Goal: Task Accomplishment & Management: Use online tool/utility

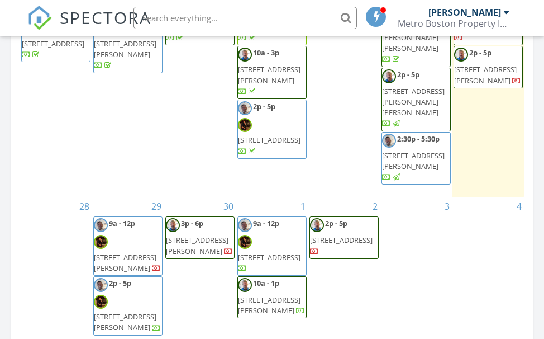
scroll to position [1061, 0]
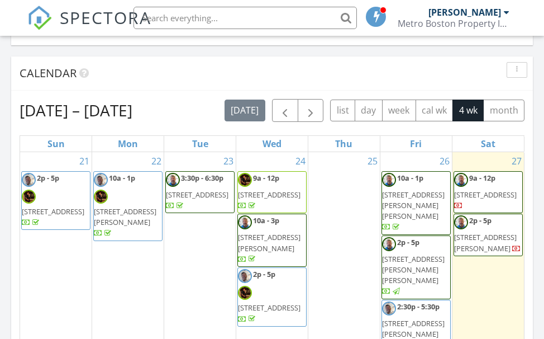
click at [482, 189] on span "[STREET_ADDRESS]" at bounding box center [485, 194] width 63 height 10
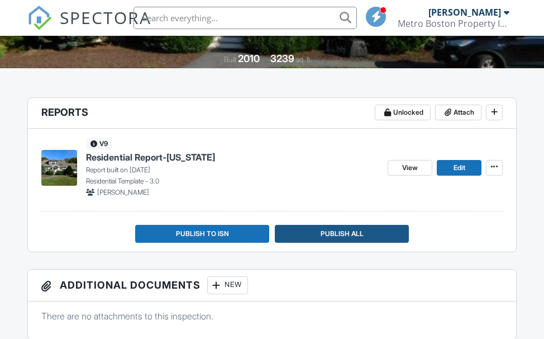
scroll to position [223, 0]
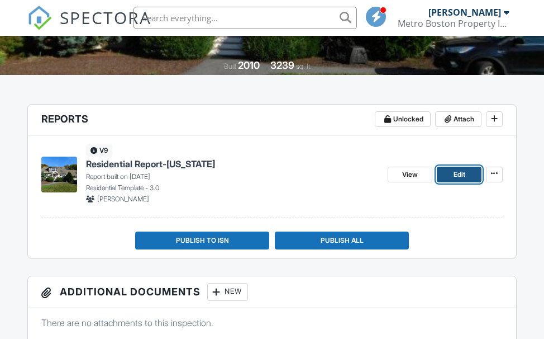
click at [454, 172] on span "Edit" at bounding box center [460, 174] width 12 height 11
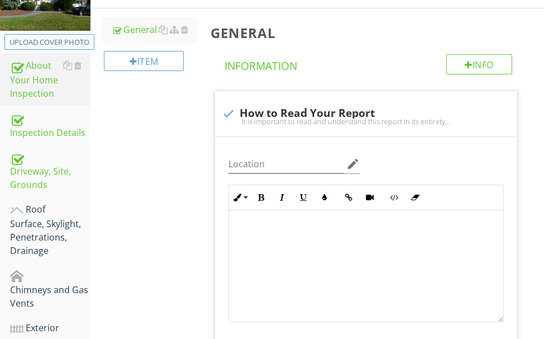
scroll to position [168, 0]
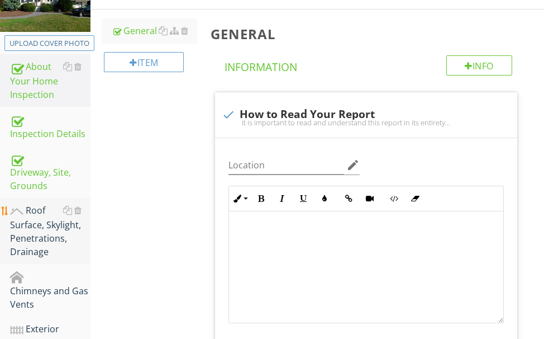
click at [31, 232] on div "Roof Surface, Skylight, Penetrations, Drainage" at bounding box center [50, 230] width 80 height 55
type textarea "<p><span class="fr-video fr-draggable" contenteditable="false" style="display: …"
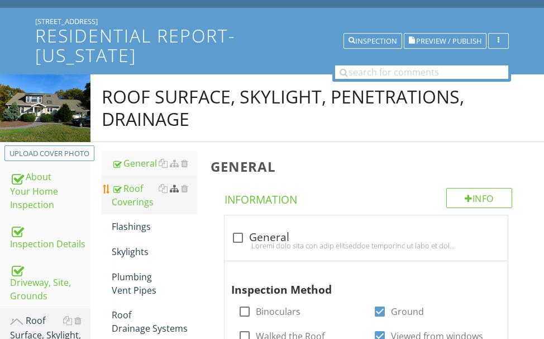
scroll to position [56, 0]
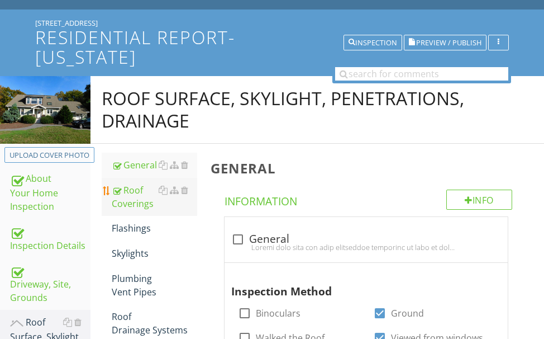
click at [134, 196] on div "Roof Coverings" at bounding box center [154, 196] width 85 height 27
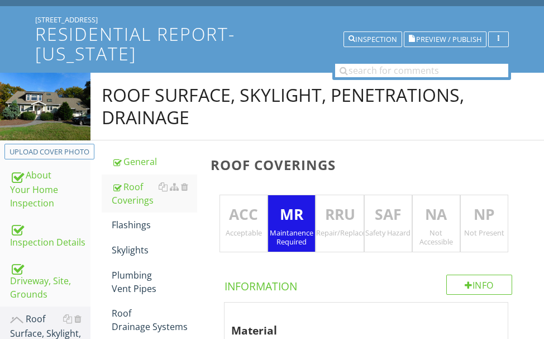
scroll to position [56, 0]
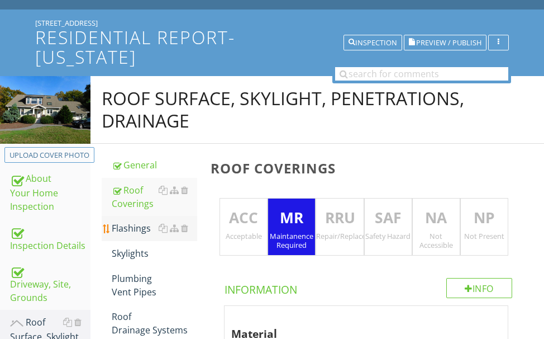
click at [136, 224] on div "Flashings" at bounding box center [154, 227] width 85 height 13
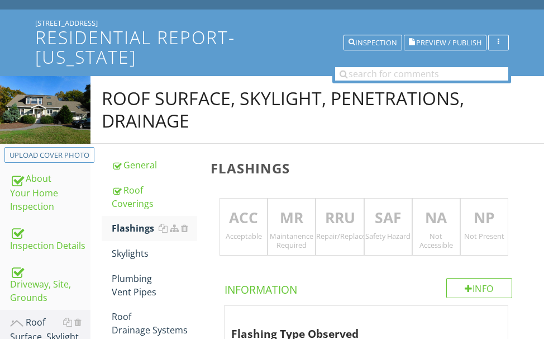
click at [321, 211] on p "RRU" at bounding box center [339, 218] width 47 height 22
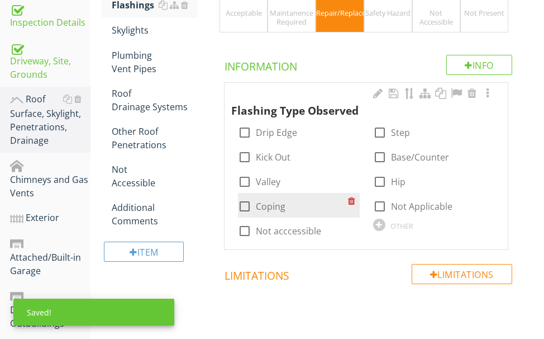
scroll to position [279, 0]
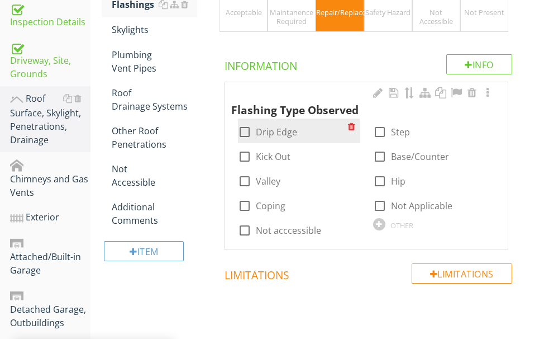
click at [248, 132] on div at bounding box center [244, 131] width 19 height 19
checkbox input "true"
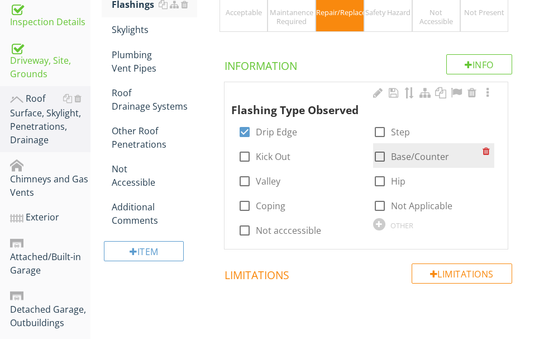
click at [378, 154] on div at bounding box center [379, 156] width 19 height 19
checkbox input "true"
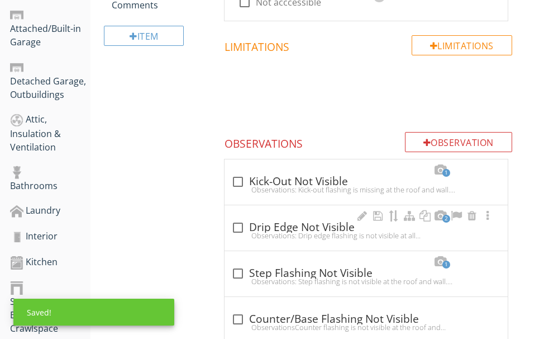
scroll to position [559, 0]
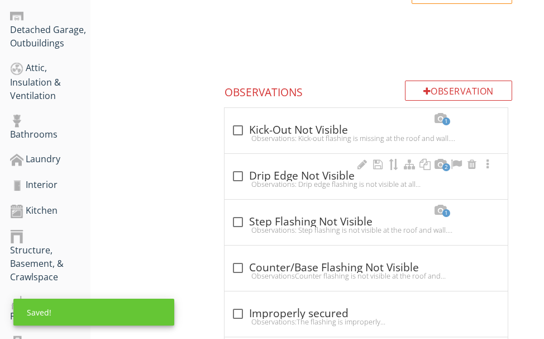
click at [311, 177] on div "check_box_outline_blank Drip Edge Not Visible" at bounding box center [366, 175] width 270 height 13
checkbox input "true"
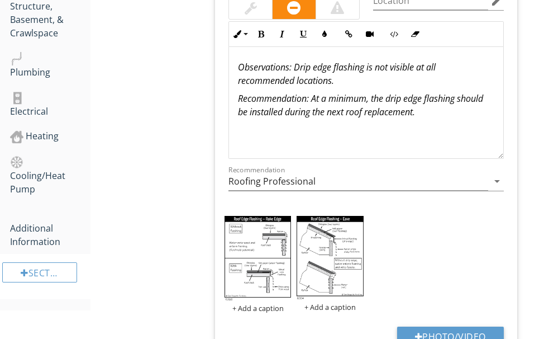
scroll to position [838, 0]
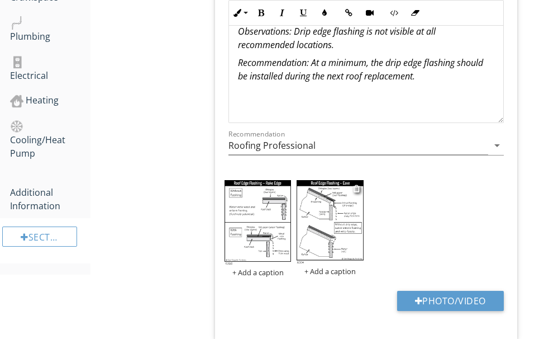
click at [328, 207] on img at bounding box center [330, 221] width 66 height 83
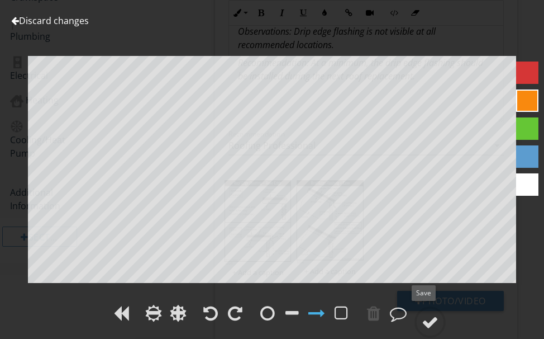
drag, startPoint x: 430, startPoint y: 316, endPoint x: 466, endPoint y: 283, distance: 49.4
click at [429, 316] on div at bounding box center [430, 321] width 17 height 17
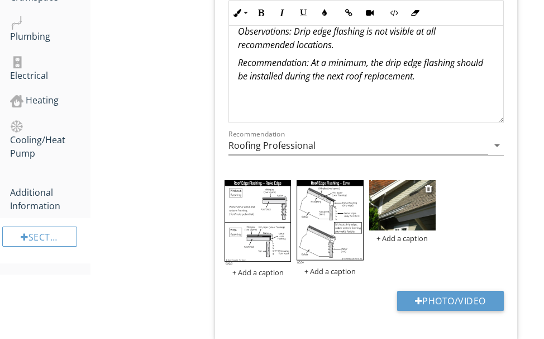
click at [390, 196] on img at bounding box center [402, 205] width 66 height 50
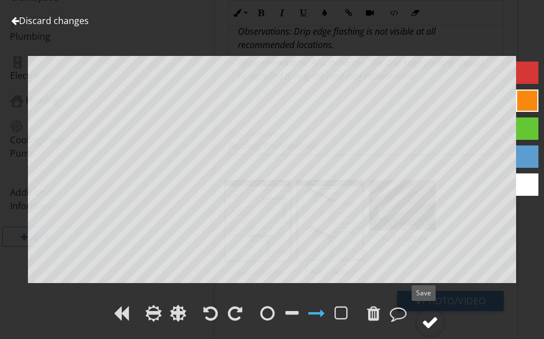
click at [428, 314] on div at bounding box center [430, 321] width 17 height 17
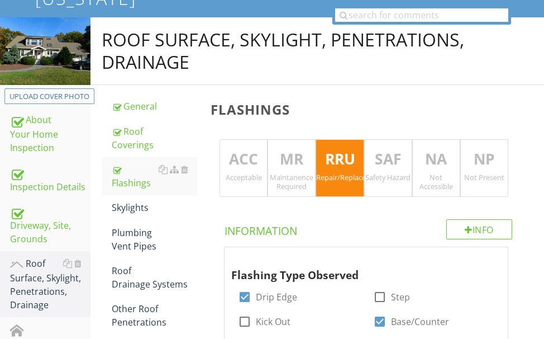
scroll to position [112, 0]
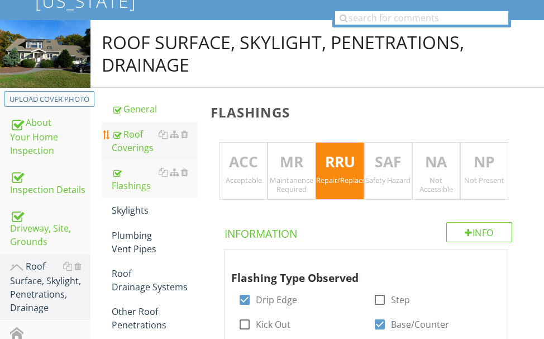
click at [138, 137] on div "Roof Coverings" at bounding box center [154, 140] width 85 height 27
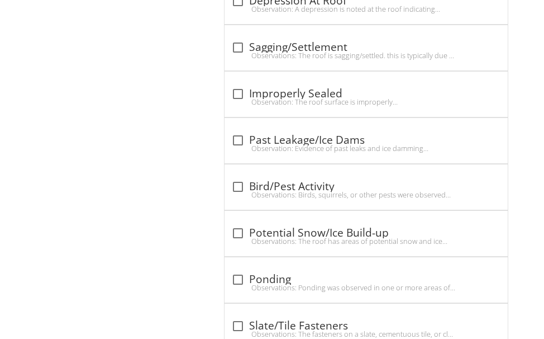
scroll to position [1732, 0]
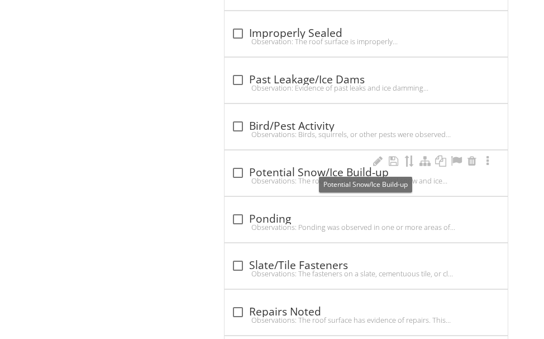
click at [279, 173] on div "check_box_outline_blank Potential Snow/Ice Build-up" at bounding box center [366, 172] width 270 height 13
checkbox input "true"
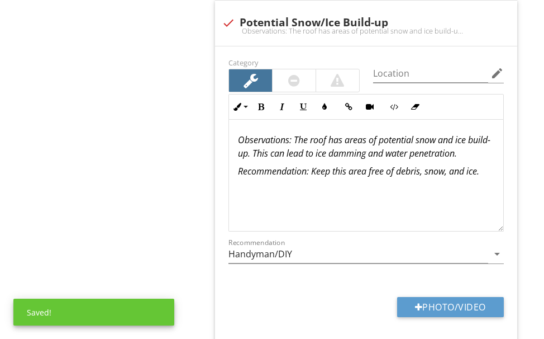
scroll to position [1955, 0]
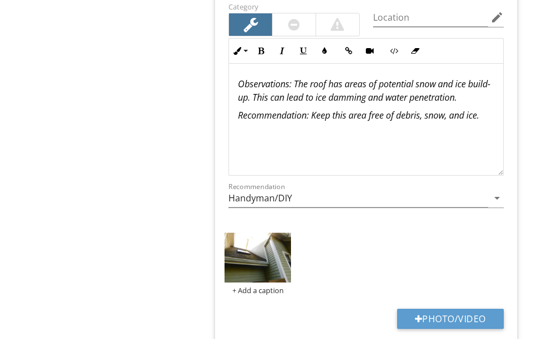
click at [260, 265] on img at bounding box center [258, 257] width 66 height 50
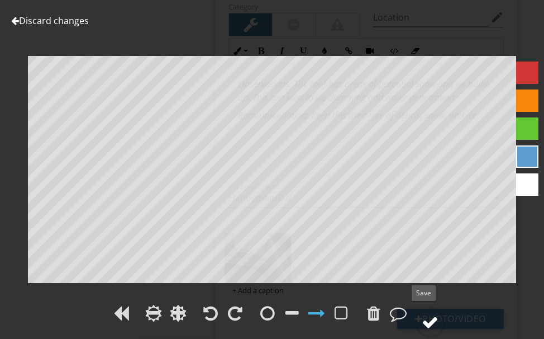
click at [433, 318] on div at bounding box center [430, 321] width 17 height 17
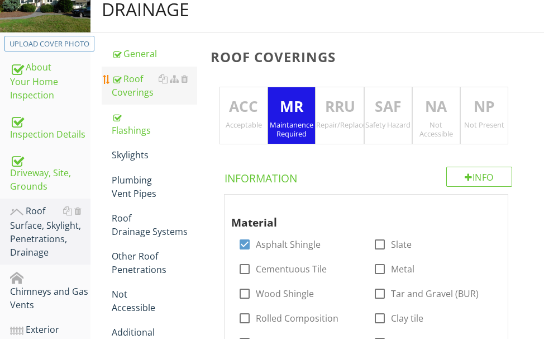
scroll to position [168, 0]
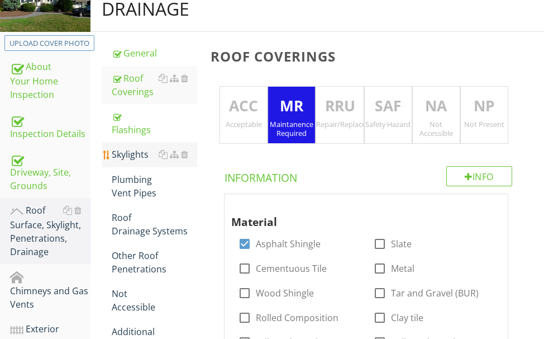
click at [130, 155] on div "Skylights" at bounding box center [154, 153] width 85 height 13
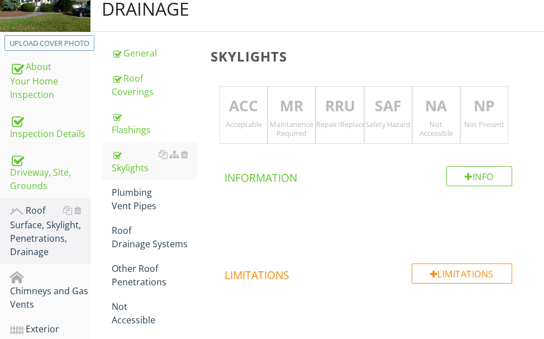
click at [247, 117] on p "ACC" at bounding box center [243, 106] width 47 height 22
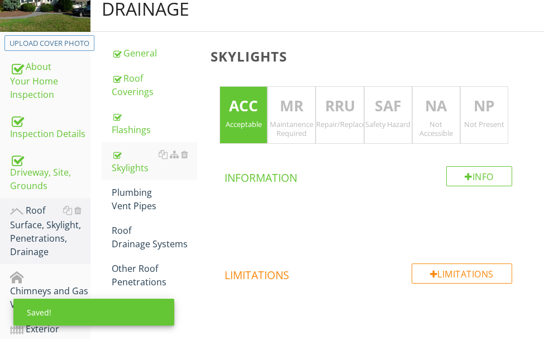
click at [435, 105] on p "NA" at bounding box center [436, 106] width 47 height 22
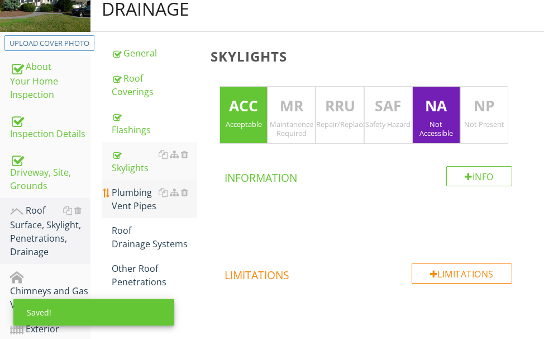
click at [130, 199] on div "Plumbing Vent Pipes" at bounding box center [154, 198] width 85 height 27
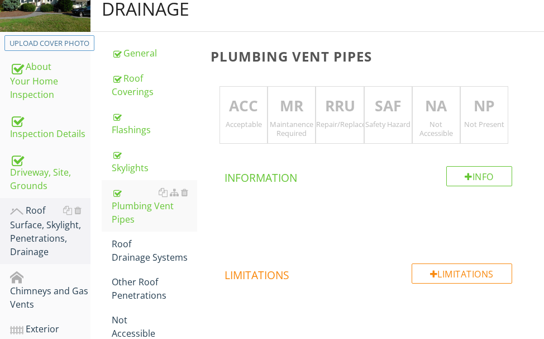
click at [252, 104] on p "ACC" at bounding box center [243, 106] width 47 height 22
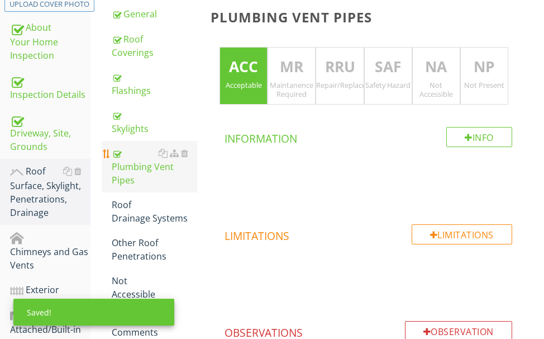
scroll to position [223, 0]
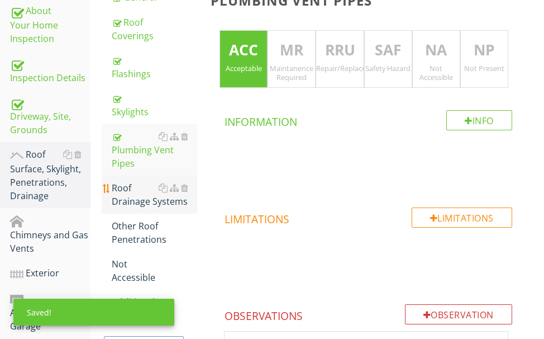
click at [141, 194] on div "Roof Drainage Systems" at bounding box center [154, 194] width 85 height 27
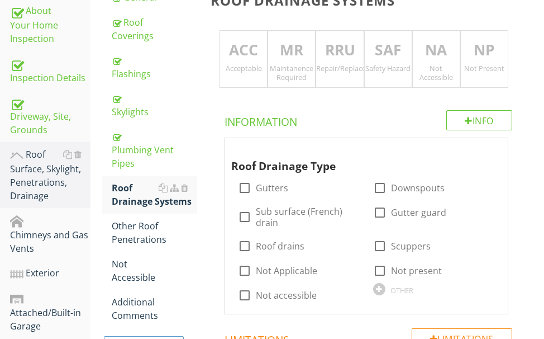
click at [336, 49] on p "RRU" at bounding box center [339, 50] width 47 height 22
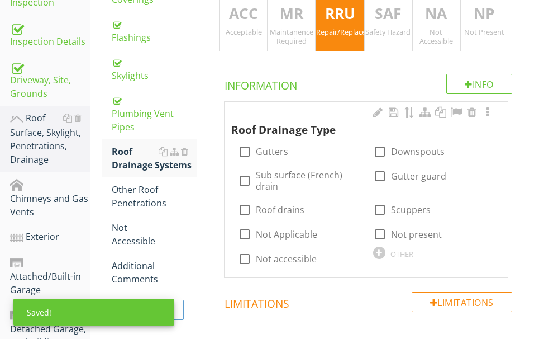
scroll to position [279, 0]
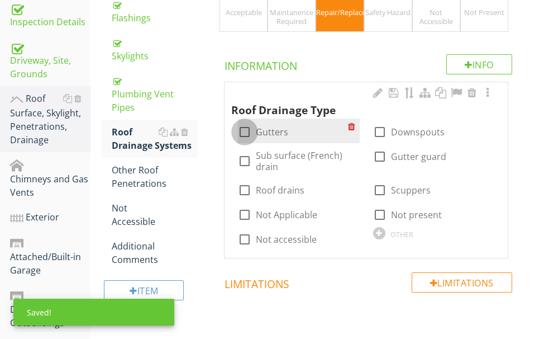
click at [242, 131] on div at bounding box center [244, 131] width 19 height 19
checkbox input "true"
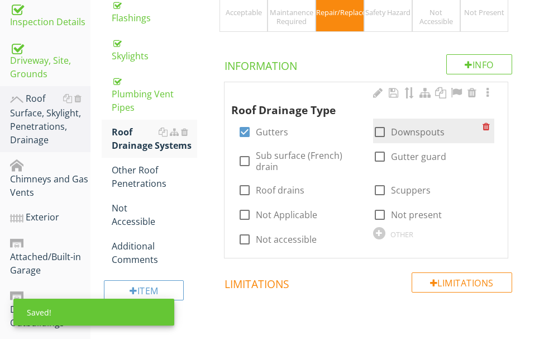
click at [377, 127] on div at bounding box center [379, 131] width 19 height 19
checkbox input "true"
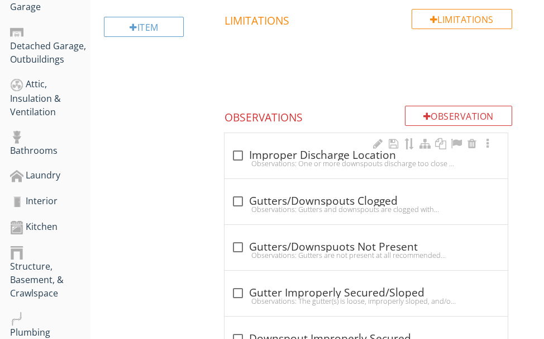
scroll to position [559, 0]
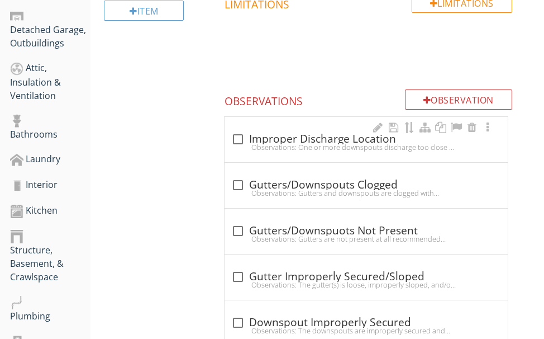
click at [292, 140] on div "check_box_outline_blank Improper Discharge Location" at bounding box center [366, 138] width 270 height 13
checkbox input "true"
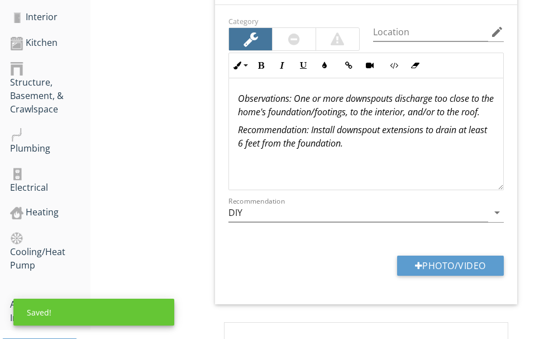
scroll to position [782, 0]
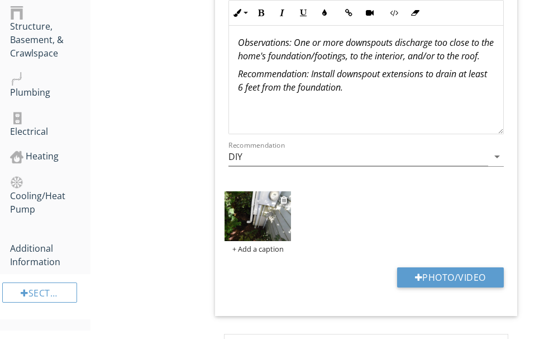
click at [277, 217] on img at bounding box center [258, 216] width 66 height 50
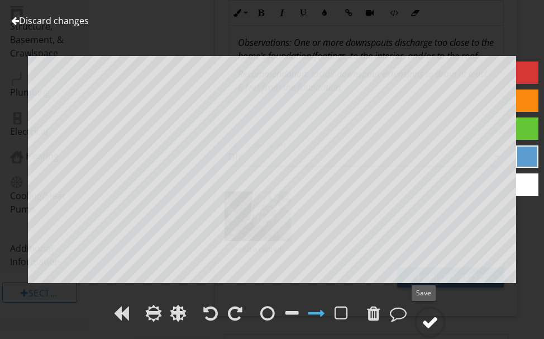
drag, startPoint x: 430, startPoint y: 317, endPoint x: 432, endPoint y: 311, distance: 6.5
click at [432, 311] on div at bounding box center [429, 321] width 31 height 31
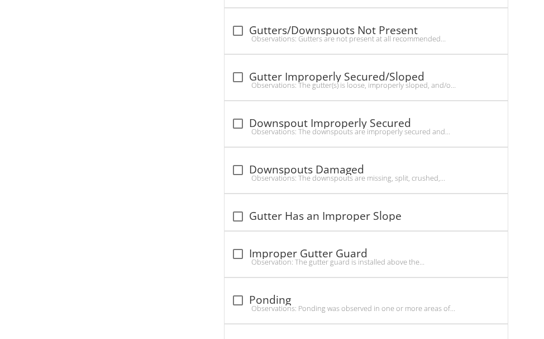
scroll to position [1173, 0]
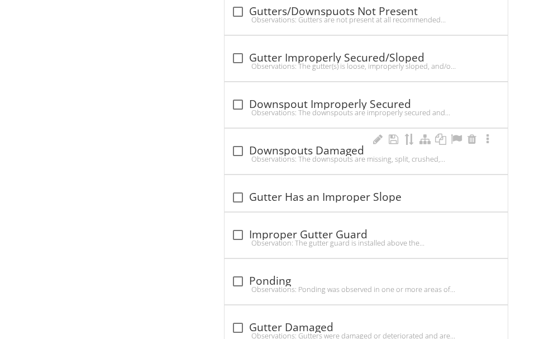
click at [282, 155] on div "Observations: The downspouts are missing, split, crushed, perforated, or otherw…" at bounding box center [366, 158] width 270 height 9
checkbox input "true"
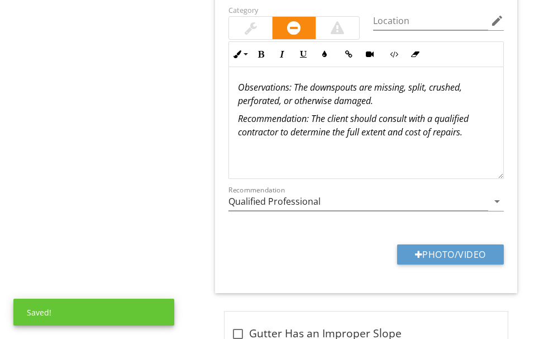
scroll to position [1397, 0]
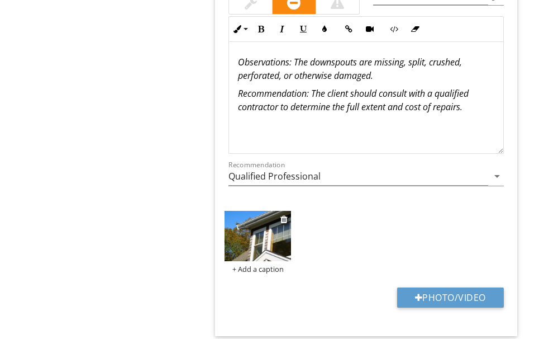
click at [272, 233] on img at bounding box center [258, 236] width 66 height 50
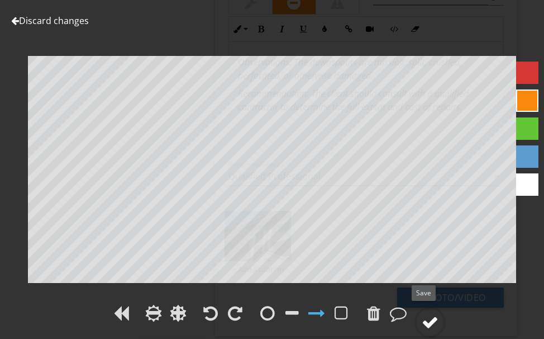
drag, startPoint x: 434, startPoint y: 313, endPoint x: 431, endPoint y: 307, distance: 6.5
click at [431, 307] on div at bounding box center [429, 321] width 31 height 31
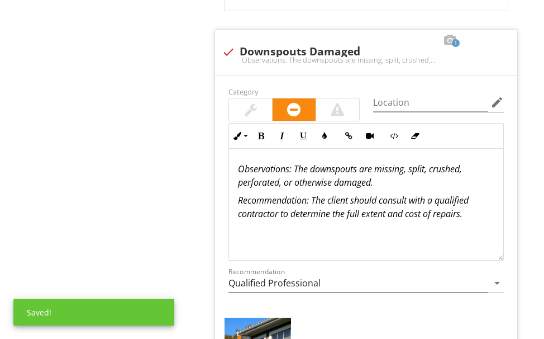
scroll to position [1285, 0]
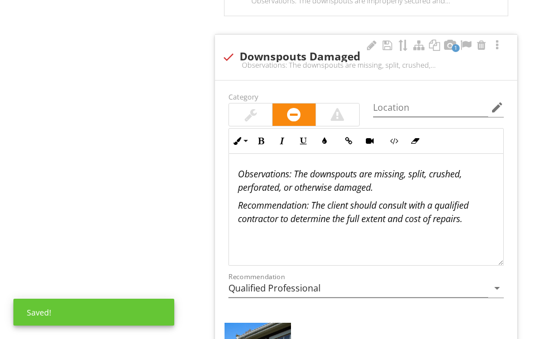
click at [301, 173] on em ": The downspouts are missing, split, crushed, perforated, or otherwise damaged." at bounding box center [350, 181] width 224 height 26
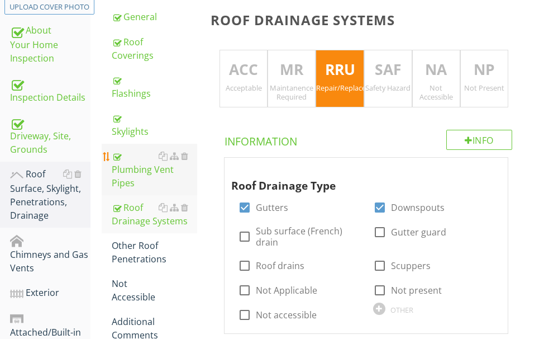
scroll to position [279, 0]
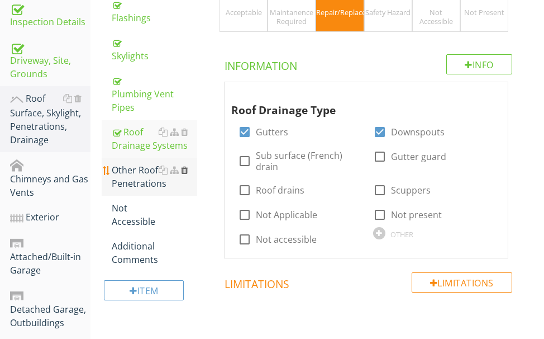
click at [183, 169] on div at bounding box center [184, 169] width 7 height 9
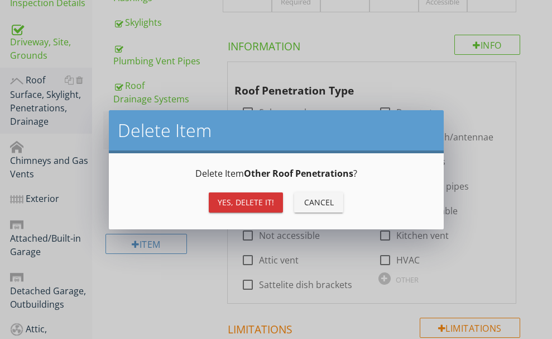
click at [217, 194] on button "Yes, Delete it!" at bounding box center [246, 202] width 74 height 20
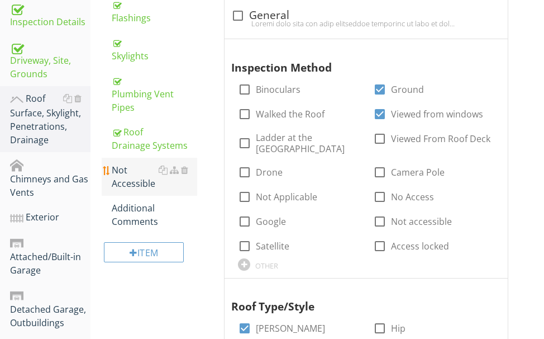
click at [121, 179] on div "Not Accessible" at bounding box center [154, 176] width 85 height 27
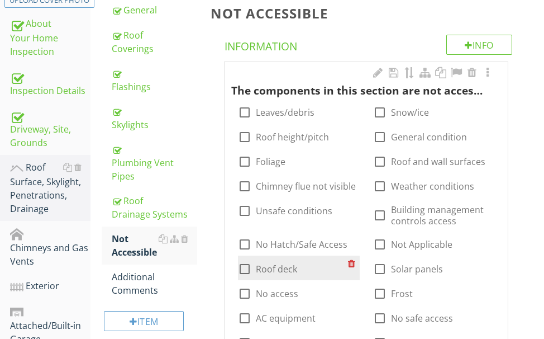
scroll to position [168, 0]
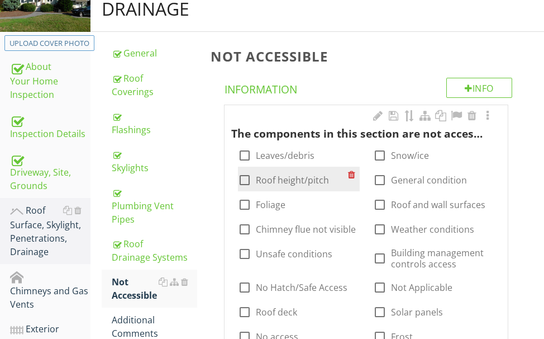
click at [242, 182] on div at bounding box center [244, 179] width 19 height 19
checkbox input "true"
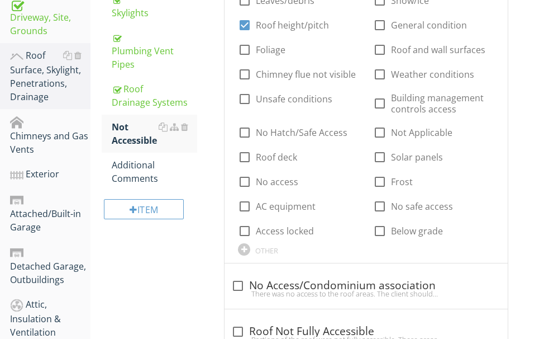
scroll to position [335, 0]
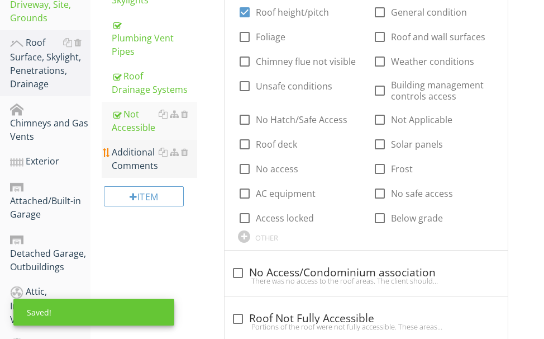
click at [136, 158] on div "Additional Comments" at bounding box center [154, 158] width 85 height 27
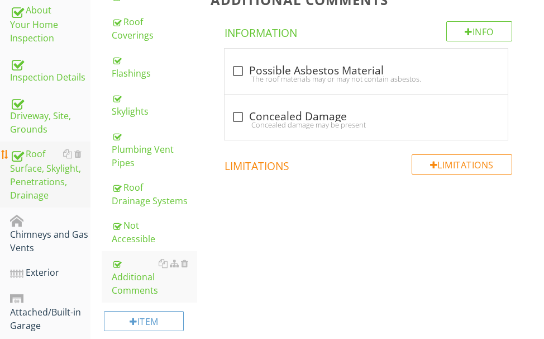
scroll to position [223, 0]
click at [28, 237] on div "Chimneys and Gas Vents" at bounding box center [50, 233] width 80 height 41
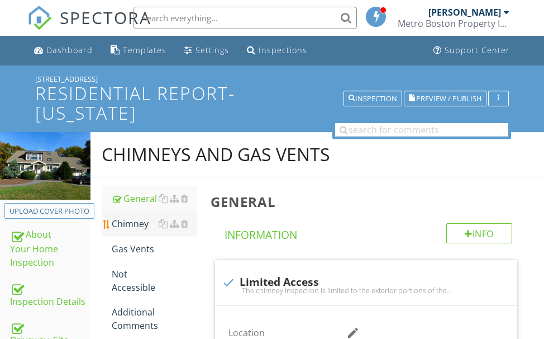
click at [132, 220] on div "Chimney" at bounding box center [154, 223] width 85 height 13
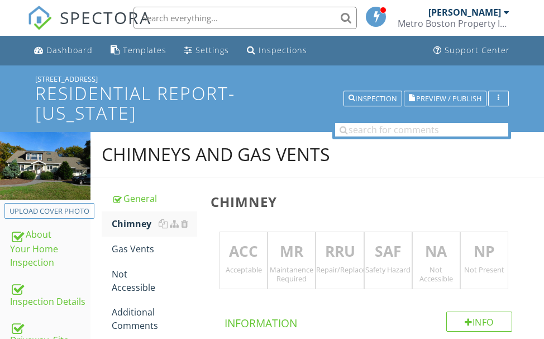
click at [231, 250] on p "ACC" at bounding box center [243, 251] width 47 height 22
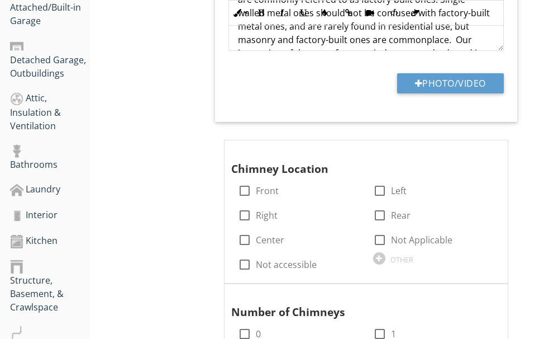
scroll to position [503, 0]
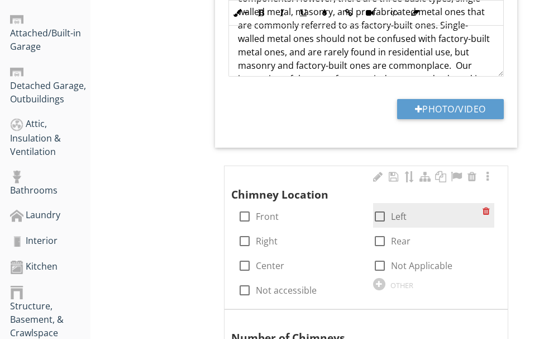
drag, startPoint x: 377, startPoint y: 214, endPoint x: 373, endPoint y: 209, distance: 6.7
click at [377, 213] on div at bounding box center [379, 216] width 19 height 19
checkbox input "true"
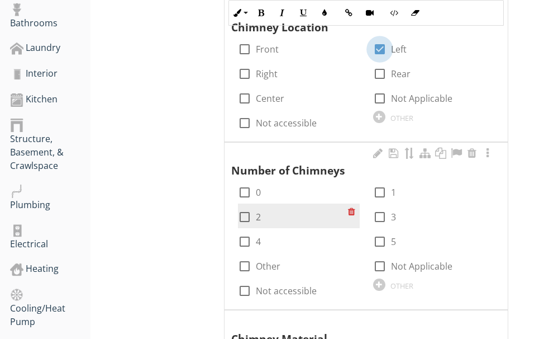
scroll to position [670, 0]
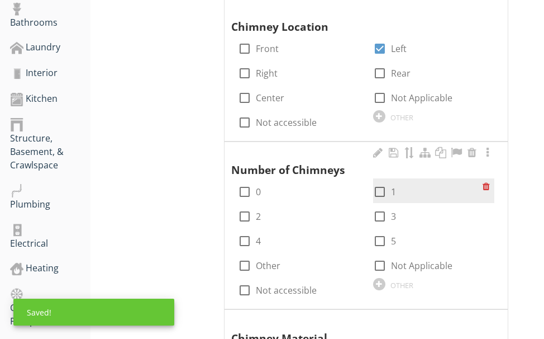
click at [378, 190] on div at bounding box center [379, 191] width 19 height 19
checkbox input "true"
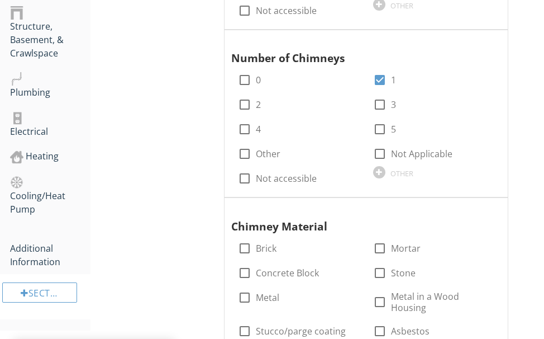
scroll to position [838, 0]
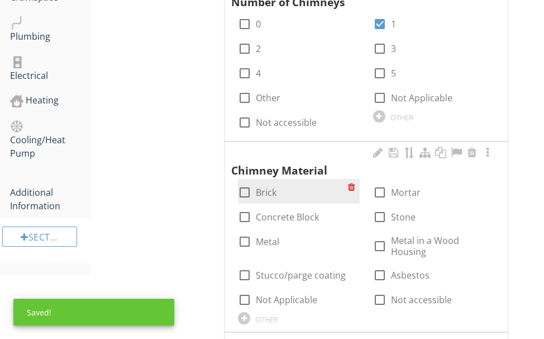
drag, startPoint x: 244, startPoint y: 189, endPoint x: 290, endPoint y: 186, distance: 47.0
click at [245, 189] on div at bounding box center [244, 192] width 19 height 19
checkbox input "true"
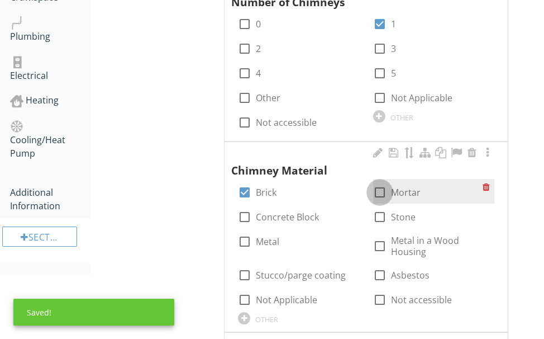
click at [380, 188] on div at bounding box center [379, 192] width 19 height 19
checkbox input "true"
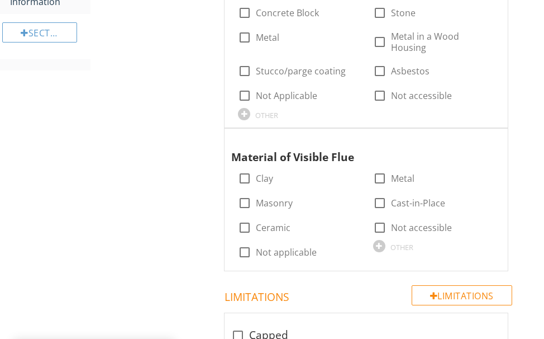
scroll to position [1061, 0]
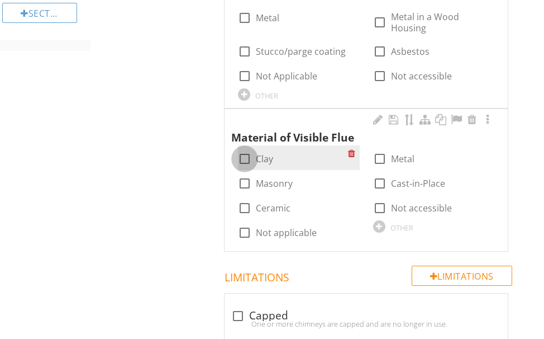
click at [241, 161] on div at bounding box center [244, 158] width 19 height 19
checkbox input "true"
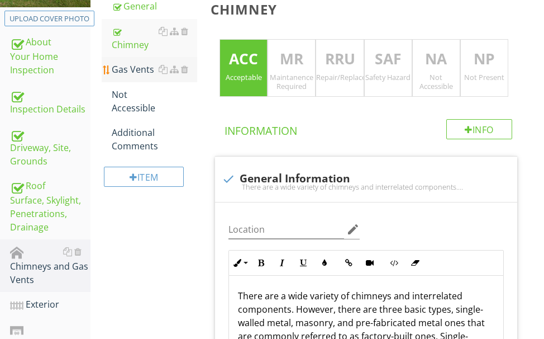
scroll to position [0, 0]
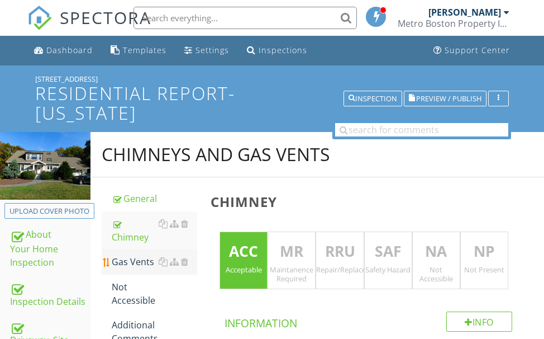
click at [146, 255] on div "Gas Vents" at bounding box center [154, 261] width 85 height 13
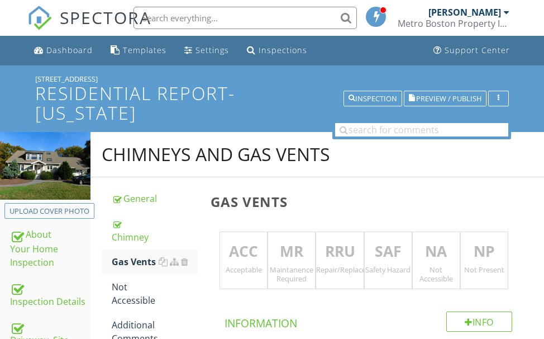
click at [253, 247] on p "ACC" at bounding box center [243, 251] width 47 height 22
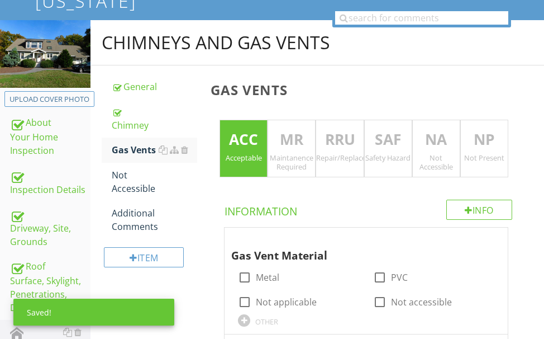
scroll to position [168, 0]
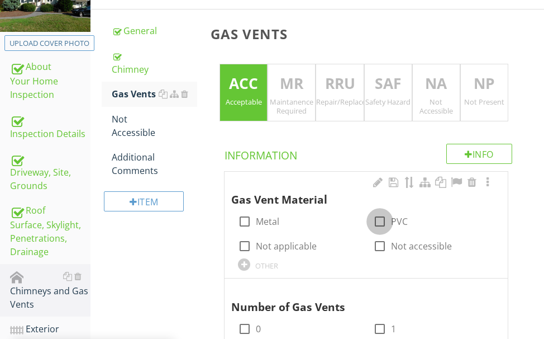
drag, startPoint x: 376, startPoint y: 215, endPoint x: 371, endPoint y: 210, distance: 7.1
click at [375, 214] on div at bounding box center [379, 221] width 19 height 19
checkbox input "true"
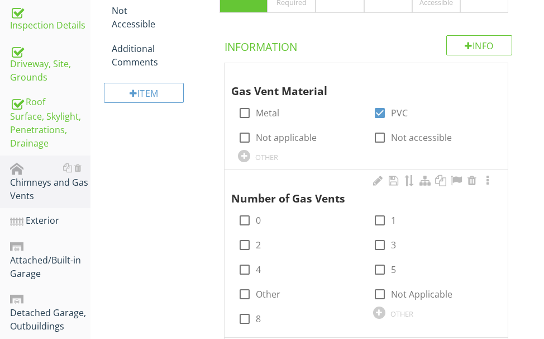
scroll to position [279, 0]
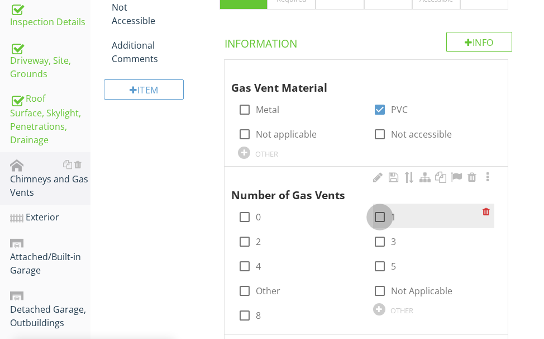
click at [380, 211] on div at bounding box center [379, 216] width 19 height 19
checkbox input "true"
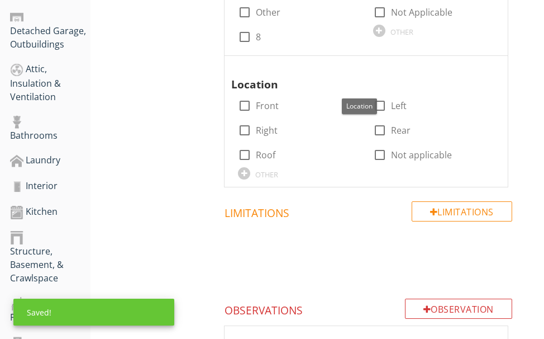
scroll to position [559, 0]
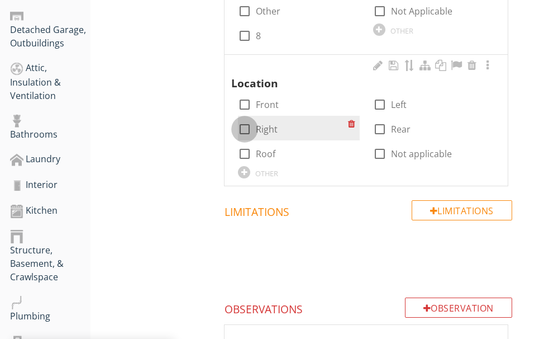
drag, startPoint x: 249, startPoint y: 127, endPoint x: 310, endPoint y: 116, distance: 62.6
click at [249, 127] on div at bounding box center [244, 129] width 19 height 19
checkbox input "true"
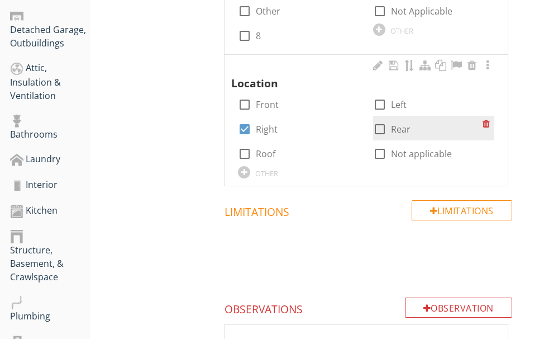
click at [381, 126] on div at bounding box center [379, 129] width 19 height 19
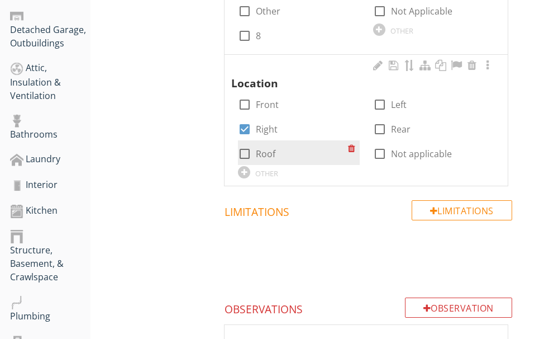
checkbox input "true"
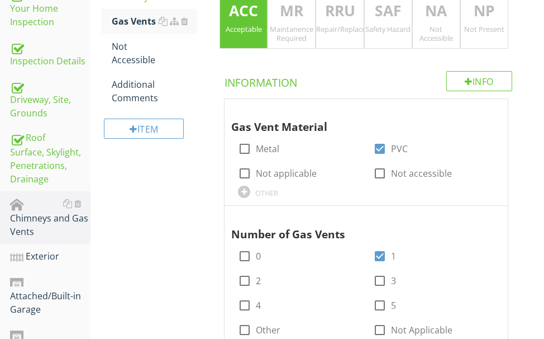
scroll to position [112, 0]
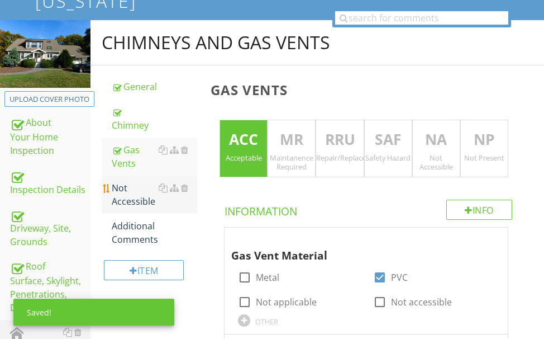
click at [129, 189] on div "Not Accessible" at bounding box center [154, 194] width 85 height 27
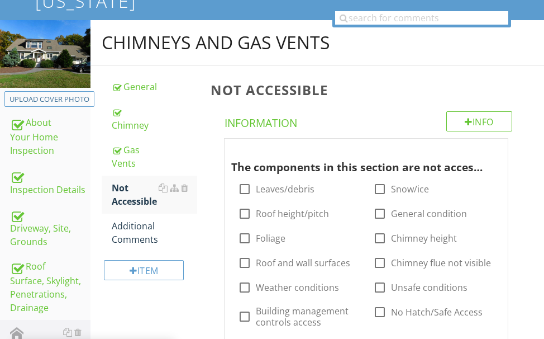
scroll to position [168, 0]
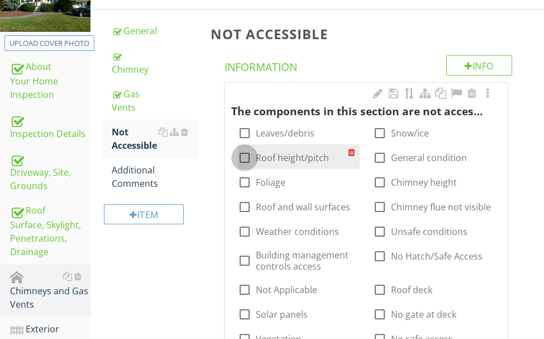
click at [244, 158] on div at bounding box center [244, 157] width 19 height 19
checkbox input "true"
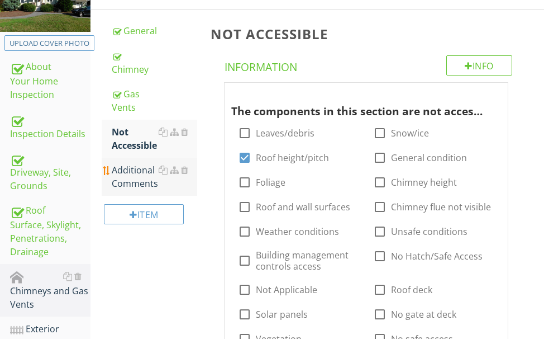
click at [140, 183] on div "Additional Comments" at bounding box center [154, 176] width 85 height 27
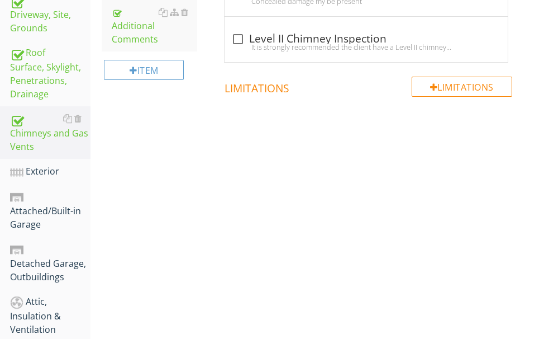
scroll to position [223, 0]
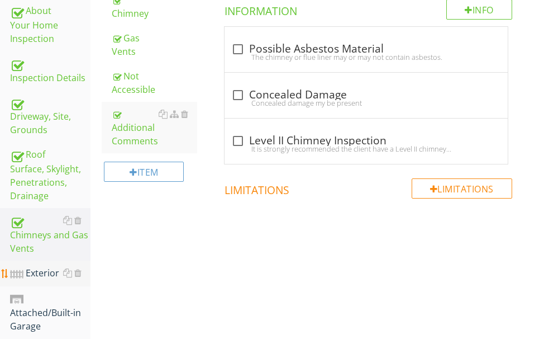
click at [43, 271] on div "Exterior" at bounding box center [50, 273] width 80 height 15
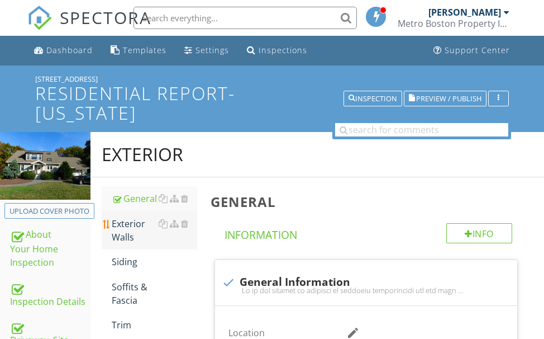
click at [130, 230] on div "Exterior Walls" at bounding box center [154, 230] width 85 height 27
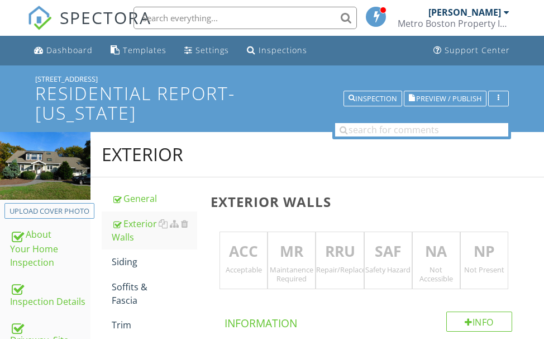
drag, startPoint x: 259, startPoint y: 246, endPoint x: 252, endPoint y: 242, distance: 7.8
click at [258, 246] on p "ACC" at bounding box center [243, 251] width 47 height 22
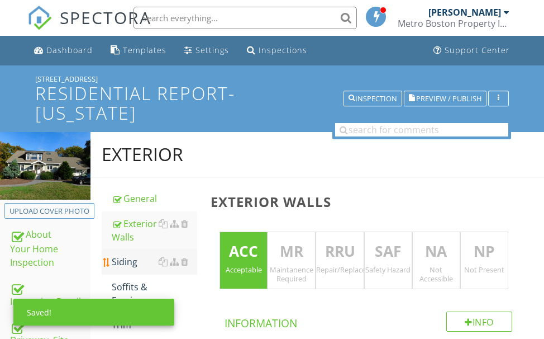
click at [130, 259] on div "Siding" at bounding box center [154, 261] width 85 height 13
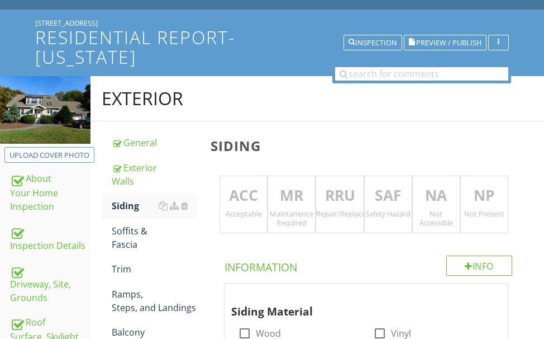
click at [237, 198] on p "ACC" at bounding box center [243, 195] width 47 height 22
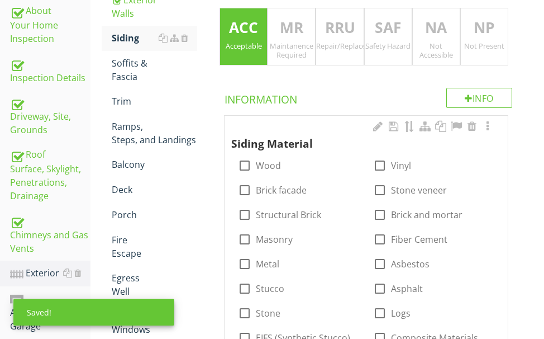
scroll to position [279, 0]
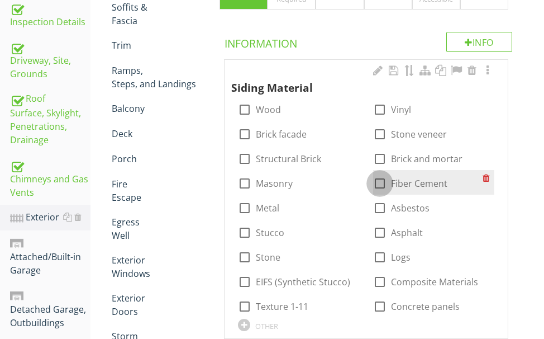
click at [383, 180] on div at bounding box center [379, 183] width 19 height 19
checkbox input "true"
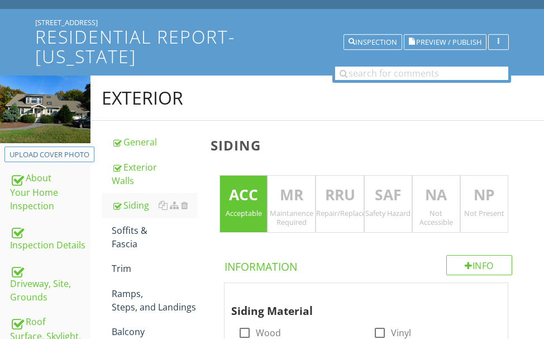
scroll to position [56, 0]
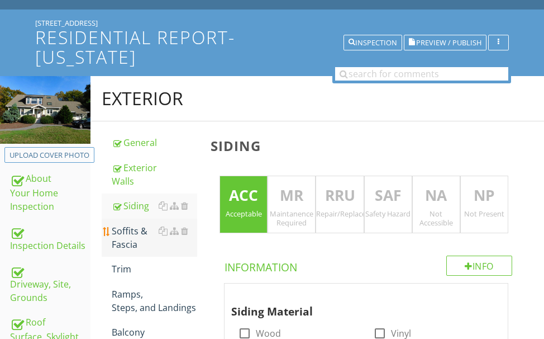
click at [121, 233] on div "Soffits & Fascia" at bounding box center [154, 237] width 85 height 27
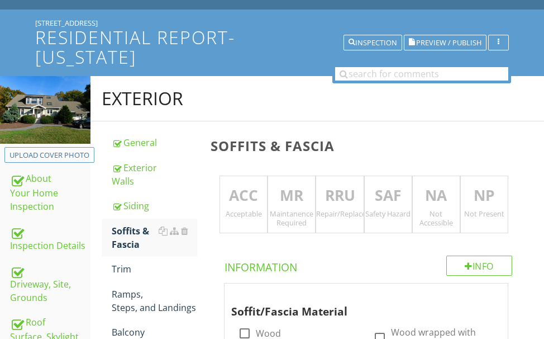
click at [238, 203] on p "ACC" at bounding box center [243, 195] width 47 height 22
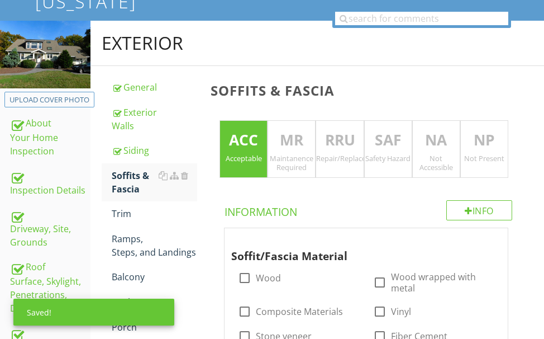
scroll to position [112, 0]
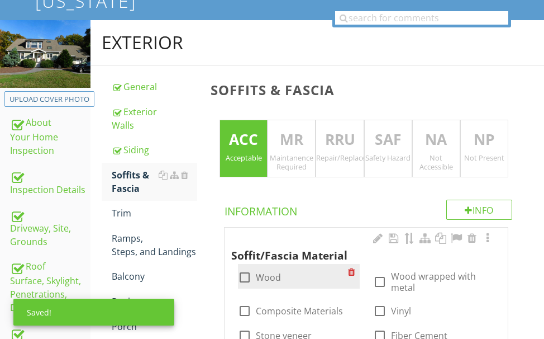
click at [242, 278] on div at bounding box center [244, 277] width 19 height 19
checkbox input "true"
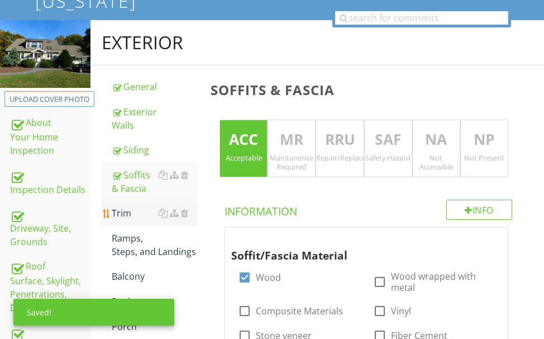
click at [127, 214] on div "Trim" at bounding box center [154, 212] width 85 height 13
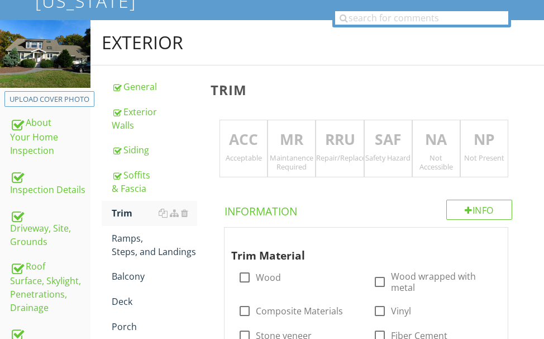
click at [274, 141] on p "MR" at bounding box center [291, 139] width 47 height 22
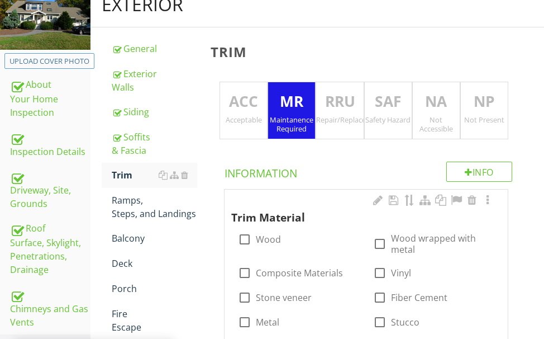
scroll to position [168, 0]
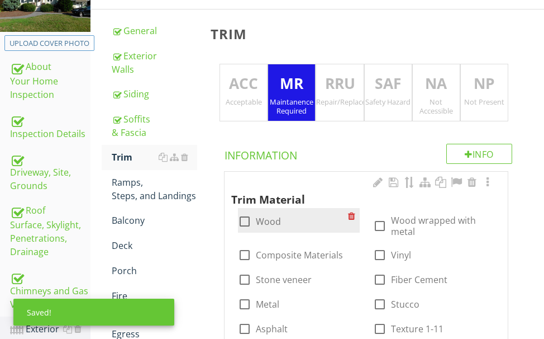
click at [241, 217] on div at bounding box center [244, 221] width 19 height 19
checkbox input "true"
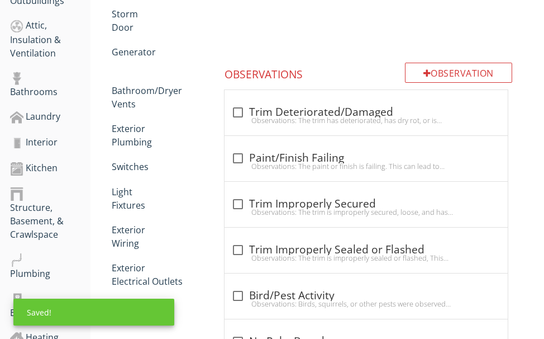
scroll to position [614, 0]
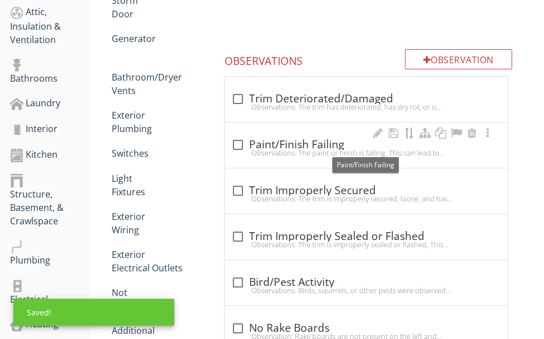
click at [297, 144] on div "check_box_outline_blank Paint/Finish Failing" at bounding box center [366, 144] width 270 height 13
checkbox input "true"
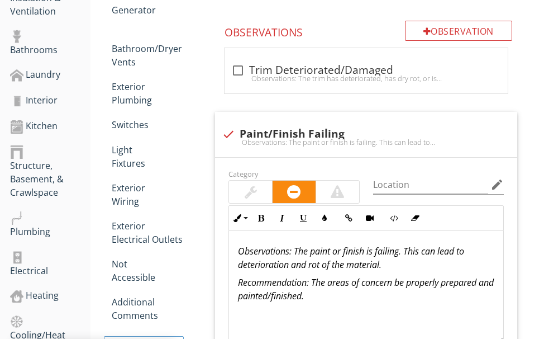
scroll to position [670, 0]
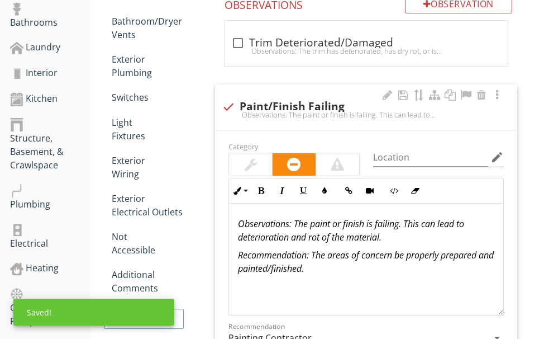
click at [251, 164] on div at bounding box center [251, 164] width 12 height 13
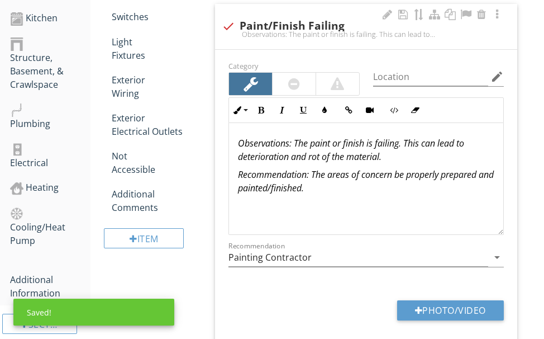
scroll to position [782, 0]
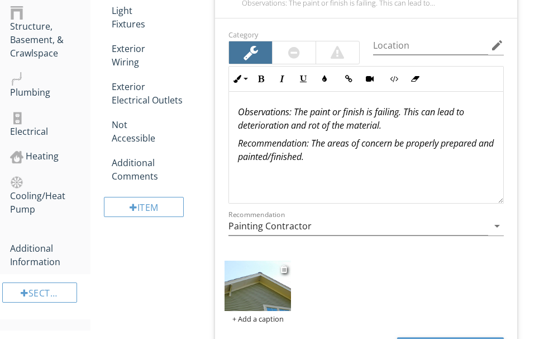
click at [249, 287] on img at bounding box center [258, 285] width 66 height 50
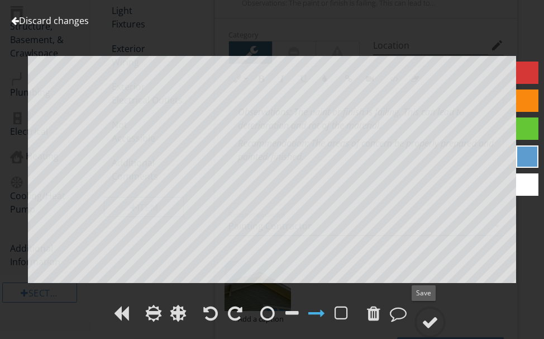
drag, startPoint x: 432, startPoint y: 316, endPoint x: 448, endPoint y: 289, distance: 31.0
click at [432, 314] on div at bounding box center [430, 321] width 17 height 17
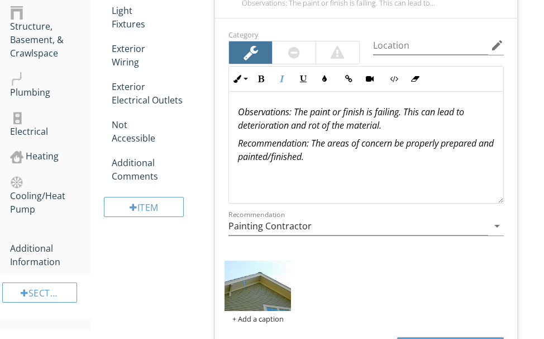
click at [301, 112] on em ": The paint or finish is failing. This can lead to deterioration and rot of the…" at bounding box center [351, 119] width 226 height 26
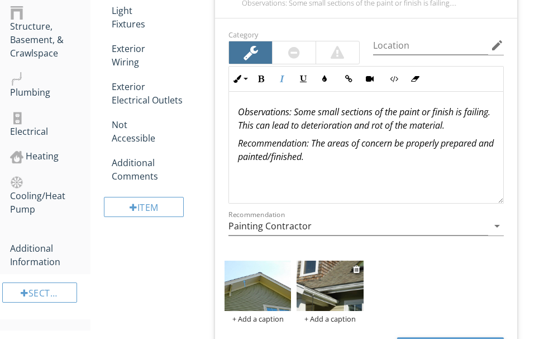
click at [330, 281] on img at bounding box center [330, 285] width 66 height 50
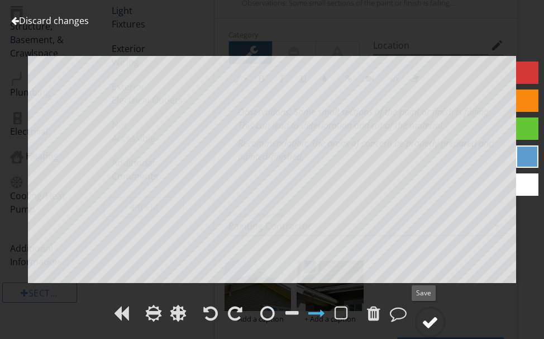
click at [430, 313] on div at bounding box center [430, 321] width 17 height 17
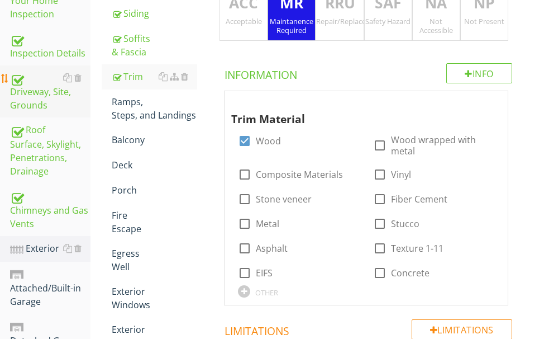
scroll to position [223, 0]
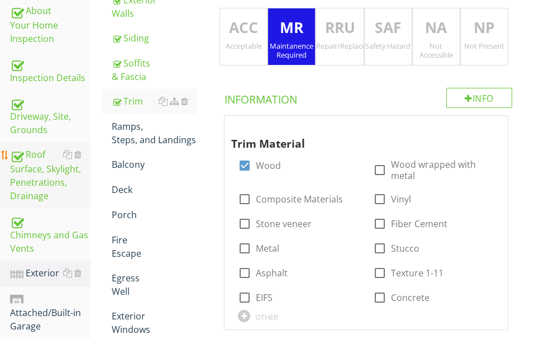
click at [42, 169] on div "Roof Surface, Skylight, Penetrations, Drainage" at bounding box center [50, 174] width 80 height 55
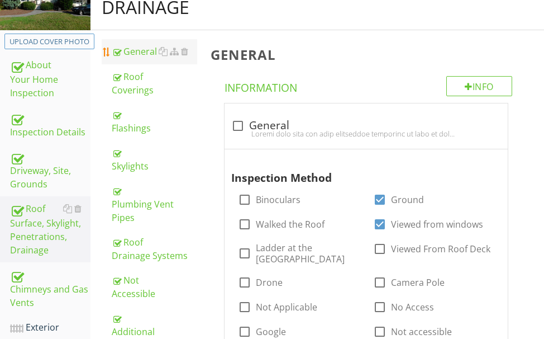
scroll to position [56, 0]
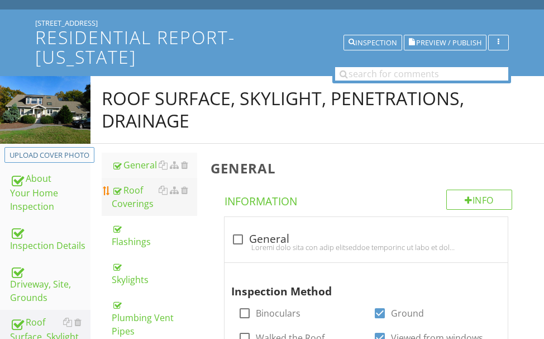
click at [138, 192] on div "Roof Coverings" at bounding box center [154, 196] width 85 height 27
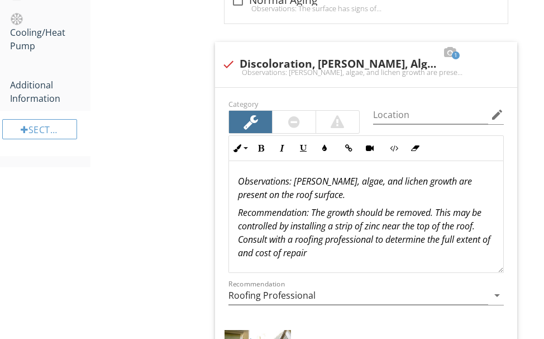
scroll to position [1061, 0]
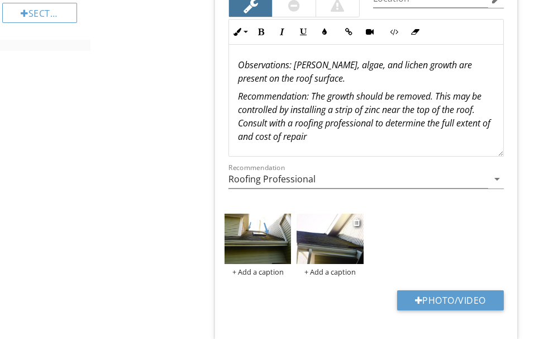
click at [347, 241] on img at bounding box center [330, 238] width 66 height 50
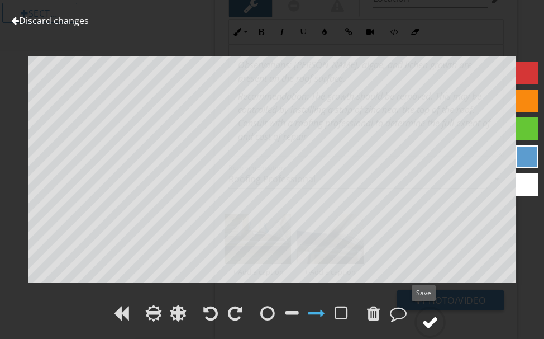
click at [430, 313] on div at bounding box center [430, 321] width 17 height 17
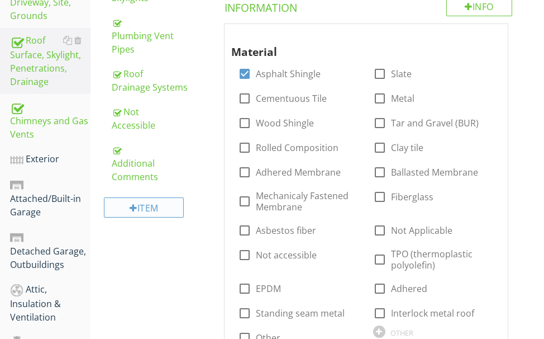
scroll to position [335, 0]
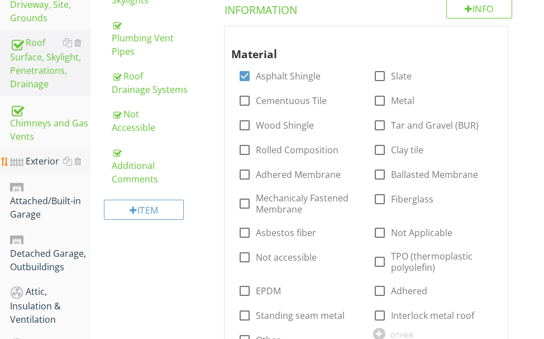
click at [43, 161] on div "Exterior" at bounding box center [50, 161] width 80 height 15
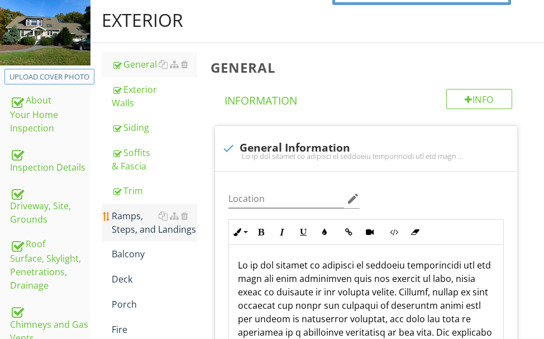
scroll to position [56, 0]
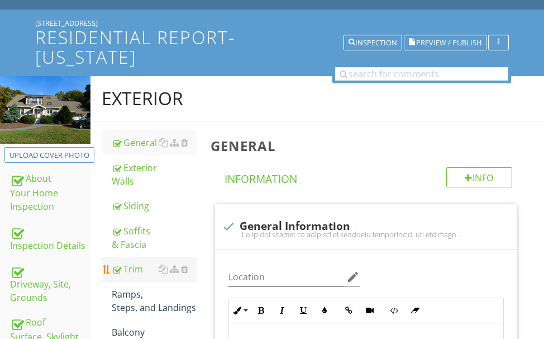
click at [135, 264] on div "Trim" at bounding box center [154, 268] width 85 height 13
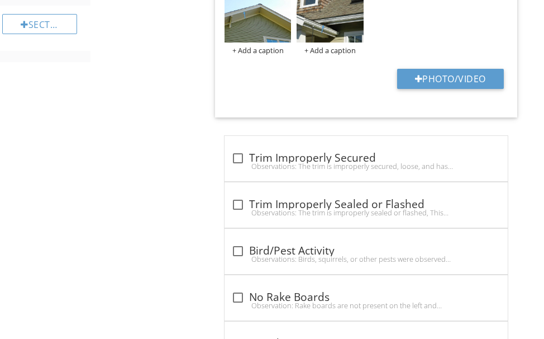
scroll to position [1107, 0]
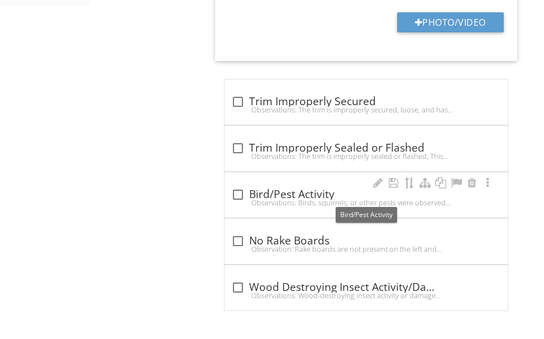
click at [274, 192] on div "check_box_outline_blank Bird/Pest Activity" at bounding box center [366, 194] width 270 height 13
checkbox input "true"
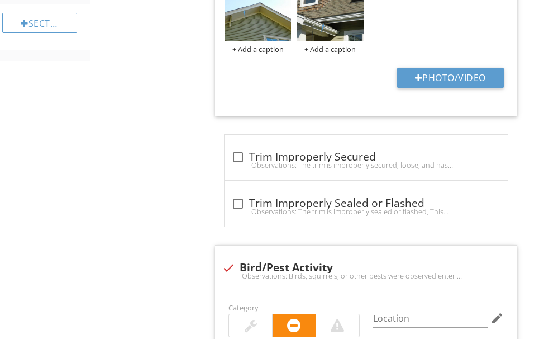
scroll to position [1050, 0]
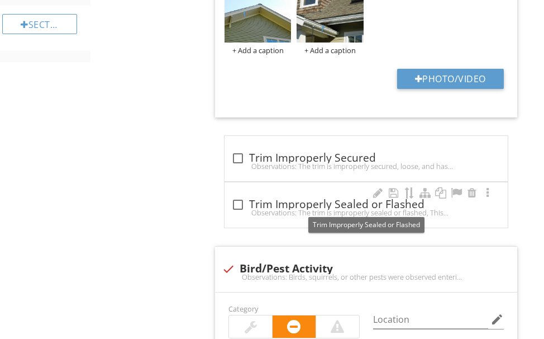
click at [291, 206] on div "check_box_outline_blank Trim Improperly Sealed or Flashed" at bounding box center [366, 204] width 270 height 13
checkbox input "true"
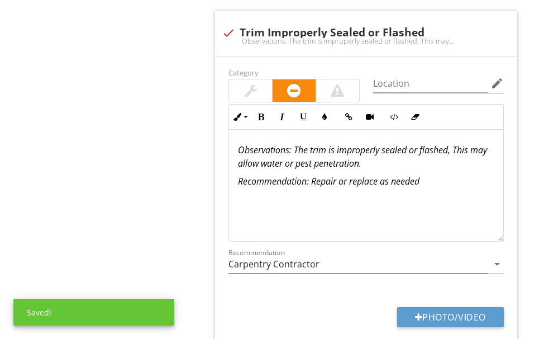
scroll to position [1274, 0]
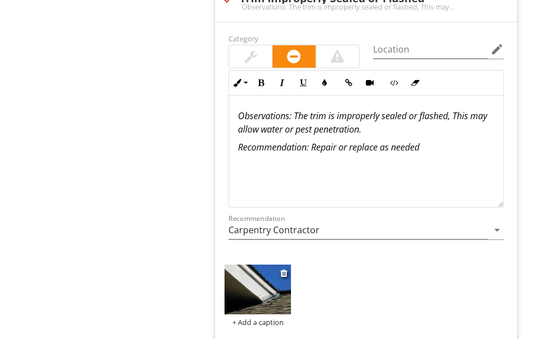
click at [278, 294] on img at bounding box center [258, 289] width 66 height 50
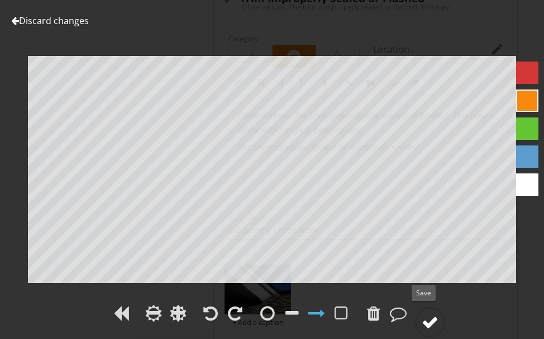
click at [432, 316] on div at bounding box center [430, 321] width 17 height 17
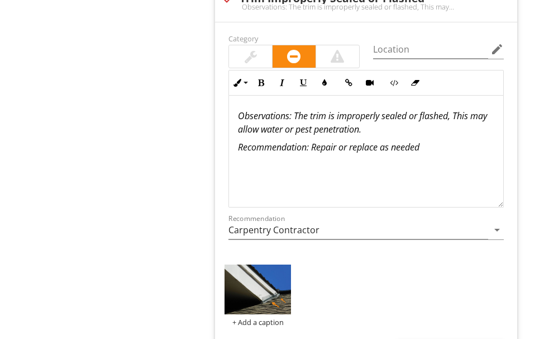
click at [384, 132] on em ": The trim is improperly sealed or flashed, This may allow water or pest penetr…" at bounding box center [362, 122] width 249 height 26
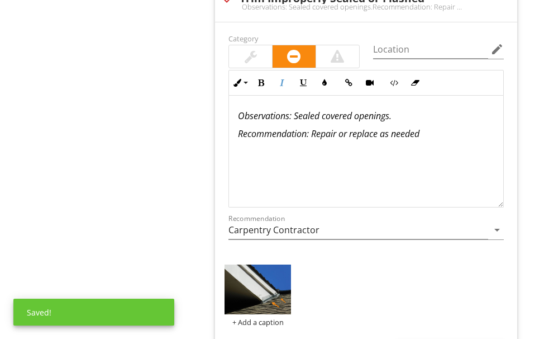
click at [428, 141] on div "Observations : Sealed covered openings. Recommendation: Repair or replace as ne…" at bounding box center [366, 152] width 274 height 112
click at [255, 53] on div at bounding box center [251, 56] width 12 height 13
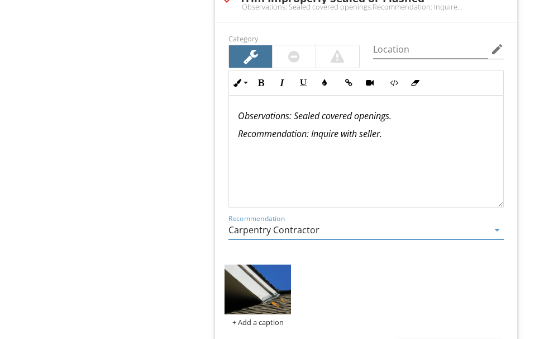
click at [332, 231] on input "Carpentry Contractor" at bounding box center [358, 230] width 260 height 18
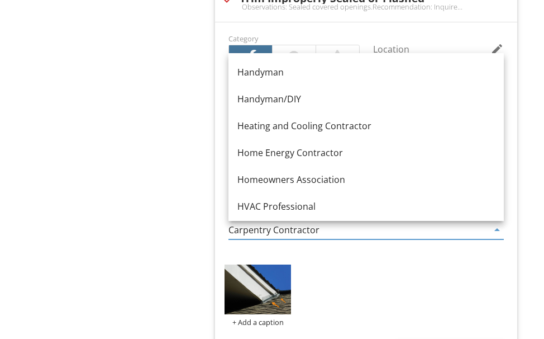
scroll to position [782, 0]
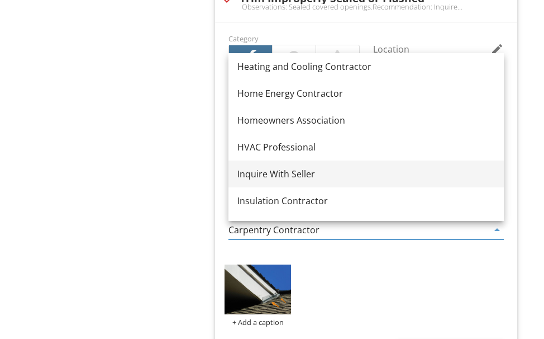
click at [279, 171] on div "Inquire With Seller" at bounding box center [366, 173] width 258 height 13
type input "Inquire With Seller"
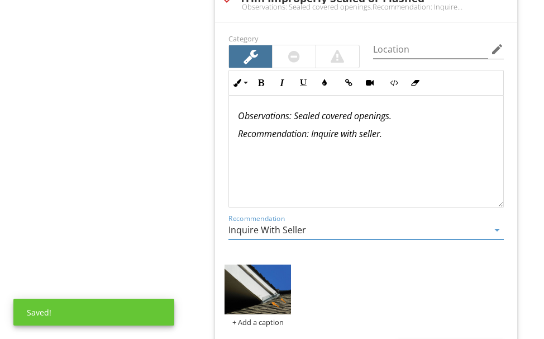
click at [322, 119] on em ": Sealed covered openings." at bounding box center [340, 115] width 102 height 12
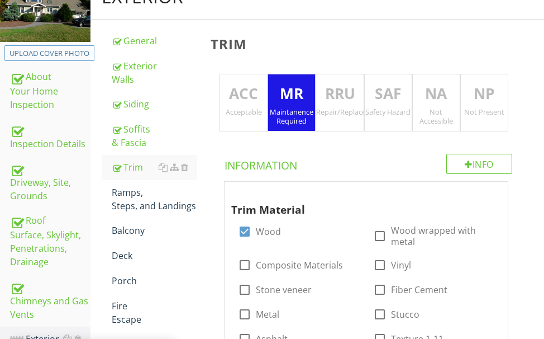
scroll to position [156, 0]
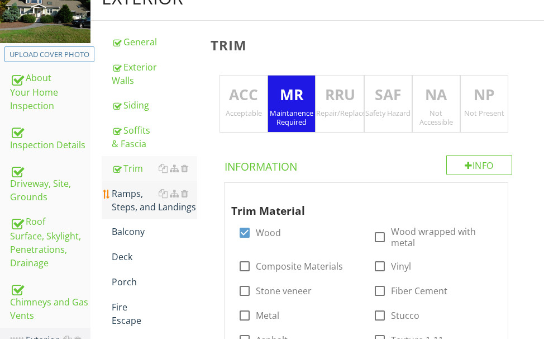
click at [129, 197] on div "Ramps, Steps, and Landings" at bounding box center [154, 200] width 85 height 27
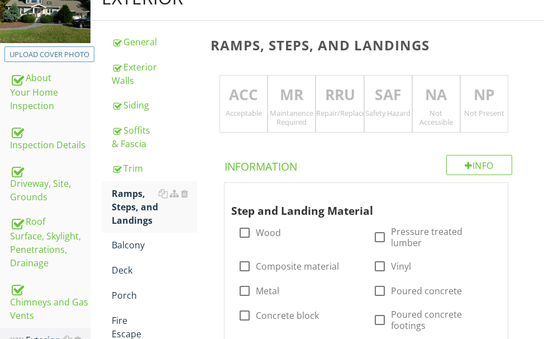
click at [328, 99] on p "RRU" at bounding box center [339, 95] width 47 height 22
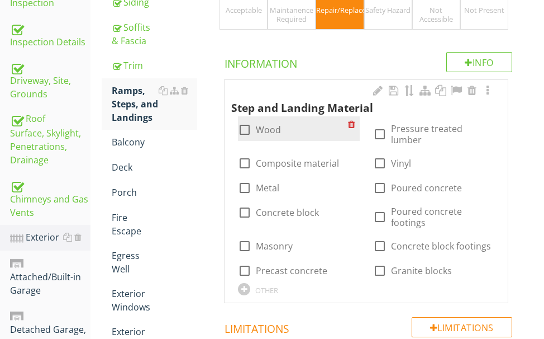
scroll to position [268, 0]
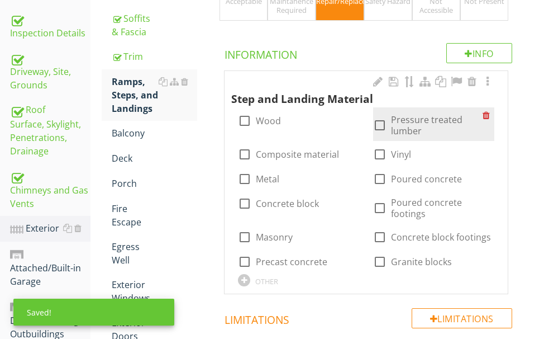
click at [374, 125] on div at bounding box center [379, 125] width 19 height 19
checkbox input "true"
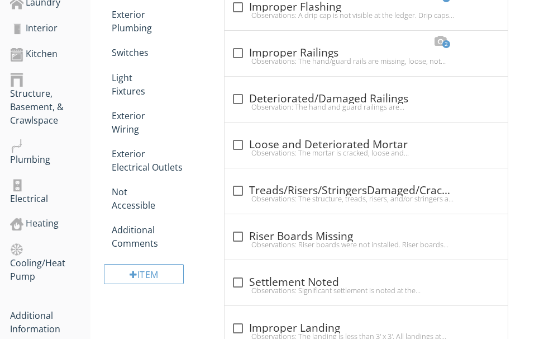
scroll to position [771, 0]
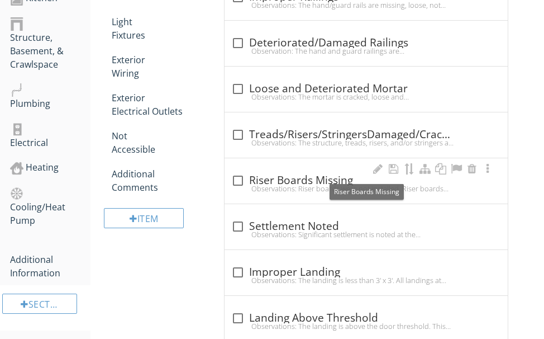
click at [289, 174] on div "check_box_outline_blank Riser Boards Missing" at bounding box center [366, 180] width 270 height 13
checkbox input "true"
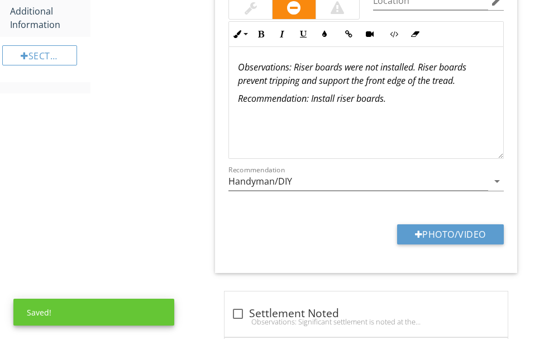
scroll to position [1050, 0]
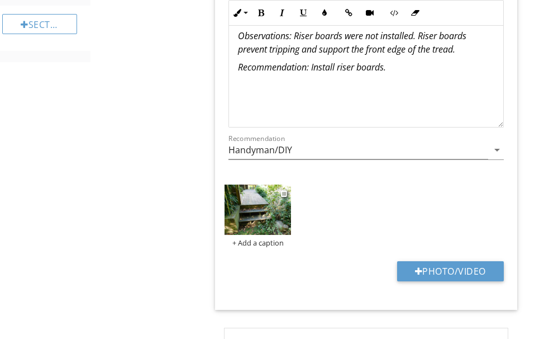
click at [245, 195] on img at bounding box center [258, 209] width 66 height 50
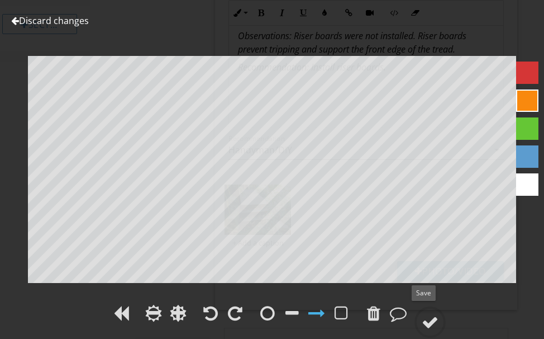
drag, startPoint x: 430, startPoint y: 316, endPoint x: 457, endPoint y: 283, distance: 42.8
click at [431, 314] on div at bounding box center [430, 321] width 17 height 17
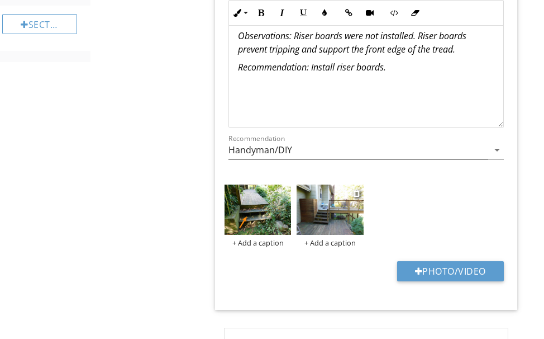
click at [326, 208] on img at bounding box center [330, 209] width 66 height 50
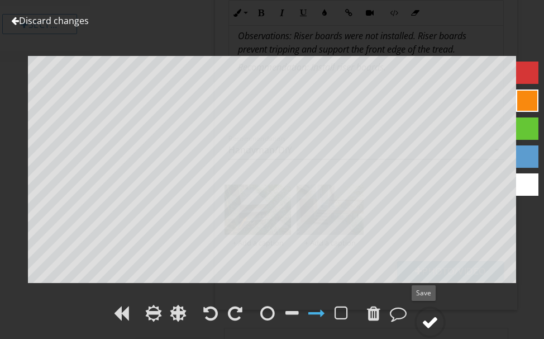
click at [433, 316] on div at bounding box center [430, 321] width 17 height 17
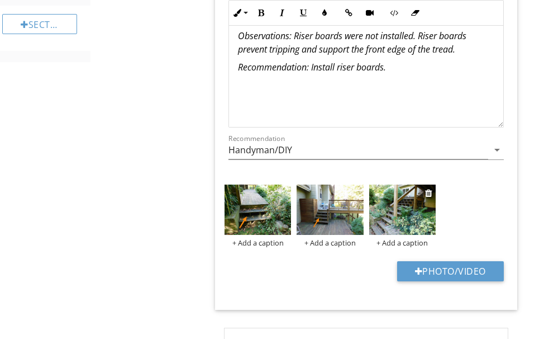
click at [393, 208] on img at bounding box center [402, 209] width 66 height 50
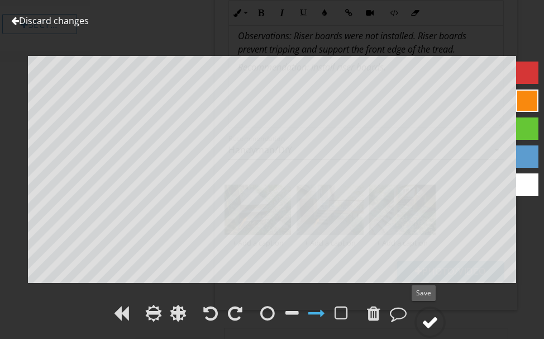
click at [430, 312] on div at bounding box center [429, 321] width 31 height 31
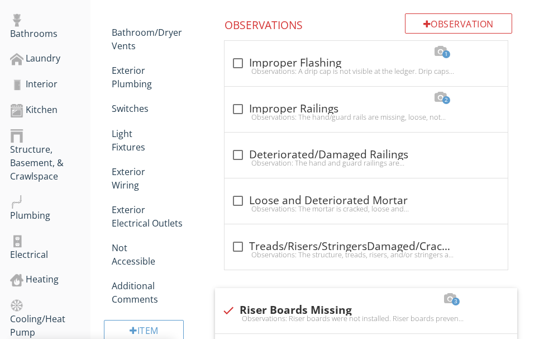
scroll to position [603, 0]
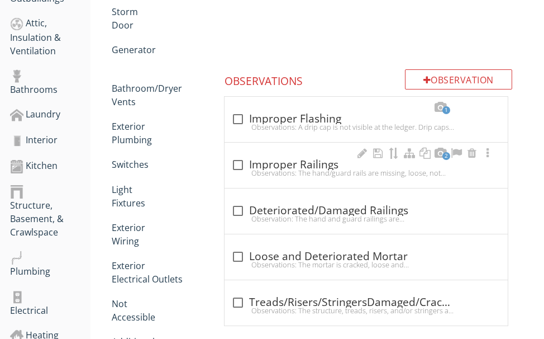
click at [307, 168] on div "Observations: The hand/guard rails are missing, loose, not graspable, have an i…" at bounding box center [366, 172] width 270 height 9
checkbox input "true"
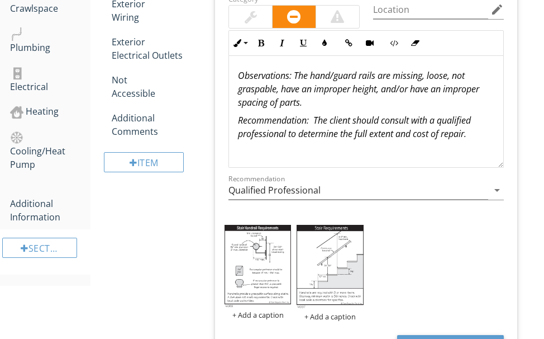
scroll to position [883, 0]
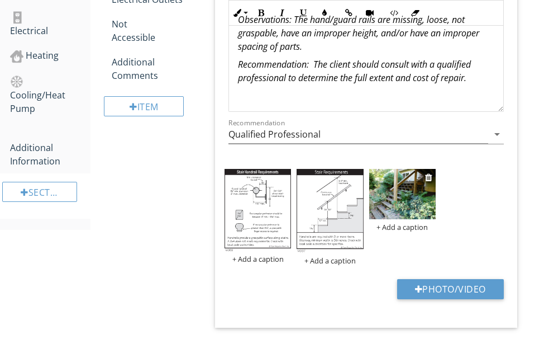
click at [409, 188] on img at bounding box center [402, 194] width 66 height 50
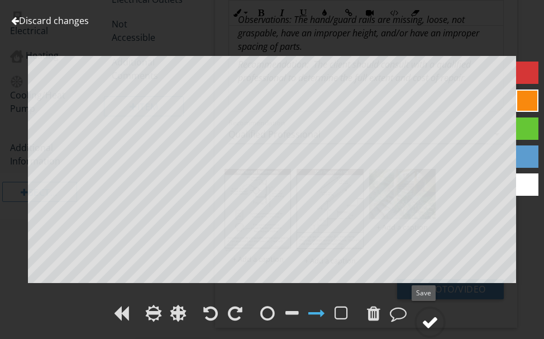
click at [433, 314] on div at bounding box center [430, 321] width 17 height 17
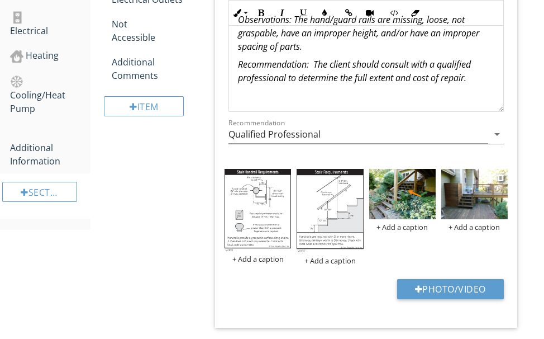
click at [461, 183] on img at bounding box center [474, 194] width 66 height 50
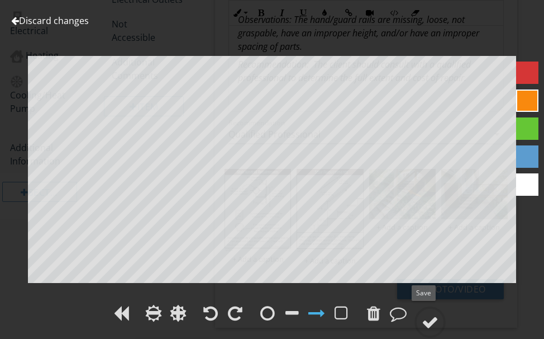
drag, startPoint x: 430, startPoint y: 317, endPoint x: 544, endPoint y: 230, distance: 143.1
click at [430, 312] on div at bounding box center [429, 321] width 31 height 31
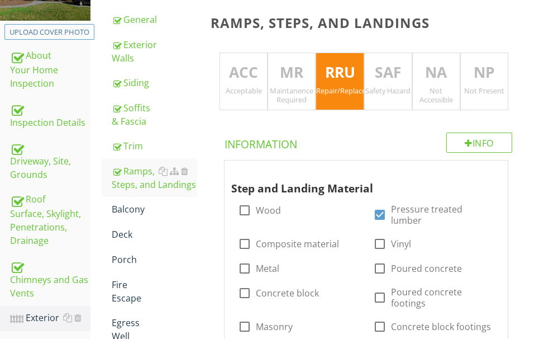
scroll to position [156, 0]
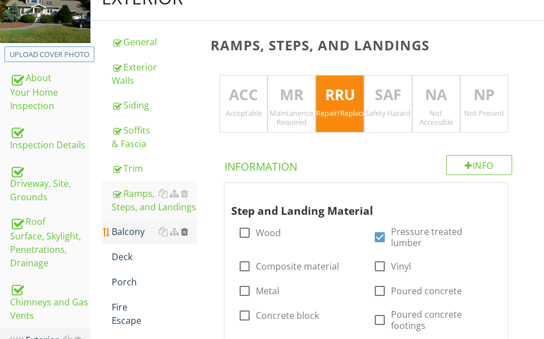
click at [185, 231] on div at bounding box center [184, 231] width 7 height 9
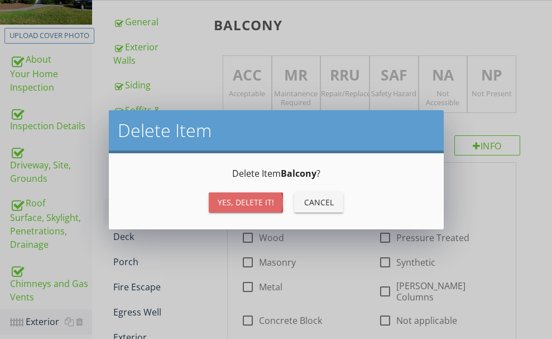
click at [225, 198] on div "Yes, Delete it!" at bounding box center [246, 202] width 56 height 12
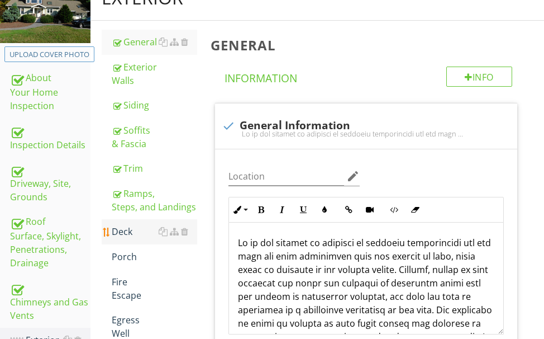
click at [119, 230] on div "Deck" at bounding box center [154, 231] width 85 height 13
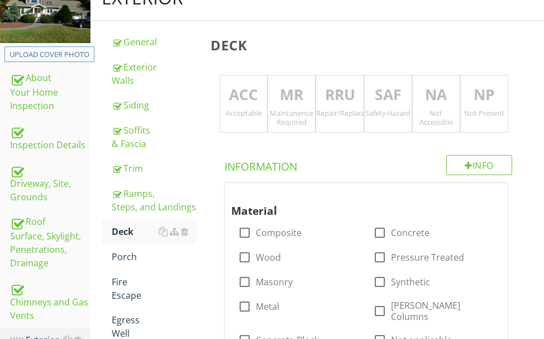
click at [337, 88] on p "RRU" at bounding box center [339, 95] width 47 height 22
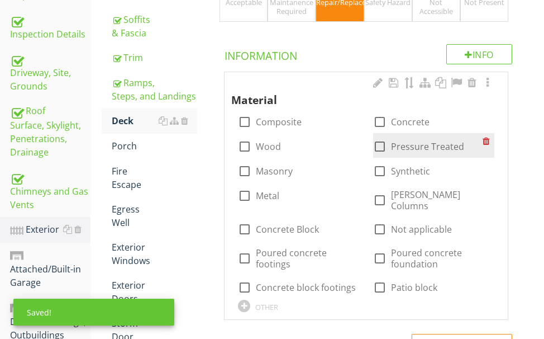
scroll to position [268, 0]
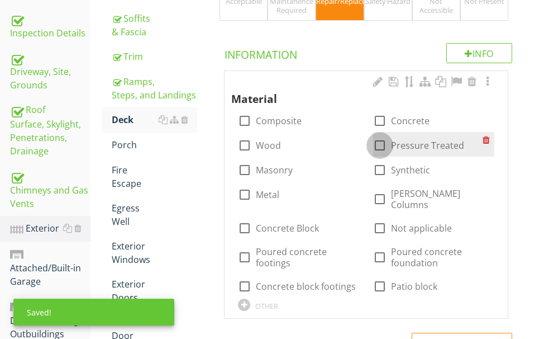
click at [375, 145] on div at bounding box center [379, 145] width 19 height 19
checkbox input "true"
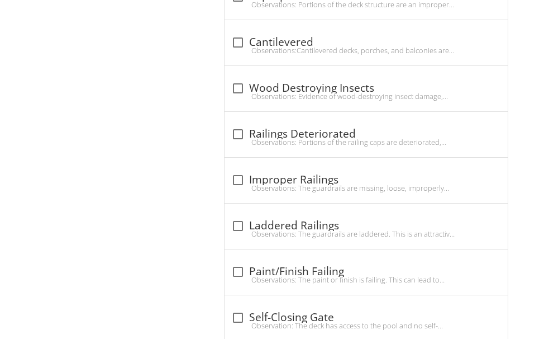
scroll to position [1274, 0]
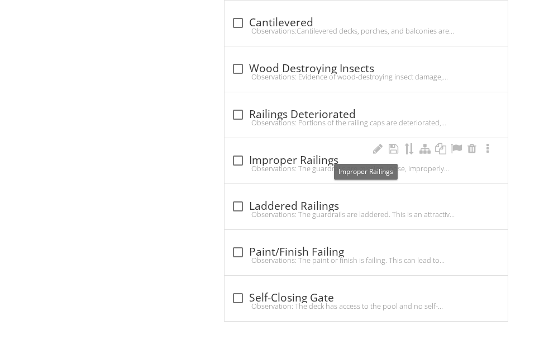
click at [279, 154] on div "check_box_outline_blank Improper Railings" at bounding box center [366, 160] width 270 height 13
checkbox input "true"
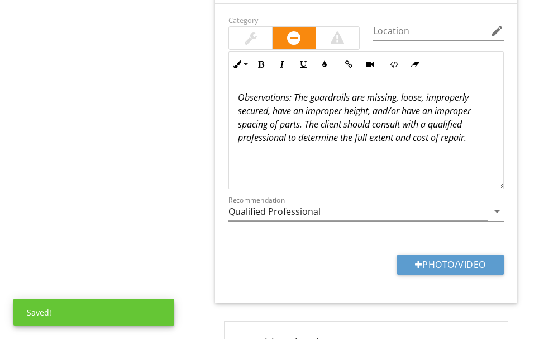
scroll to position [1497, 0]
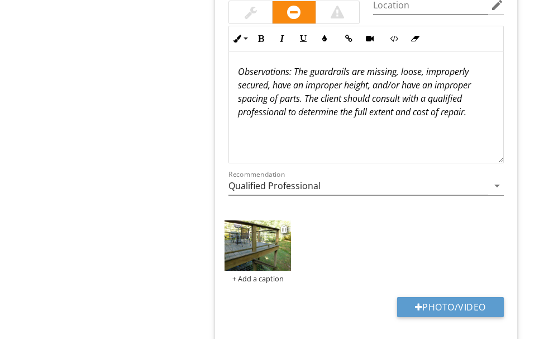
click at [270, 238] on img at bounding box center [258, 245] width 66 height 50
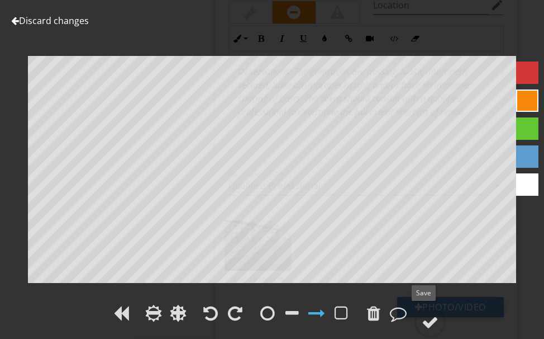
drag, startPoint x: 430, startPoint y: 316, endPoint x: 543, endPoint y: 194, distance: 166.0
click at [430, 315] on div at bounding box center [430, 321] width 17 height 17
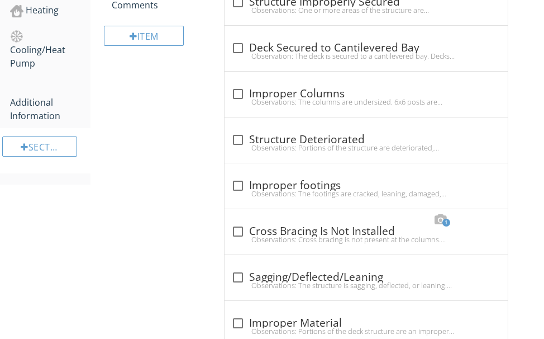
scroll to position [898, 0]
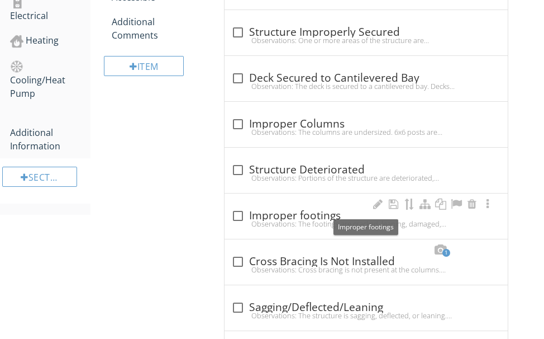
click at [274, 209] on div "check_box_outline_blank Improper footings" at bounding box center [366, 215] width 270 height 13
checkbox input "true"
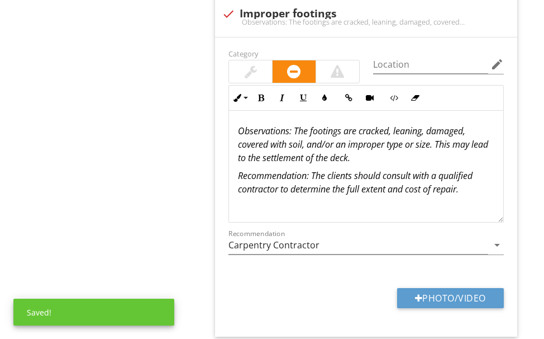
scroll to position [1177, 0]
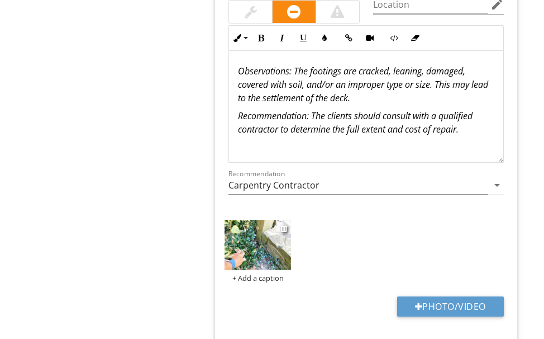
click at [265, 236] on img at bounding box center [258, 245] width 66 height 50
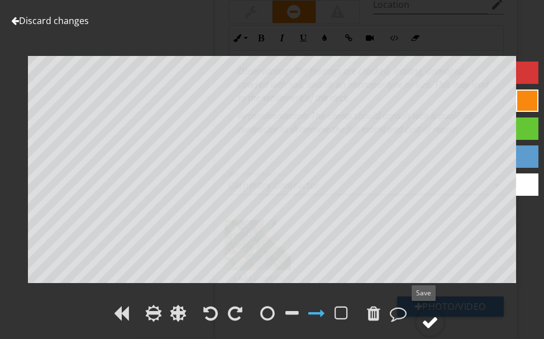
drag, startPoint x: 428, startPoint y: 316, endPoint x: 428, endPoint y: 311, distance: 5.6
click at [428, 311] on div at bounding box center [429, 321] width 31 height 31
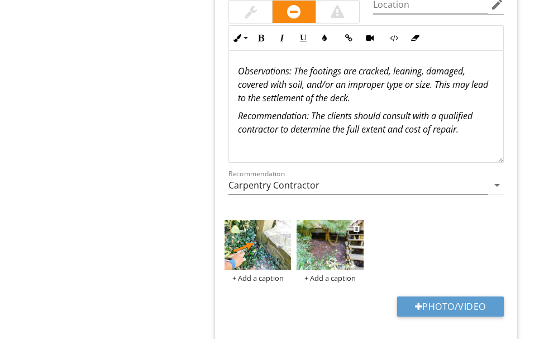
click at [330, 238] on img at bounding box center [330, 245] width 66 height 50
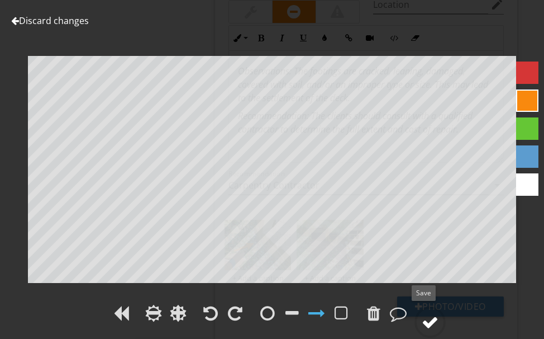
click at [433, 314] on div at bounding box center [430, 321] width 17 height 17
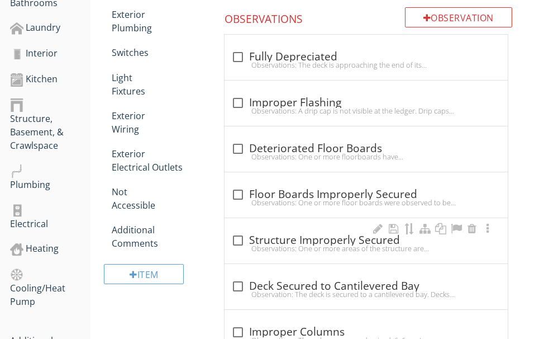
scroll to position [689, 0]
click at [274, 234] on div "check_box_outline_blank Structure Improperly Secured" at bounding box center [366, 240] width 270 height 13
checkbox input "true"
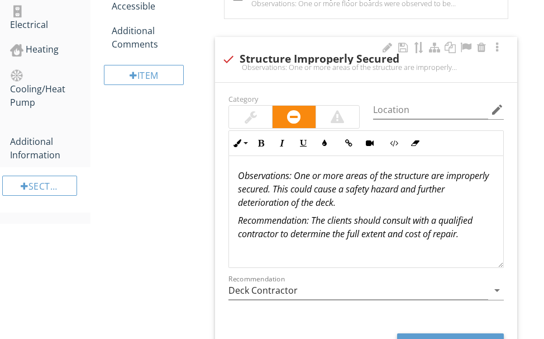
scroll to position [913, 0]
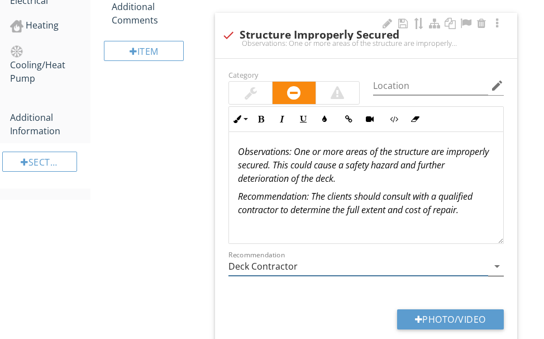
click at [311, 257] on input "Deck Contractor" at bounding box center [358, 266] width 260 height 18
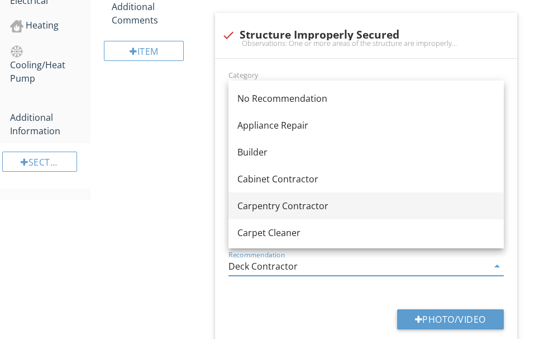
click at [299, 204] on div "Carpentry Contractor" at bounding box center [366, 205] width 258 height 13
type input "Carpentry Contractor"
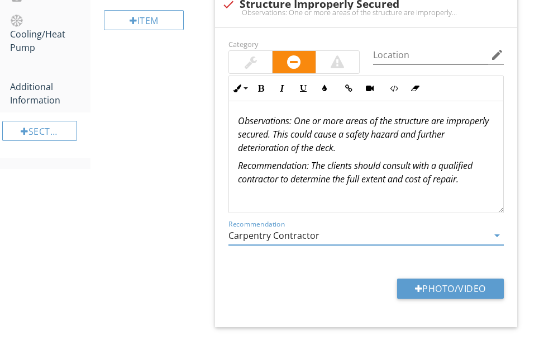
scroll to position [969, 0]
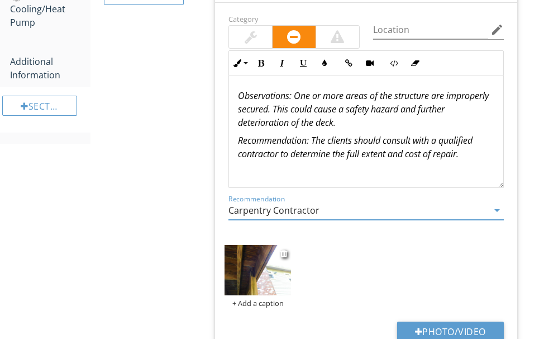
click at [269, 262] on img at bounding box center [258, 270] width 66 height 50
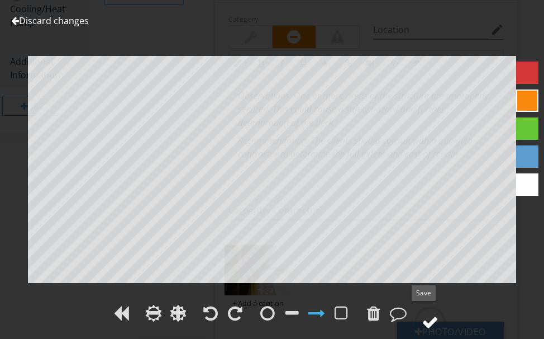
click at [431, 317] on div at bounding box center [430, 321] width 17 height 17
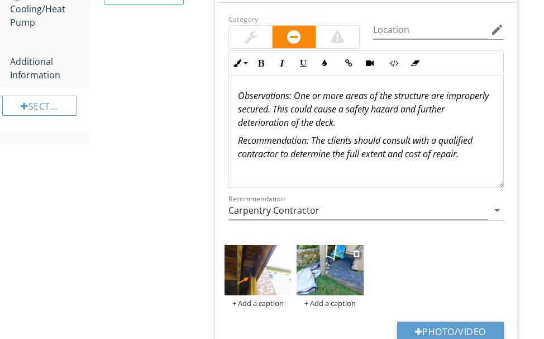
click at [339, 259] on img at bounding box center [330, 270] width 66 height 50
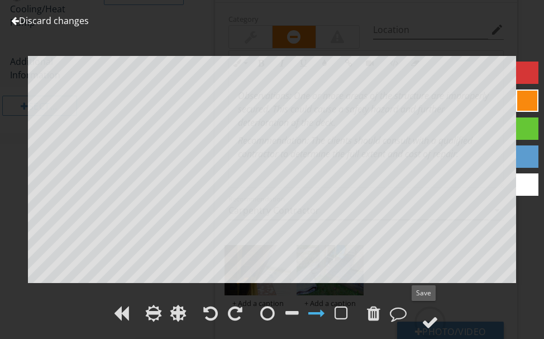
drag, startPoint x: 433, startPoint y: 317, endPoint x: 454, endPoint y: 289, distance: 34.4
click at [440, 304] on div at bounding box center [272, 315] width 544 height 26
click at [427, 318] on div at bounding box center [430, 321] width 17 height 17
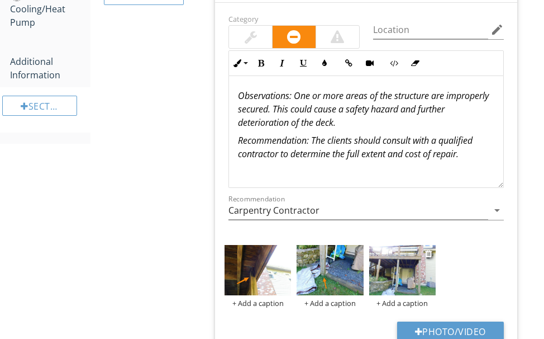
click at [402, 268] on img at bounding box center [402, 270] width 66 height 50
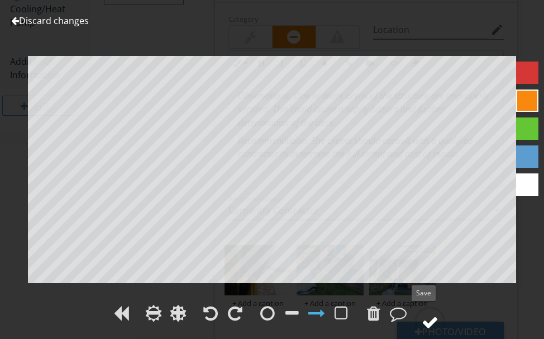
click at [423, 318] on div at bounding box center [430, 321] width 17 height 17
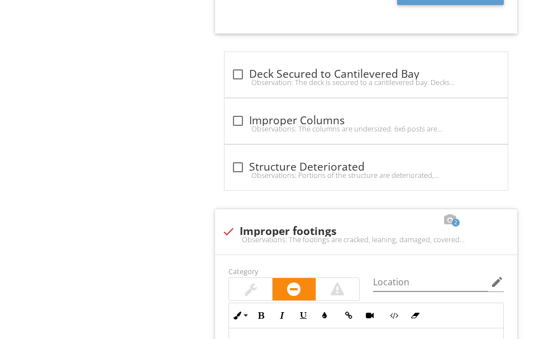
scroll to position [1416, 0]
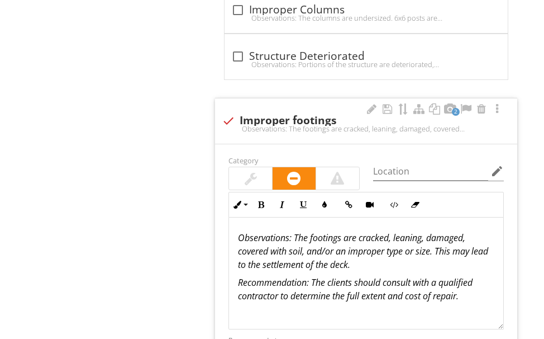
click at [466, 232] on em ": The footings are cracked, leaning, damaged, covered with soil, and/or an impr…" at bounding box center [363, 250] width 250 height 39
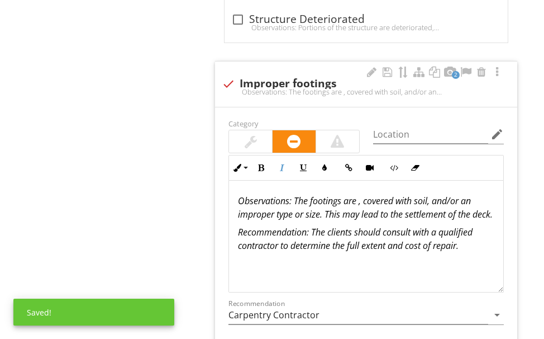
scroll to position [1471, 0]
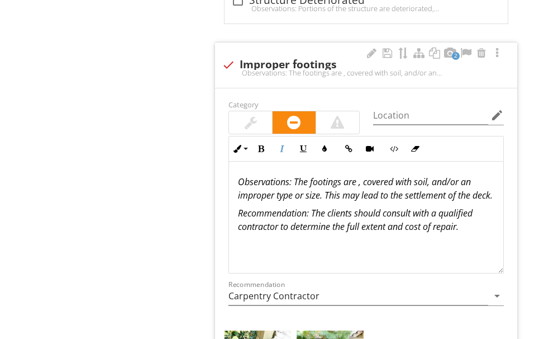
click at [328, 188] on em ": The footings are , covered with soil, and/or an improper type or size. This m…" at bounding box center [365, 188] width 255 height 26
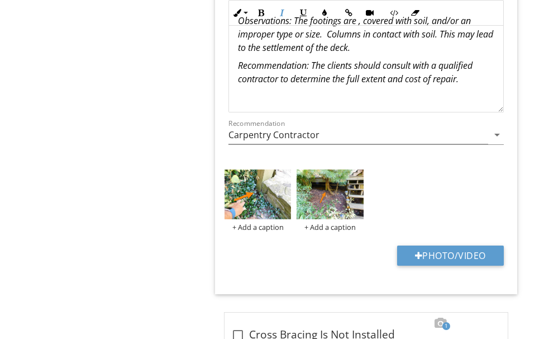
scroll to position [1583, 0]
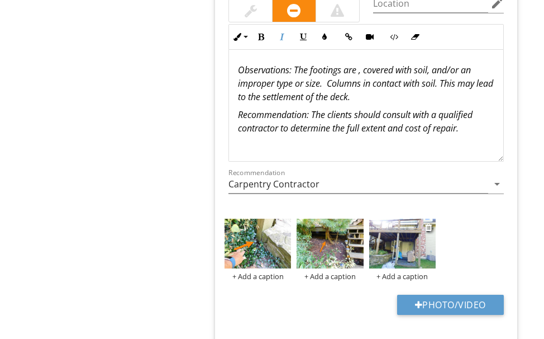
click at [394, 241] on img at bounding box center [402, 243] width 66 height 50
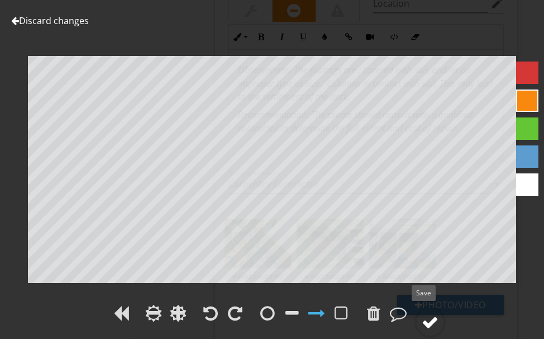
click at [428, 314] on div at bounding box center [430, 321] width 17 height 17
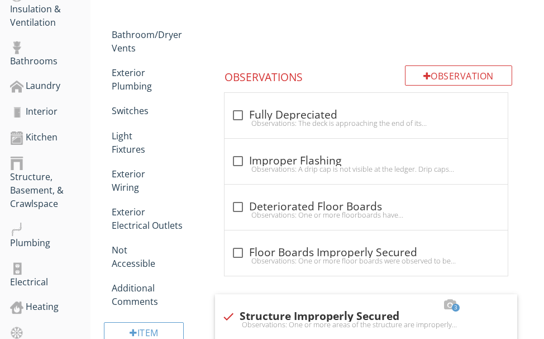
scroll to position [578, 0]
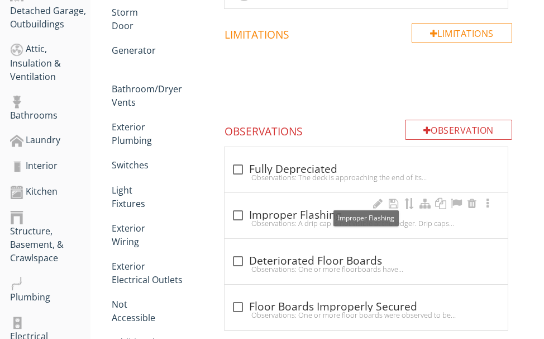
click at [275, 208] on div "check_box_outline_blank Improper Flashing" at bounding box center [366, 214] width 270 height 13
checkbox input "true"
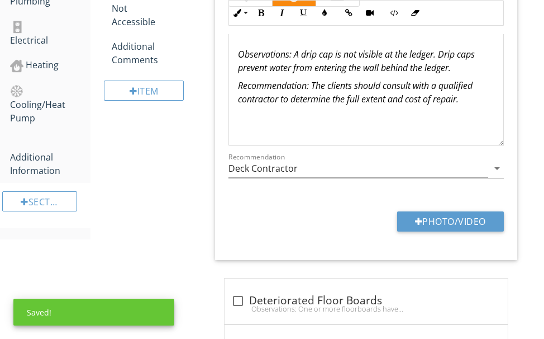
scroll to position [857, 0]
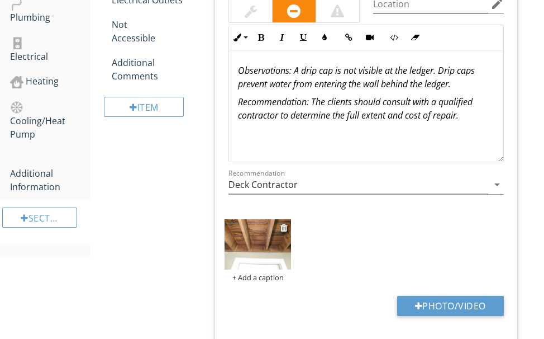
click at [269, 244] on img at bounding box center [258, 244] width 66 height 50
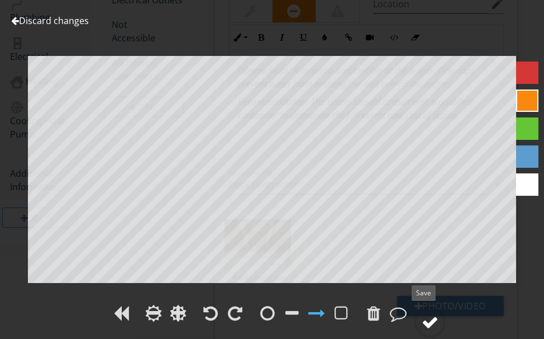
click at [431, 317] on div at bounding box center [430, 321] width 17 height 17
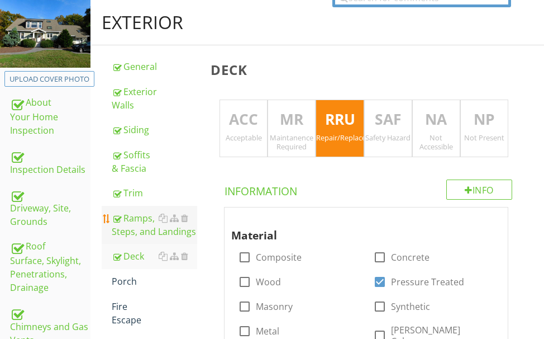
scroll to position [131, 0]
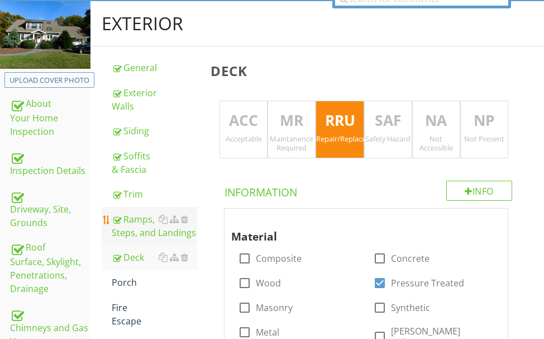
click at [139, 223] on div "Ramps, Steps, and Landings" at bounding box center [154, 225] width 85 height 27
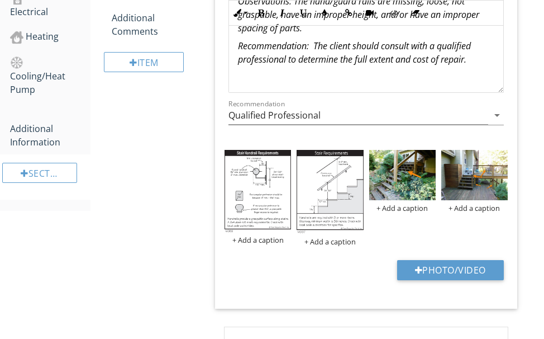
scroll to position [969, 0]
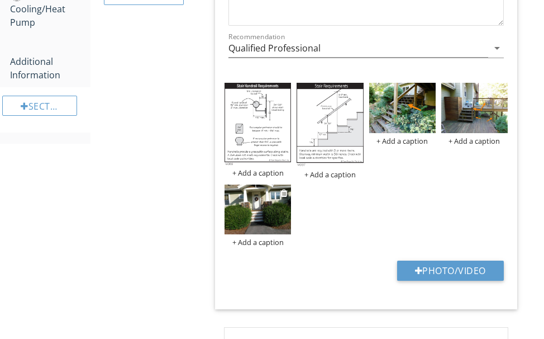
click at [272, 202] on img at bounding box center [258, 209] width 66 height 50
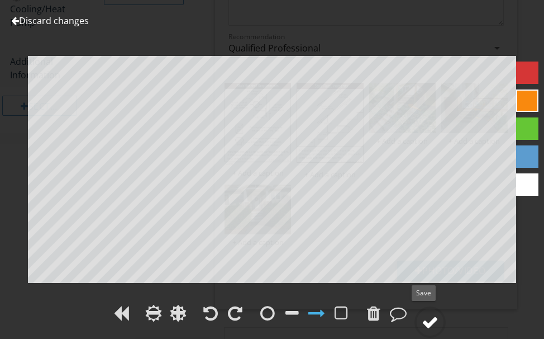
drag, startPoint x: 433, startPoint y: 316, endPoint x: 428, endPoint y: 312, distance: 5.9
click at [428, 312] on div at bounding box center [429, 321] width 31 height 31
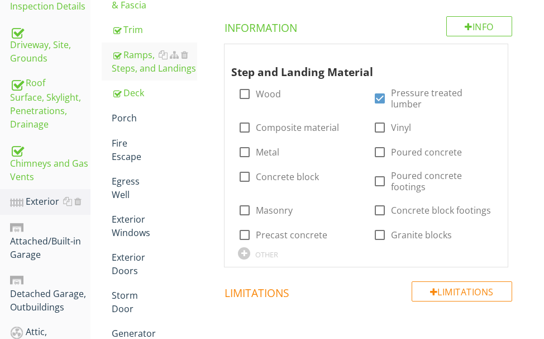
scroll to position [187, 0]
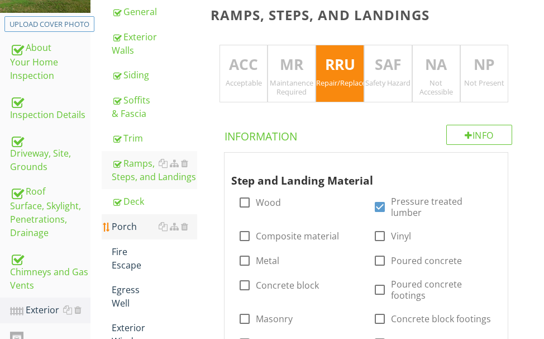
click at [124, 227] on div "Porch" at bounding box center [154, 226] width 85 height 13
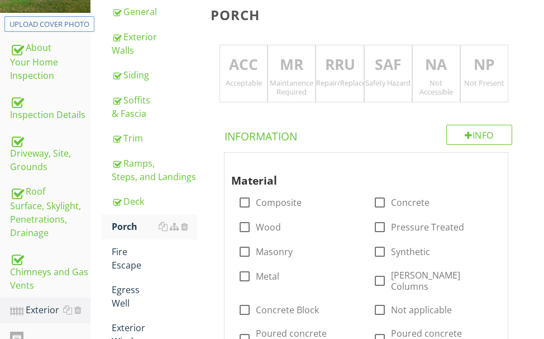
click at [246, 77] on div "ACC Acceptable" at bounding box center [244, 74] width 48 height 58
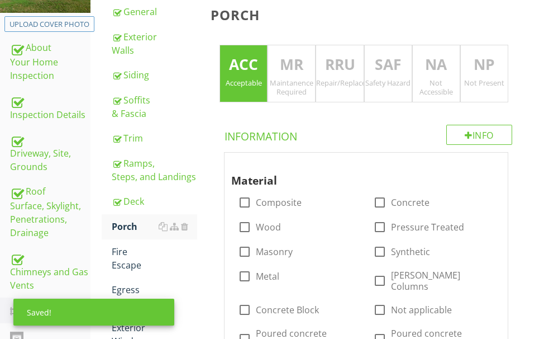
click at [433, 58] on p "NA" at bounding box center [436, 65] width 47 height 22
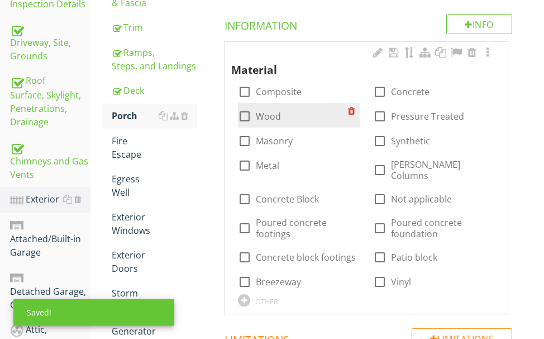
scroll to position [298, 0]
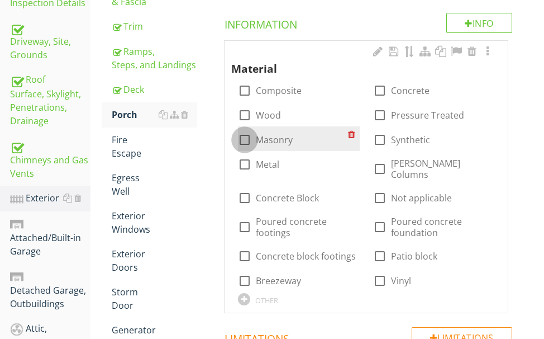
click at [249, 139] on div at bounding box center [244, 139] width 19 height 19
checkbox input "true"
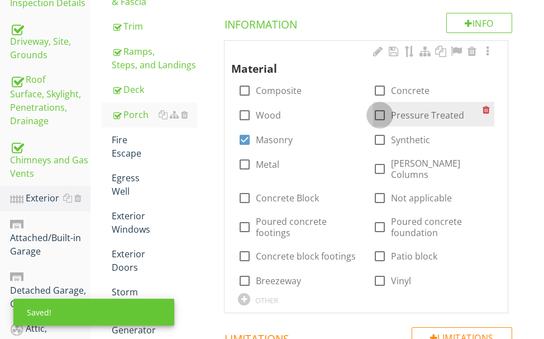
click at [375, 112] on div at bounding box center [379, 115] width 19 height 19
checkbox input "true"
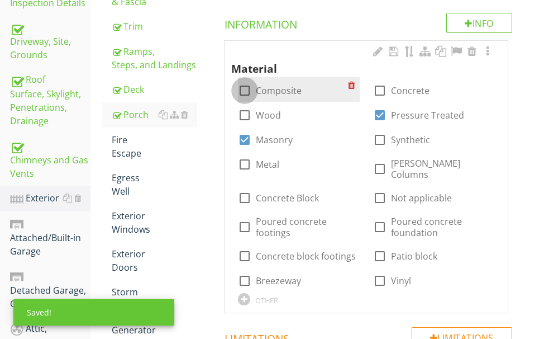
click at [241, 89] on div at bounding box center [244, 90] width 19 height 19
checkbox input "true"
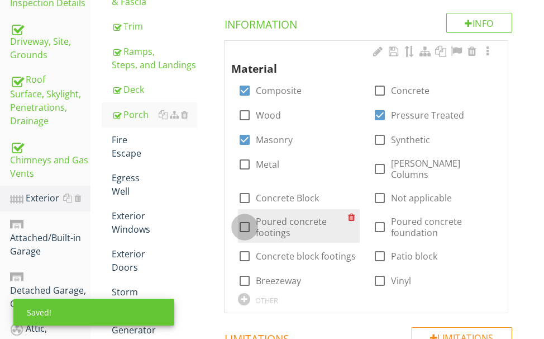
click at [247, 217] on div at bounding box center [244, 226] width 19 height 19
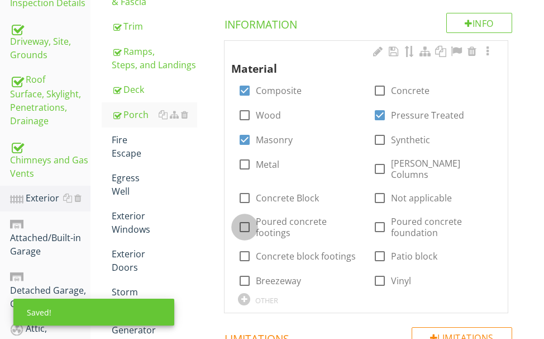
checkbox input "true"
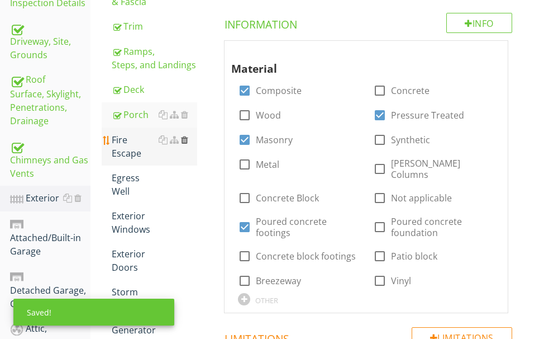
click at [184, 139] on div at bounding box center [184, 139] width 7 height 9
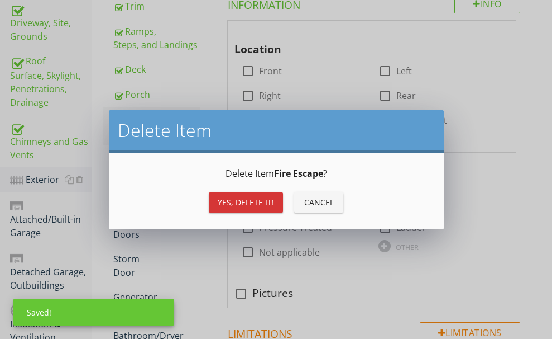
click at [230, 200] on div "Yes, Delete it!" at bounding box center [246, 202] width 56 height 12
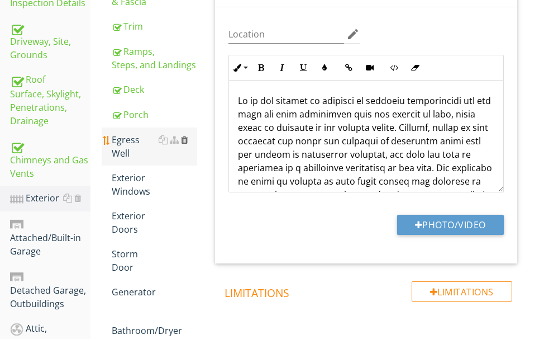
click at [186, 140] on div at bounding box center [184, 139] width 7 height 9
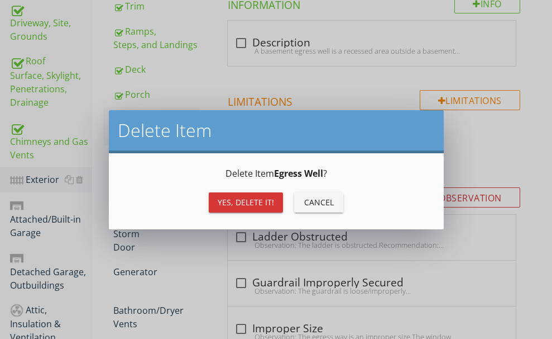
click at [226, 197] on div "Yes, Delete it!" at bounding box center [246, 202] width 56 height 12
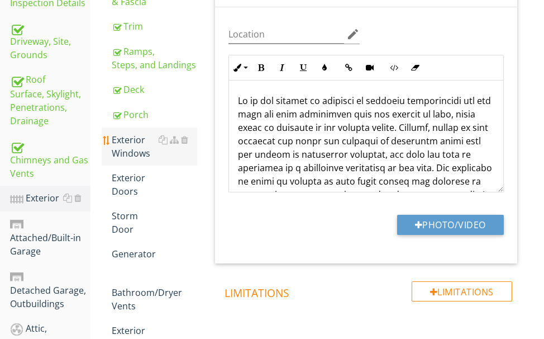
click at [126, 143] on div "Exterior Windows" at bounding box center [154, 146] width 85 height 27
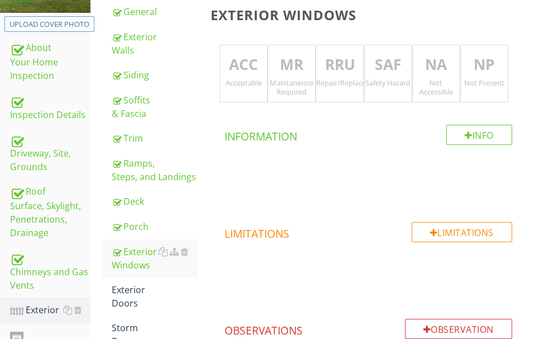
scroll to position [242, 0]
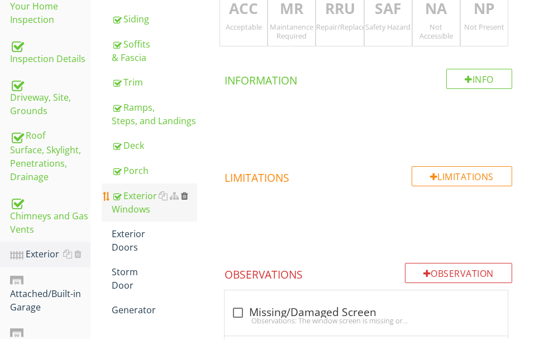
click at [186, 192] on div at bounding box center [184, 195] width 7 height 9
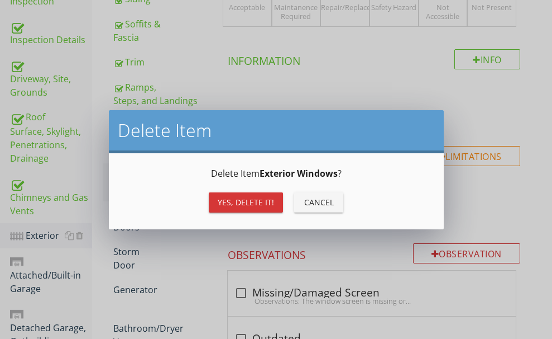
click at [222, 197] on div "Yes, Delete it!" at bounding box center [246, 202] width 56 height 12
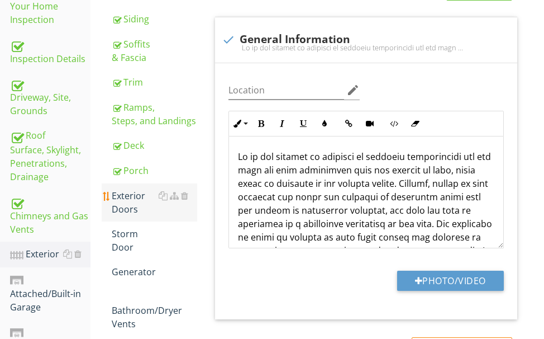
click at [134, 198] on div "Exterior Doors" at bounding box center [154, 202] width 85 height 27
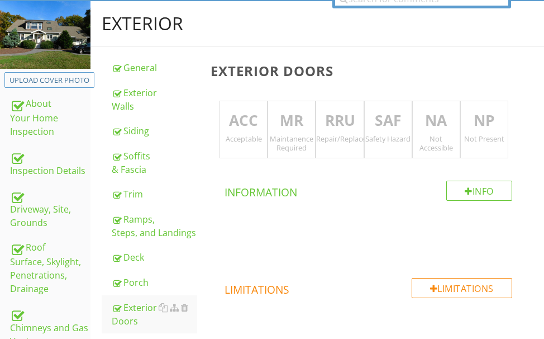
click at [242, 124] on p "ACC" at bounding box center [243, 120] width 47 height 22
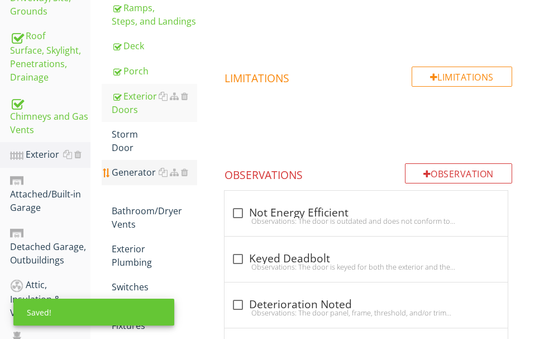
scroll to position [354, 0]
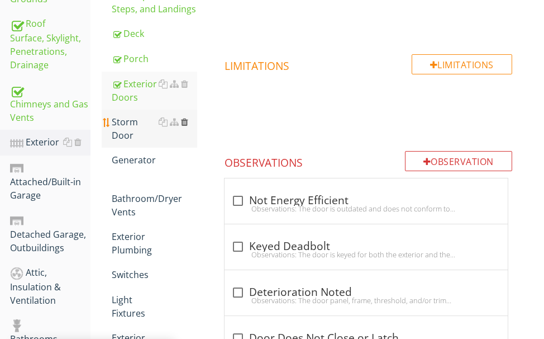
click at [184, 120] on div at bounding box center [184, 121] width 7 height 9
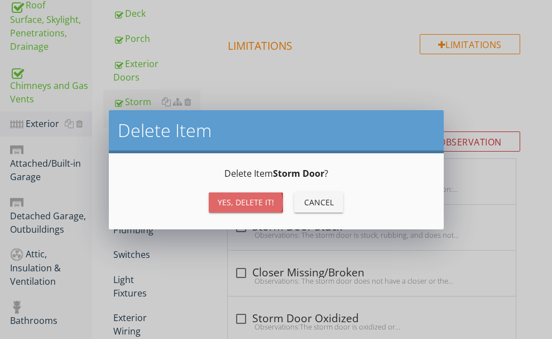
click at [221, 196] on div "Yes, Delete it!" at bounding box center [246, 202] width 56 height 12
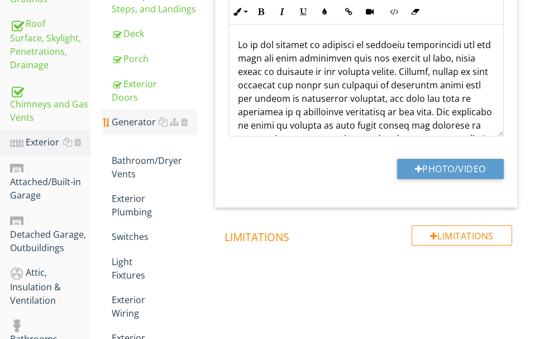
click at [139, 122] on div "Generator" at bounding box center [154, 121] width 85 height 13
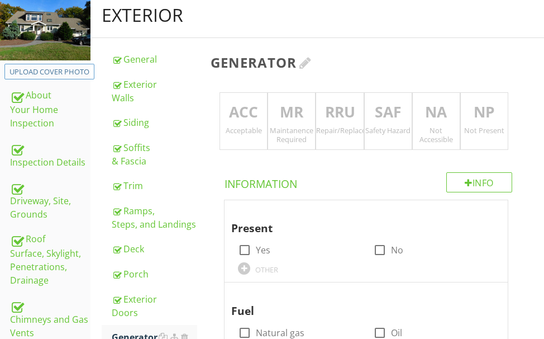
scroll to position [75, 0]
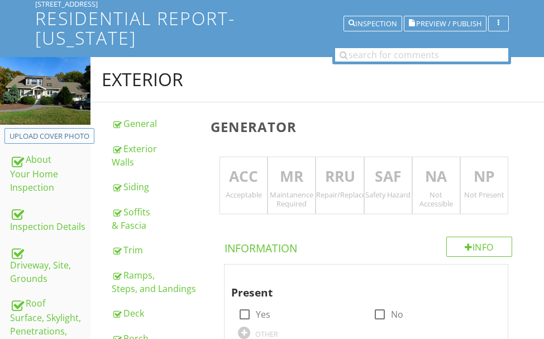
click at [480, 179] on p "NP" at bounding box center [484, 176] width 47 height 22
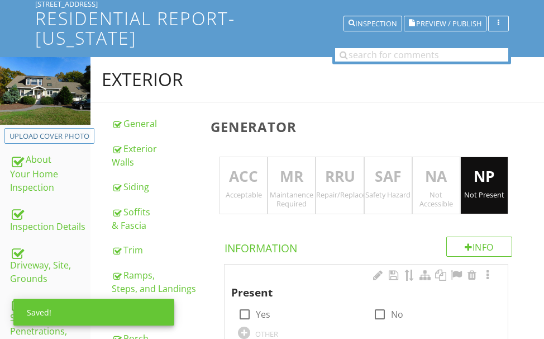
scroll to position [242, 0]
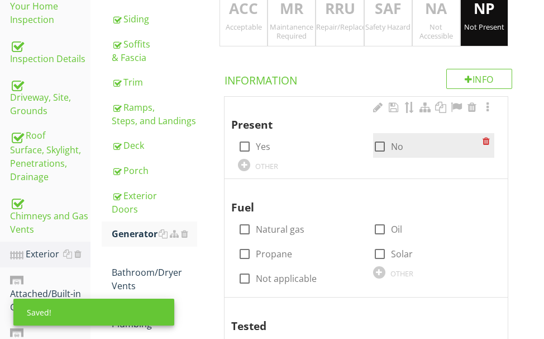
click at [383, 146] on div at bounding box center [379, 146] width 19 height 19
checkbox input "true"
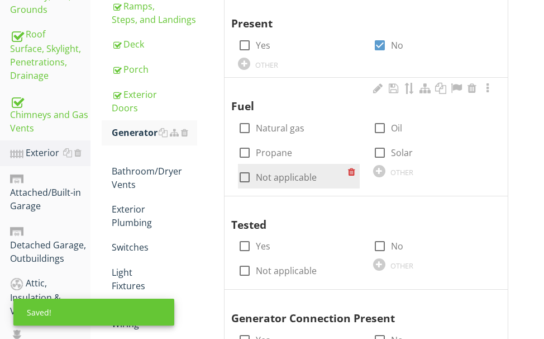
scroll to position [354, 0]
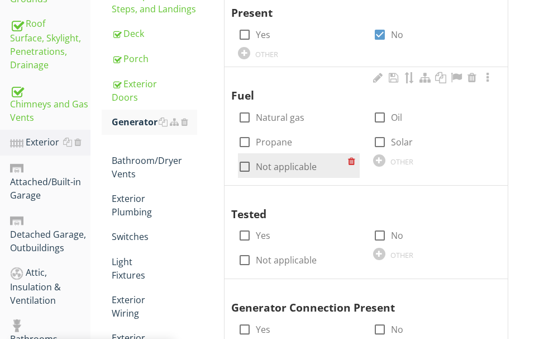
click at [241, 165] on div at bounding box center [244, 166] width 19 height 19
checkbox input "true"
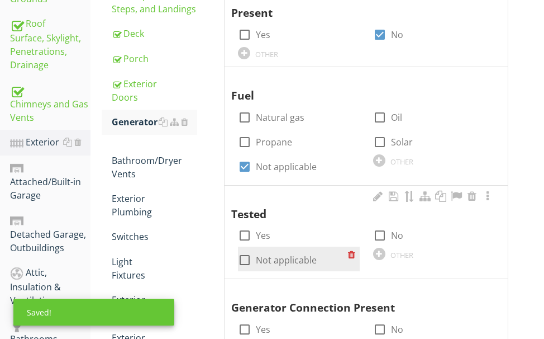
click at [242, 255] on div at bounding box center [244, 259] width 19 height 19
checkbox input "true"
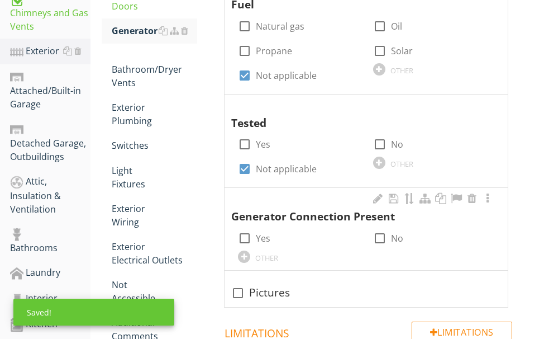
scroll to position [466, 0]
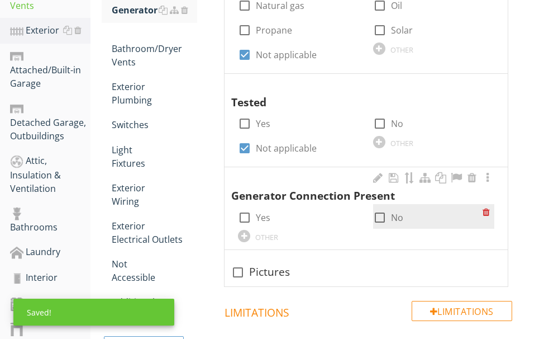
click at [374, 213] on div at bounding box center [379, 217] width 19 height 19
checkbox input "true"
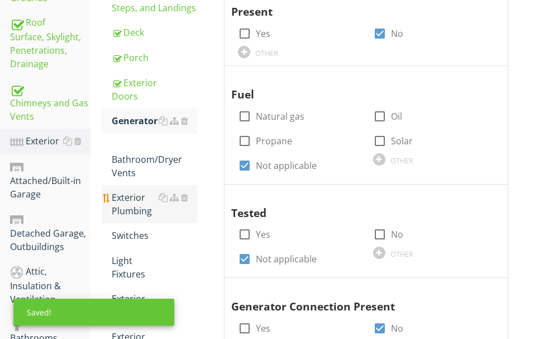
scroll to position [354, 0]
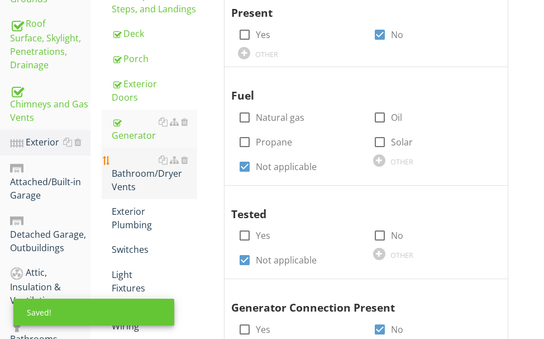
click at [144, 166] on div "Bathroom/Dryer Vents" at bounding box center [154, 173] width 85 height 40
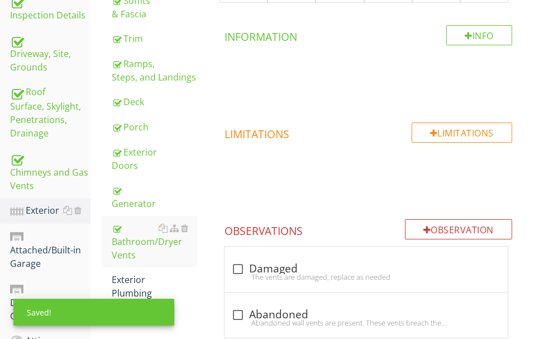
scroll to position [187, 0]
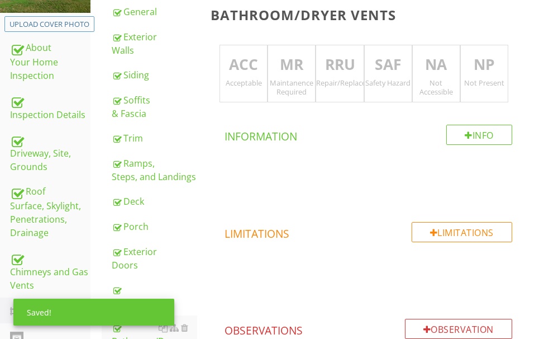
click at [246, 78] on div "Acceptable" at bounding box center [243, 82] width 47 height 9
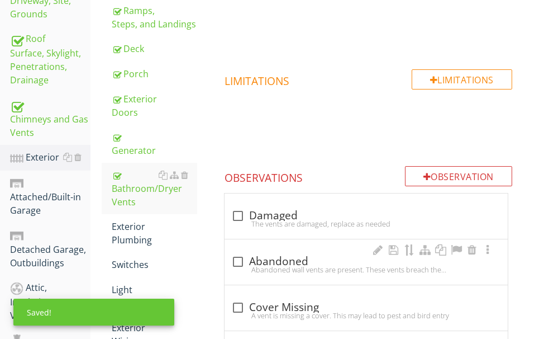
scroll to position [466, 0]
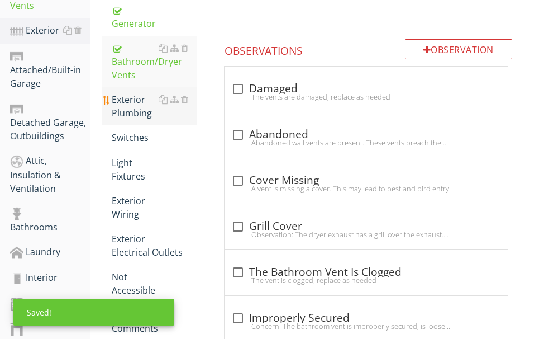
click at [127, 102] on div "Exterior Plumbing" at bounding box center [154, 106] width 85 height 27
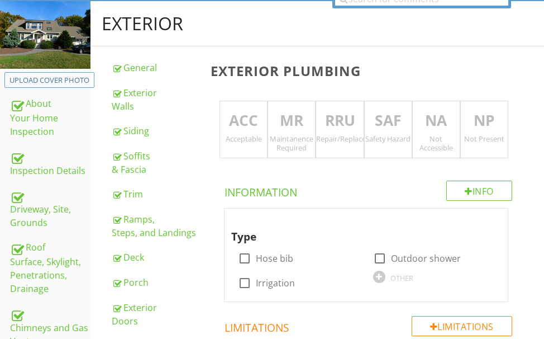
click at [244, 122] on p "ACC" at bounding box center [243, 120] width 47 height 22
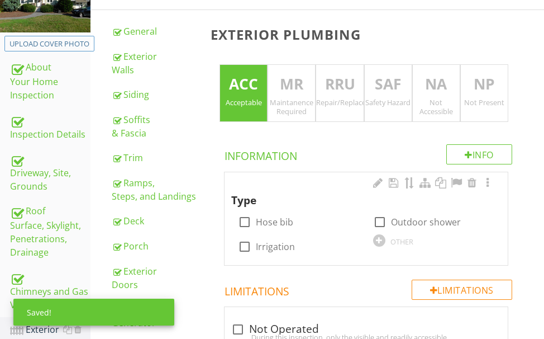
scroll to position [187, 0]
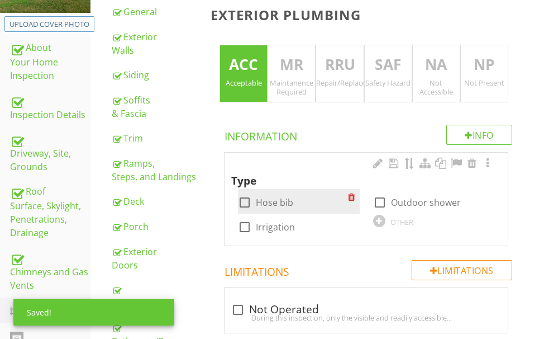
click at [247, 199] on div at bounding box center [244, 202] width 19 height 19
checkbox input "true"
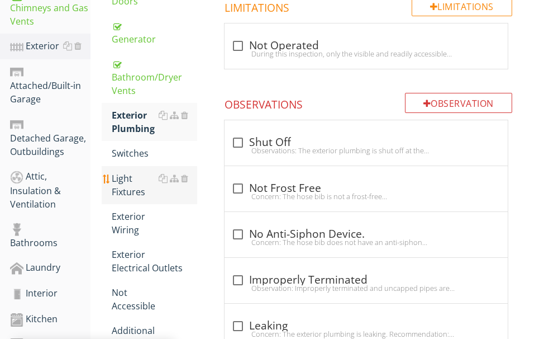
scroll to position [466, 0]
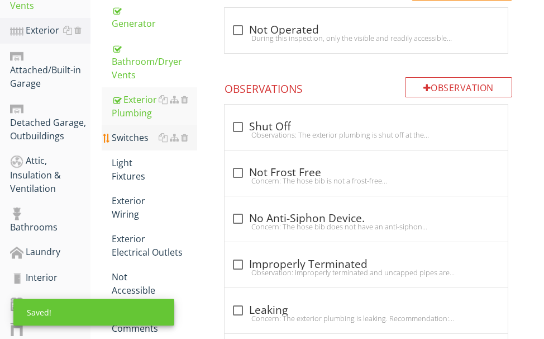
click at [136, 139] on div "Switches" at bounding box center [154, 137] width 85 height 13
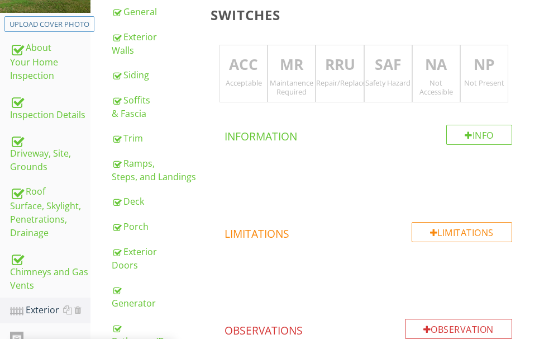
click at [244, 84] on div "Acceptable" at bounding box center [243, 82] width 47 height 9
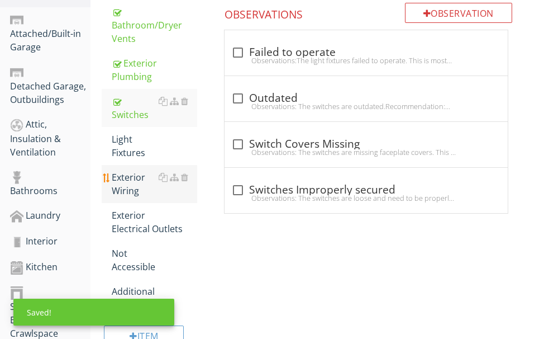
scroll to position [522, 0]
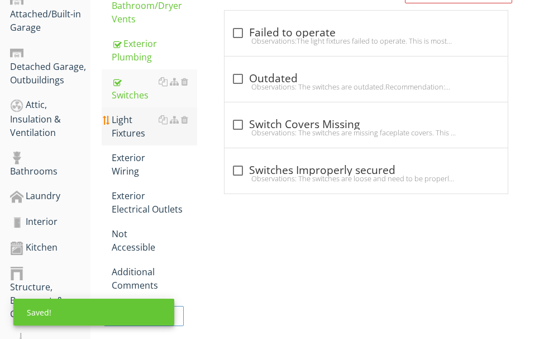
click at [130, 128] on div "Light Fixtures" at bounding box center [154, 126] width 85 height 27
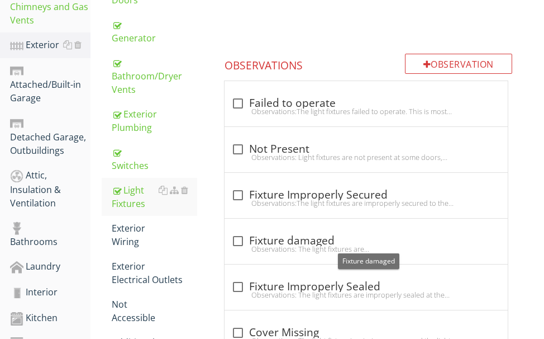
scroll to position [187, 0]
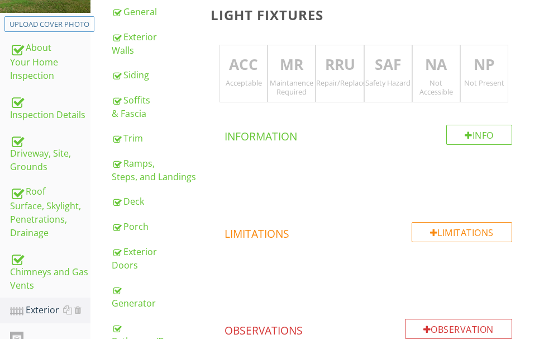
click at [239, 68] on p "ACC" at bounding box center [243, 65] width 47 height 22
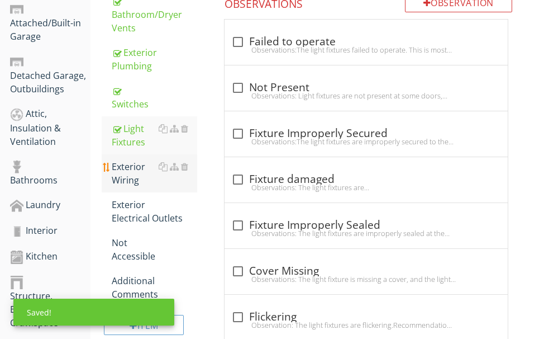
scroll to position [522, 0]
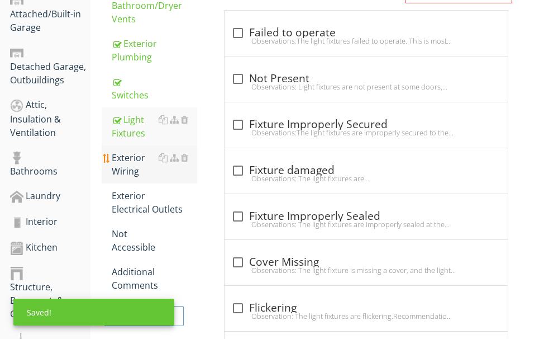
click at [134, 161] on div "Exterior Wiring" at bounding box center [154, 164] width 85 height 27
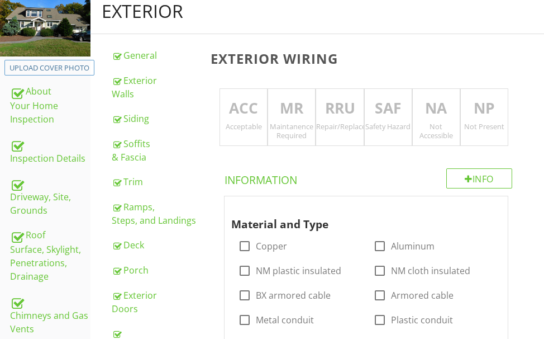
scroll to position [131, 0]
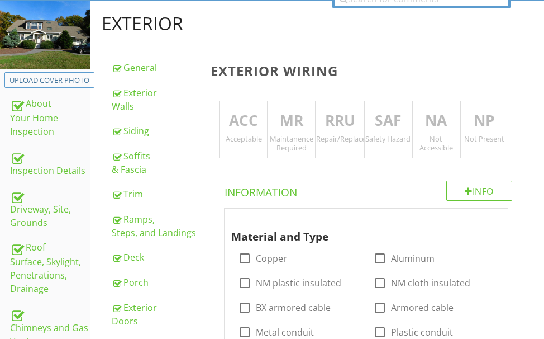
click at [244, 117] on p "ACC" at bounding box center [243, 120] width 47 height 22
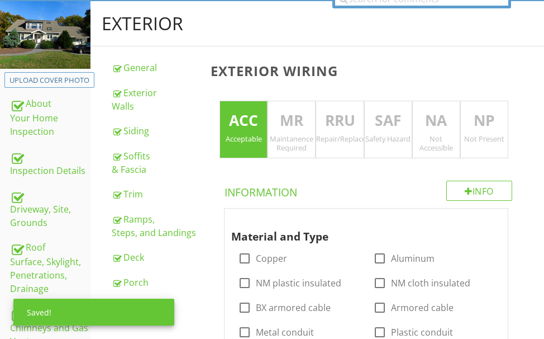
click at [422, 118] on p "NA" at bounding box center [436, 120] width 47 height 22
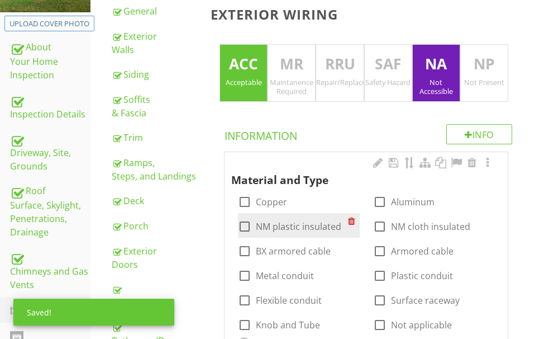
scroll to position [242, 0]
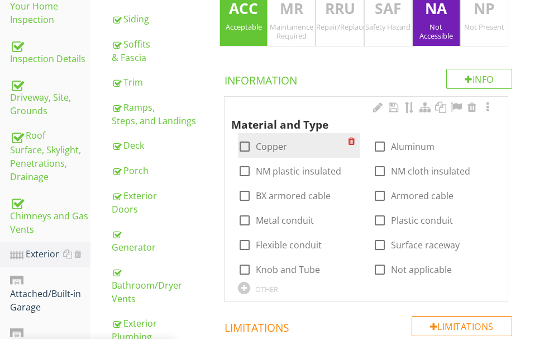
click at [246, 147] on div at bounding box center [244, 146] width 19 height 19
checkbox input "true"
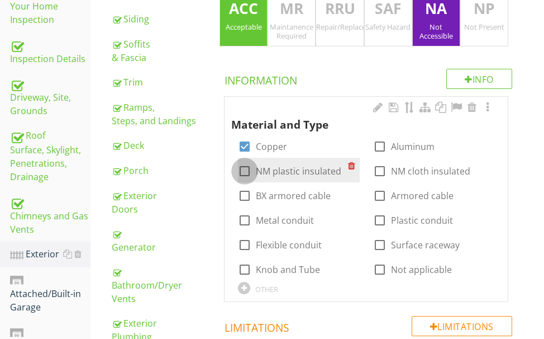
click at [245, 166] on div at bounding box center [244, 170] width 19 height 19
checkbox input "true"
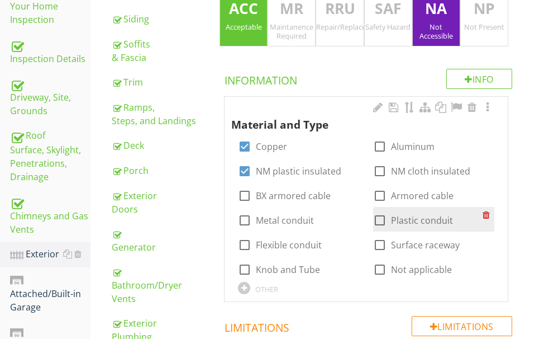
click at [379, 217] on div at bounding box center [379, 220] width 19 height 19
checkbox input "true"
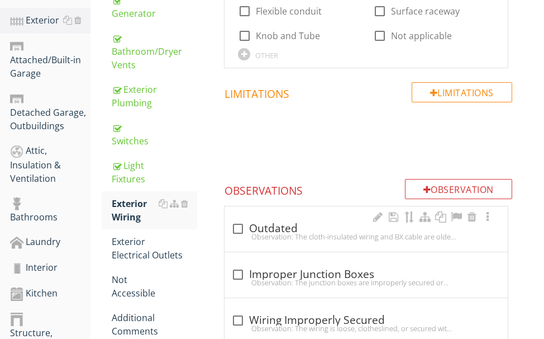
scroll to position [522, 0]
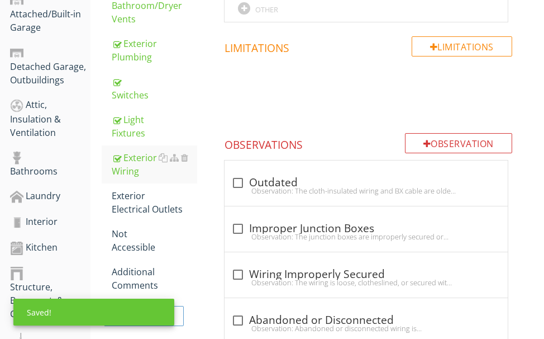
drag, startPoint x: 123, startPoint y: 198, endPoint x: 476, endPoint y: 125, distance: 360.0
click at [123, 197] on div "Exterior Electrical Outlets" at bounding box center [154, 202] width 85 height 27
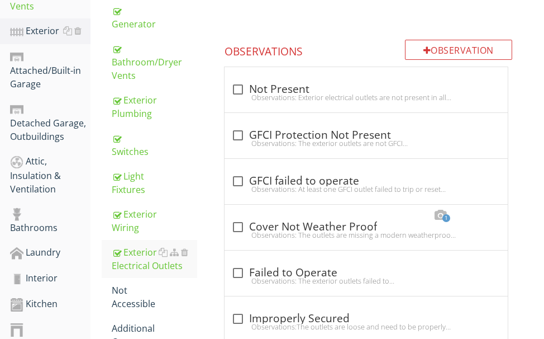
scroll to position [466, 0]
click at [312, 136] on div "check_box_outline_blank GFCI Protection Not Present" at bounding box center [366, 134] width 270 height 13
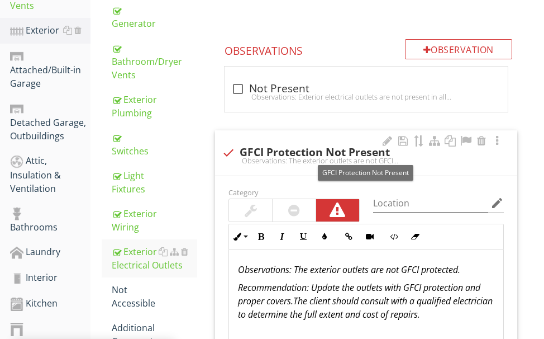
click at [230, 149] on div at bounding box center [228, 152] width 19 height 19
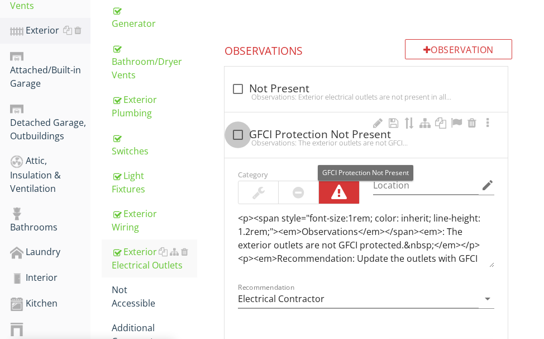
checkbox input "true"
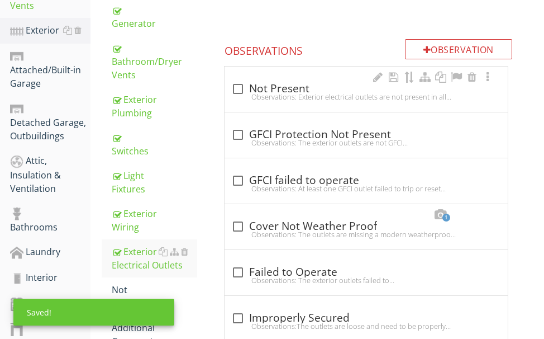
click at [332, 93] on div "Observations: Exterior electrical outlets are not present in all required locat…" at bounding box center [366, 96] width 270 height 9
checkbox input "true"
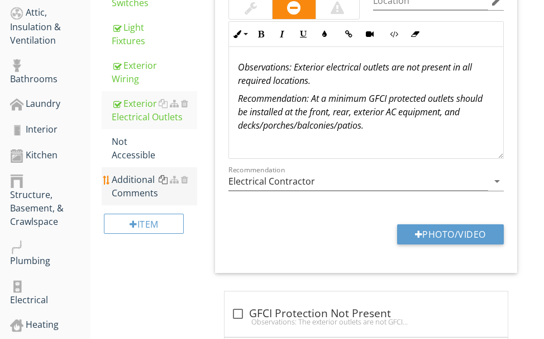
scroll to position [633, 0]
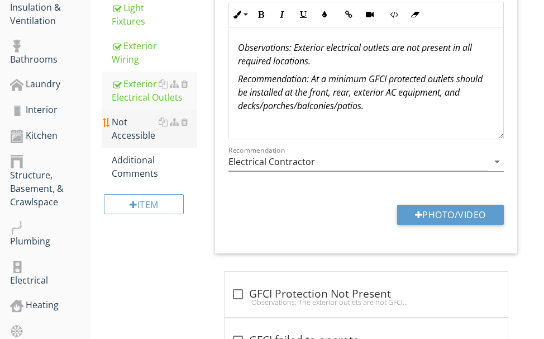
click at [139, 134] on div "Not Accessible" at bounding box center [154, 128] width 85 height 27
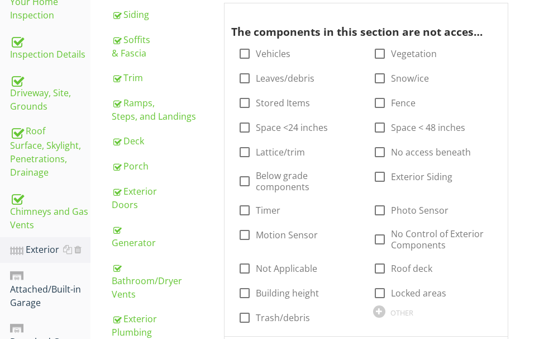
scroll to position [242, 0]
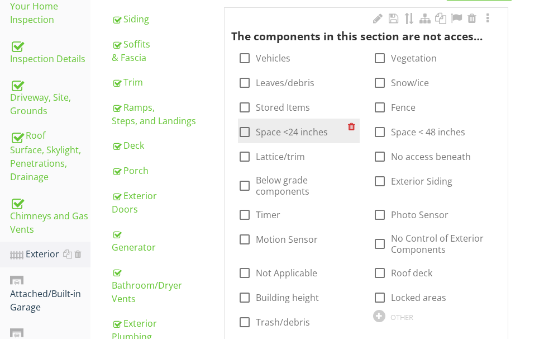
click at [249, 128] on div at bounding box center [244, 131] width 19 height 19
checkbox input "true"
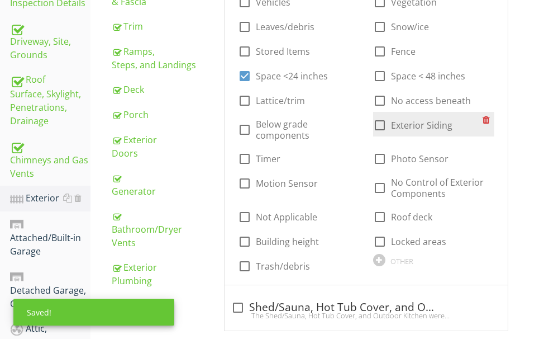
click at [384, 125] on div at bounding box center [379, 125] width 19 height 19
checkbox input "true"
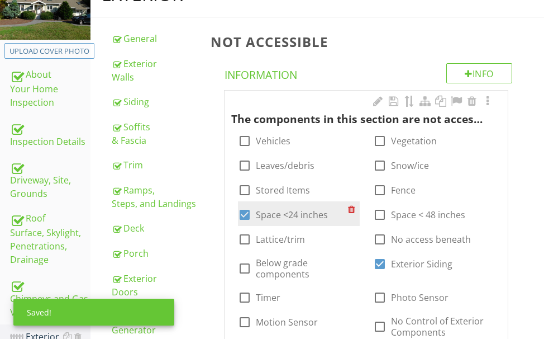
scroll to position [187, 0]
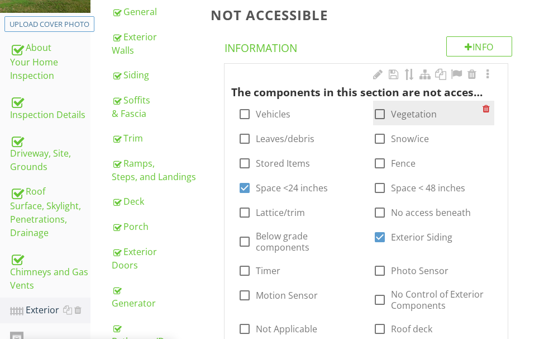
click at [382, 112] on div at bounding box center [379, 113] width 19 height 19
checkbox input "true"
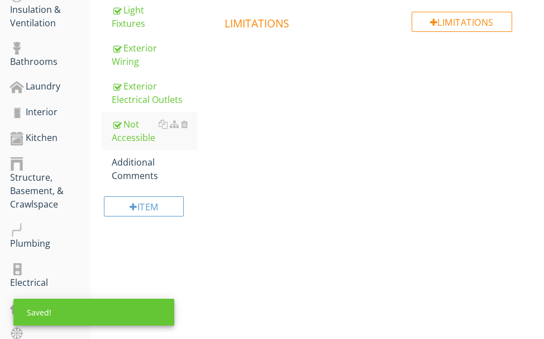
scroll to position [689, 0]
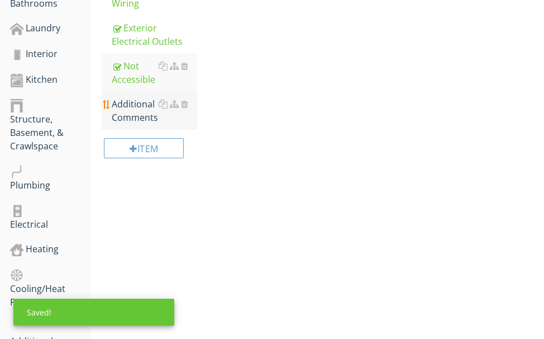
click at [134, 109] on div "Additional Comments" at bounding box center [154, 110] width 85 height 27
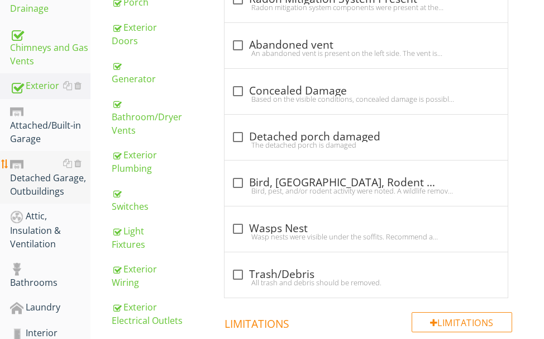
scroll to position [410, 0]
click at [78, 163] on div at bounding box center [77, 163] width 7 height 9
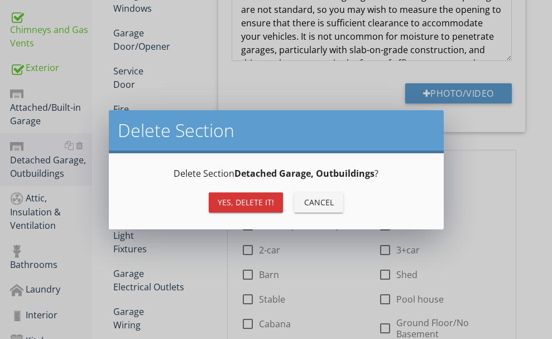
click at [226, 199] on div "Yes, Delete it!" at bounding box center [246, 202] width 56 height 12
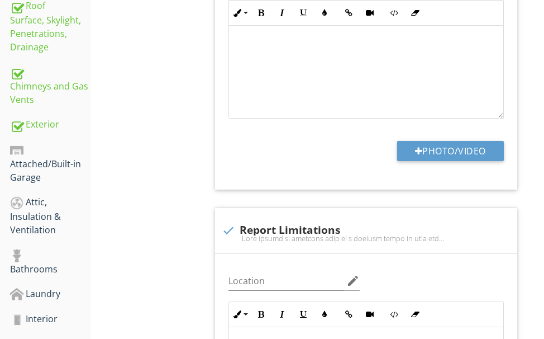
scroll to position [354, 0]
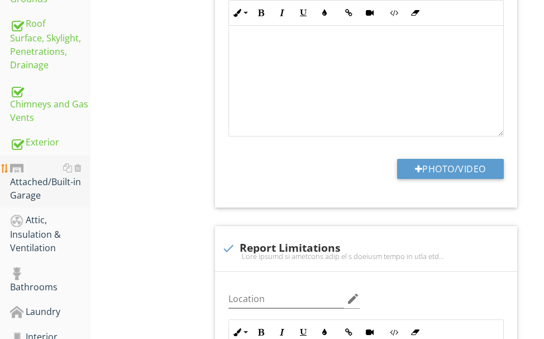
click at [37, 185] on div "Attached/Built-in Garage" at bounding box center [50, 181] width 80 height 41
type textarea "<p><span class="fr-video fr-draggable" contenteditable="false" style="display: …"
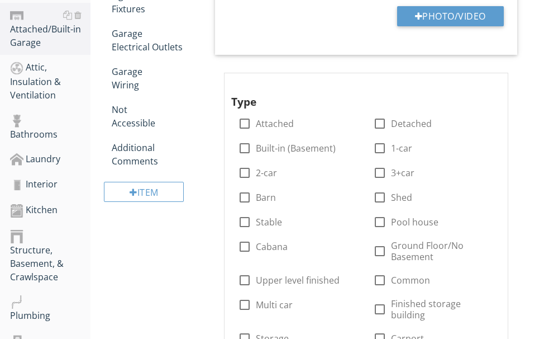
scroll to position [522, 0]
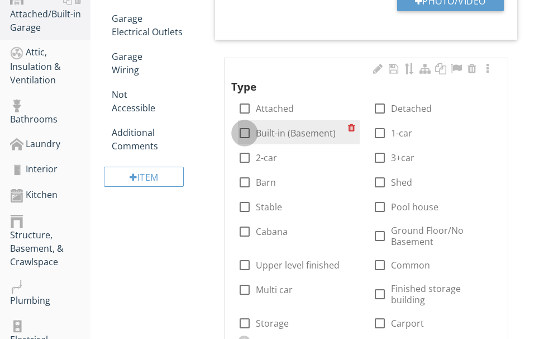
click at [242, 133] on div at bounding box center [244, 132] width 19 height 19
checkbox input "true"
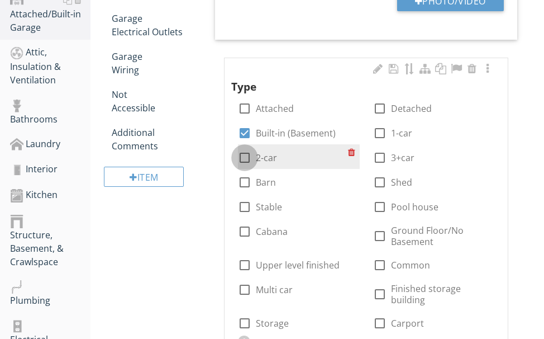
click at [249, 156] on div at bounding box center [244, 157] width 19 height 19
checkbox input "true"
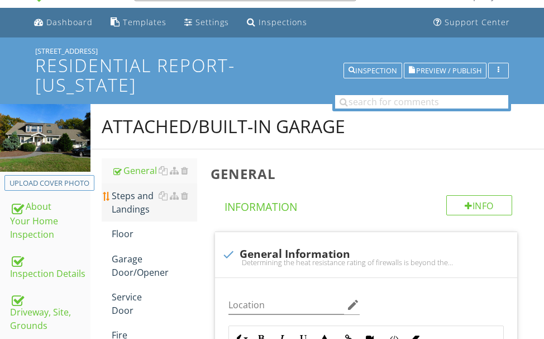
scroll to position [56, 0]
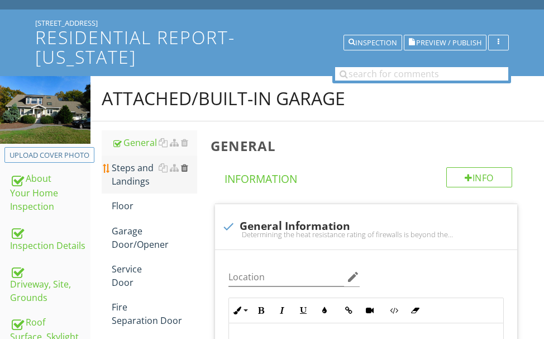
click at [183, 167] on div at bounding box center [184, 167] width 7 height 9
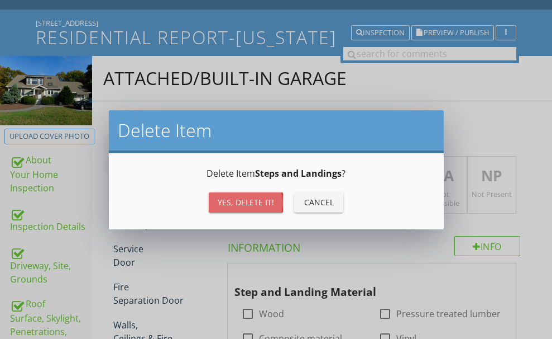
click at [228, 197] on div "Yes, Delete it!" at bounding box center [246, 202] width 56 height 12
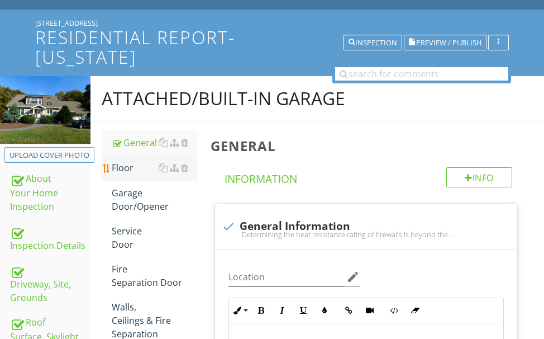
click at [127, 168] on div "Floor" at bounding box center [154, 167] width 85 height 13
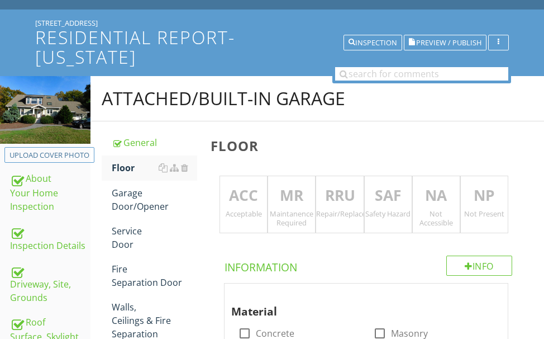
click at [244, 193] on p "ACC" at bounding box center [243, 195] width 47 height 22
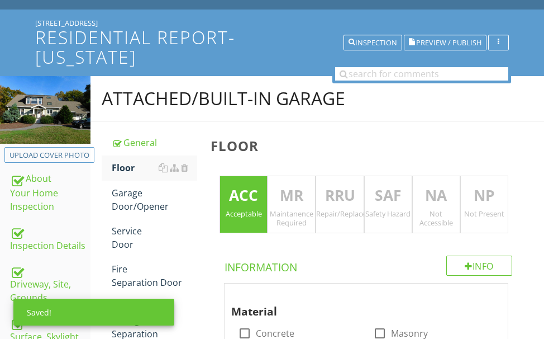
click at [428, 194] on p "NA" at bounding box center [436, 195] width 47 height 22
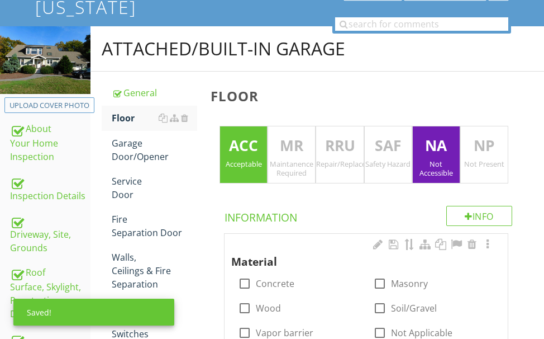
scroll to position [168, 0]
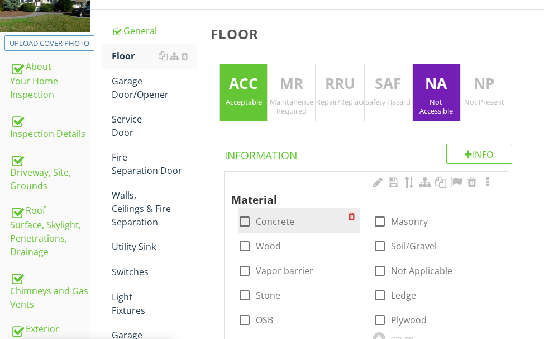
click at [247, 220] on div at bounding box center [244, 221] width 19 height 19
checkbox input "true"
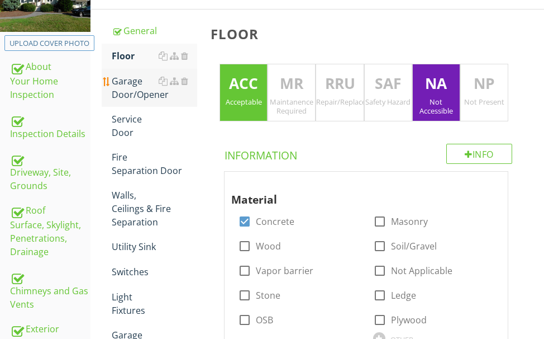
click at [141, 90] on div "Garage Door/Opener" at bounding box center [154, 87] width 85 height 27
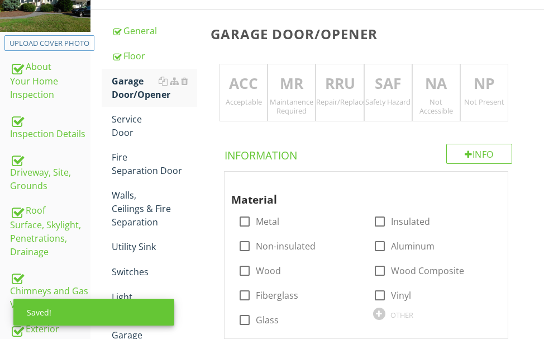
click at [241, 94] on p "ACC" at bounding box center [243, 84] width 47 height 22
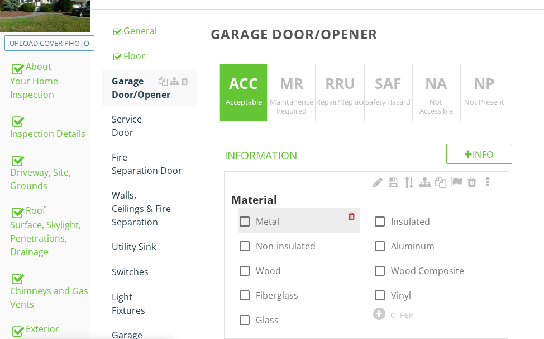
scroll to position [223, 0]
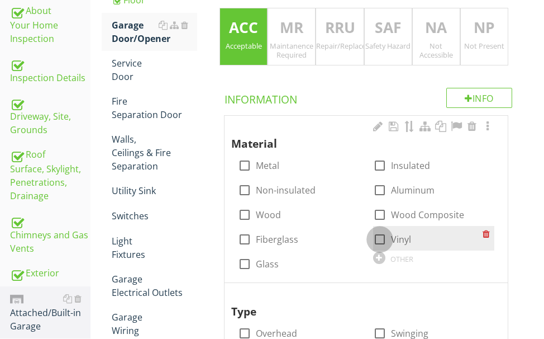
drag, startPoint x: 381, startPoint y: 233, endPoint x: 375, endPoint y: 228, distance: 7.9
click at [380, 233] on div at bounding box center [379, 239] width 19 height 19
checkbox input "true"
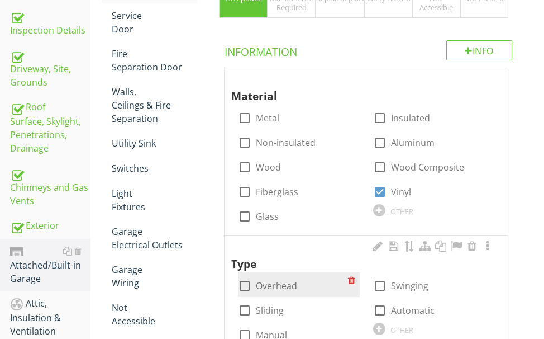
scroll to position [335, 0]
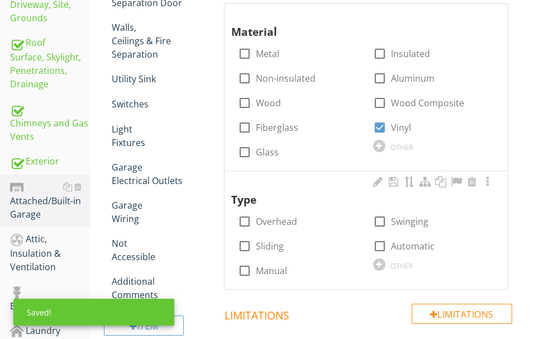
click at [374, 244] on div at bounding box center [379, 245] width 19 height 19
checkbox input "true"
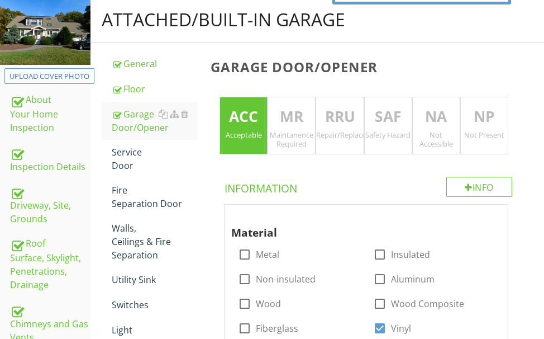
scroll to position [112, 0]
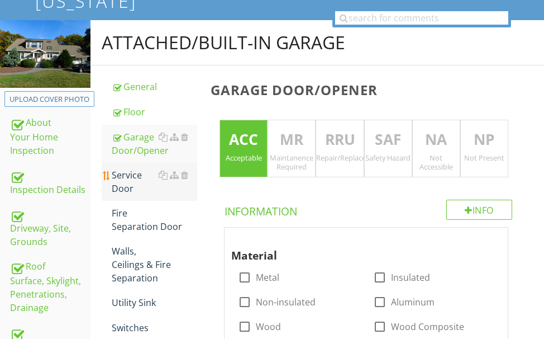
click at [130, 178] on div "Service Door" at bounding box center [154, 181] width 85 height 27
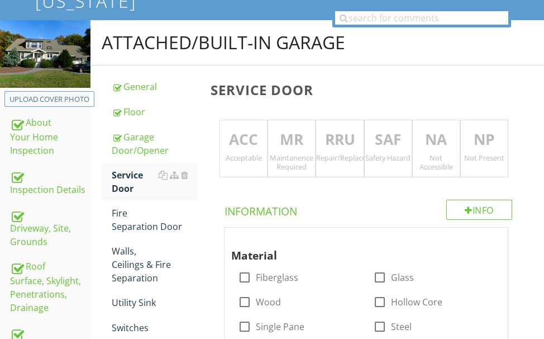
click at [255, 151] on div "ACC Acceptable" at bounding box center [244, 149] width 48 height 58
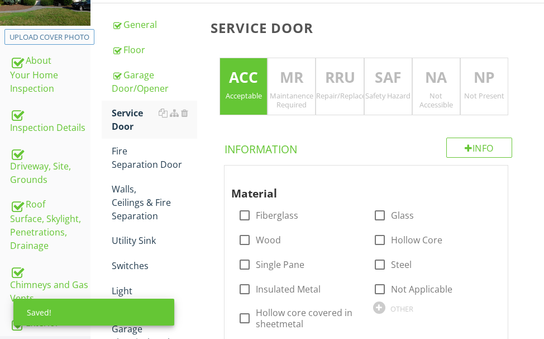
scroll to position [279, 0]
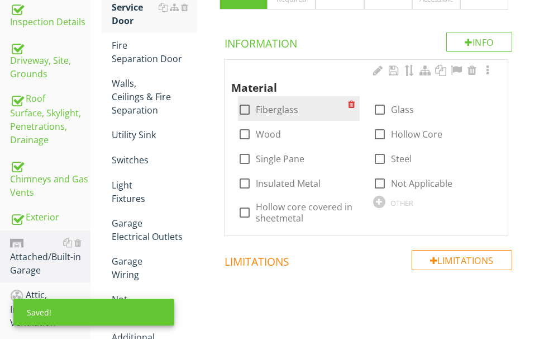
click at [245, 109] on div at bounding box center [244, 109] width 19 height 19
checkbox input "true"
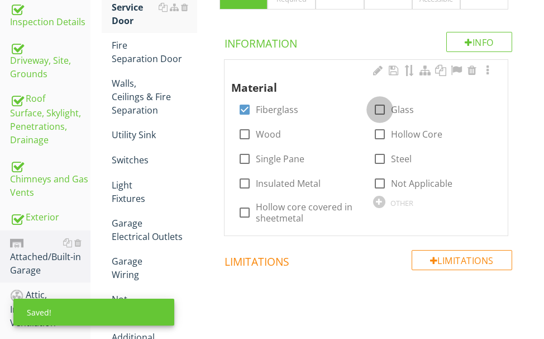
drag, startPoint x: 378, startPoint y: 105, endPoint x: 335, endPoint y: 88, distance: 45.6
click at [378, 104] on div at bounding box center [379, 109] width 19 height 19
checkbox input "true"
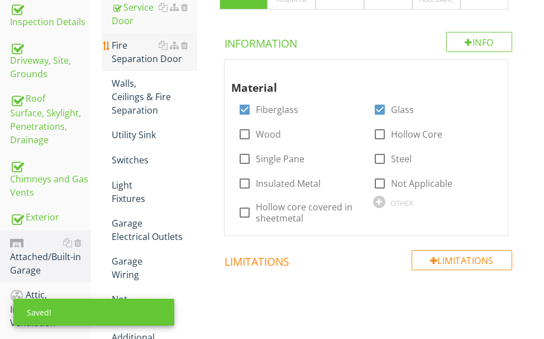
click at [141, 55] on div "Fire Separation Door" at bounding box center [154, 52] width 85 height 27
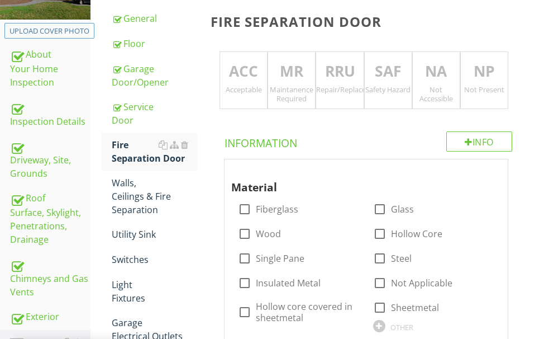
scroll to position [168, 0]
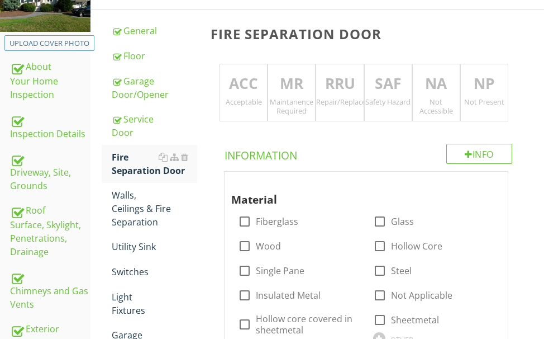
click at [375, 80] on p "SAF" at bounding box center [388, 84] width 47 height 22
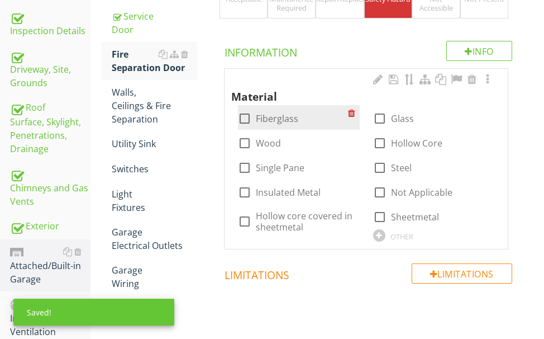
scroll to position [279, 0]
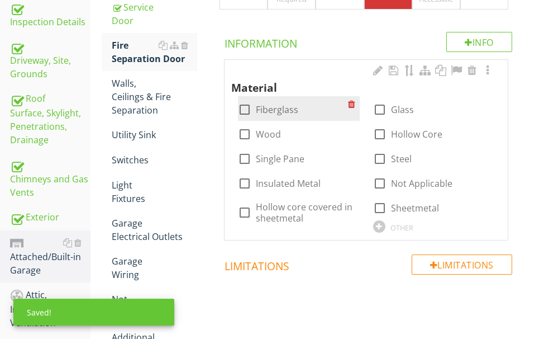
click at [247, 110] on div at bounding box center [244, 109] width 19 height 19
checkbox input "true"
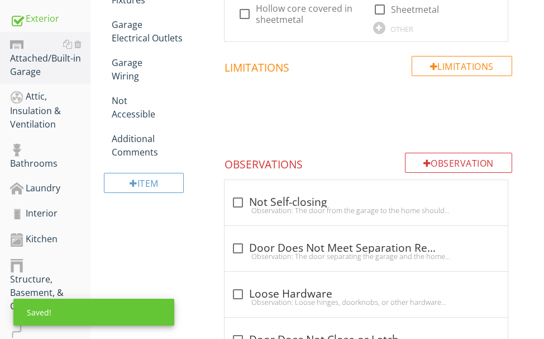
scroll to position [503, 0]
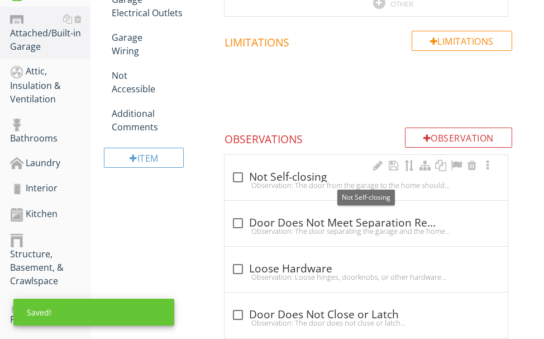
click at [296, 179] on div "check_box_outline_blank Not Self-closing" at bounding box center [366, 176] width 270 height 13
checkbox input "true"
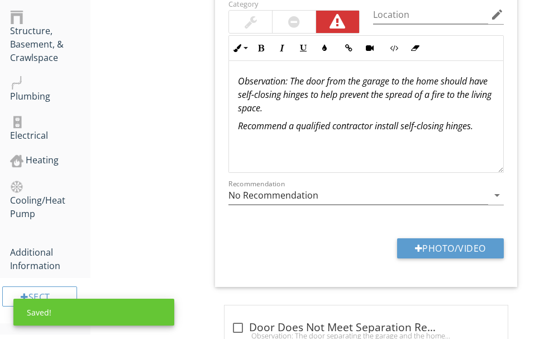
scroll to position [726, 0]
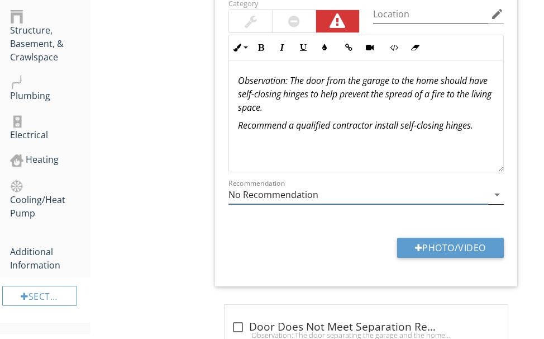
click at [343, 195] on input "No Recommendation" at bounding box center [358, 194] width 260 height 18
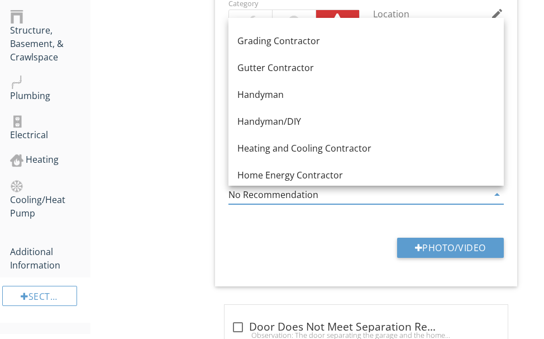
scroll to position [670, 0]
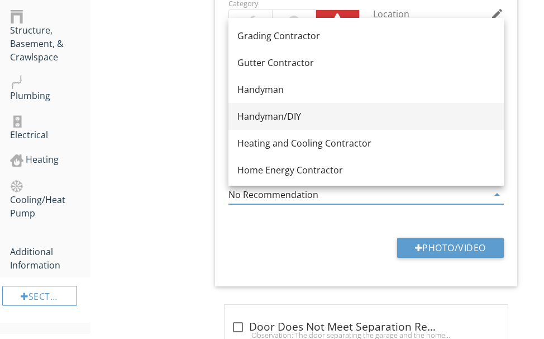
click at [302, 115] on div "Handyman/DIY" at bounding box center [366, 115] width 258 height 13
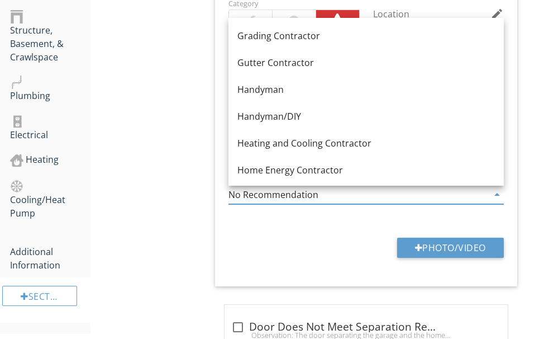
type input "Handyman/DIY"
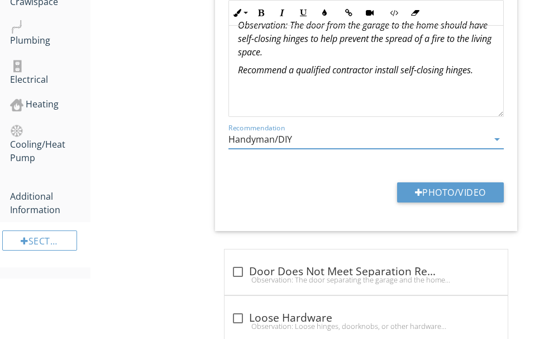
scroll to position [782, 0]
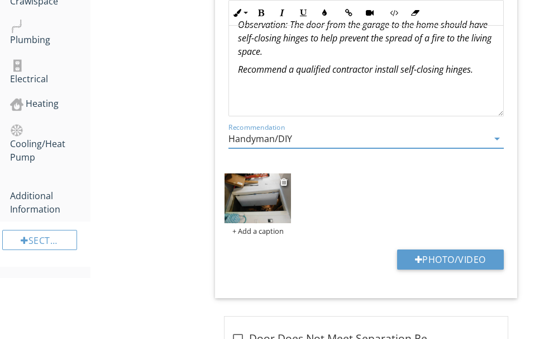
click at [261, 196] on img at bounding box center [258, 198] width 66 height 50
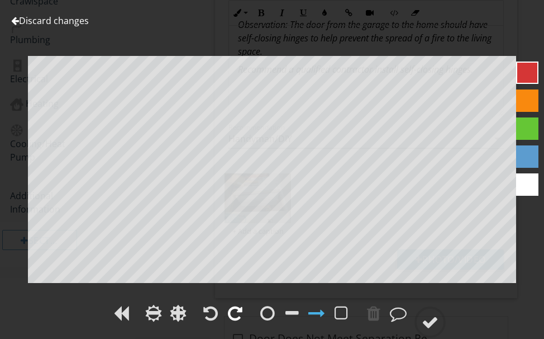
click at [237, 308] on div at bounding box center [235, 312] width 15 height 17
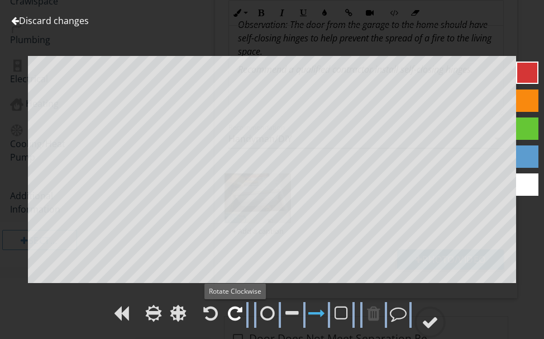
click at [237, 307] on div at bounding box center [235, 312] width 15 height 17
drag, startPoint x: 237, startPoint y: 306, endPoint x: 235, endPoint y: 297, distance: 9.2
click at [237, 306] on div at bounding box center [235, 312] width 15 height 17
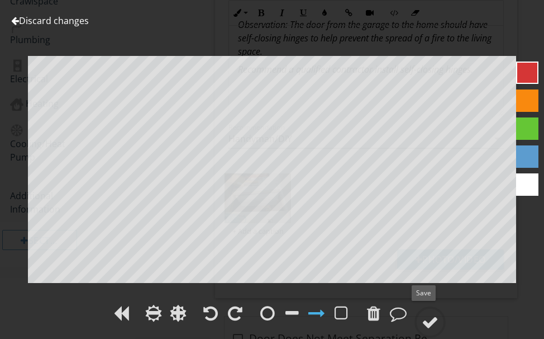
drag, startPoint x: 425, startPoint y: 316, endPoint x: 408, endPoint y: 295, distance: 27.0
click at [425, 316] on div at bounding box center [430, 321] width 17 height 17
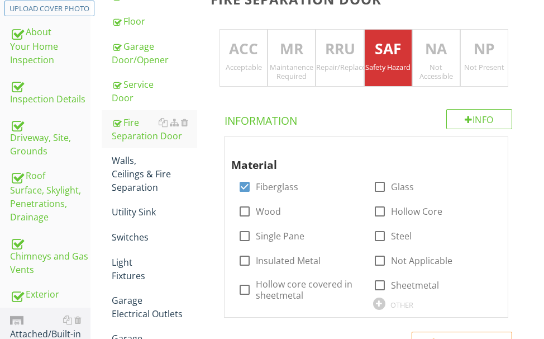
scroll to position [168, 0]
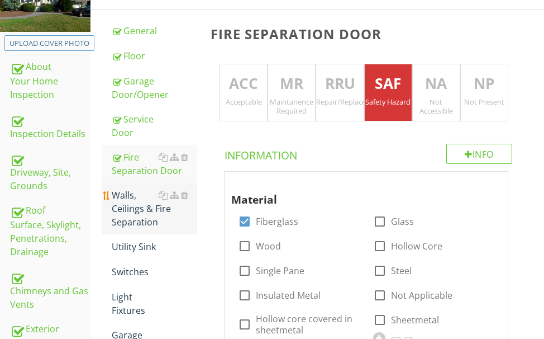
click at [137, 210] on div "Walls, Ceilings & Fire Separation" at bounding box center [154, 208] width 85 height 40
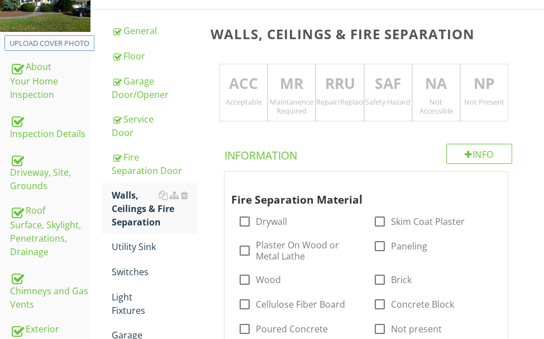
click at [240, 90] on p "ACC" at bounding box center [243, 84] width 47 height 22
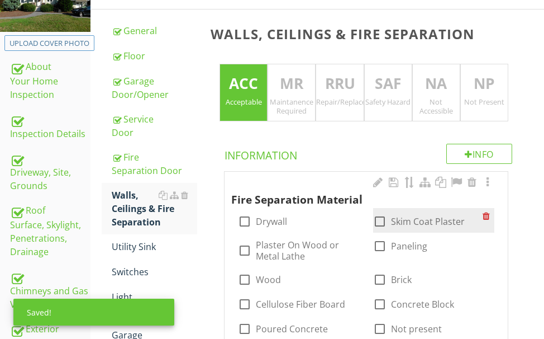
click at [375, 218] on div at bounding box center [379, 221] width 19 height 19
checkbox input "true"
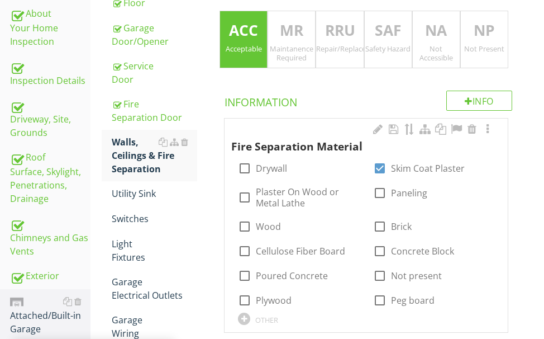
scroll to position [223, 0]
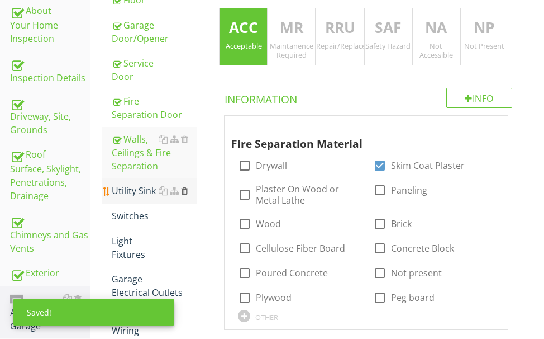
click at [185, 189] on div at bounding box center [184, 190] width 7 height 9
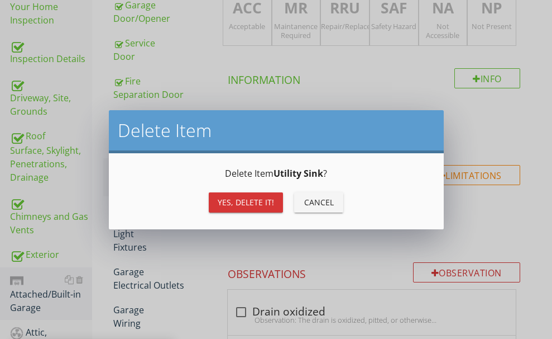
click at [230, 197] on div "Yes, Delete it!" at bounding box center [246, 202] width 56 height 12
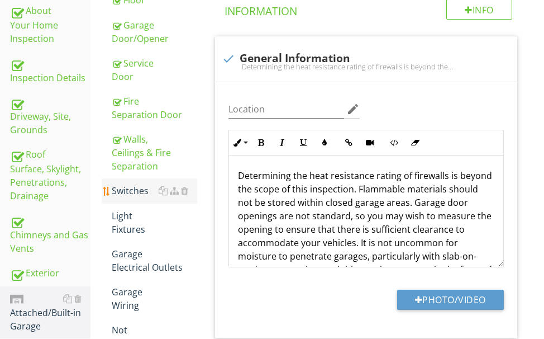
click at [134, 190] on div "Switches" at bounding box center [154, 190] width 85 height 13
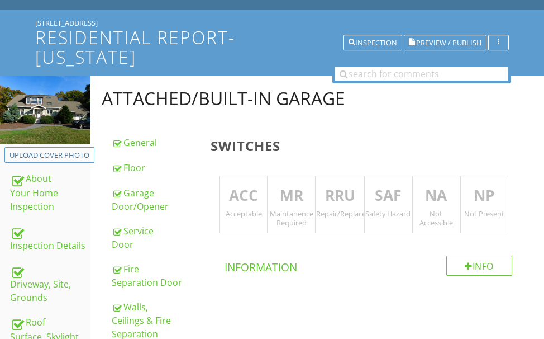
click at [256, 196] on p "ACC" at bounding box center [243, 195] width 47 height 22
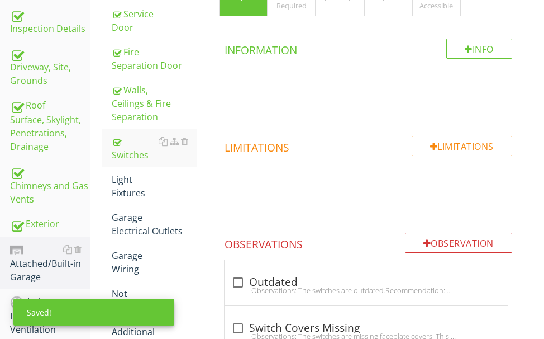
scroll to position [335, 0]
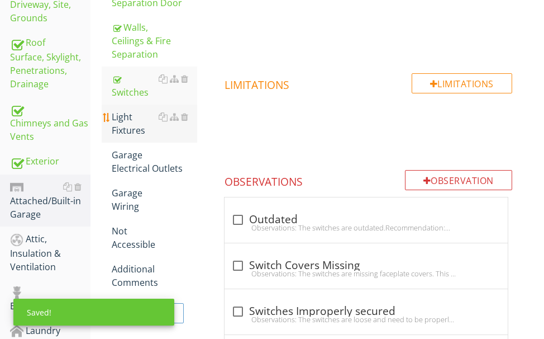
click at [123, 123] on div "Light Fixtures" at bounding box center [154, 123] width 85 height 27
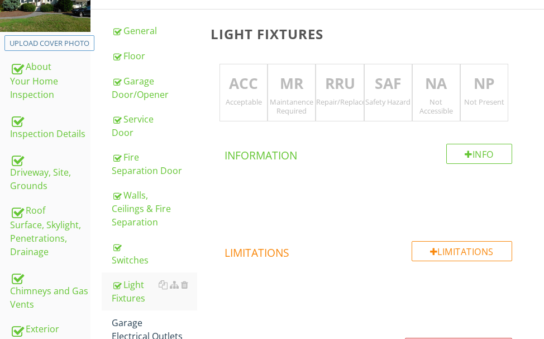
click at [236, 99] on div "Acceptable" at bounding box center [243, 101] width 47 height 9
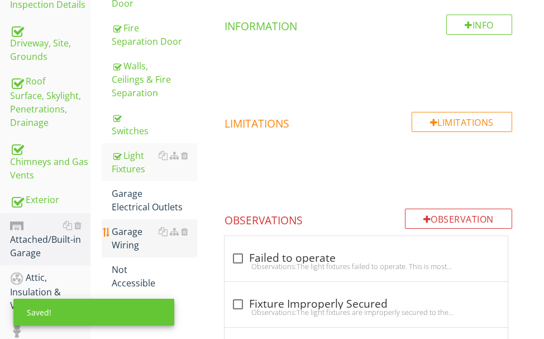
scroll to position [335, 0]
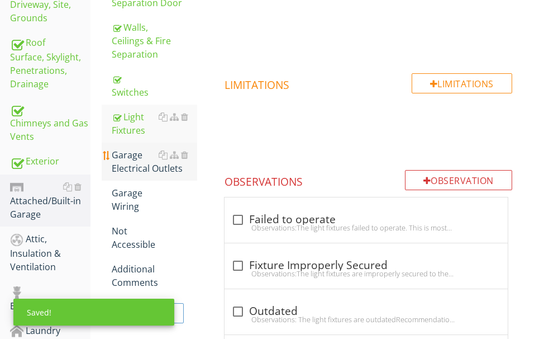
click at [124, 156] on div "Garage Electrical Outlets" at bounding box center [154, 161] width 85 height 27
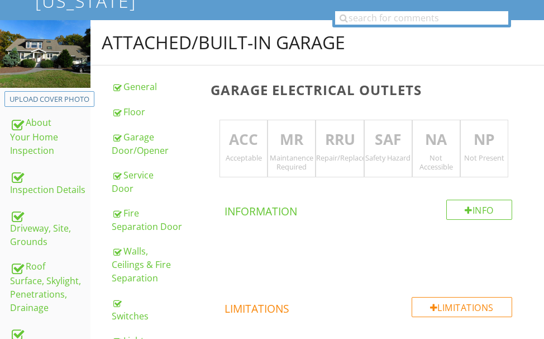
click at [240, 137] on p "ACC" at bounding box center [243, 139] width 47 height 22
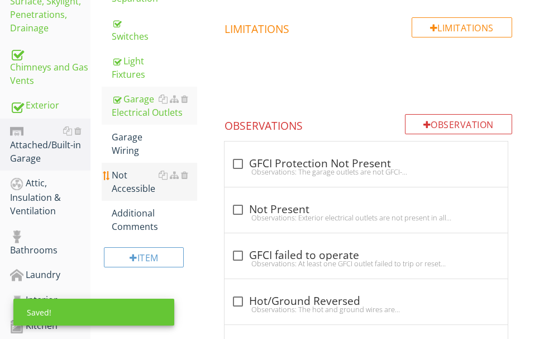
scroll to position [447, 0]
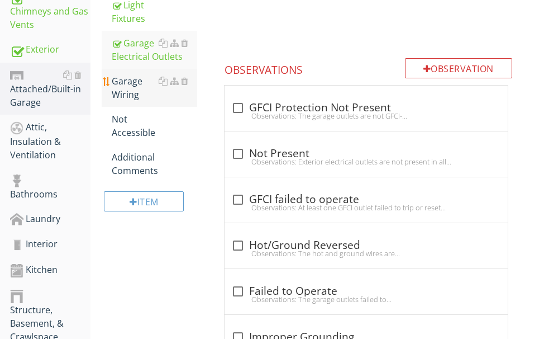
click at [139, 92] on div "Garage Wiring" at bounding box center [154, 87] width 85 height 27
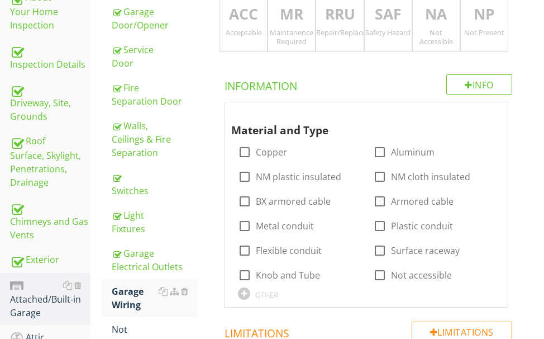
scroll to position [223, 0]
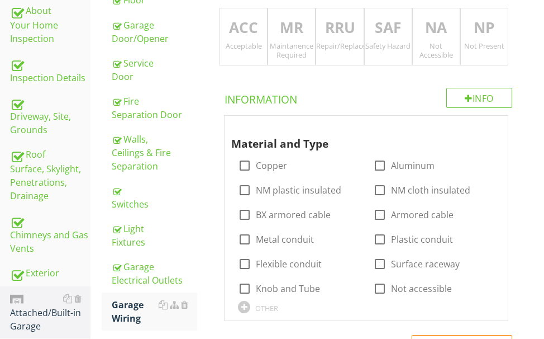
click at [245, 48] on div "Acceptable" at bounding box center [243, 45] width 47 height 9
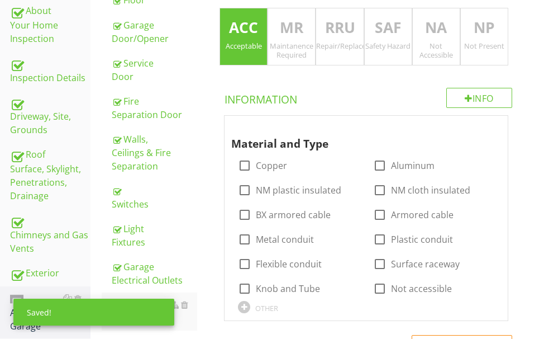
drag, startPoint x: 426, startPoint y: 32, endPoint x: 394, endPoint y: 63, distance: 44.6
click at [426, 31] on p "NA" at bounding box center [436, 28] width 47 height 22
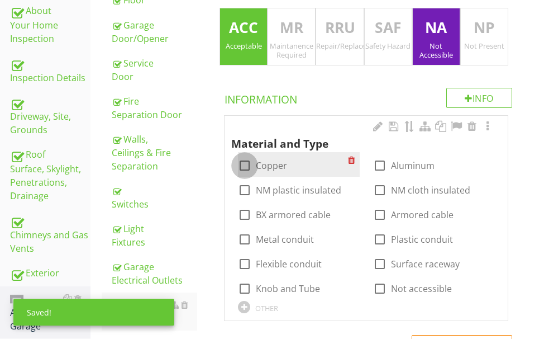
click at [240, 165] on div at bounding box center [244, 165] width 19 height 19
checkbox input "true"
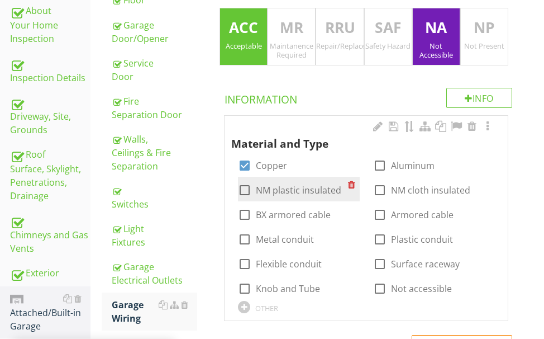
click at [244, 188] on div at bounding box center [244, 189] width 19 height 19
checkbox input "true"
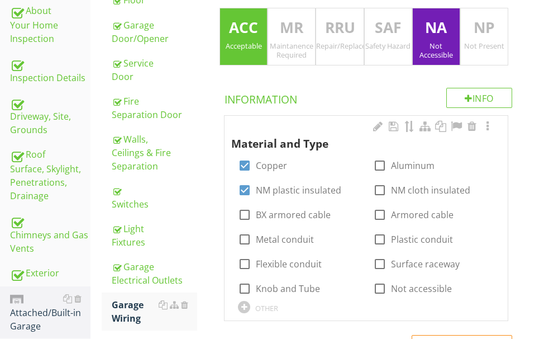
scroll to position [279, 0]
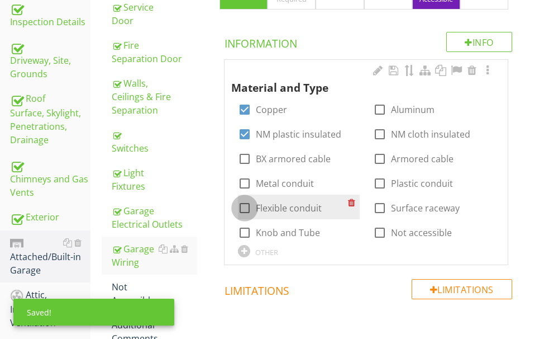
click at [243, 208] on div at bounding box center [244, 207] width 19 height 19
checkbox input "true"
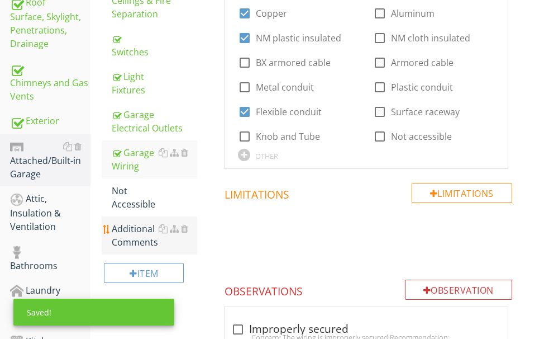
scroll to position [391, 0]
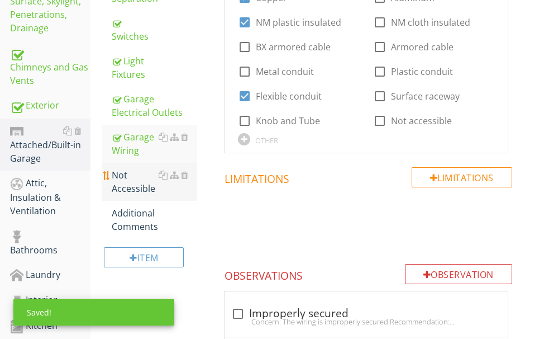
click at [132, 184] on div "Not Accessible" at bounding box center [154, 181] width 85 height 27
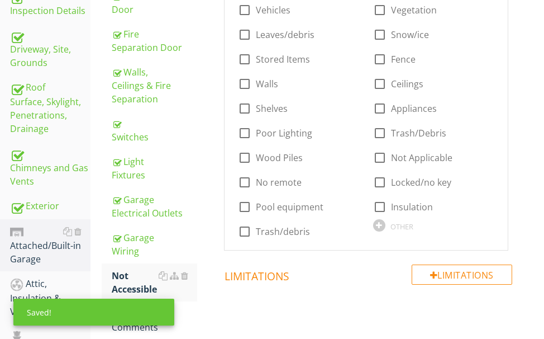
scroll to position [223, 0]
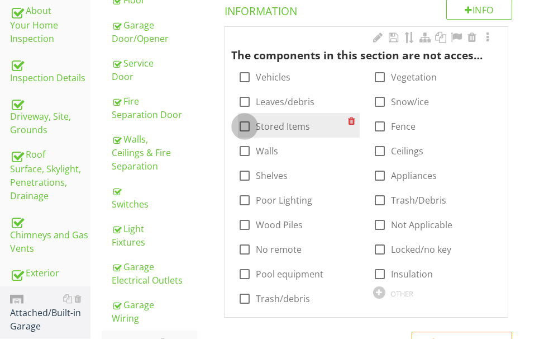
click at [247, 126] on div at bounding box center [244, 126] width 19 height 19
checkbox input "true"
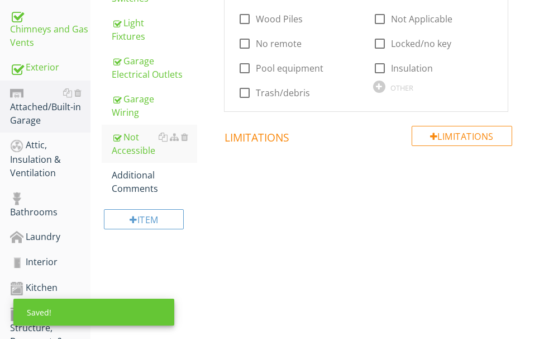
scroll to position [447, 0]
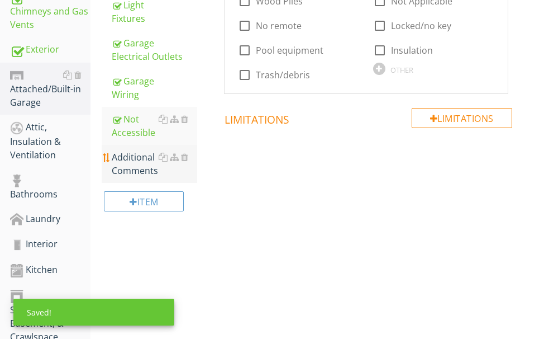
click at [142, 165] on div "Additional Comments" at bounding box center [154, 163] width 85 height 27
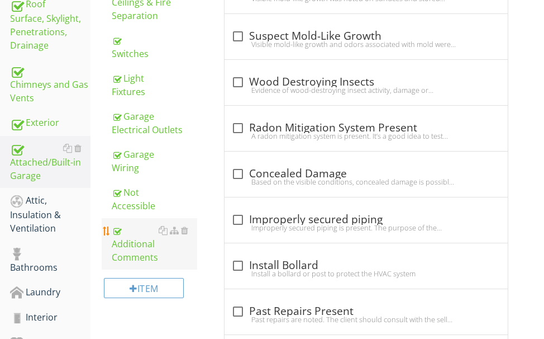
scroll to position [444, 0]
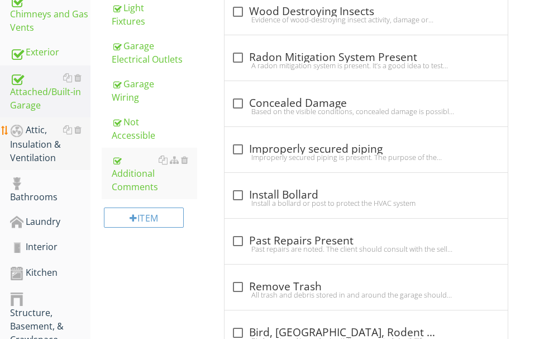
click at [37, 144] on div "Attic, Insulation & Ventilation" at bounding box center [50, 143] width 80 height 41
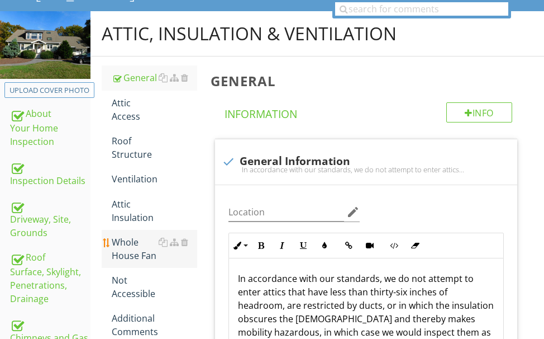
scroll to position [109, 0]
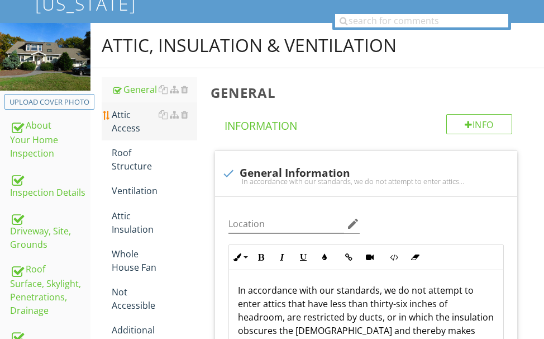
click at [122, 121] on div "Attic Access" at bounding box center [154, 121] width 85 height 27
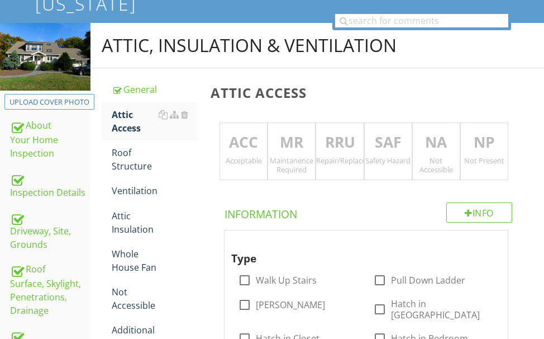
click at [239, 153] on p "ACC" at bounding box center [243, 142] width 47 height 22
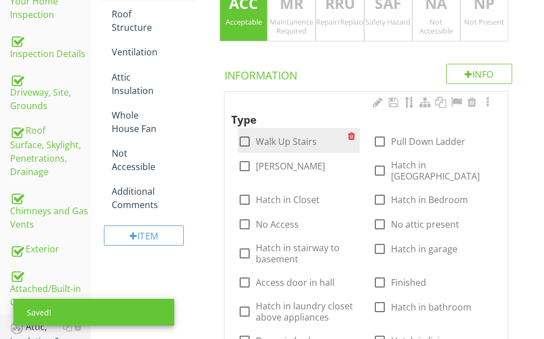
scroll to position [277, 0]
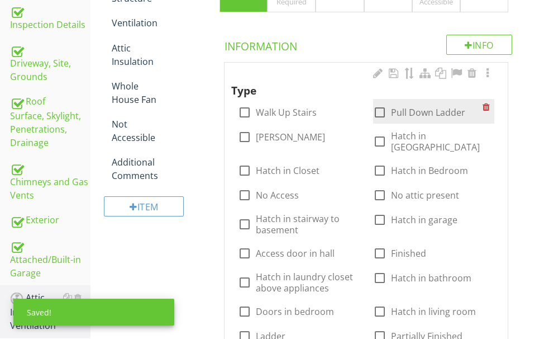
click at [382, 109] on div at bounding box center [379, 112] width 19 height 19
checkbox input "true"
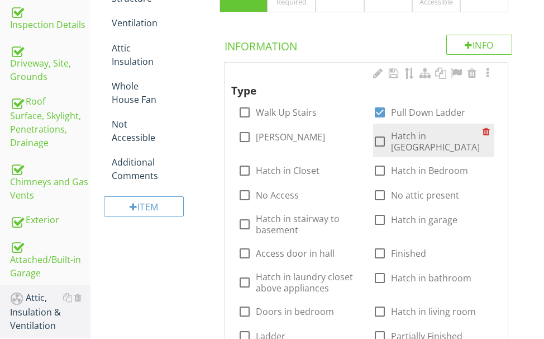
click at [385, 136] on div at bounding box center [379, 141] width 19 height 19
checkbox input "true"
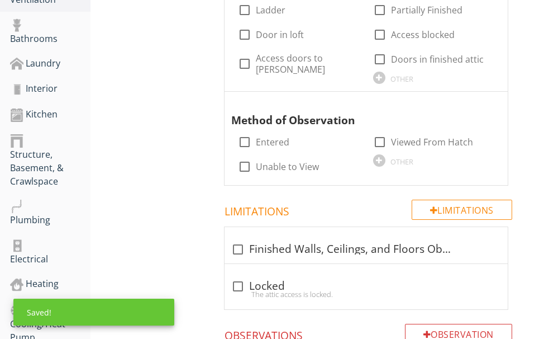
scroll to position [612, 0]
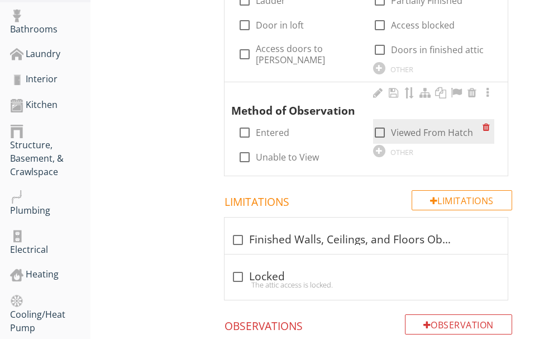
click at [380, 123] on div at bounding box center [379, 132] width 19 height 19
checkbox input "true"
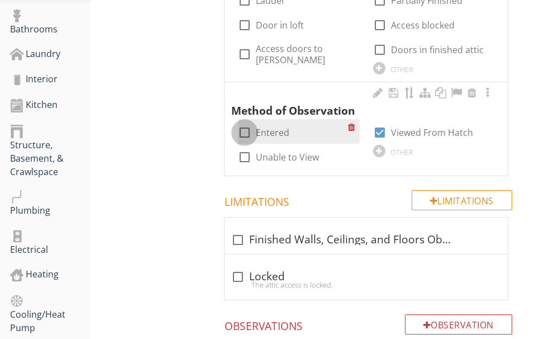
click at [248, 123] on div at bounding box center [244, 132] width 19 height 19
checkbox input "true"
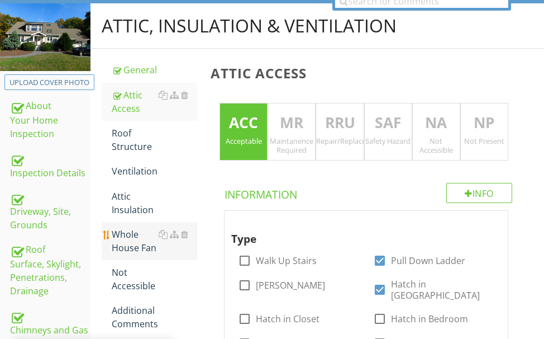
scroll to position [109, 0]
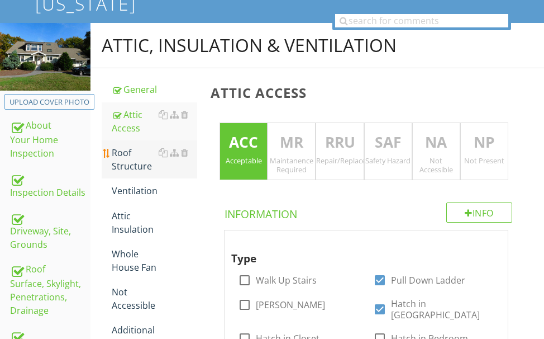
click at [136, 159] on div "Roof Structure" at bounding box center [154, 159] width 85 height 27
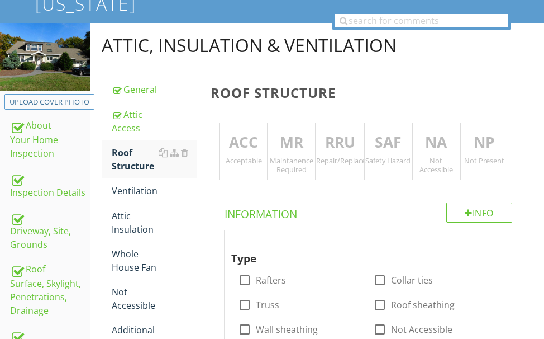
click at [235, 144] on p "ACC" at bounding box center [243, 142] width 47 height 22
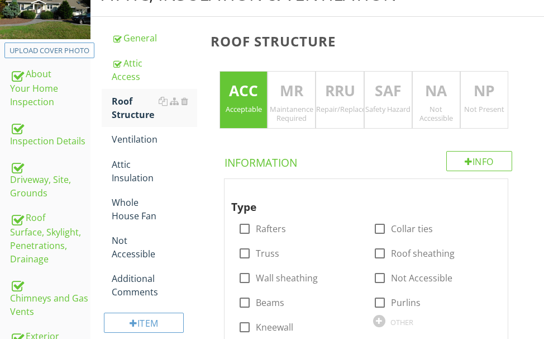
scroll to position [221, 0]
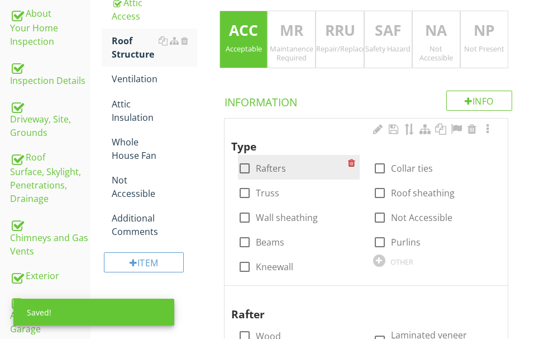
click at [242, 166] on div at bounding box center [244, 168] width 19 height 19
checkbox input "true"
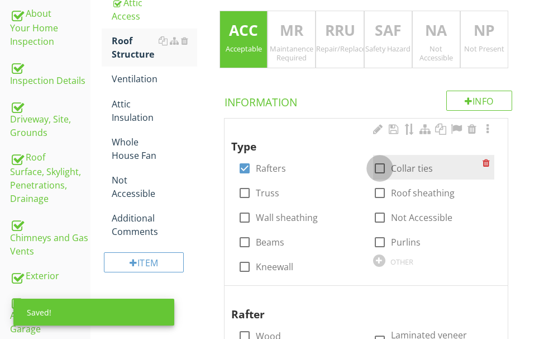
click at [378, 164] on div at bounding box center [379, 168] width 19 height 19
checkbox input "true"
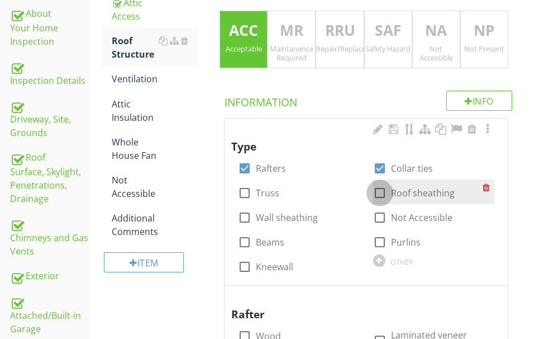
click at [382, 188] on div at bounding box center [379, 192] width 19 height 19
checkbox input "true"
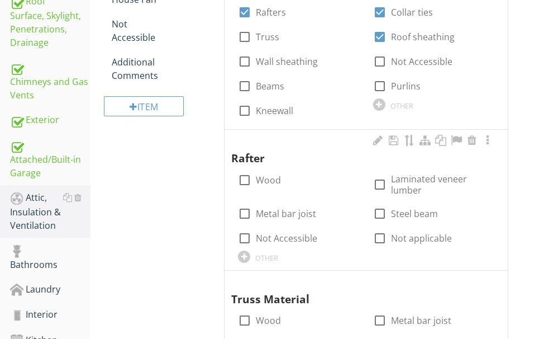
scroll to position [388, 0]
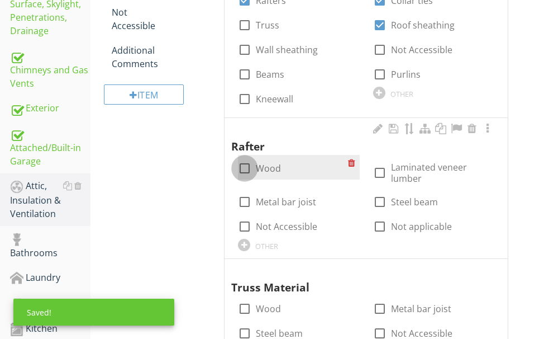
click at [244, 163] on div at bounding box center [244, 168] width 19 height 19
checkbox input "true"
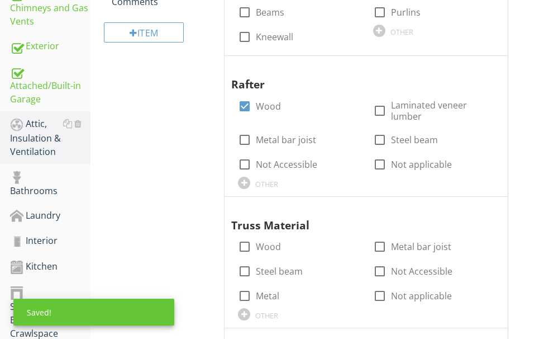
scroll to position [500, 0]
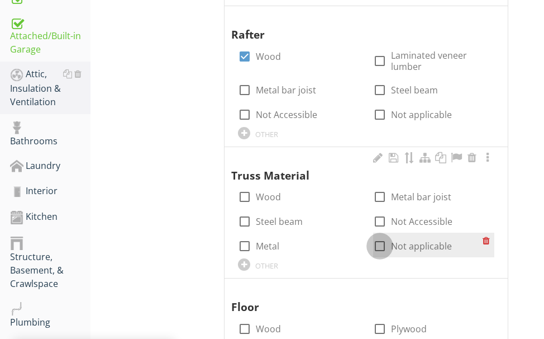
click at [379, 242] on div at bounding box center [379, 245] width 19 height 19
checkbox input "true"
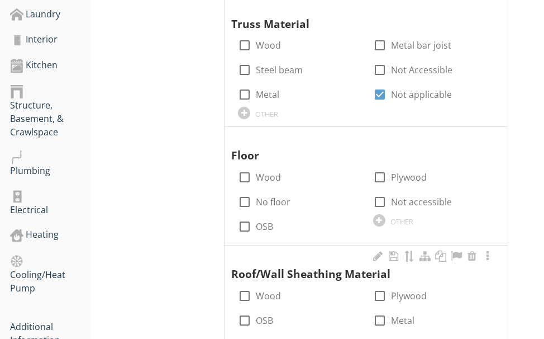
scroll to position [668, 0]
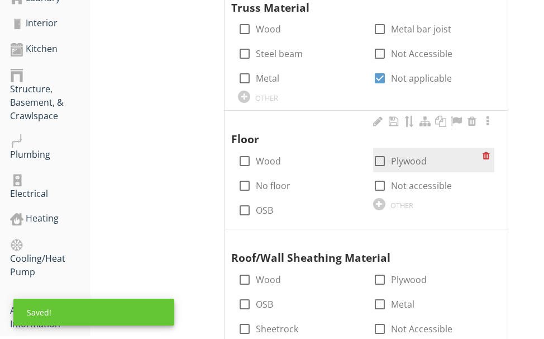
click at [378, 160] on div at bounding box center [379, 160] width 19 height 19
checkbox input "true"
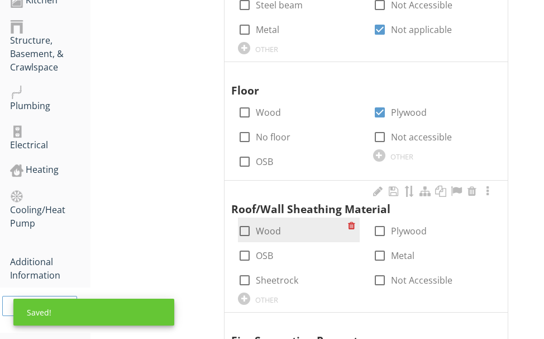
scroll to position [779, 0]
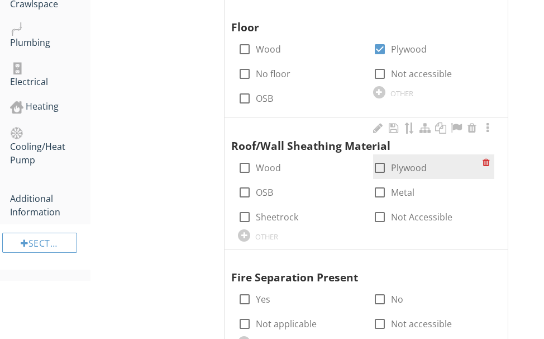
click at [380, 164] on div at bounding box center [379, 167] width 19 height 19
checkbox input "true"
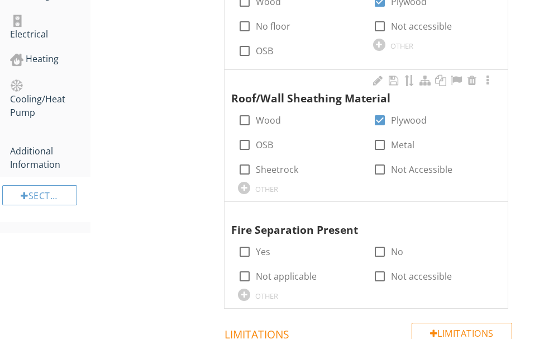
scroll to position [891, 0]
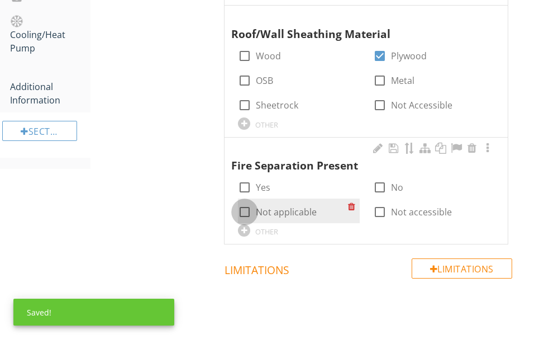
click at [242, 208] on div at bounding box center [244, 211] width 19 height 19
checkbox input "true"
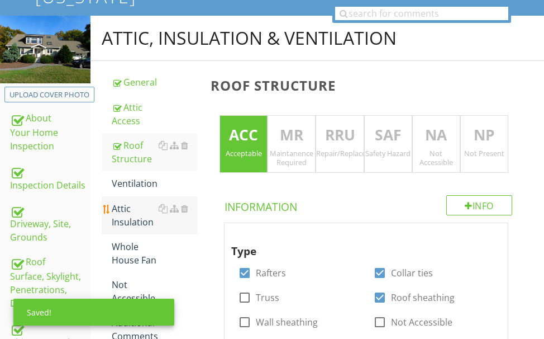
scroll to position [109, 0]
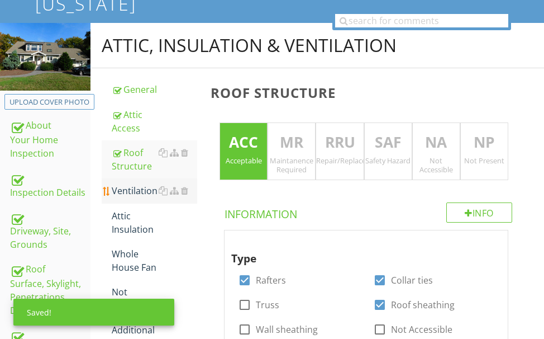
click at [141, 187] on div "Ventilation" at bounding box center [154, 190] width 85 height 13
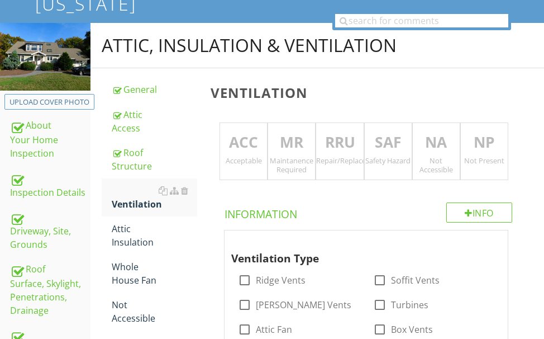
click at [252, 158] on div "Acceptable" at bounding box center [243, 160] width 47 height 9
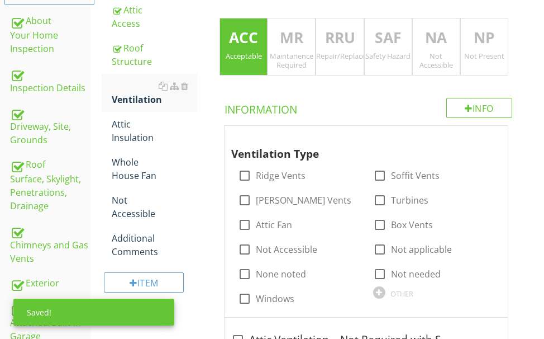
scroll to position [221, 0]
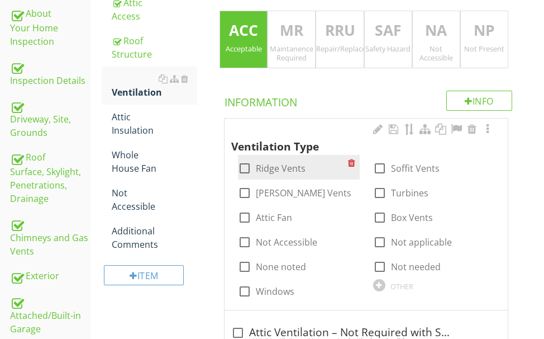
click at [242, 171] on div at bounding box center [244, 168] width 19 height 19
checkbox input "true"
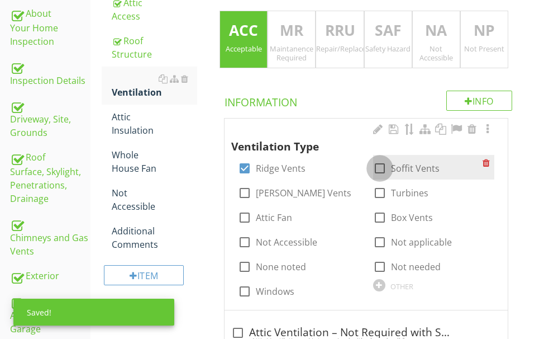
click at [383, 165] on div at bounding box center [379, 168] width 19 height 19
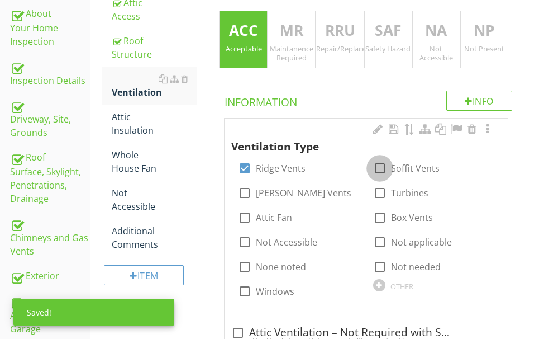
checkbox input "true"
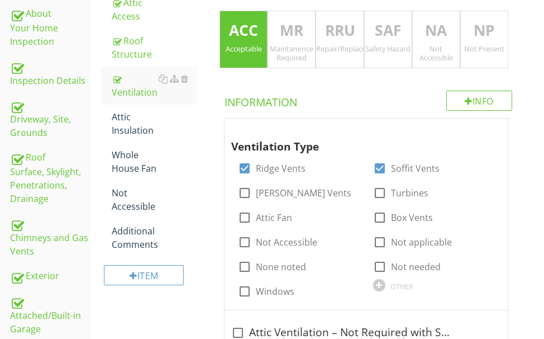
click at [435, 35] on p "NA" at bounding box center [436, 31] width 47 height 22
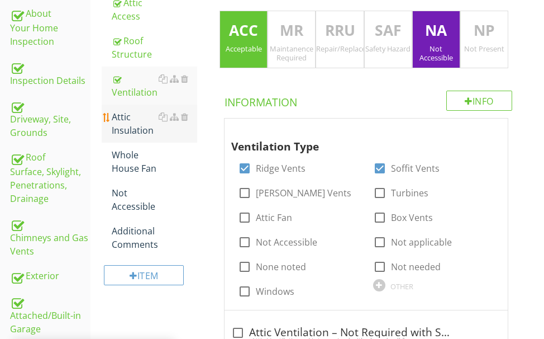
click at [128, 125] on div "Attic Insulation" at bounding box center [154, 123] width 85 height 27
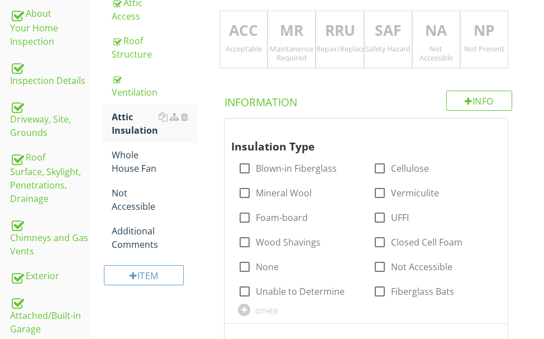
click at [345, 40] on p "RRU" at bounding box center [339, 31] width 47 height 22
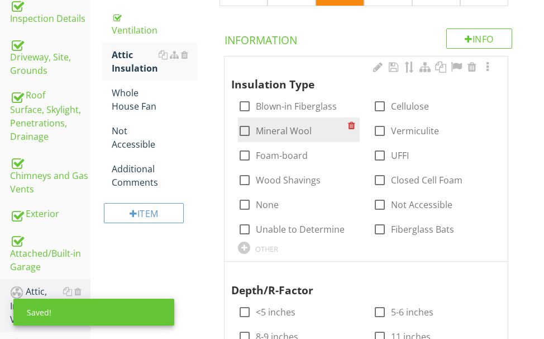
scroll to position [332, 0]
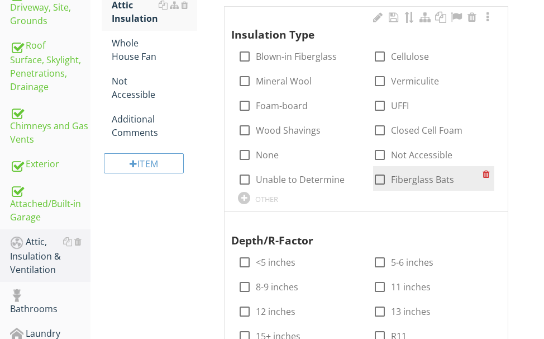
click at [381, 174] on div at bounding box center [379, 179] width 19 height 19
checkbox input "true"
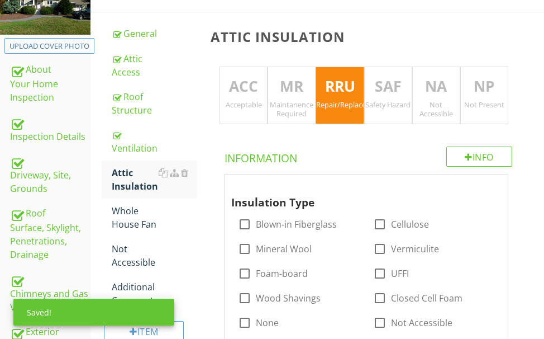
click at [432, 89] on p "NA" at bounding box center [436, 86] width 47 height 22
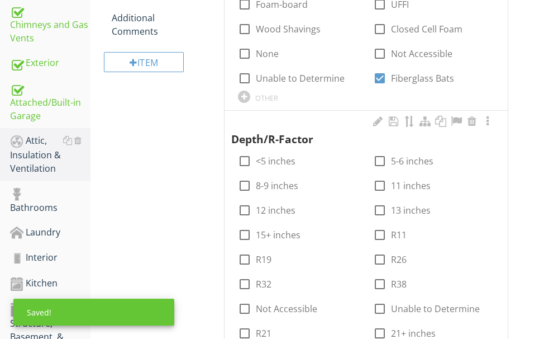
scroll to position [444, 0]
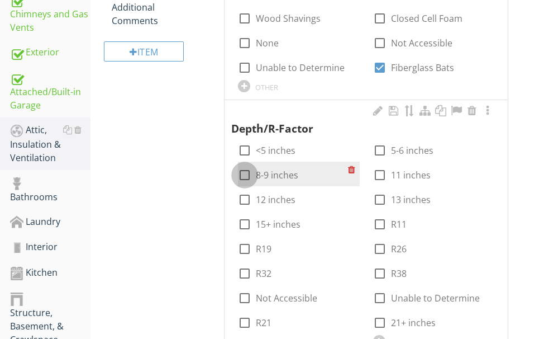
click at [249, 170] on div at bounding box center [244, 174] width 19 height 19
checkbox input "true"
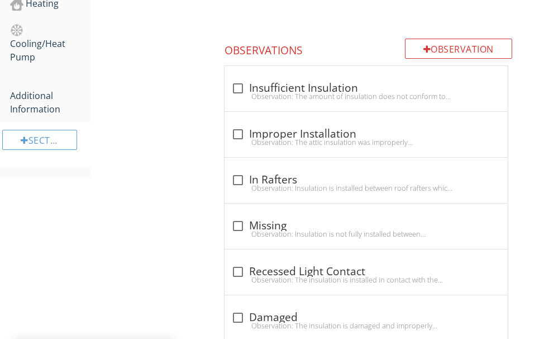
scroll to position [891, 0]
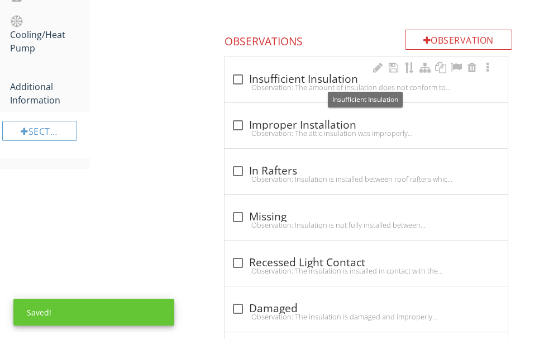
click at [298, 79] on div "check_box_outline_blank Insufficient Insulation" at bounding box center [366, 79] width 270 height 13
checkbox input "true"
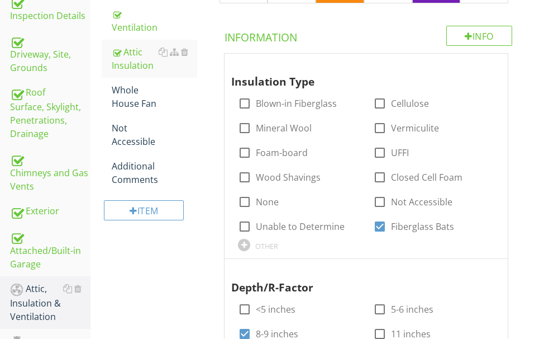
scroll to position [277, 0]
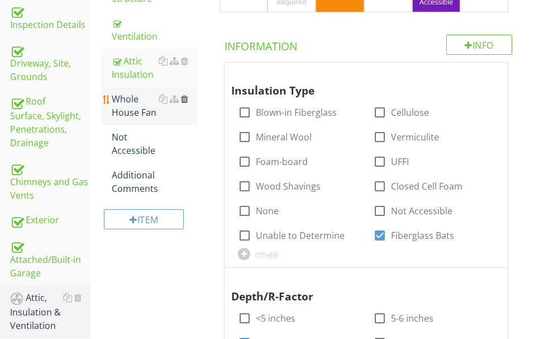
click at [183, 96] on div at bounding box center [184, 98] width 7 height 9
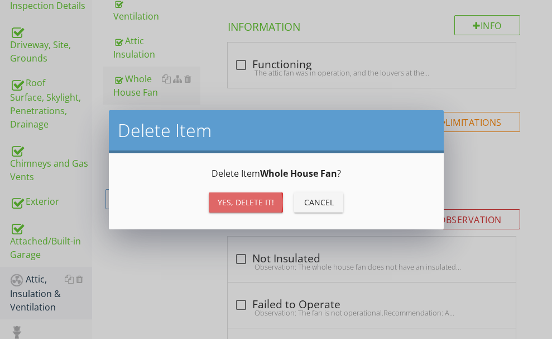
click at [226, 200] on div "Yes, Delete it!" at bounding box center [246, 202] width 56 height 12
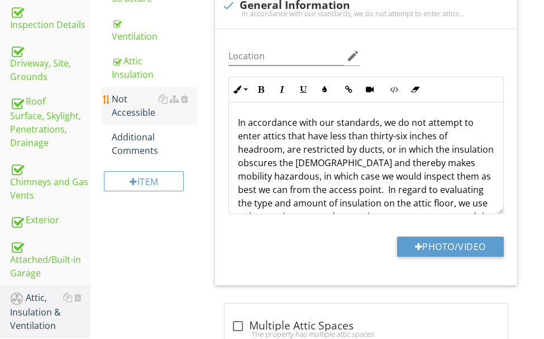
click at [133, 111] on div "Not Accessible" at bounding box center [154, 105] width 85 height 27
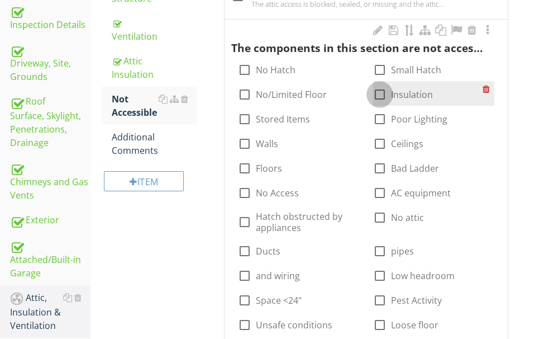
click at [378, 89] on div at bounding box center [379, 94] width 19 height 19
checkbox input "true"
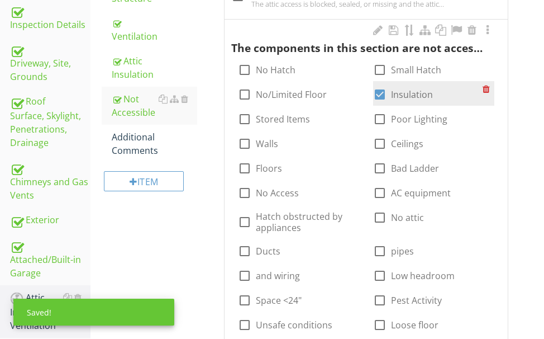
scroll to position [332, 0]
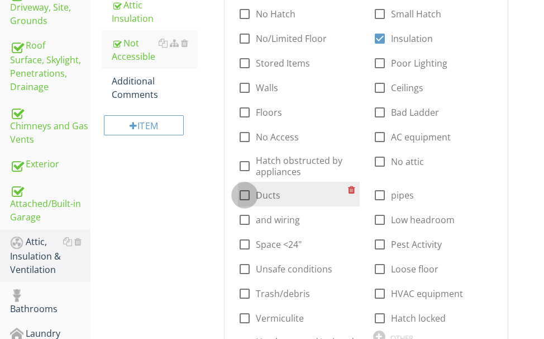
click at [246, 190] on div at bounding box center [244, 194] width 19 height 19
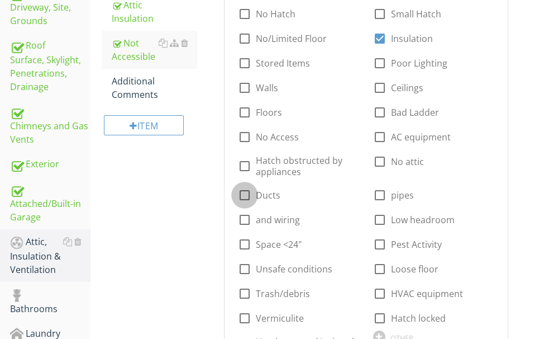
checkbox input "true"
click at [131, 85] on div "Additional Comments" at bounding box center [154, 87] width 85 height 27
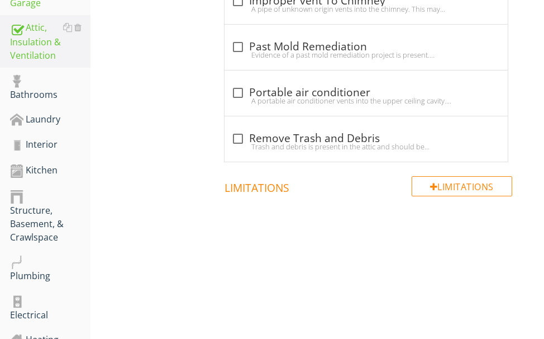
scroll to position [556, 0]
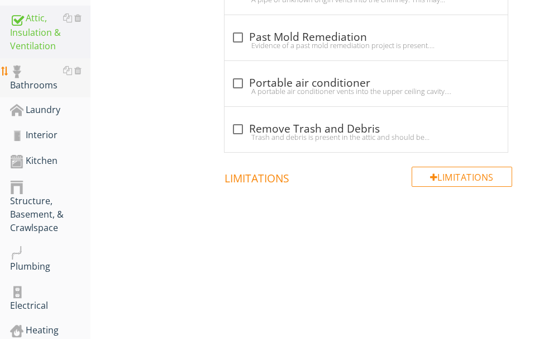
click at [41, 81] on div "Bathrooms" at bounding box center [50, 78] width 80 height 28
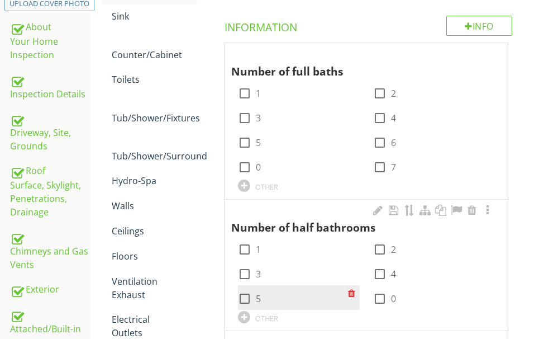
scroll to position [221, 0]
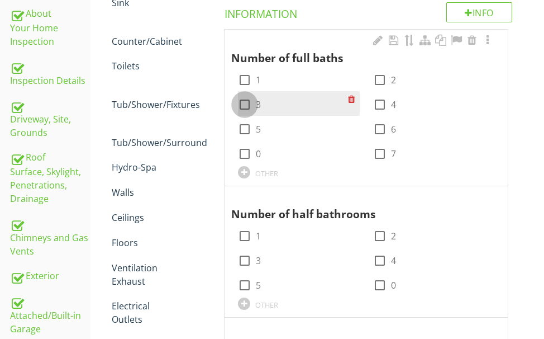
click at [247, 107] on div at bounding box center [244, 104] width 19 height 19
checkbox input "true"
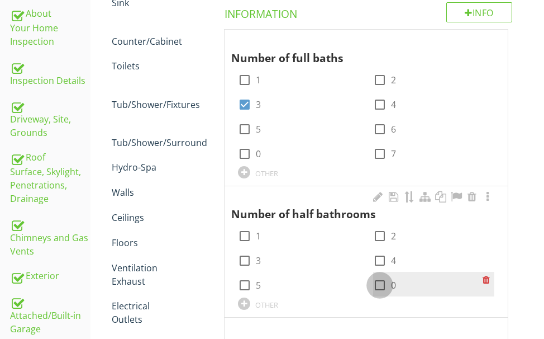
click at [375, 284] on div at bounding box center [379, 284] width 19 height 19
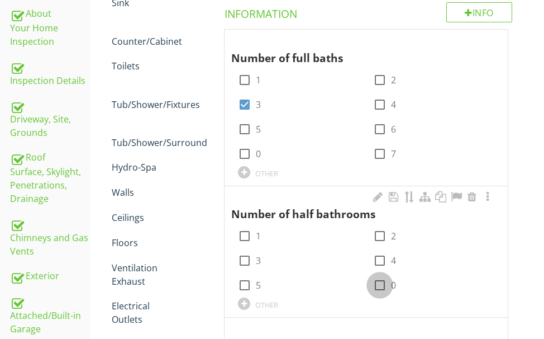
checkbox input "true"
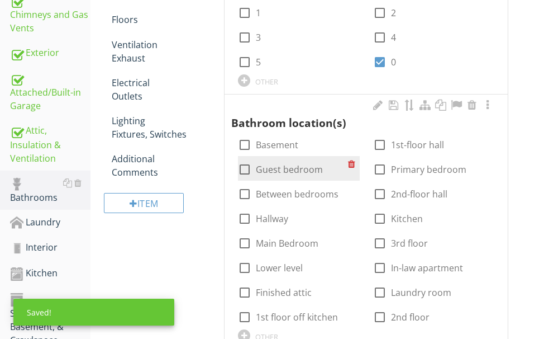
scroll to position [444, 0]
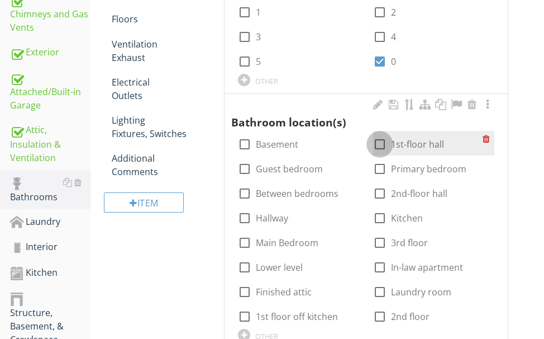
click at [375, 144] on div at bounding box center [379, 144] width 19 height 19
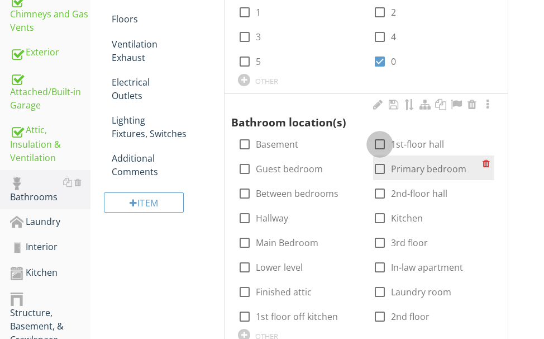
checkbox input "true"
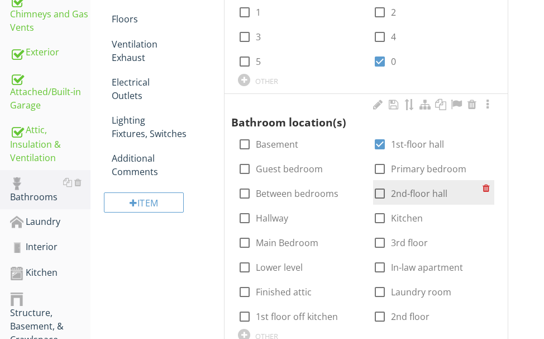
click at [377, 193] on div at bounding box center [379, 193] width 19 height 19
checkbox input "true"
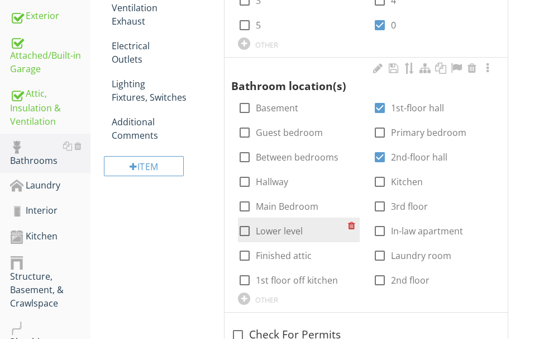
scroll to position [500, 0]
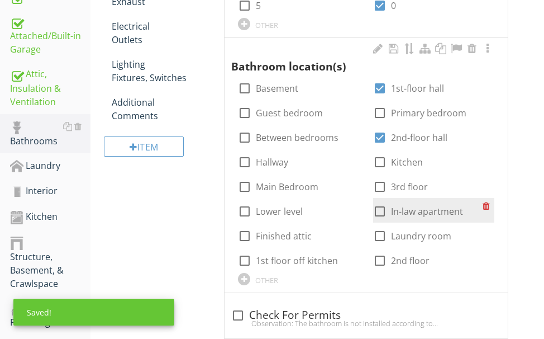
click at [380, 212] on div at bounding box center [379, 211] width 19 height 19
checkbox input "true"
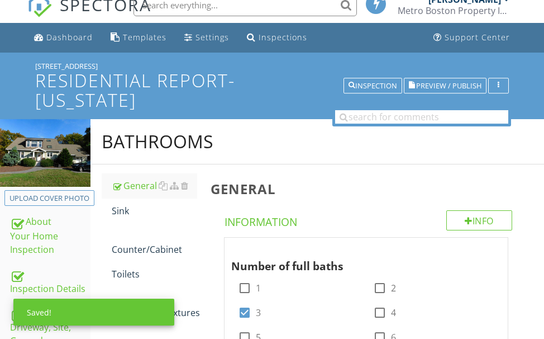
scroll to position [0, 0]
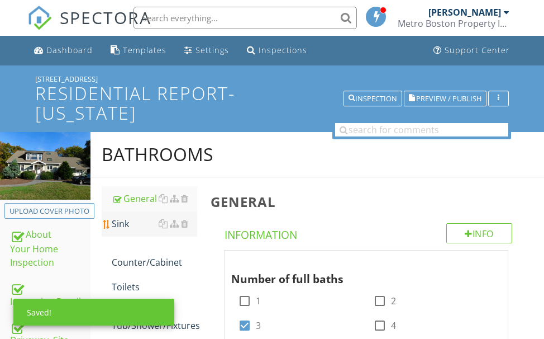
click at [123, 224] on div "Sink" at bounding box center [154, 223] width 85 height 13
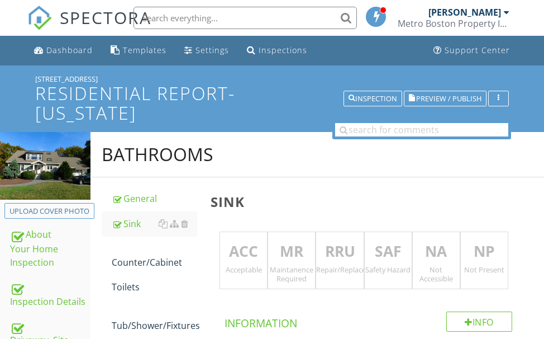
click at [249, 244] on p "ACC" at bounding box center [243, 251] width 47 height 22
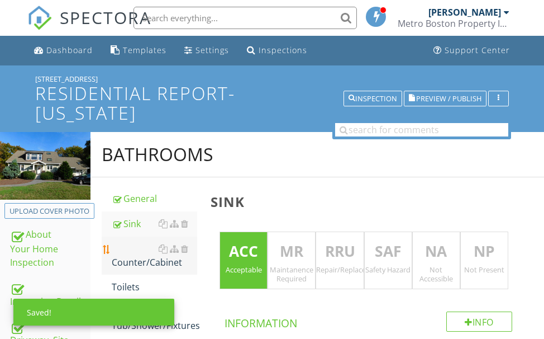
click at [161, 260] on div "Counter/Cabinet" at bounding box center [154, 255] width 85 height 27
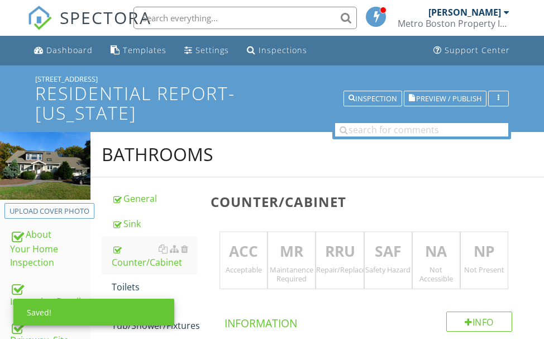
click at [242, 249] on p "ACC" at bounding box center [243, 251] width 47 height 22
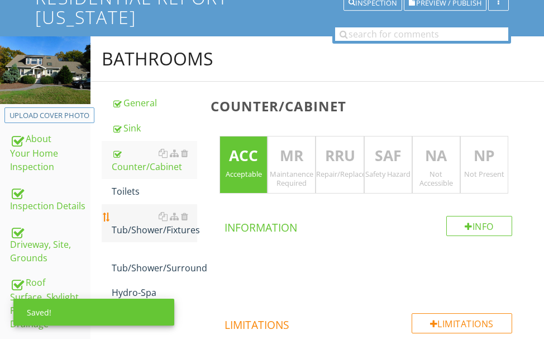
scroll to position [112, 0]
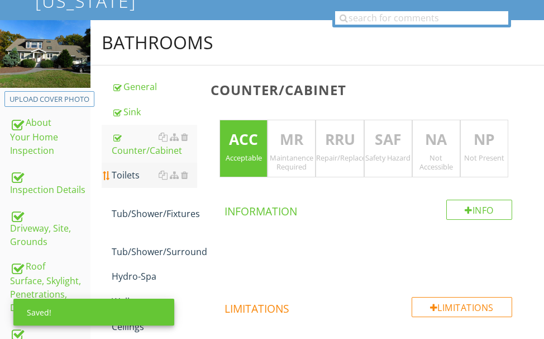
click at [128, 173] on div "Toilets" at bounding box center [154, 174] width 85 height 13
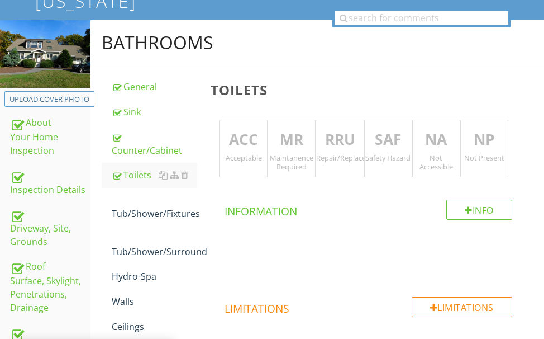
click at [244, 143] on p "ACC" at bounding box center [243, 139] width 47 height 22
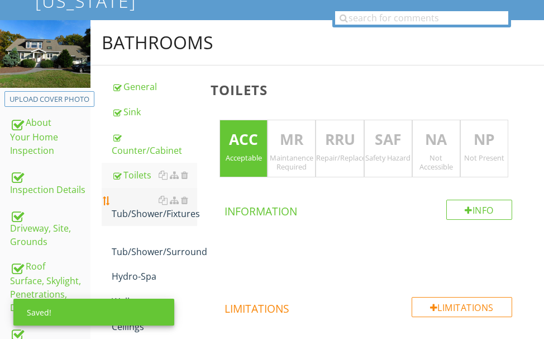
click at [149, 211] on div "Tub/Shower/Fixtures" at bounding box center [154, 206] width 85 height 27
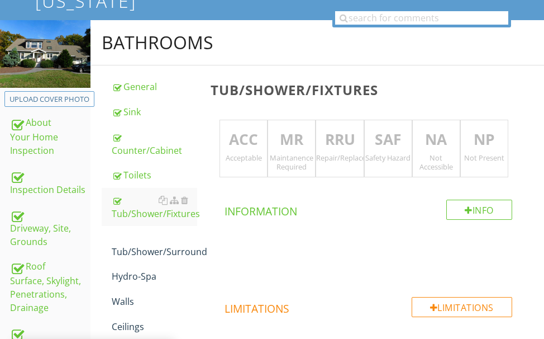
click at [248, 141] on p "ACC" at bounding box center [243, 139] width 47 height 22
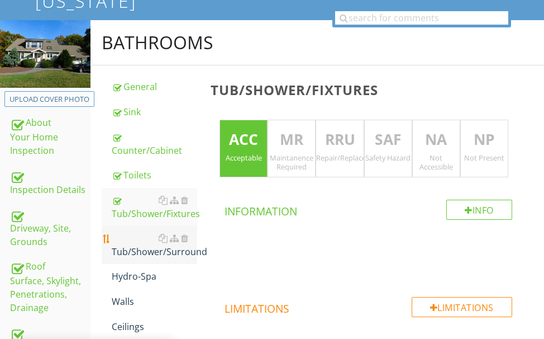
scroll to position [168, 0]
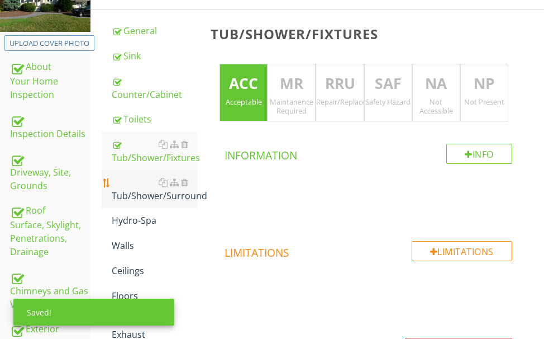
click at [147, 189] on div "Tub/Shower/Surround" at bounding box center [154, 188] width 85 height 27
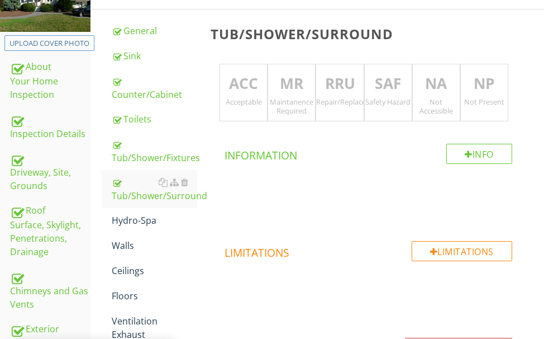
click at [237, 95] on div "ACC Acceptable" at bounding box center [244, 93] width 48 height 58
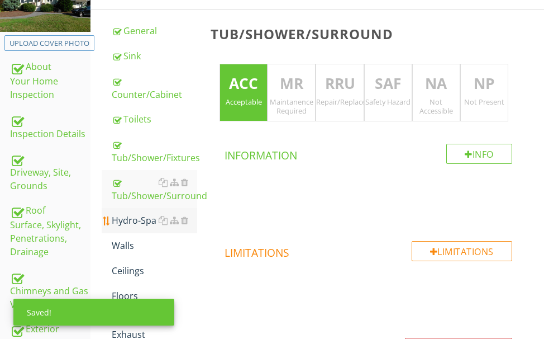
click at [143, 217] on div "Hydro-Spa" at bounding box center [154, 219] width 85 height 13
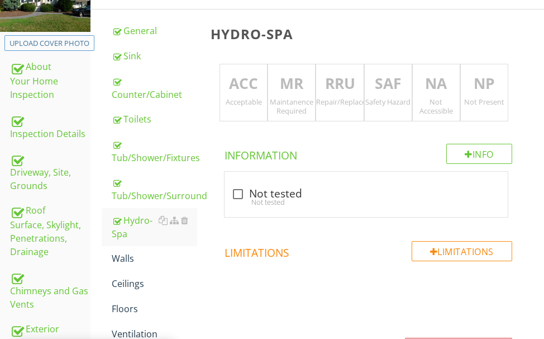
click at [245, 87] on p "ACC" at bounding box center [243, 84] width 47 height 22
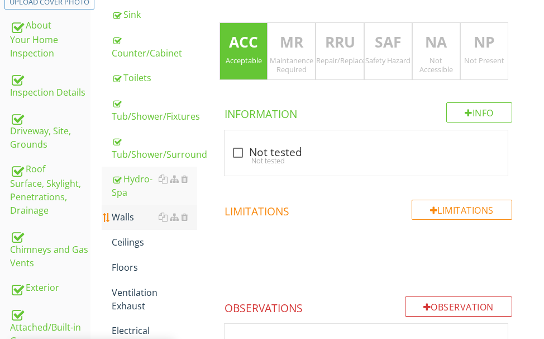
scroll to position [279, 0]
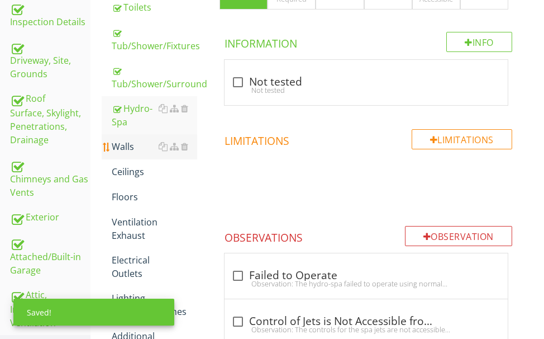
click at [120, 148] on div "Walls" at bounding box center [154, 146] width 85 height 13
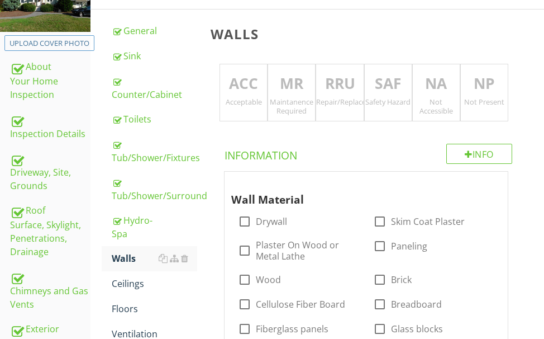
click at [240, 93] on p "ACC" at bounding box center [243, 84] width 47 height 22
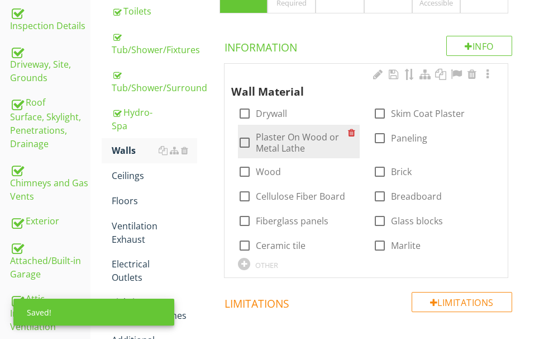
scroll to position [279, 0]
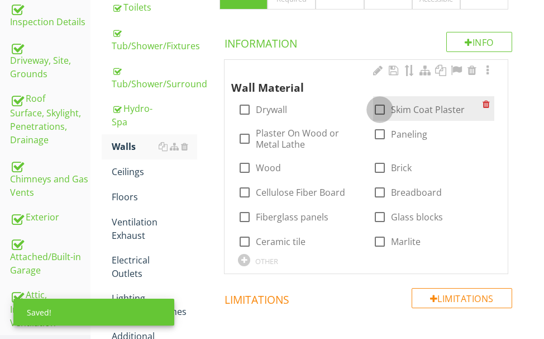
click at [383, 107] on div at bounding box center [379, 109] width 19 height 19
checkbox input "true"
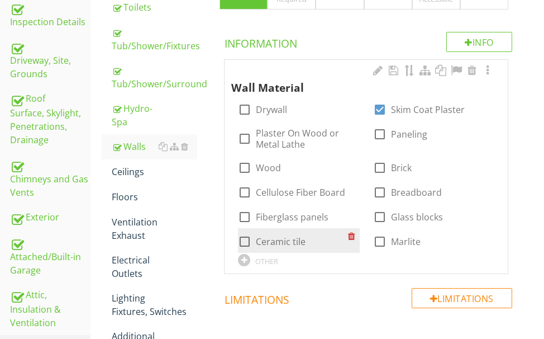
drag, startPoint x: 244, startPoint y: 239, endPoint x: 273, endPoint y: 230, distance: 29.9
click at [245, 238] on div at bounding box center [244, 241] width 19 height 19
checkbox input "true"
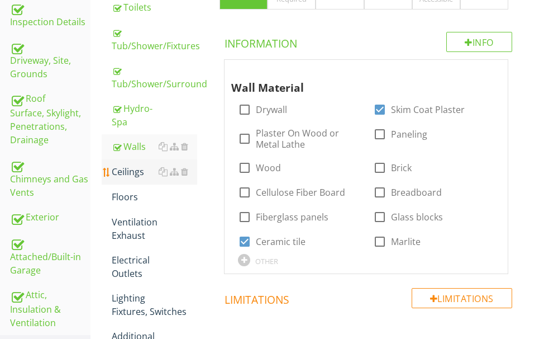
click at [132, 172] on div "Ceilings" at bounding box center [154, 171] width 85 height 13
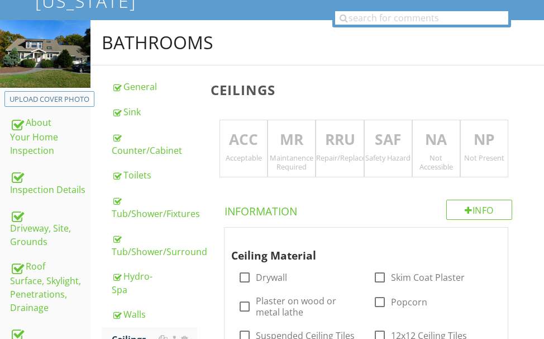
click at [256, 140] on p "ACC" at bounding box center [243, 139] width 47 height 22
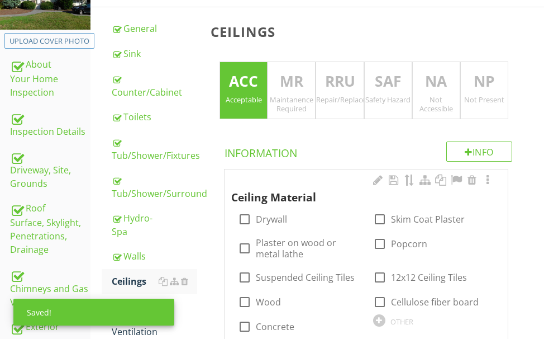
scroll to position [223, 0]
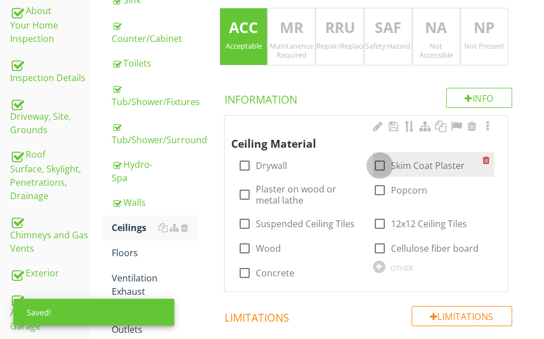
click at [384, 160] on div at bounding box center [379, 165] width 19 height 19
checkbox input "true"
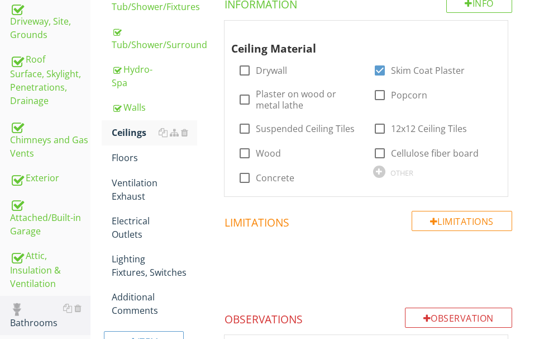
scroll to position [335, 0]
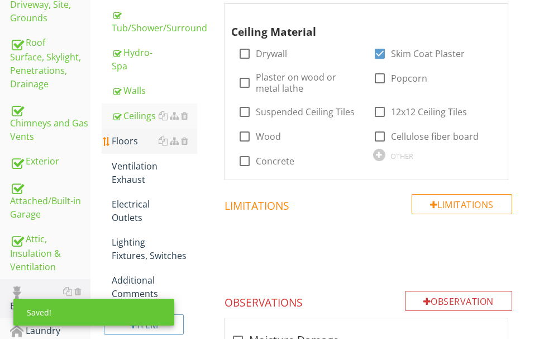
click at [130, 139] on div "Floors" at bounding box center [154, 140] width 85 height 13
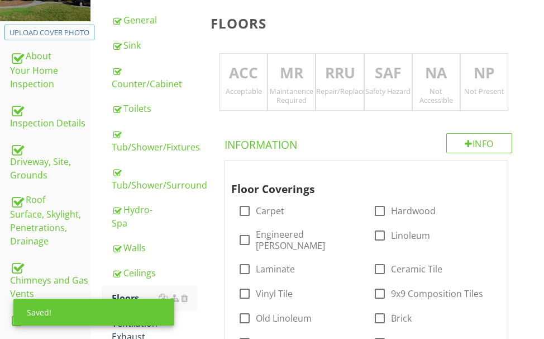
scroll to position [168, 0]
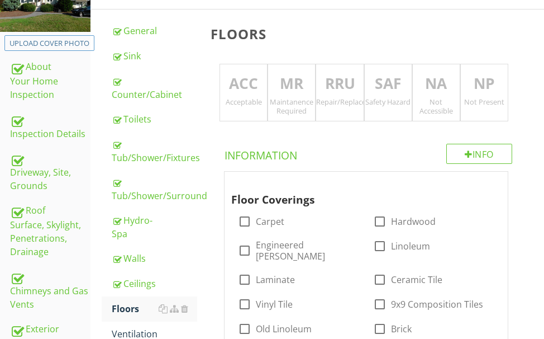
click at [237, 107] on div "ACC Acceptable" at bounding box center [244, 93] width 48 height 58
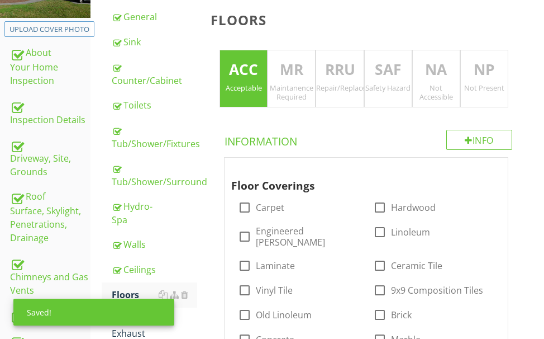
scroll to position [223, 0]
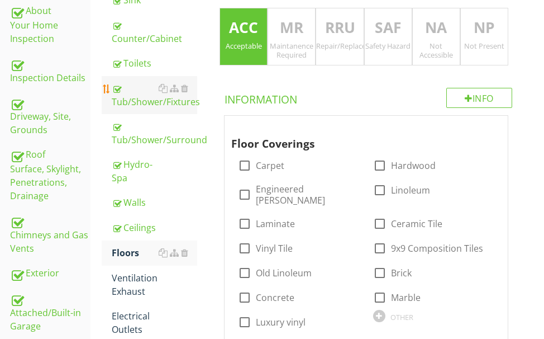
click at [146, 101] on div "Tub/Shower/Fixtures" at bounding box center [154, 95] width 85 height 27
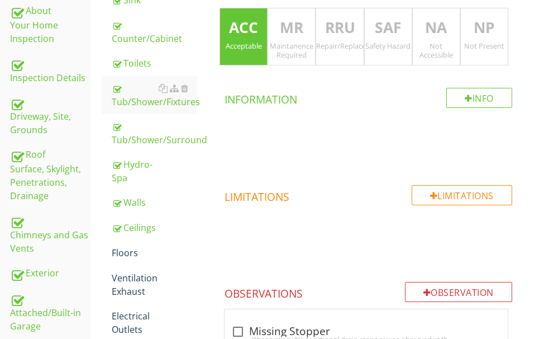
click at [336, 32] on p "RRU" at bounding box center [339, 28] width 47 height 22
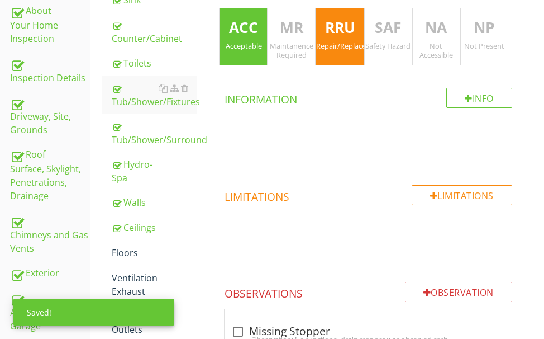
click at [252, 35] on p "ACC" at bounding box center [243, 28] width 47 height 22
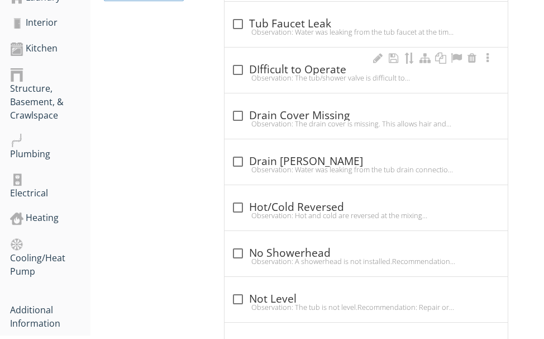
scroll to position [670, 0]
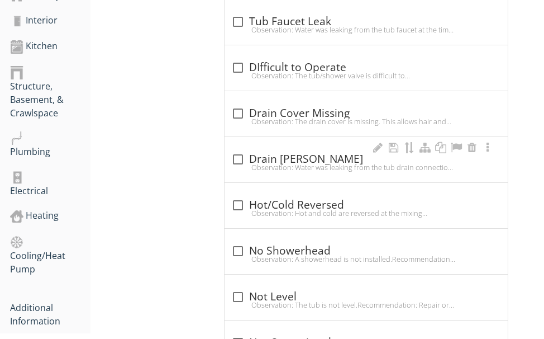
click at [292, 165] on div "Observation: Water was leaking from the tub drain connection during the inspect…" at bounding box center [366, 167] width 270 height 9
checkbox input "true"
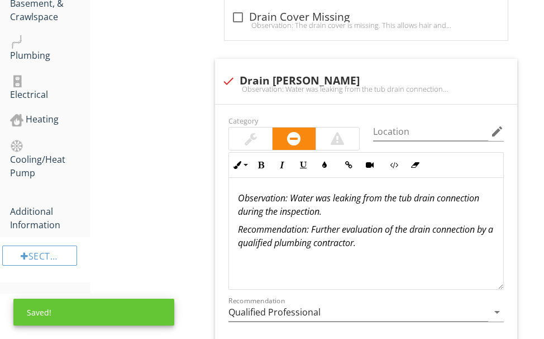
scroll to position [782, 0]
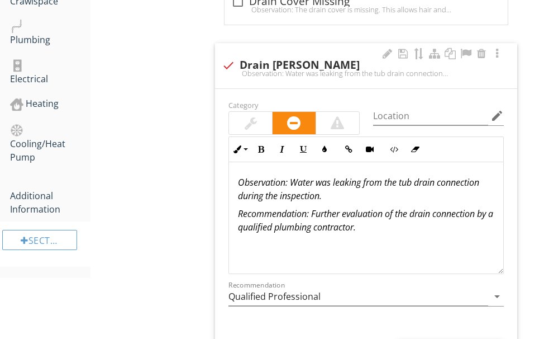
click at [413, 183] on em ": Water was leaking from the tub drain connection during the inspection." at bounding box center [358, 189] width 241 height 26
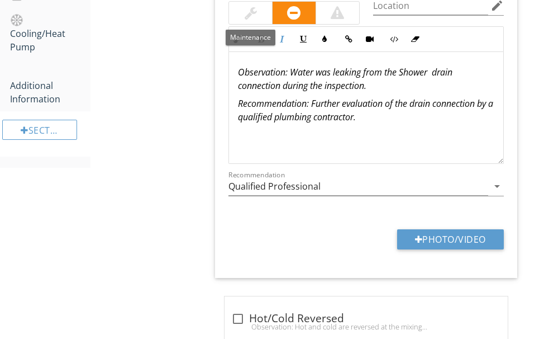
scroll to position [894, 0]
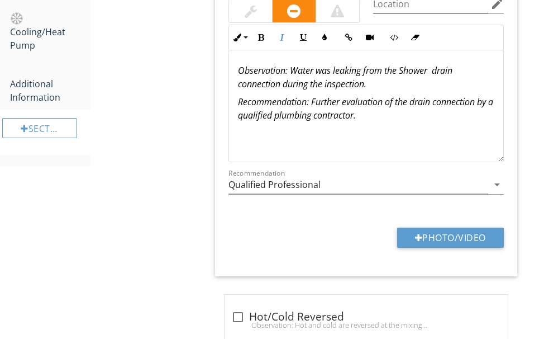
click at [385, 103] on em "Recommendation: Further evaluation of the drain connection by a qualified plumb…" at bounding box center [365, 109] width 255 height 26
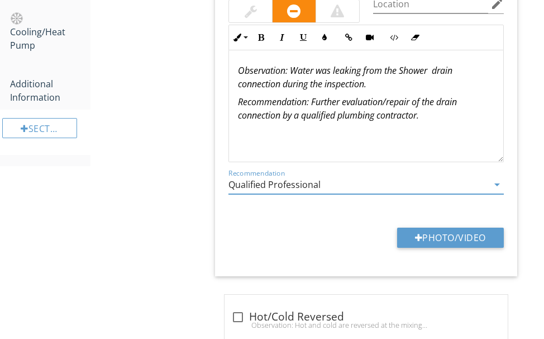
click at [339, 178] on input "Qualified Professional" at bounding box center [358, 184] width 260 height 18
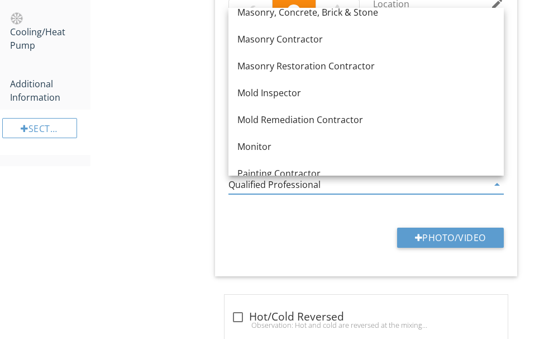
scroll to position [1117, 0]
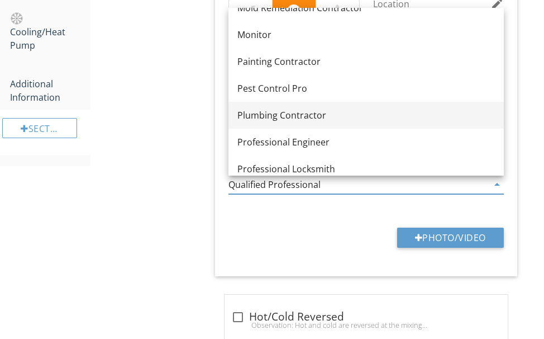
click at [321, 115] on div "Plumbing Contractor" at bounding box center [366, 114] width 258 height 13
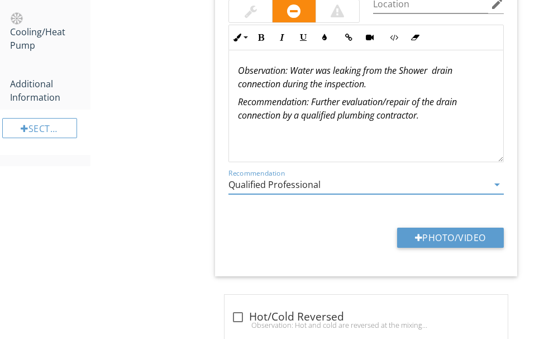
type input "Plumbing Contractor"
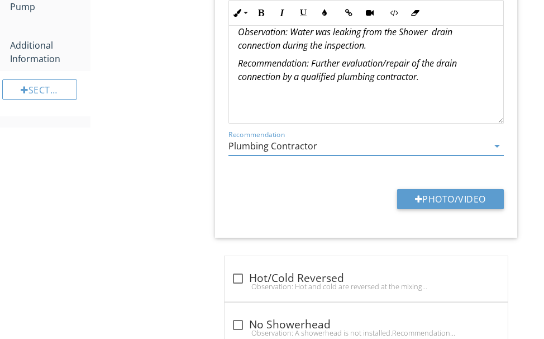
scroll to position [950, 0]
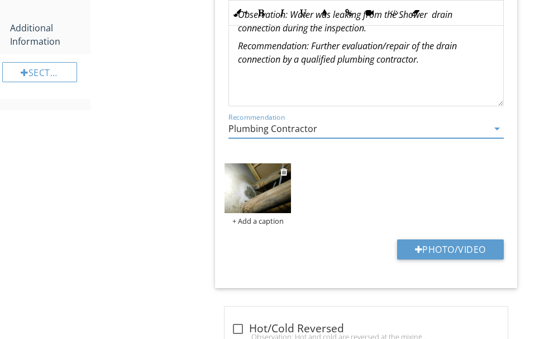
click at [268, 197] on img at bounding box center [258, 188] width 66 height 50
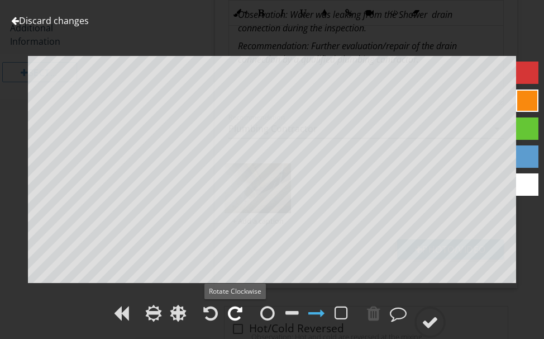
click at [237, 307] on div at bounding box center [235, 312] width 15 height 17
click at [237, 306] on div at bounding box center [235, 312] width 15 height 17
click at [432, 317] on div at bounding box center [430, 321] width 17 height 17
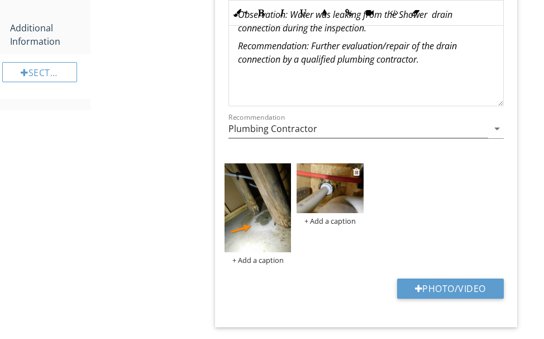
click at [337, 194] on img at bounding box center [330, 188] width 66 height 50
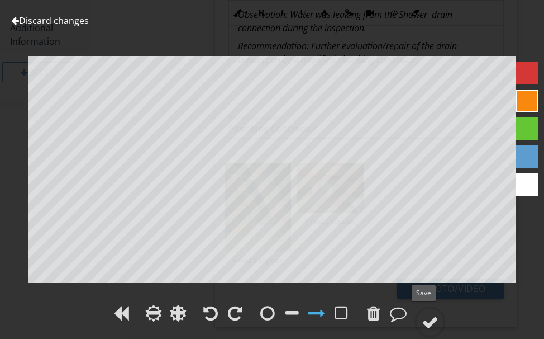
drag, startPoint x: 431, startPoint y: 317, endPoint x: 465, endPoint y: 284, distance: 47.0
click at [431, 317] on div at bounding box center [430, 321] width 17 height 17
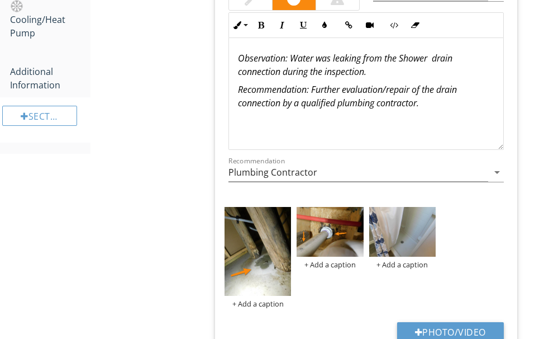
scroll to position [838, 0]
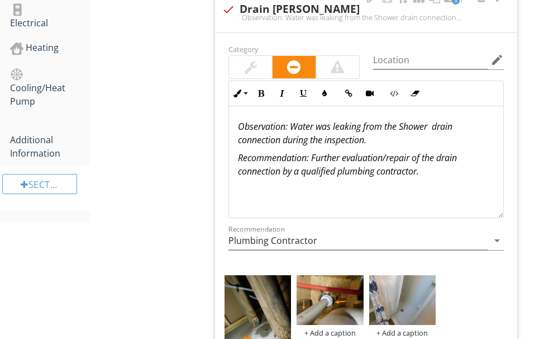
click at [392, 141] on p "Observation : Water was leaking from the Shower drain connection during the ins…" at bounding box center [366, 133] width 256 height 27
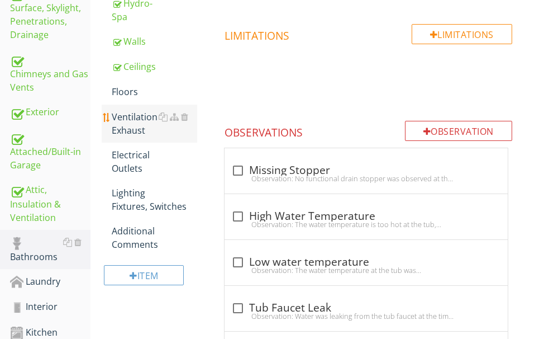
scroll to position [391, 0]
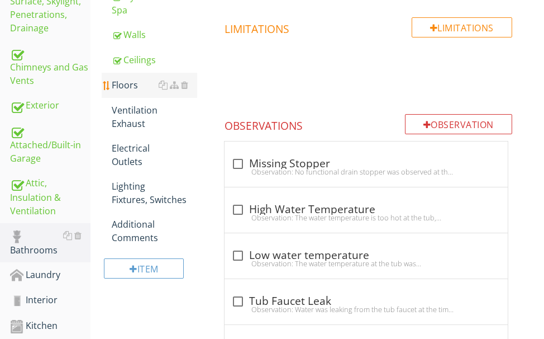
click at [125, 84] on div "Floors" at bounding box center [154, 84] width 85 height 13
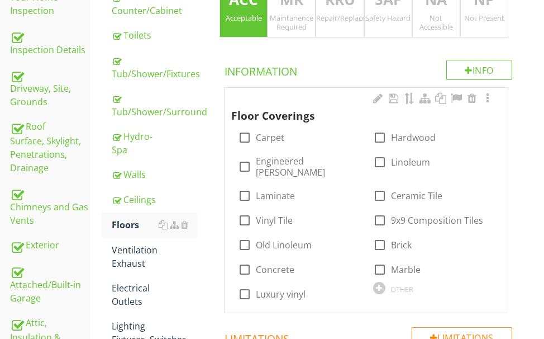
scroll to position [279, 0]
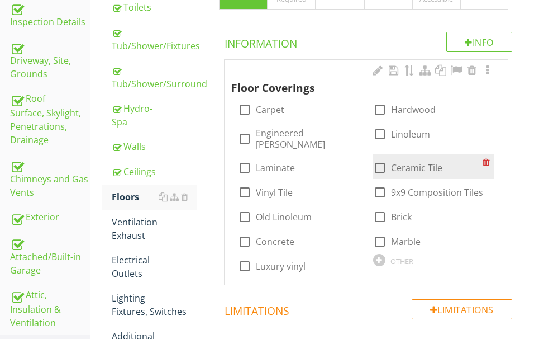
click at [380, 158] on div at bounding box center [379, 167] width 19 height 19
checkbox input "true"
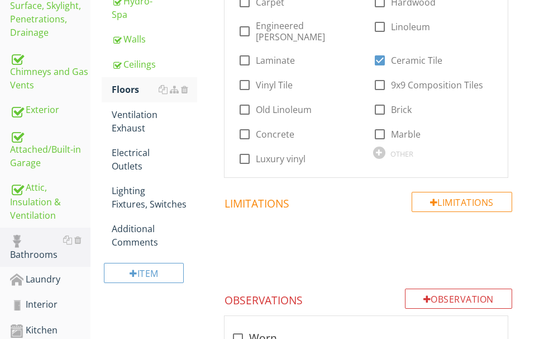
scroll to position [391, 0]
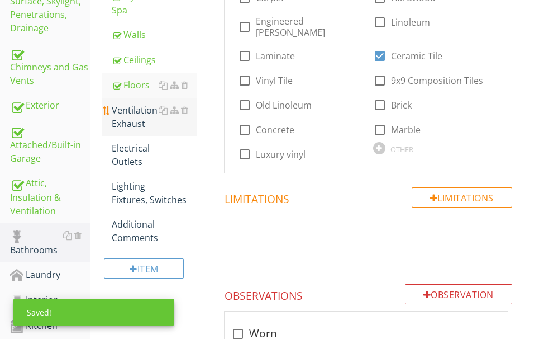
click at [130, 114] on div "Ventilation Exhaust" at bounding box center [154, 116] width 85 height 27
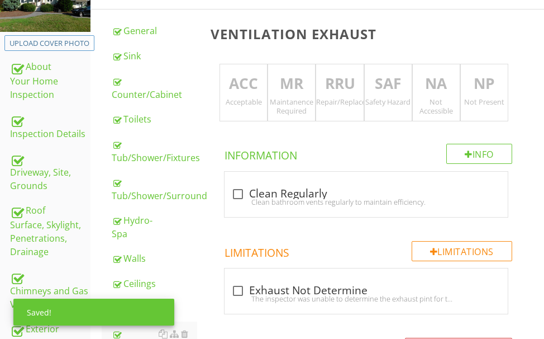
click at [249, 93] on p "ACC" at bounding box center [243, 84] width 47 height 22
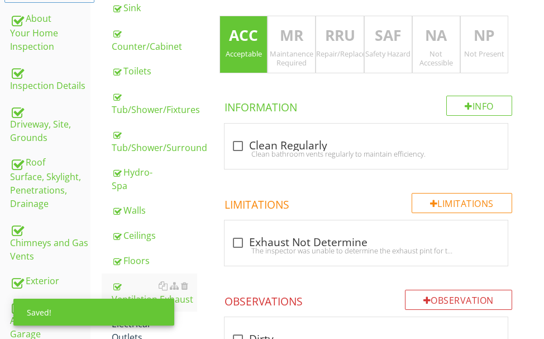
scroll to position [335, 0]
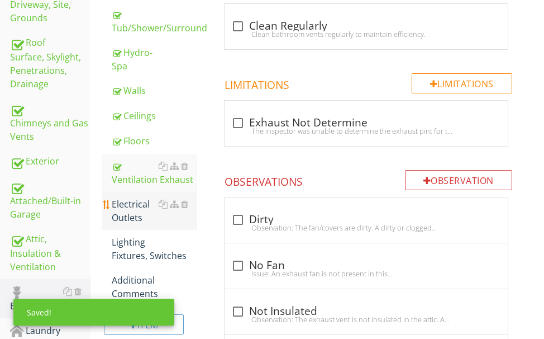
click at [132, 211] on div "Electrical Outlets" at bounding box center [154, 210] width 85 height 27
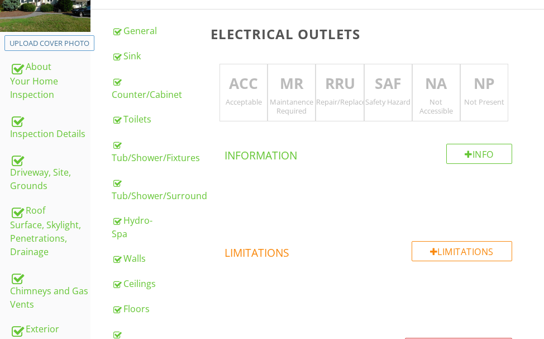
click at [251, 100] on div "Acceptable" at bounding box center [243, 101] width 47 height 9
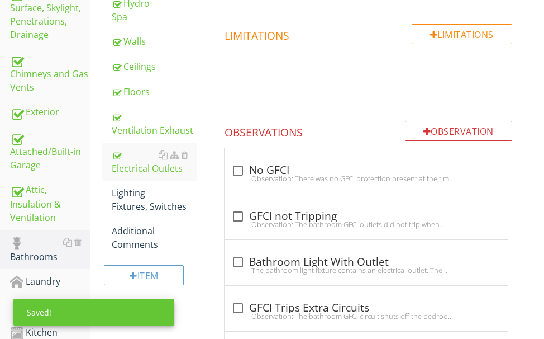
scroll to position [391, 0]
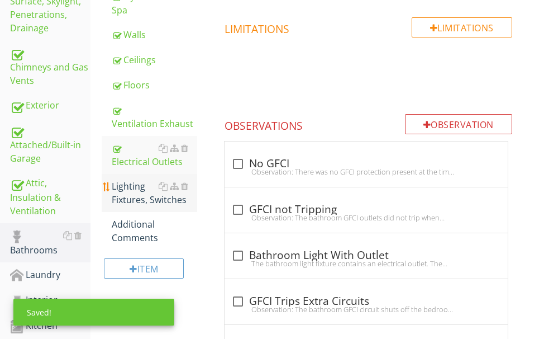
click at [145, 193] on div "Lighting Fixtures, Switches" at bounding box center [154, 192] width 85 height 27
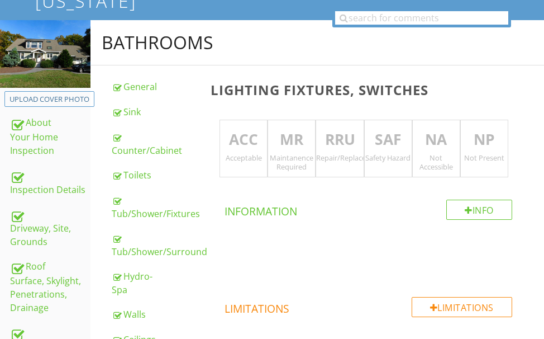
click at [253, 142] on p "ACC" at bounding box center [243, 139] width 47 height 22
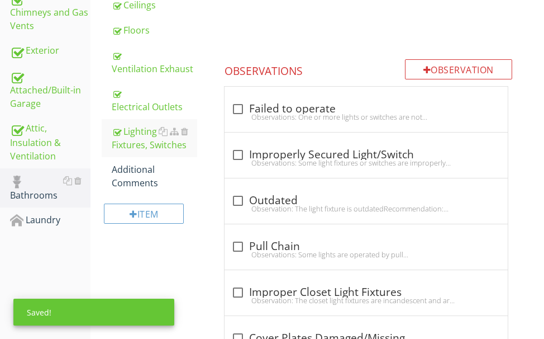
scroll to position [447, 0]
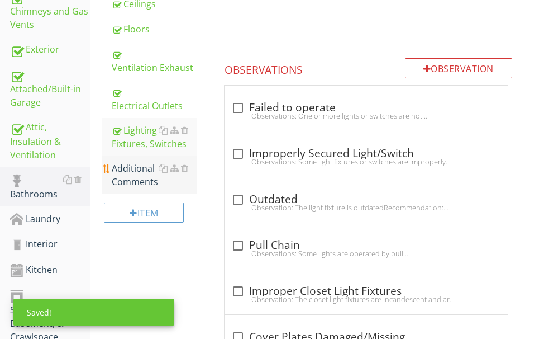
click at [130, 171] on div "Additional Comments" at bounding box center [154, 174] width 85 height 27
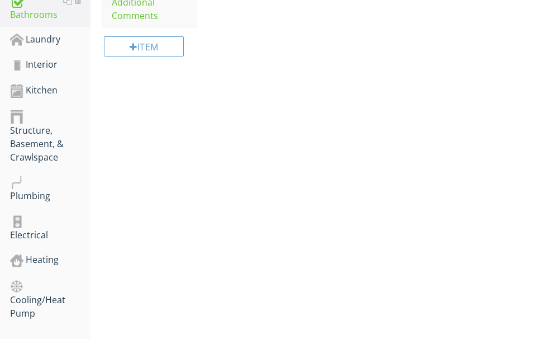
scroll to position [484, 0]
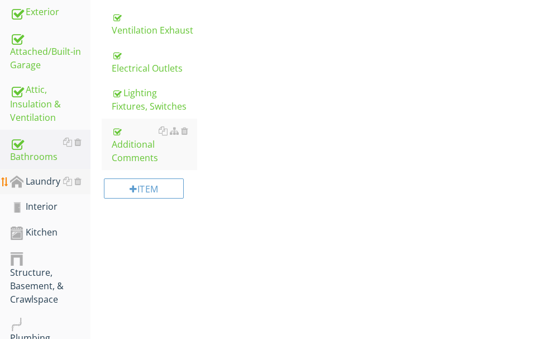
click at [42, 177] on div "Laundry" at bounding box center [50, 181] width 80 height 15
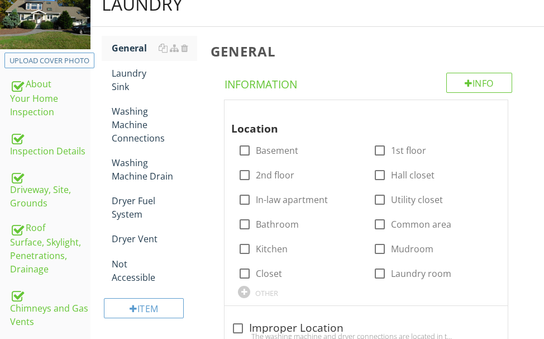
scroll to position [149, 0]
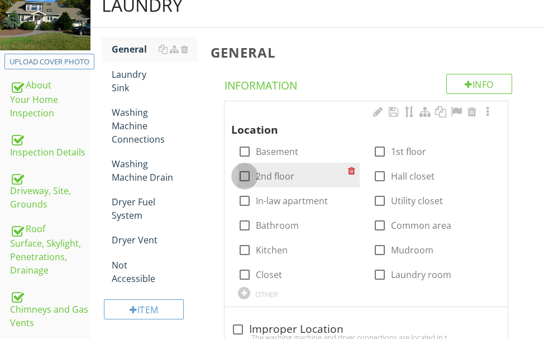
click at [249, 173] on div at bounding box center [244, 175] width 19 height 19
checkbox input "true"
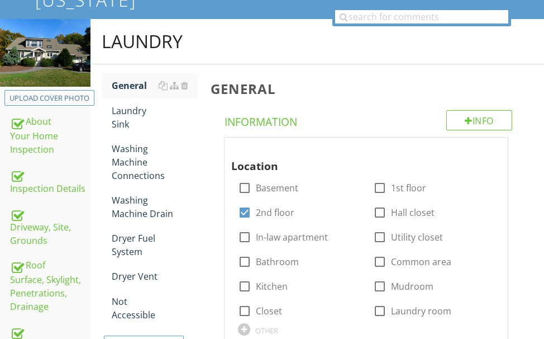
scroll to position [93, 0]
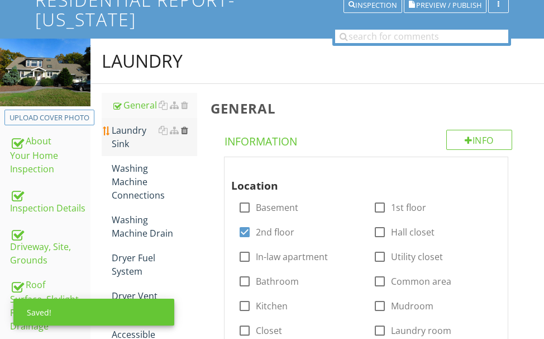
click at [187, 127] on div at bounding box center [184, 130] width 7 height 9
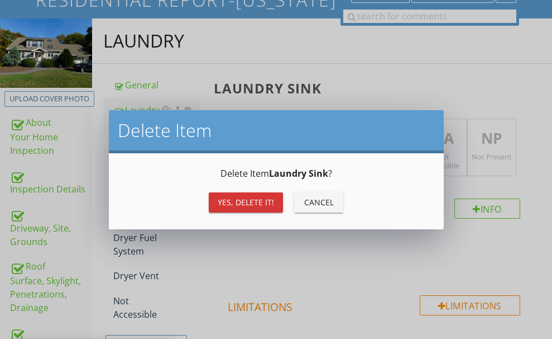
click at [231, 198] on div "Yes, Delete it!" at bounding box center [246, 202] width 56 height 12
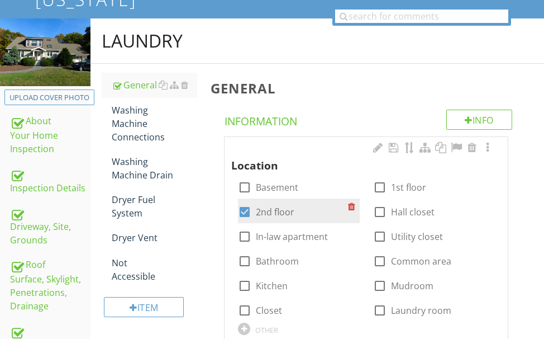
scroll to position [149, 0]
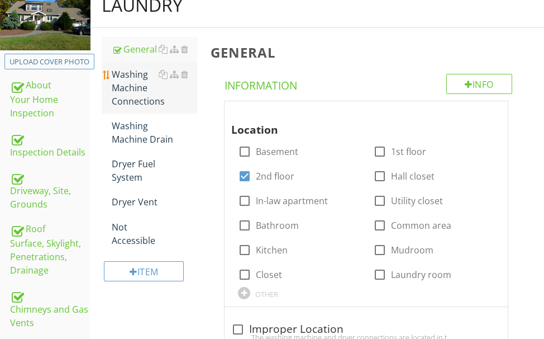
click at [120, 84] on div "Washing Machine Connections" at bounding box center [154, 88] width 85 height 40
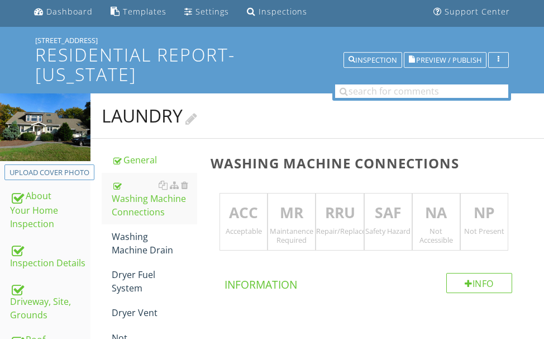
scroll to position [37, 0]
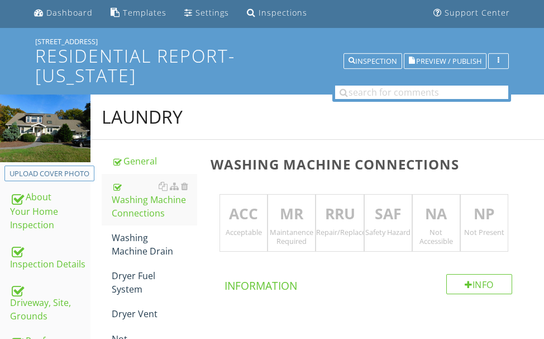
click at [255, 215] on p "ACC" at bounding box center [243, 214] width 47 height 22
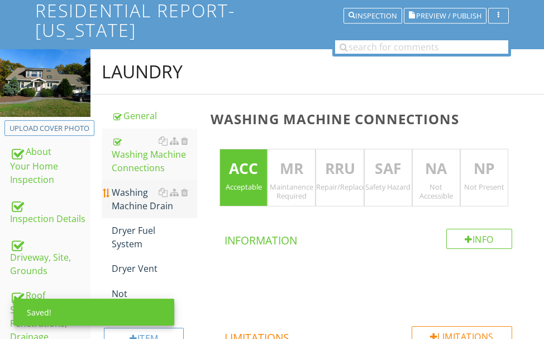
scroll to position [93, 0]
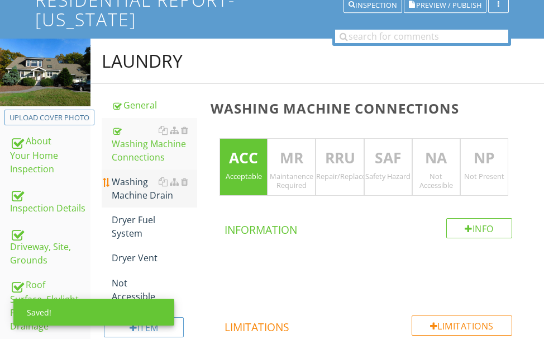
click at [137, 184] on div "Washing Machine Drain" at bounding box center [154, 188] width 85 height 27
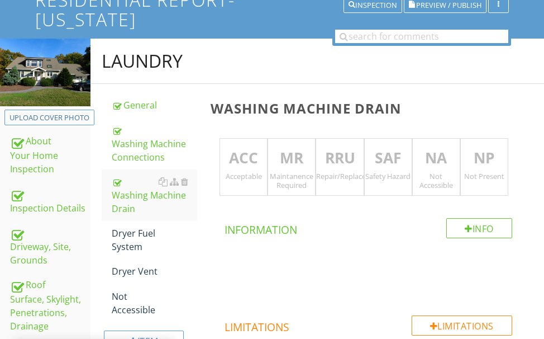
click at [244, 151] on p "ACC" at bounding box center [243, 158] width 47 height 22
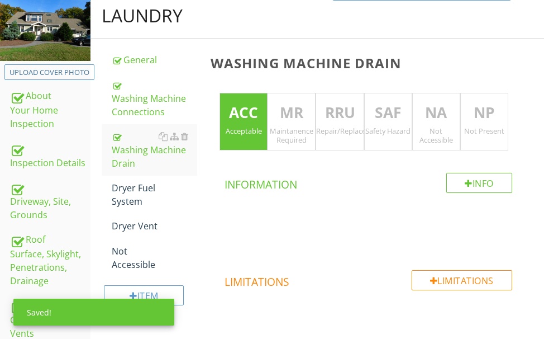
scroll to position [205, 0]
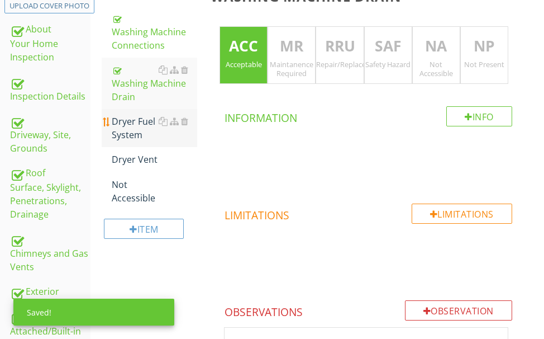
click at [132, 130] on div "Dryer Fuel System" at bounding box center [154, 128] width 85 height 27
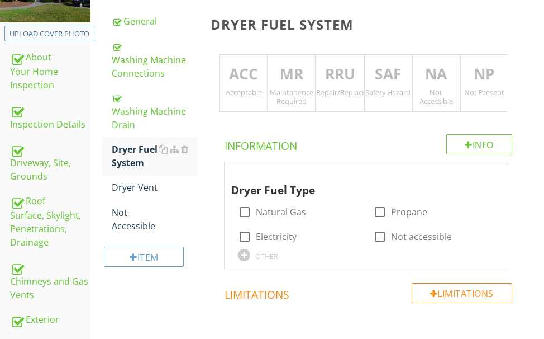
scroll to position [149, 0]
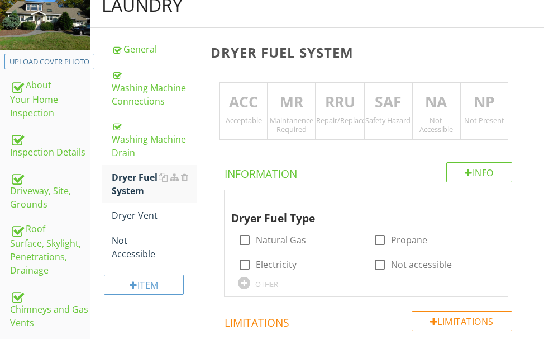
click at [240, 109] on p "ACC" at bounding box center [243, 102] width 47 height 22
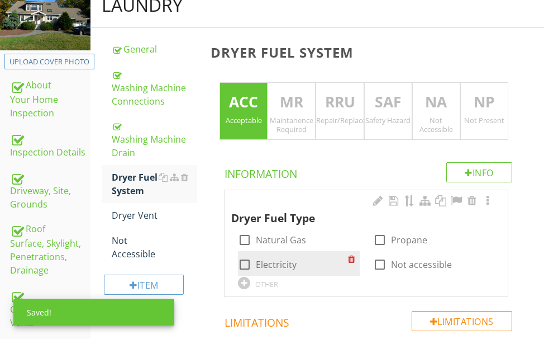
click at [243, 261] on div at bounding box center [244, 264] width 19 height 19
checkbox input "true"
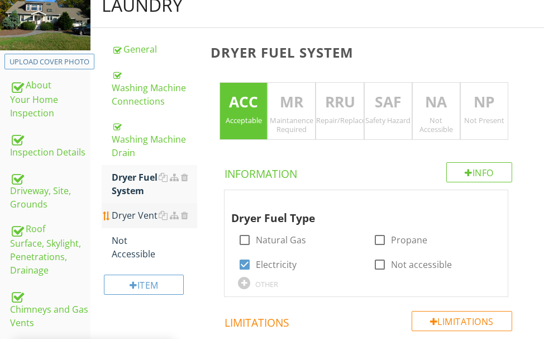
click at [132, 211] on div "Dryer Vent" at bounding box center [154, 214] width 85 height 13
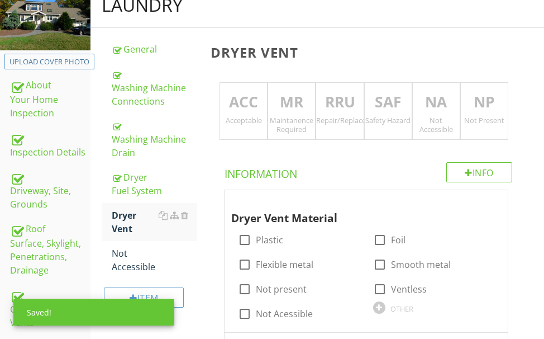
click at [237, 107] on p "ACC" at bounding box center [243, 102] width 47 height 22
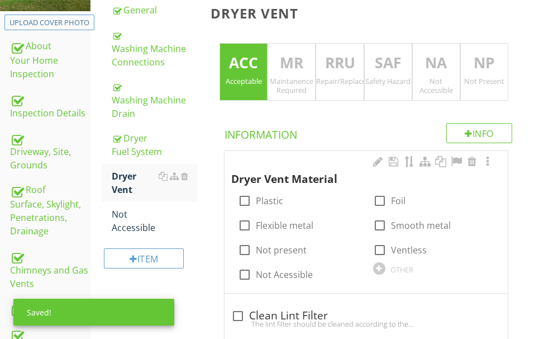
scroll to position [205, 0]
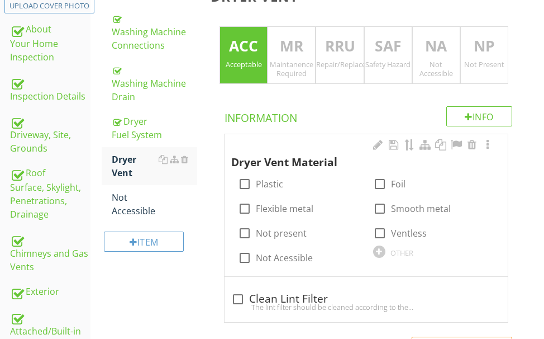
drag, startPoint x: 246, startPoint y: 207, endPoint x: 227, endPoint y: 204, distance: 18.6
click at [245, 207] on div at bounding box center [244, 208] width 19 height 19
checkbox input "true"
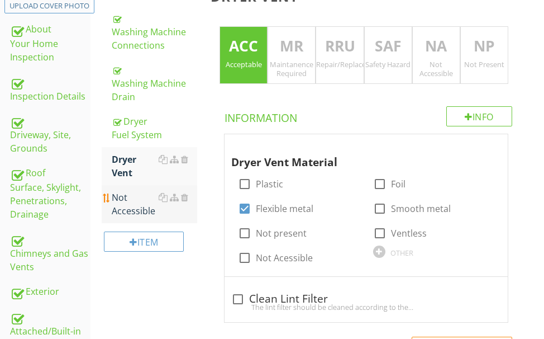
click at [127, 203] on div "Not Accessible" at bounding box center [154, 203] width 85 height 27
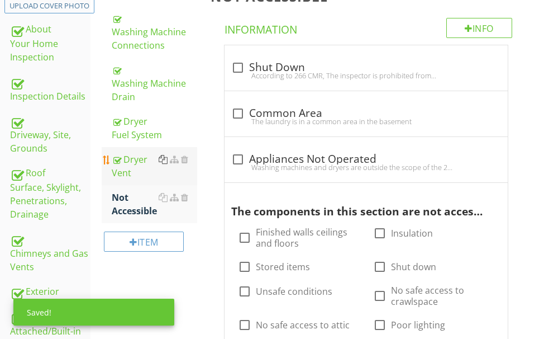
scroll to position [261, 0]
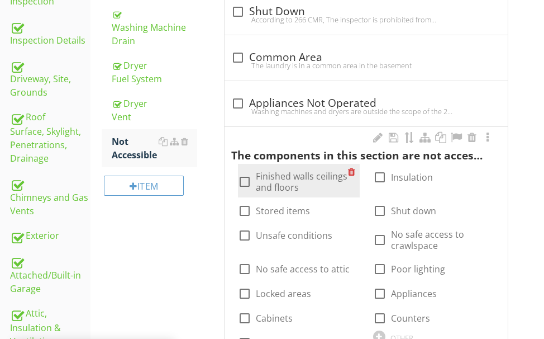
click at [244, 180] on div at bounding box center [244, 181] width 19 height 19
checkbox input "true"
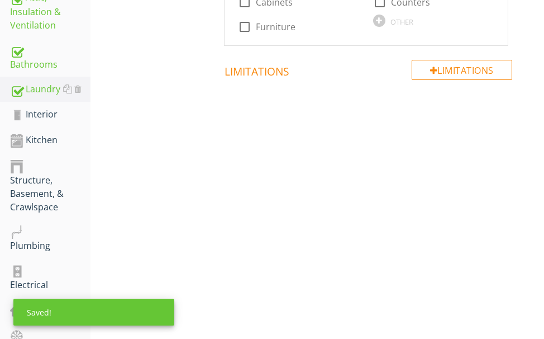
scroll to position [596, 0]
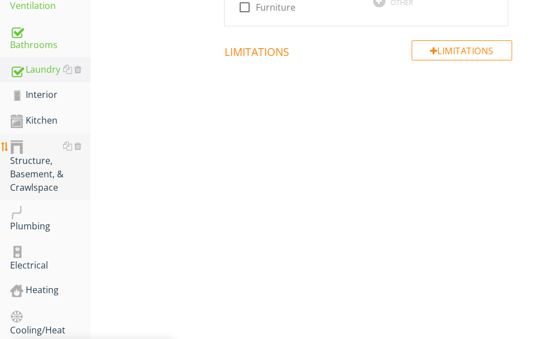
click at [27, 169] on div "Structure, Basement, & Crawlspace" at bounding box center [50, 166] width 80 height 55
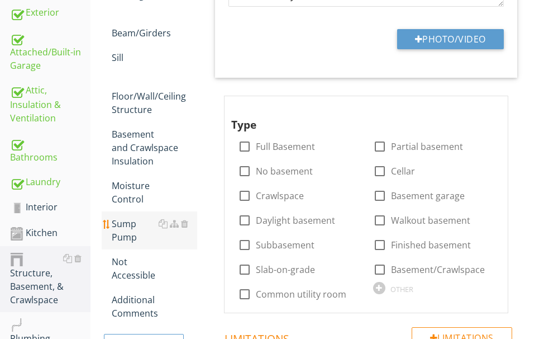
scroll to position [428, 0]
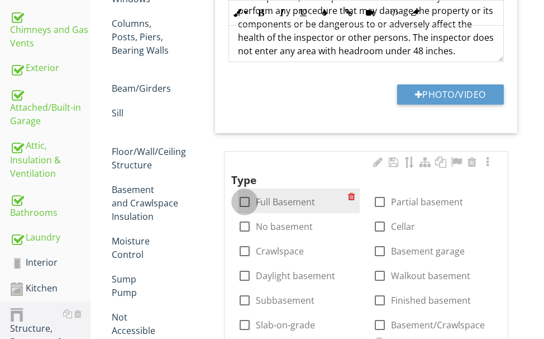
click at [246, 201] on div at bounding box center [244, 201] width 19 height 19
checkbox input "true"
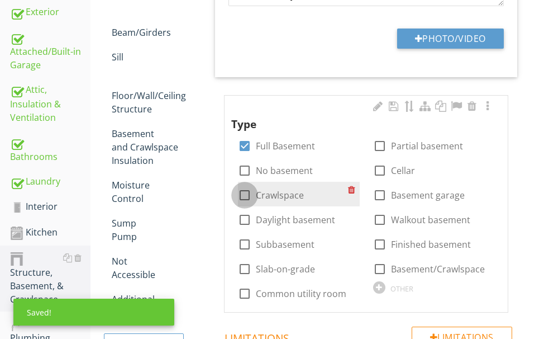
click at [246, 196] on div at bounding box center [244, 194] width 19 height 19
checkbox input "true"
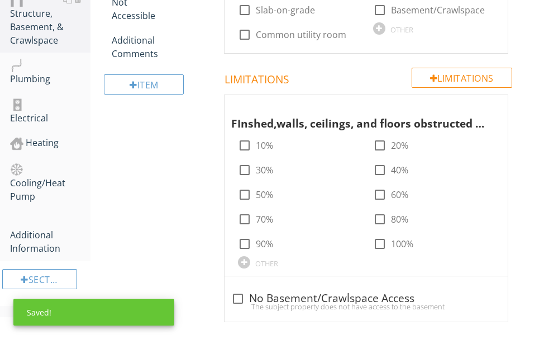
scroll to position [754, 0]
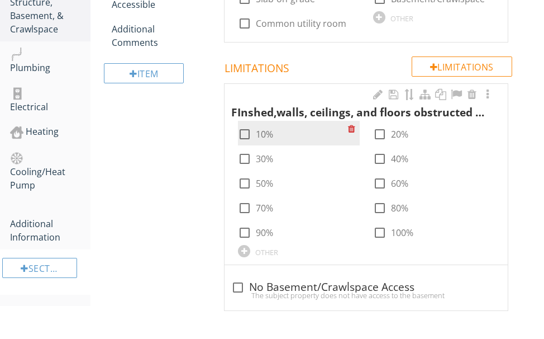
click at [244, 135] on div at bounding box center [244, 134] width 19 height 19
checkbox input "true"
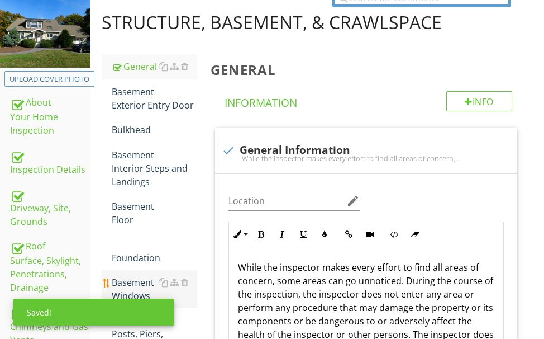
scroll to position [84, 0]
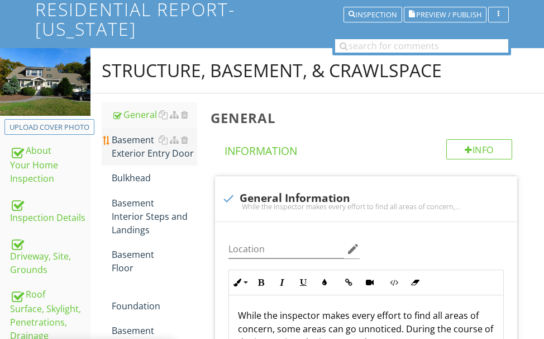
click at [146, 146] on div "Basement Exterior Entry Door" at bounding box center [154, 146] width 85 height 27
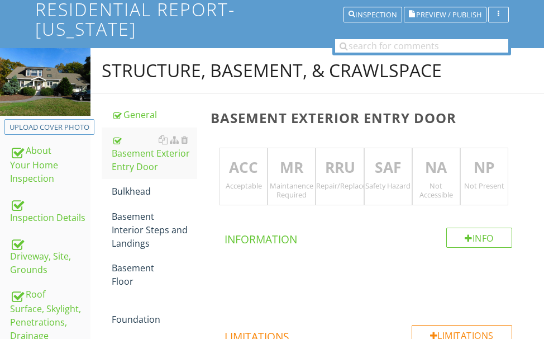
click at [250, 169] on p "ACC" at bounding box center [243, 167] width 47 height 22
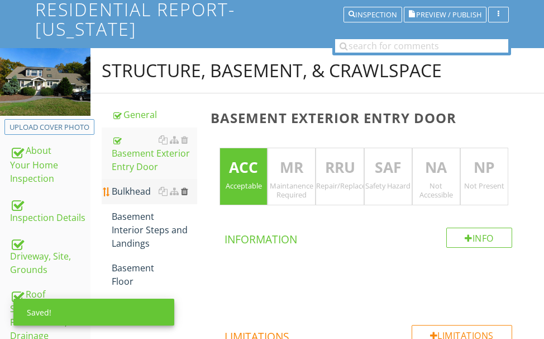
click at [186, 191] on div at bounding box center [184, 191] width 7 height 9
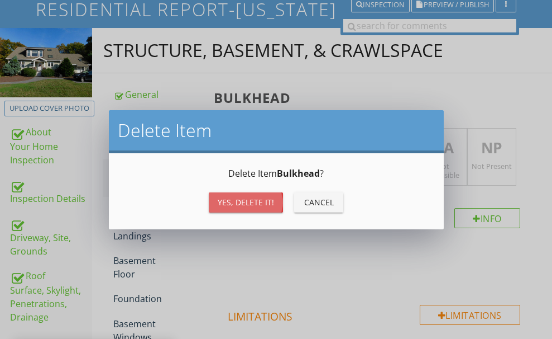
click at [218, 197] on div "Yes, Delete it!" at bounding box center [246, 202] width 56 height 12
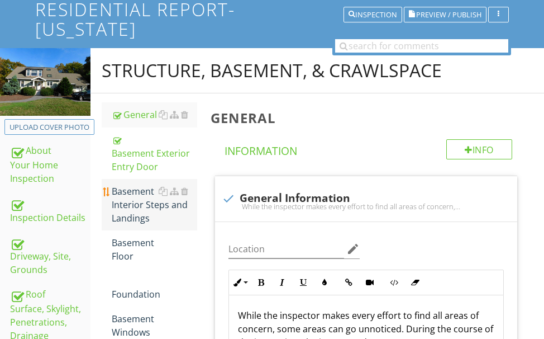
click at [134, 205] on div "Basement Interior Steps and Landings" at bounding box center [154, 204] width 85 height 40
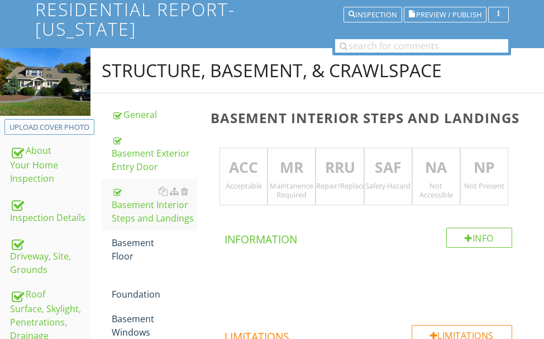
click at [242, 167] on p "ACC" at bounding box center [243, 167] width 47 height 22
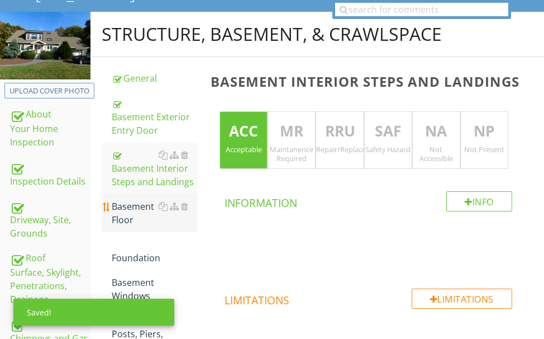
scroll to position [140, 0]
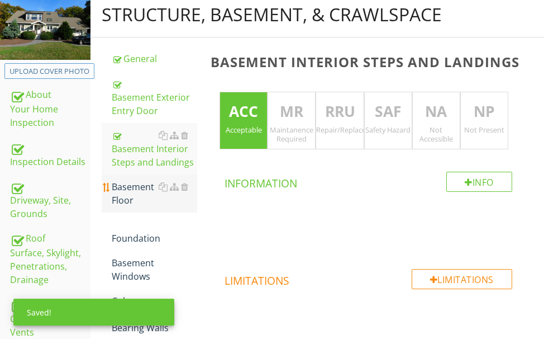
click at [125, 193] on div "Basement Floor" at bounding box center [154, 193] width 85 height 27
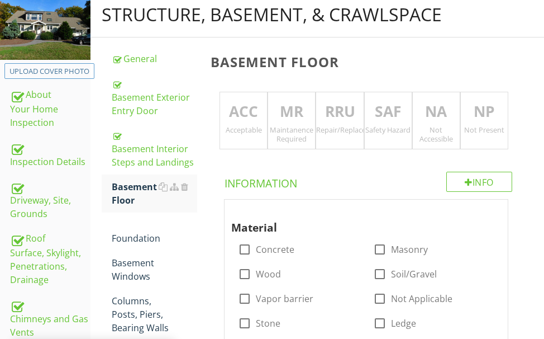
click at [284, 110] on p "MR" at bounding box center [291, 112] width 47 height 22
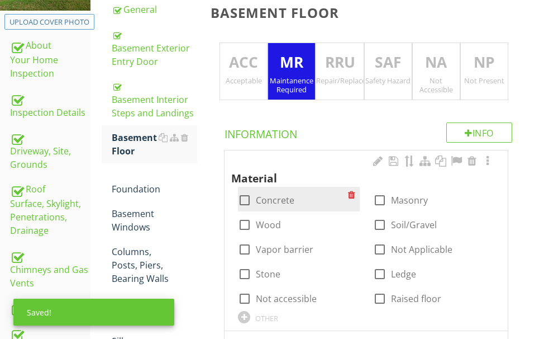
scroll to position [251, 0]
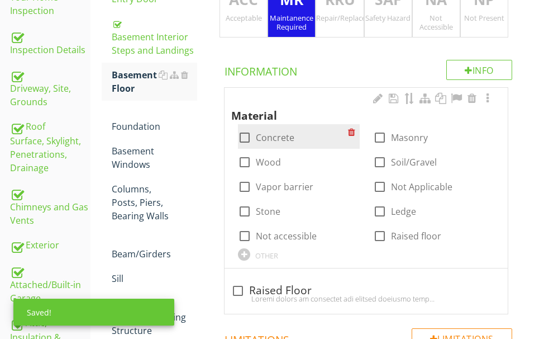
click at [245, 136] on div at bounding box center [244, 137] width 19 height 19
checkbox input "true"
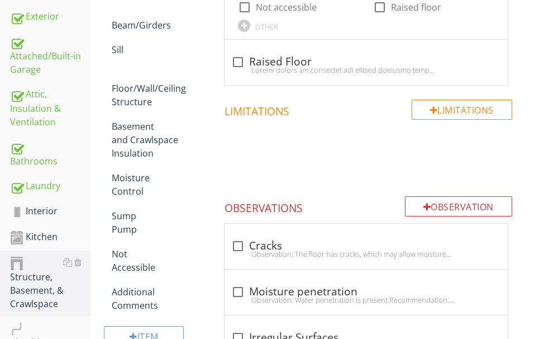
scroll to position [460, 0]
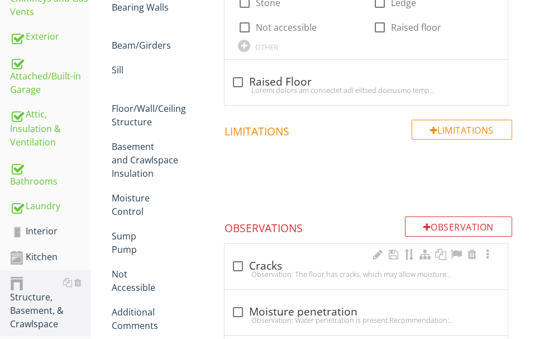
click at [311, 268] on div "check_box_outline_blank Cracks" at bounding box center [366, 265] width 270 height 13
checkbox input "true"
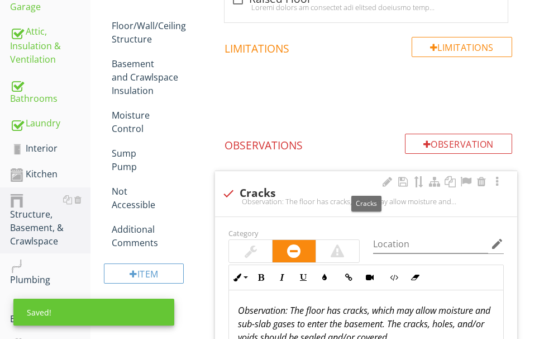
scroll to position [627, 0]
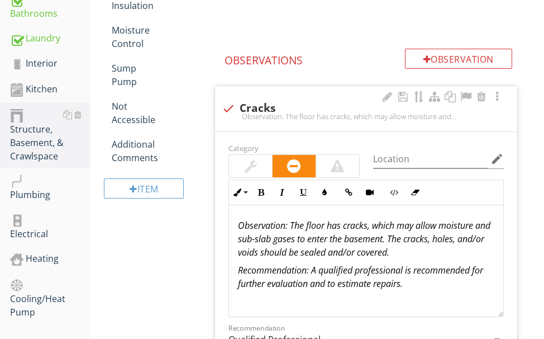
click at [251, 167] on div at bounding box center [251, 165] width 12 height 13
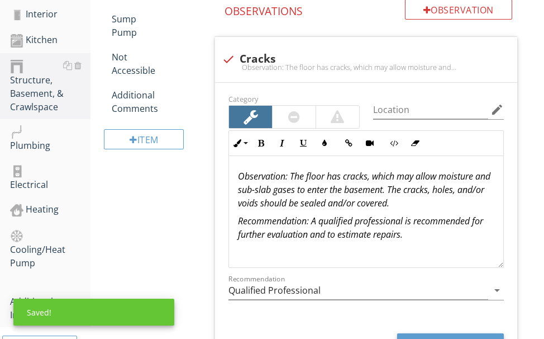
scroll to position [739, 0]
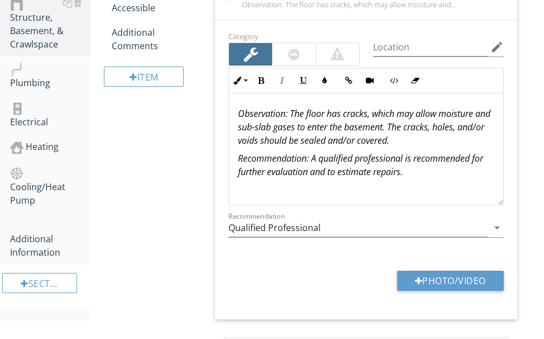
click at [422, 175] on p "Recommendation: A qualified professional is recommended for further evaluation …" at bounding box center [366, 164] width 256 height 27
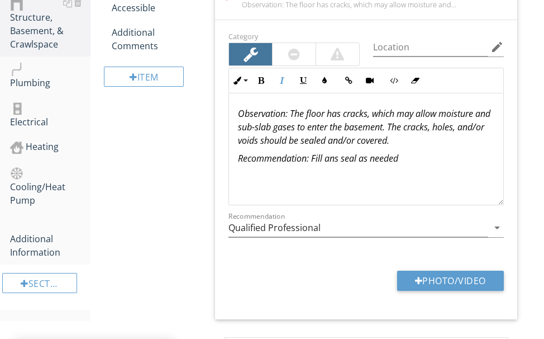
click at [341, 159] on em "Recommendation: Fill ans seal as needed" at bounding box center [318, 158] width 160 height 12
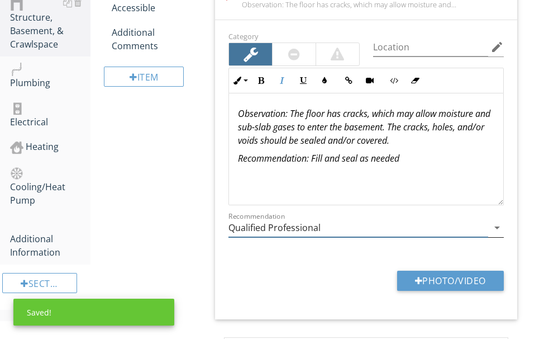
click at [332, 228] on input "Qualified Professional" at bounding box center [358, 227] width 260 height 18
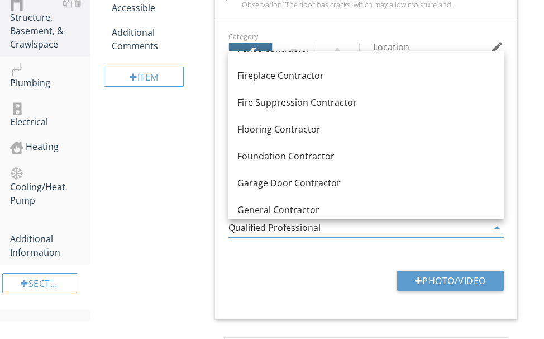
scroll to position [614, 0]
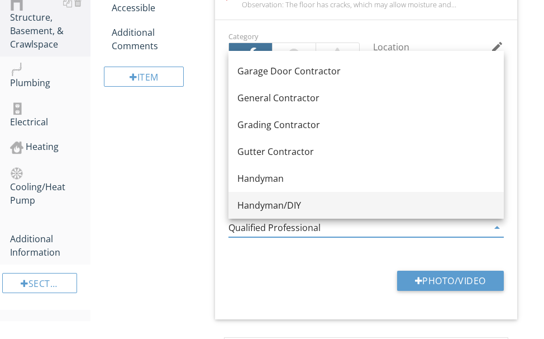
click at [288, 199] on div "Handyman/DIY" at bounding box center [366, 204] width 258 height 13
type input "Handyman/DIY"
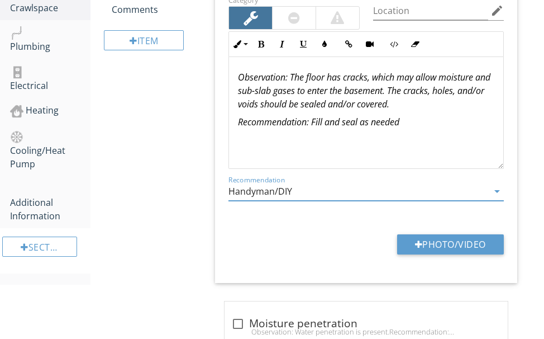
scroll to position [795, 0]
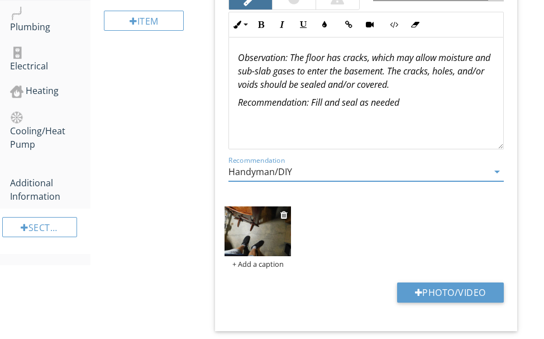
click at [256, 227] on img at bounding box center [258, 231] width 66 height 50
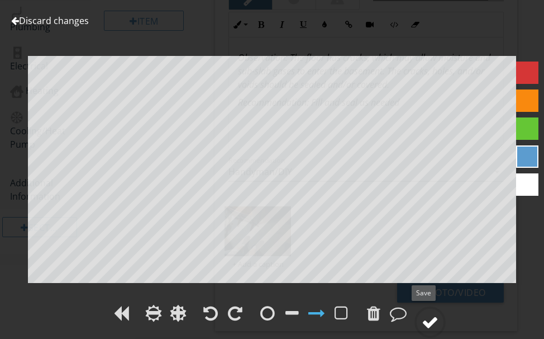
drag, startPoint x: 427, startPoint y: 315, endPoint x: 429, endPoint y: 308, distance: 7.1
click at [429, 308] on div at bounding box center [429, 321] width 31 height 31
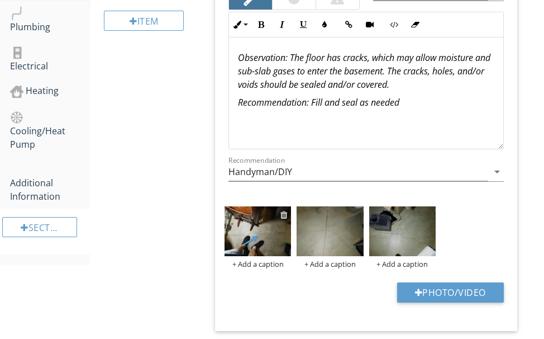
click at [284, 212] on div at bounding box center [283, 214] width 7 height 9
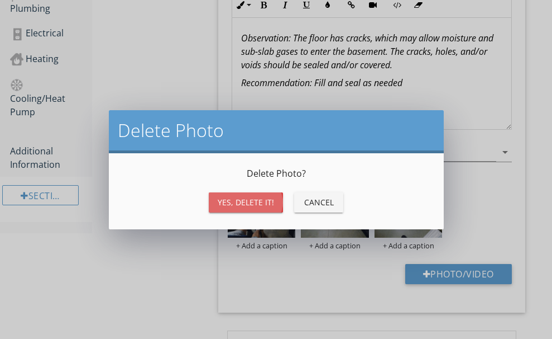
click at [251, 201] on div "Yes, Delete it!" at bounding box center [246, 202] width 56 height 12
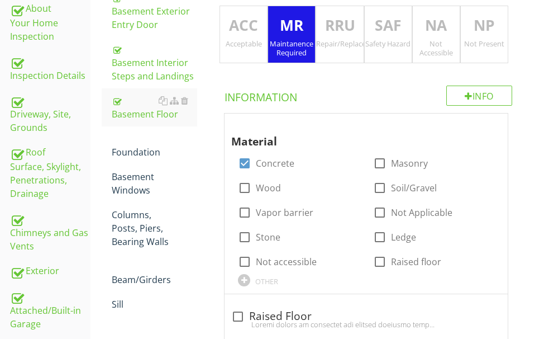
scroll to position [180, 0]
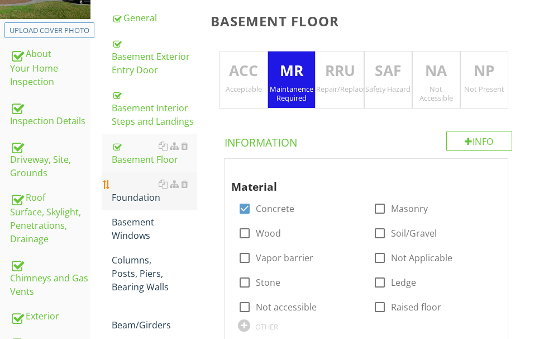
click at [140, 196] on div "Foundation" at bounding box center [154, 190] width 85 height 27
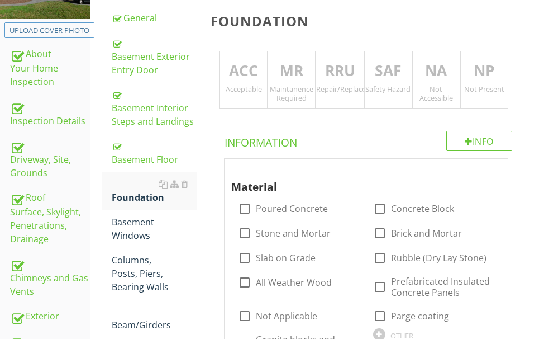
click at [288, 71] on p "MR" at bounding box center [291, 71] width 47 height 22
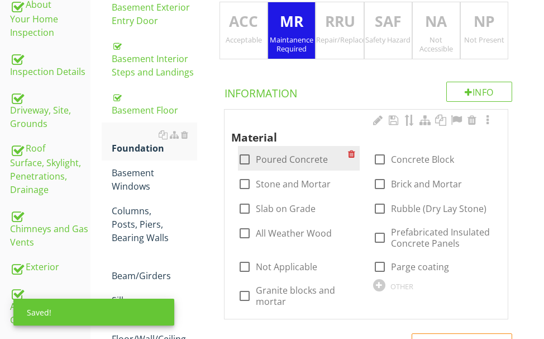
scroll to position [292, 0]
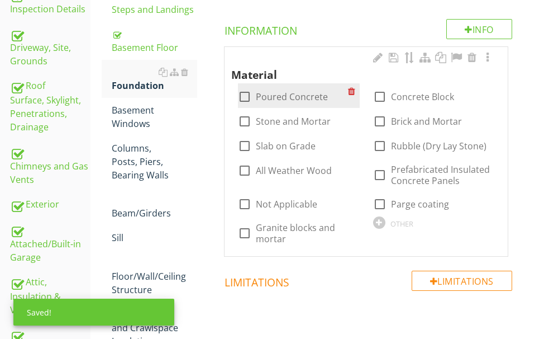
click at [243, 96] on div at bounding box center [244, 96] width 19 height 19
checkbox input "true"
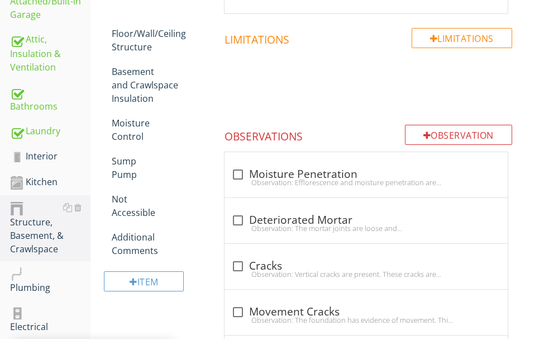
scroll to position [627, 0]
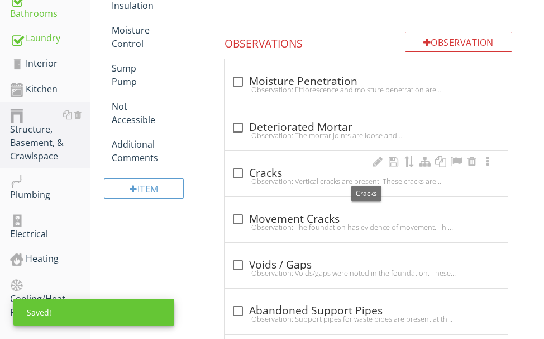
click at [290, 172] on div "check_box_outline_blank Cracks" at bounding box center [366, 172] width 270 height 13
checkbox input "true"
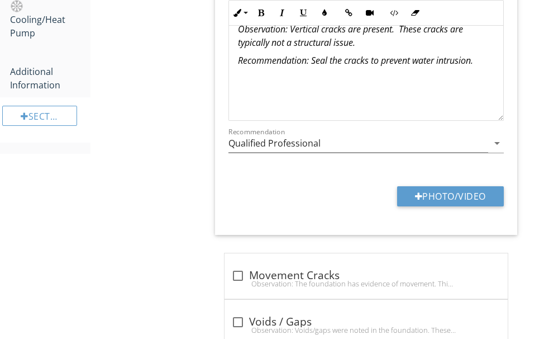
scroll to position [907, 0]
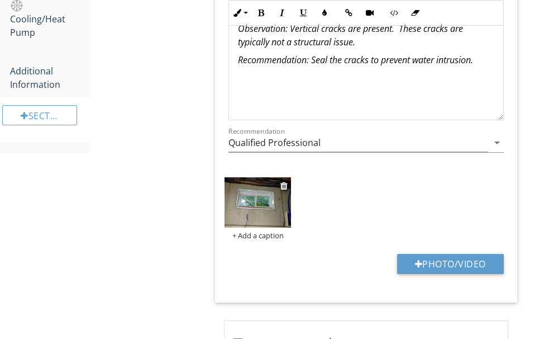
click at [279, 215] on img at bounding box center [258, 202] width 66 height 50
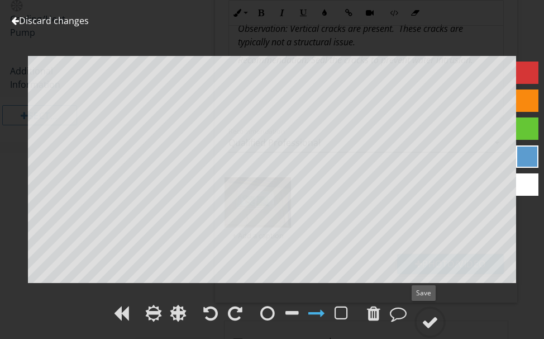
drag, startPoint x: 437, startPoint y: 315, endPoint x: 547, endPoint y: 257, distance: 124.9
click at [439, 311] on div at bounding box center [429, 321] width 31 height 31
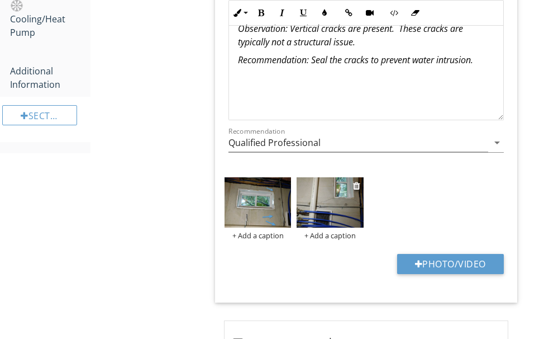
click at [325, 203] on img at bounding box center [330, 202] width 66 height 50
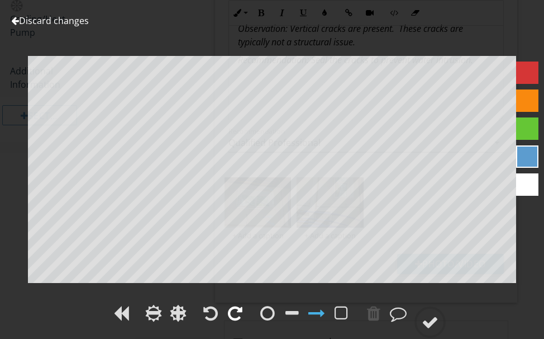
click at [233, 307] on div at bounding box center [235, 312] width 15 height 17
click at [234, 307] on div at bounding box center [235, 312] width 15 height 17
click at [435, 317] on div at bounding box center [430, 321] width 17 height 17
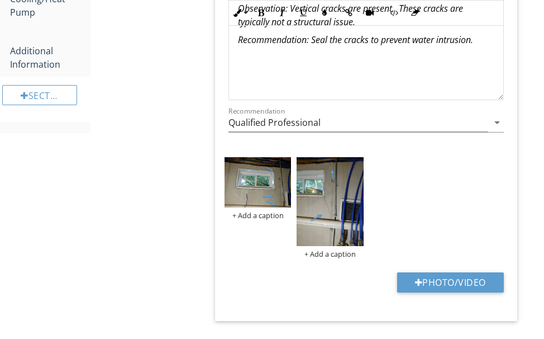
scroll to position [924, 0]
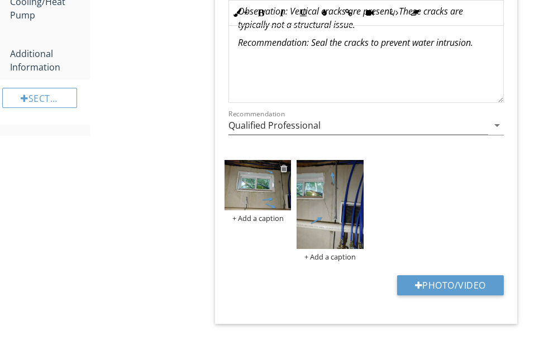
click at [284, 166] on div at bounding box center [283, 168] width 7 height 9
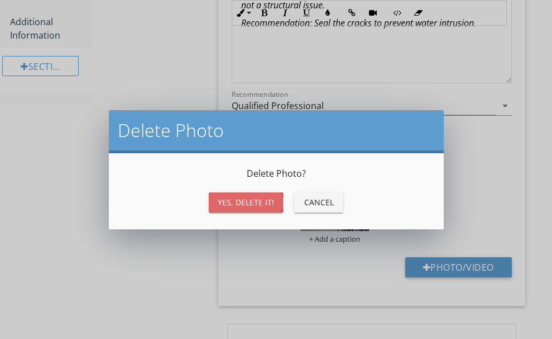
click at [234, 201] on div "Yes, Delete it!" at bounding box center [246, 202] width 56 height 12
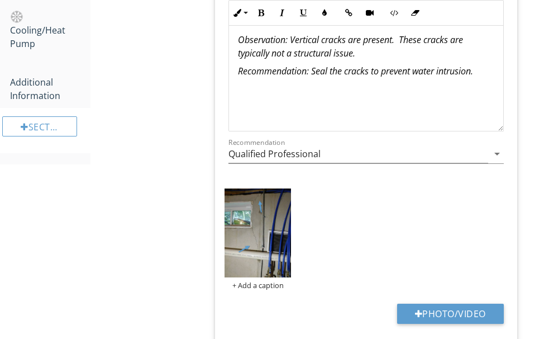
scroll to position [868, 0]
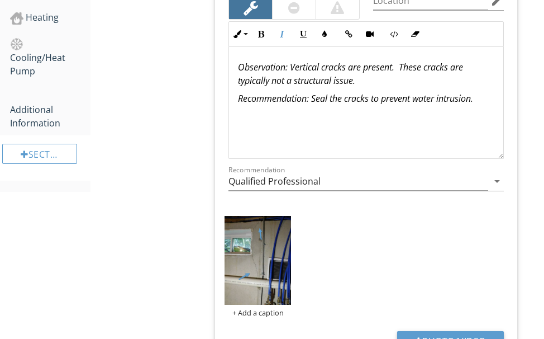
click at [483, 100] on p "Recommendation: Seal the cracks to prevent water intrusion." at bounding box center [366, 98] width 256 height 13
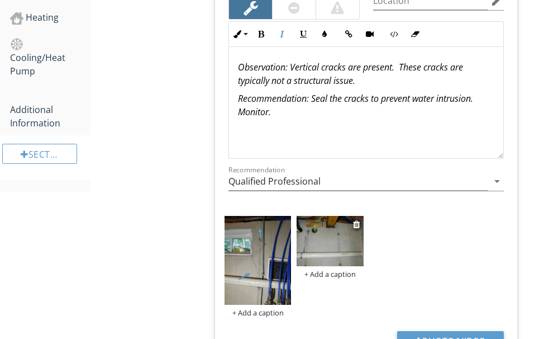
click at [331, 251] on img at bounding box center [330, 241] width 66 height 50
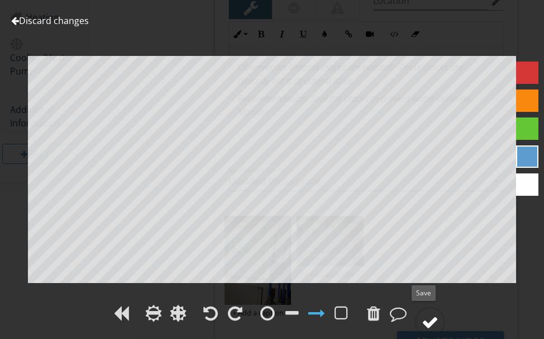
click at [428, 314] on div at bounding box center [430, 321] width 17 height 17
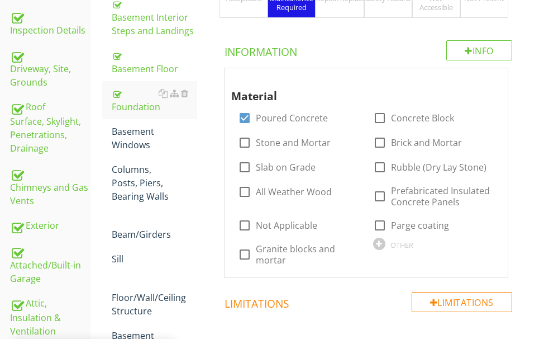
scroll to position [198, 0]
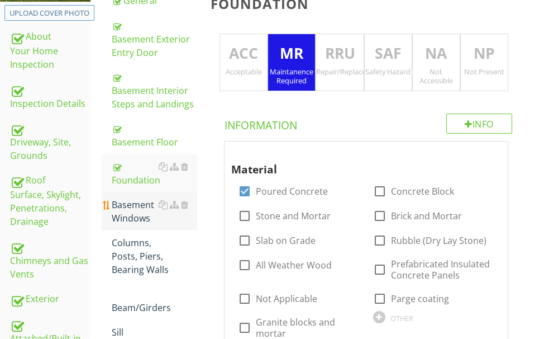
click at [136, 207] on div "Basement Windows" at bounding box center [154, 211] width 85 height 27
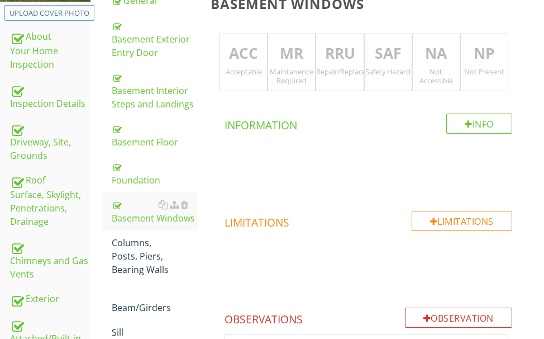
click at [251, 65] on div "ACC Acceptable" at bounding box center [244, 63] width 48 height 58
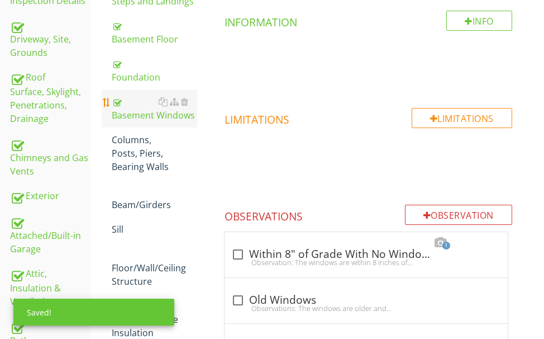
scroll to position [309, 0]
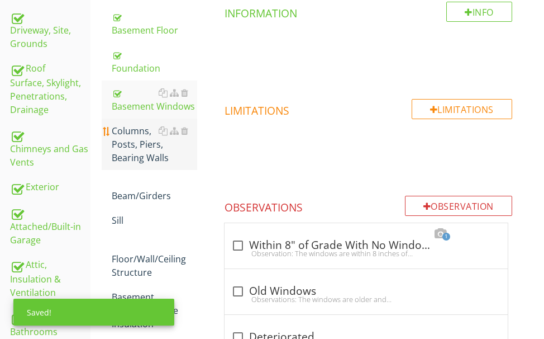
click at [141, 136] on div "Columns, Posts, Piers, Bearing Walls" at bounding box center [154, 144] width 85 height 40
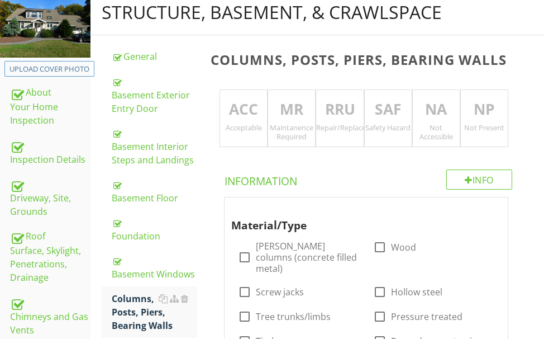
click at [247, 111] on p "ACC" at bounding box center [243, 109] width 47 height 22
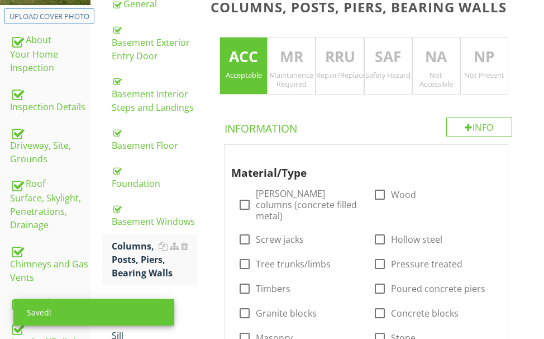
scroll to position [254, 0]
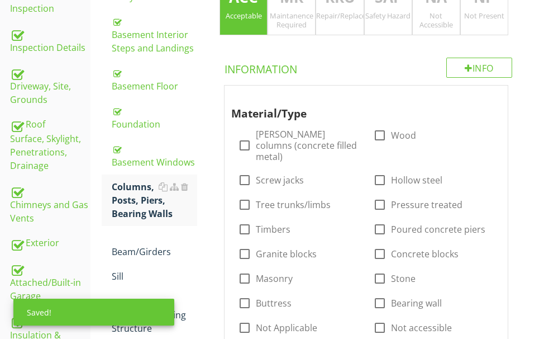
click at [424, 11] on div "Not Accessible" at bounding box center [436, 20] width 47 height 18
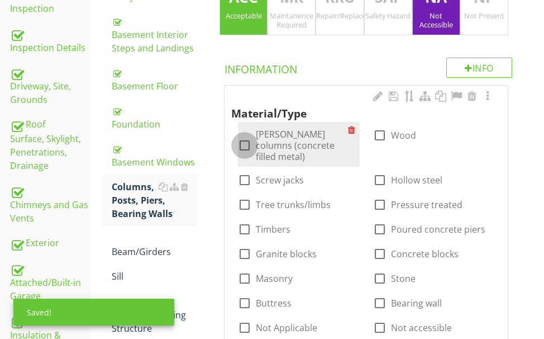
click at [244, 137] on div at bounding box center [244, 145] width 19 height 19
checkbox input "true"
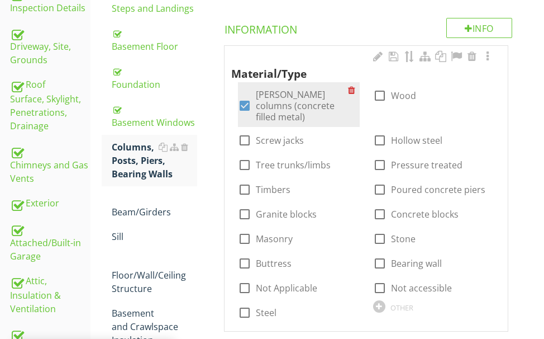
scroll to position [365, 0]
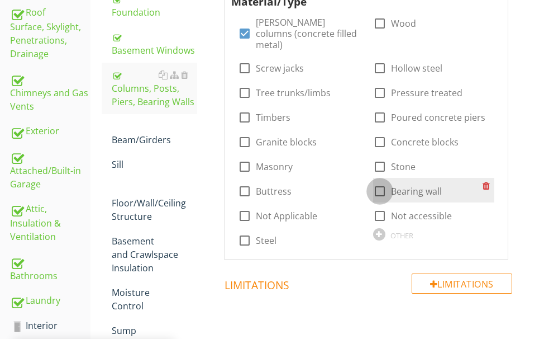
click at [379, 182] on div at bounding box center [379, 191] width 19 height 19
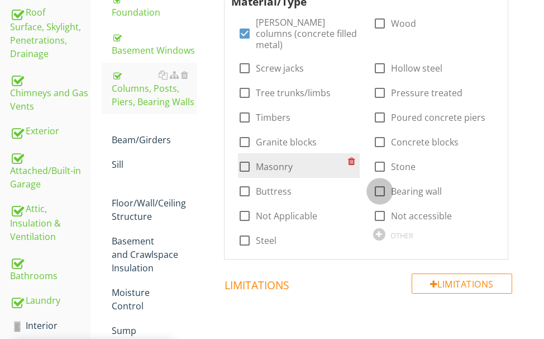
checkbox input "true"
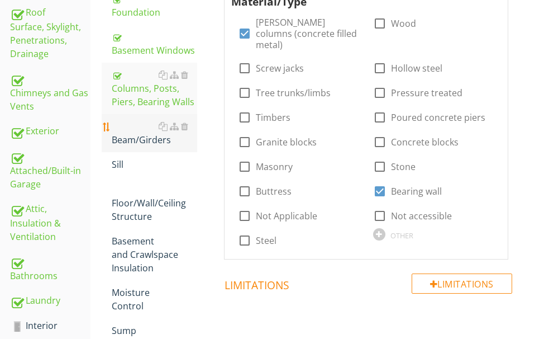
click at [137, 136] on div "Beam/Girders" at bounding box center [154, 133] width 85 height 27
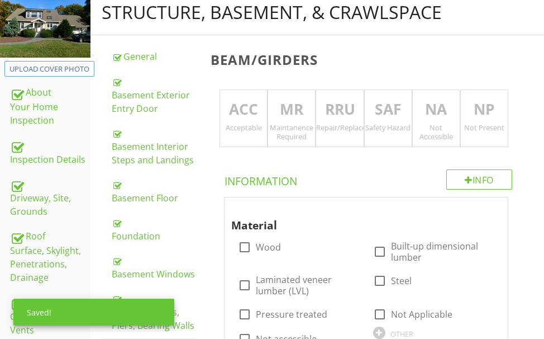
click at [239, 113] on p "ACC" at bounding box center [243, 109] width 47 height 22
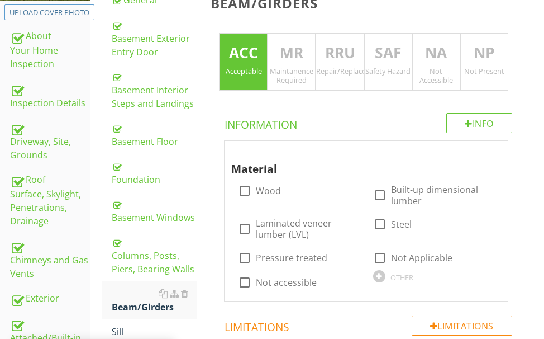
scroll to position [309, 0]
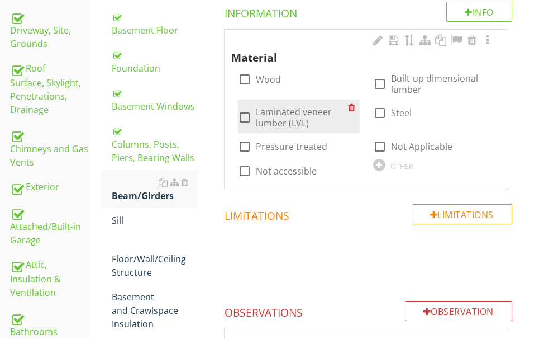
click at [241, 118] on div at bounding box center [244, 117] width 19 height 19
checkbox input "true"
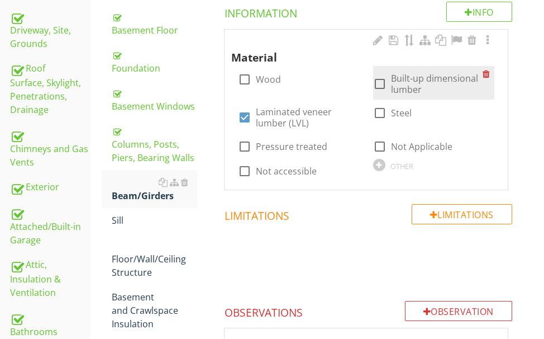
click at [375, 82] on div at bounding box center [379, 83] width 19 height 19
checkbox input "true"
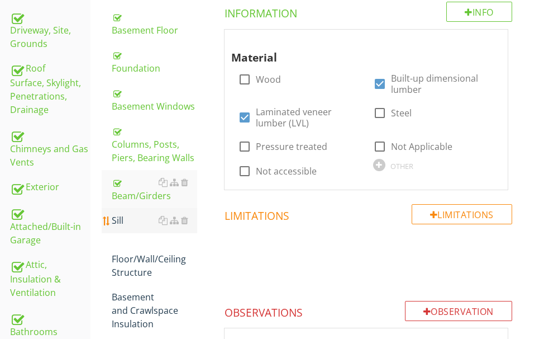
click at [130, 213] on div "Sill" at bounding box center [154, 219] width 85 height 13
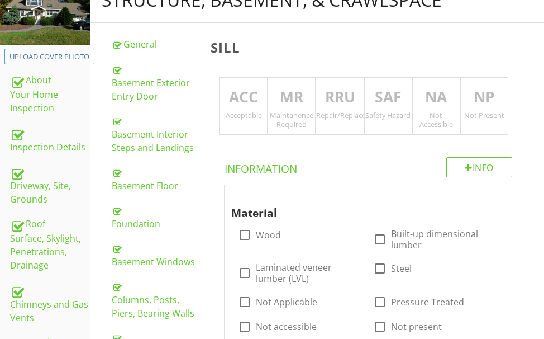
scroll to position [142, 0]
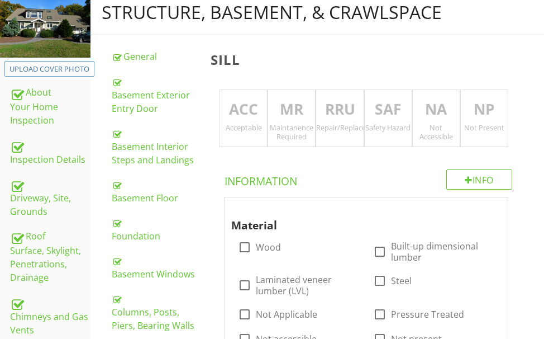
click at [245, 112] on p "ACC" at bounding box center [243, 109] width 47 height 22
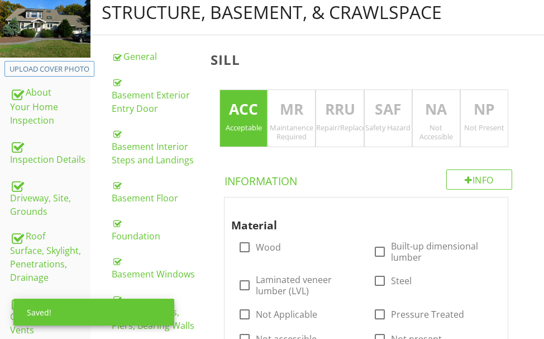
click at [428, 109] on p "NA" at bounding box center [436, 109] width 47 height 22
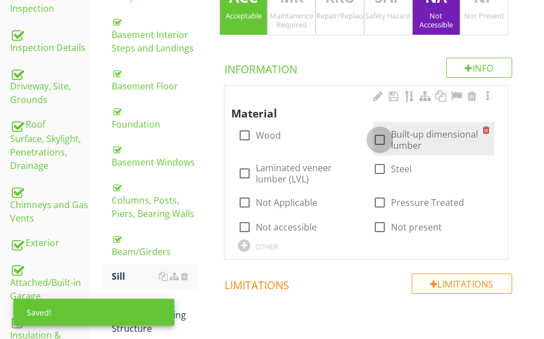
click at [380, 138] on div at bounding box center [379, 139] width 19 height 19
checkbox input "true"
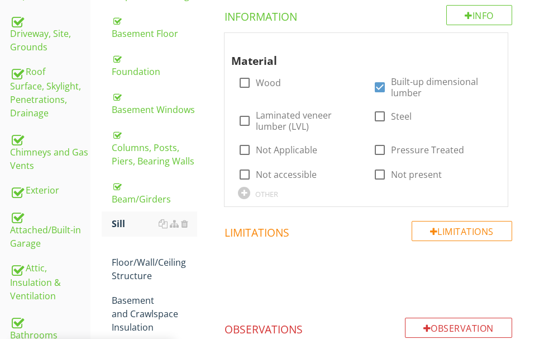
scroll to position [421, 0]
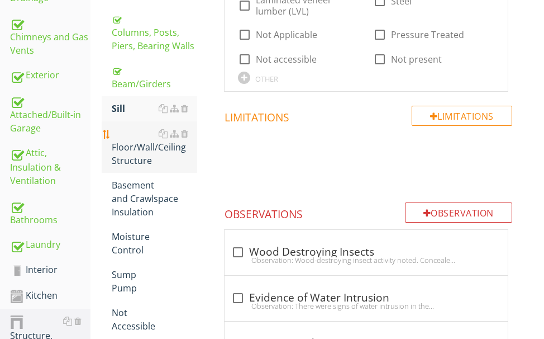
click at [137, 150] on div "Floor/Wall/Ceiling Structure" at bounding box center [154, 147] width 85 height 40
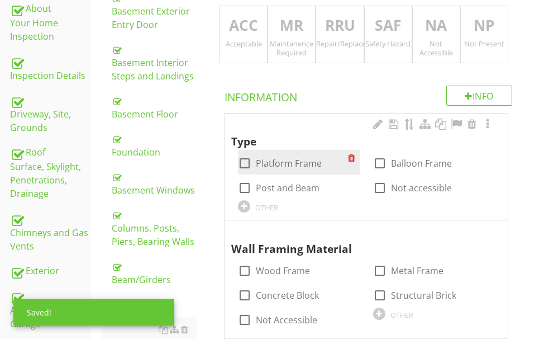
scroll to position [198, 0]
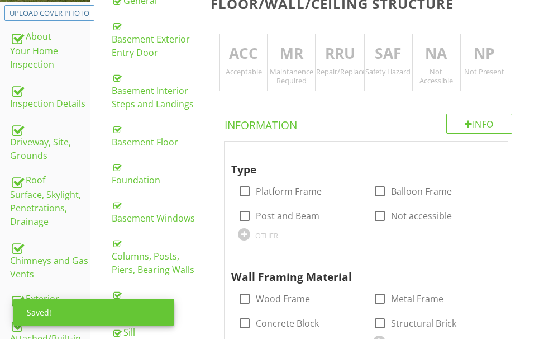
click at [255, 68] on div "Acceptable" at bounding box center [243, 71] width 47 height 9
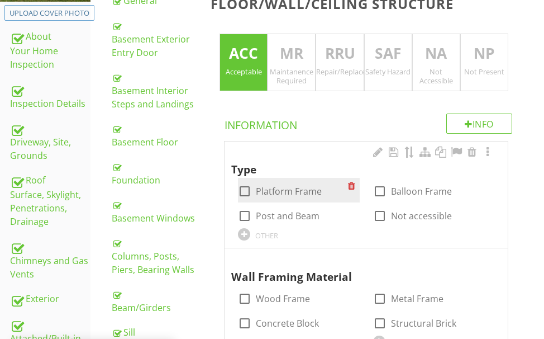
click at [249, 186] on div at bounding box center [244, 191] width 19 height 19
checkbox input "true"
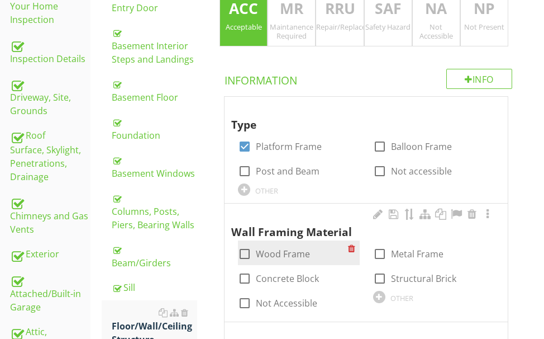
scroll to position [309, 0]
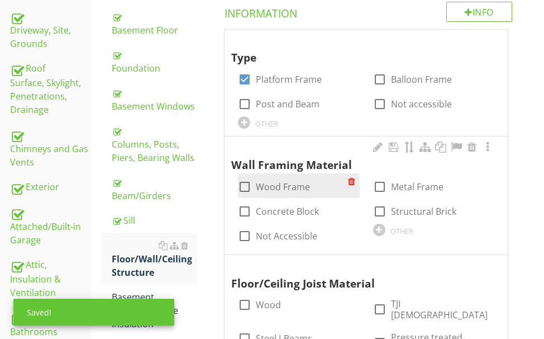
click at [246, 184] on div at bounding box center [244, 186] width 19 height 19
checkbox input "true"
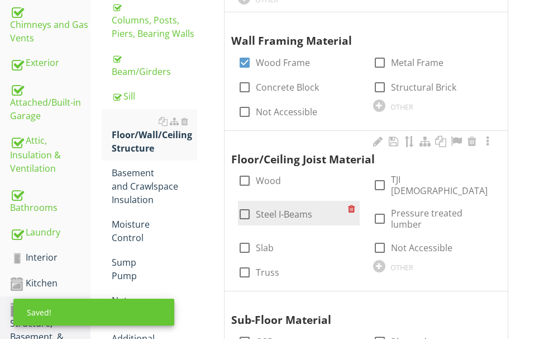
scroll to position [477, 0]
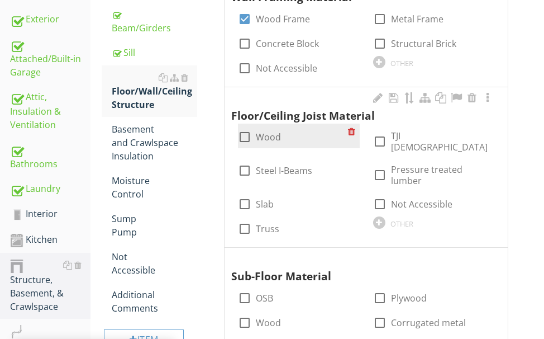
click at [242, 134] on div at bounding box center [244, 136] width 19 height 19
checkbox input "true"
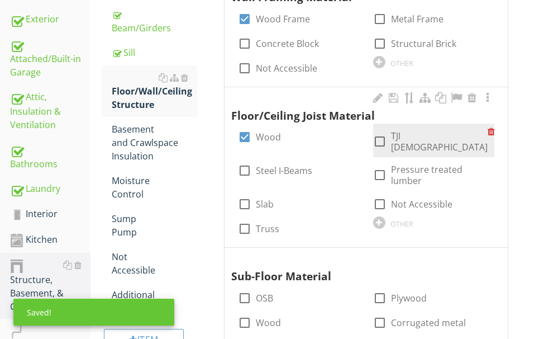
click at [374, 136] on div at bounding box center [379, 141] width 19 height 19
checkbox input "true"
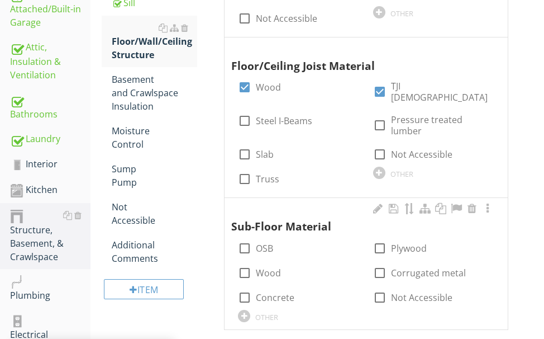
scroll to position [589, 0]
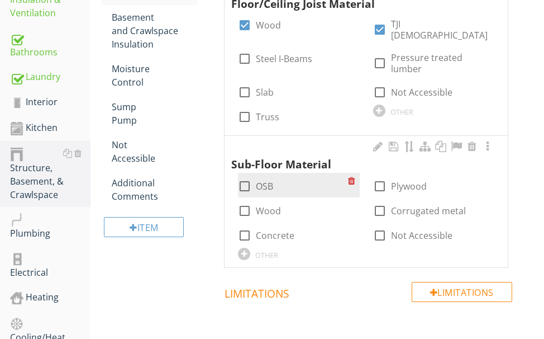
drag, startPoint x: 382, startPoint y: 167, endPoint x: 341, endPoint y: 159, distance: 41.5
click at [380, 177] on div at bounding box center [379, 186] width 19 height 19
checkbox input "true"
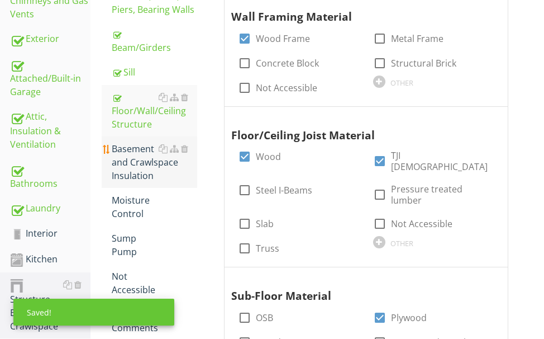
scroll to position [477, 0]
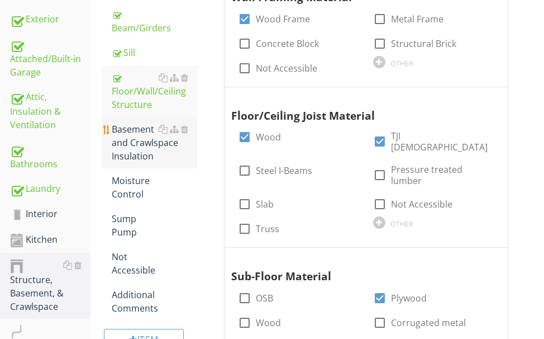
click at [134, 141] on div "Basement and Crawlspace Insulation" at bounding box center [154, 142] width 85 height 40
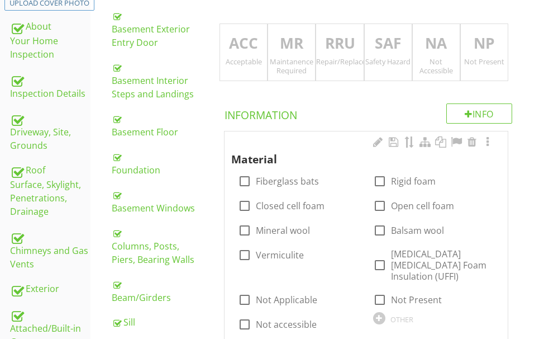
scroll to position [198, 0]
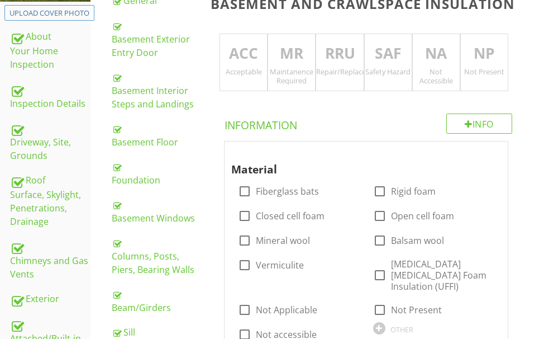
click at [337, 73] on div "Repair/Replace/Upgrade" at bounding box center [339, 71] width 47 height 9
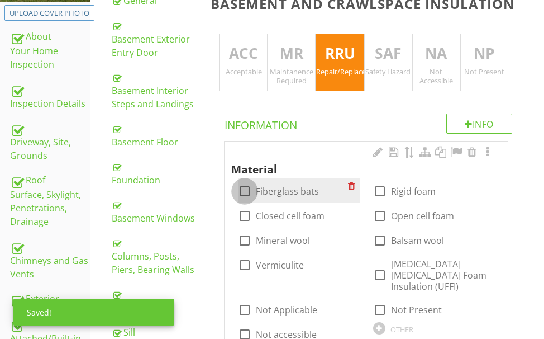
click at [247, 186] on div at bounding box center [244, 191] width 19 height 19
checkbox input "true"
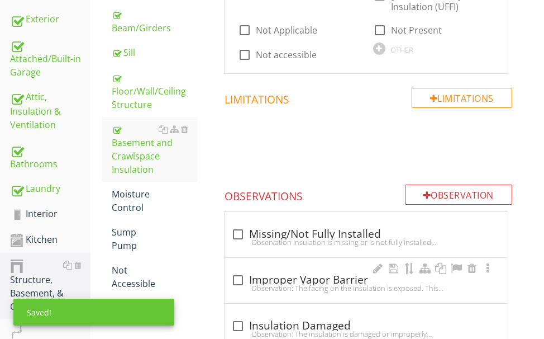
scroll to position [533, 0]
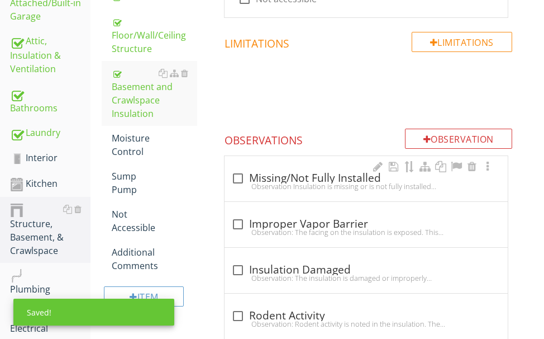
click at [304, 182] on div "Observation Insulation is missing or is not fully installed between the basemen…" at bounding box center [366, 186] width 270 height 9
checkbox input "true"
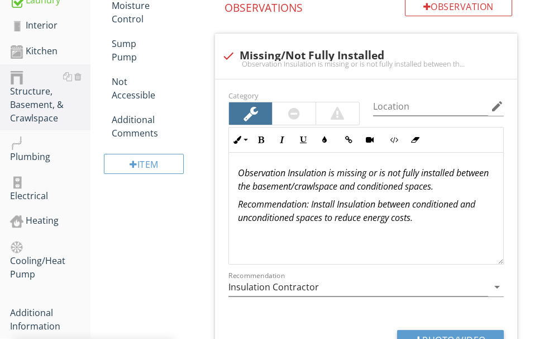
scroll to position [700, 0]
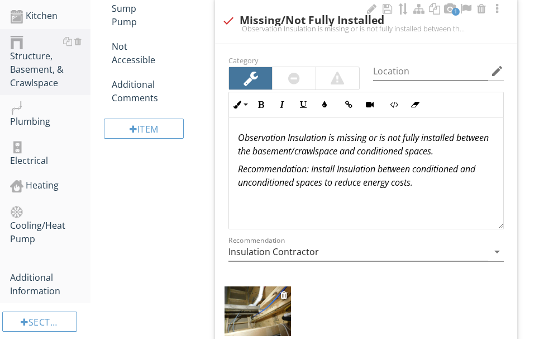
click at [265, 308] on img at bounding box center [258, 311] width 66 height 50
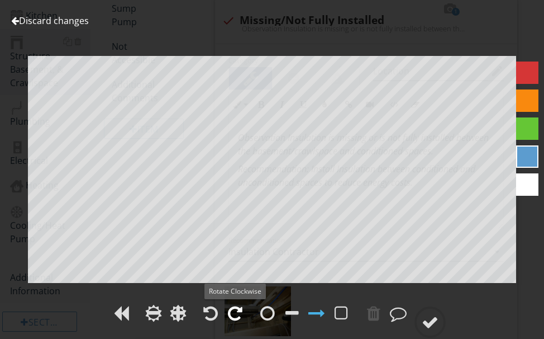
click at [239, 309] on div at bounding box center [235, 312] width 15 height 17
click at [431, 314] on div at bounding box center [430, 321] width 17 height 17
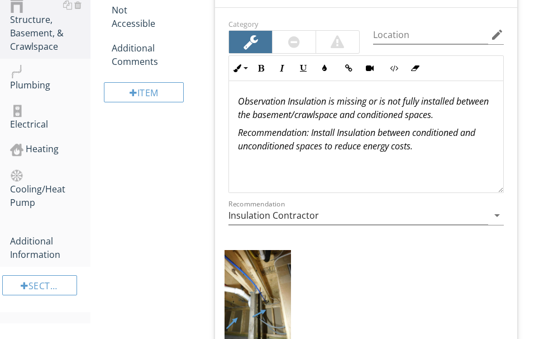
scroll to position [756, 0]
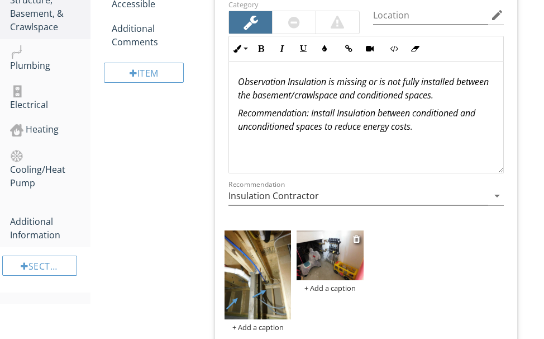
click at [323, 258] on img at bounding box center [330, 255] width 66 height 50
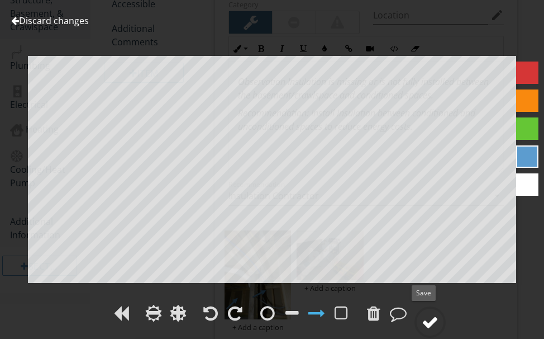
drag, startPoint x: 435, startPoint y: 316, endPoint x: 417, endPoint y: 310, distance: 18.9
click at [417, 310] on div at bounding box center [429, 321] width 31 height 31
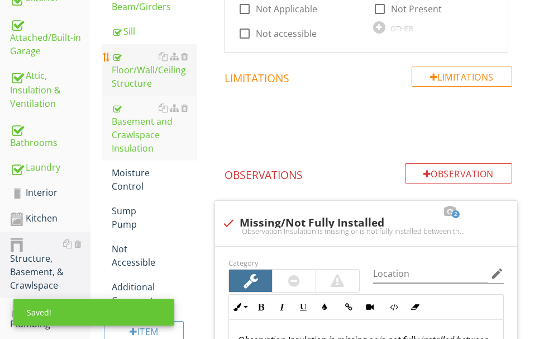
scroll to position [533, 0]
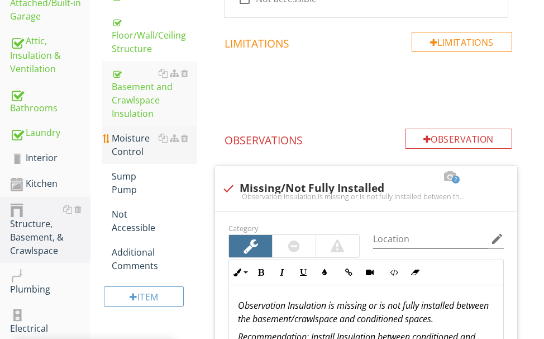
click at [128, 146] on div "Moisture Control" at bounding box center [154, 144] width 85 height 27
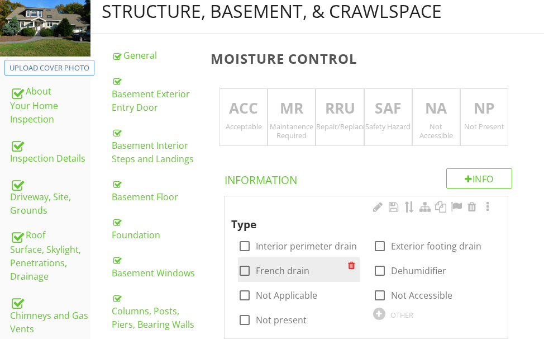
scroll to position [142, 0]
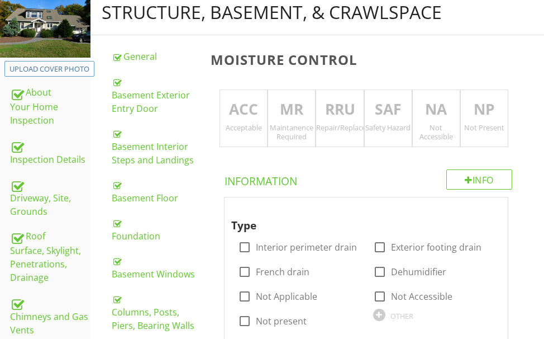
click at [296, 118] on p "MR" at bounding box center [291, 109] width 47 height 22
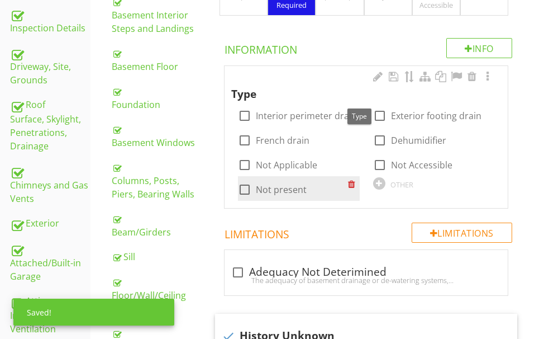
scroll to position [309, 0]
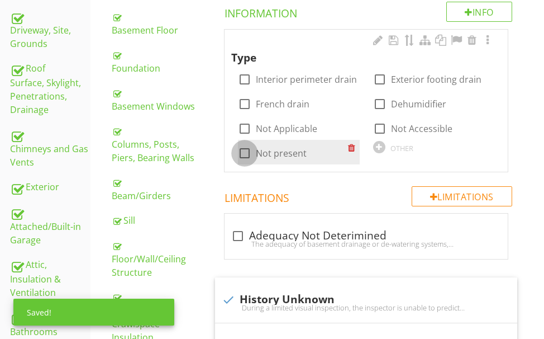
click at [245, 151] on div at bounding box center [244, 153] width 19 height 19
checkbox input "true"
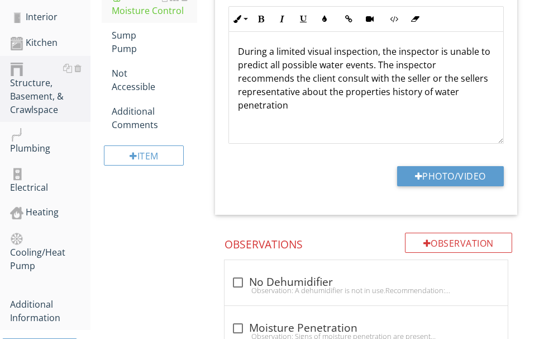
scroll to position [700, 0]
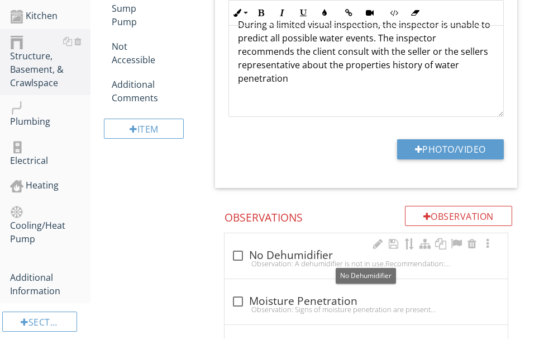
click at [278, 255] on div "check_box_outline_blank No Dehumidifier" at bounding box center [366, 255] width 270 height 13
checkbox input "true"
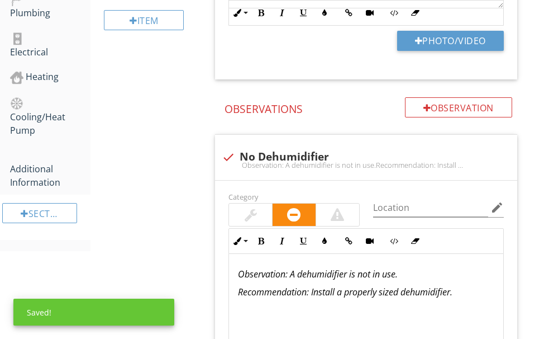
scroll to position [812, 0]
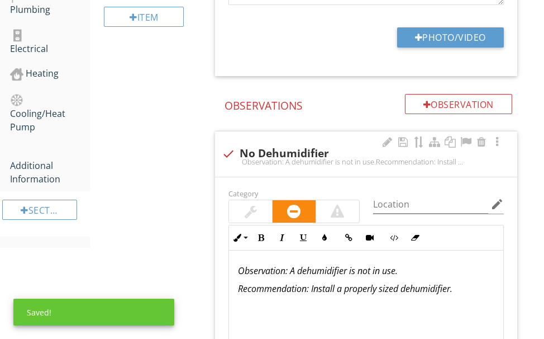
click at [252, 208] on div at bounding box center [251, 210] width 12 height 13
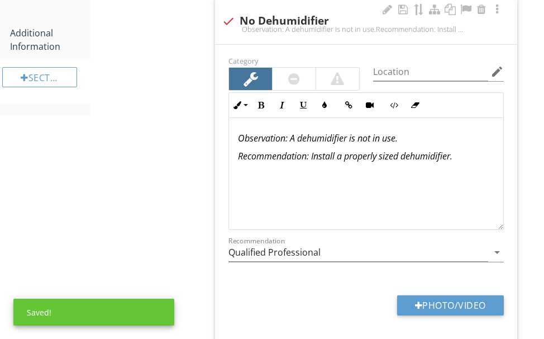
scroll to position [980, 0]
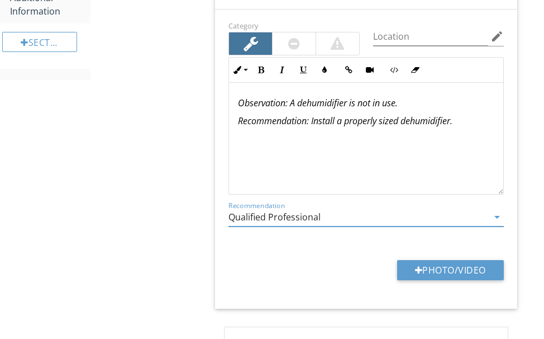
click at [343, 216] on input "Qualified Professional" at bounding box center [358, 217] width 260 height 18
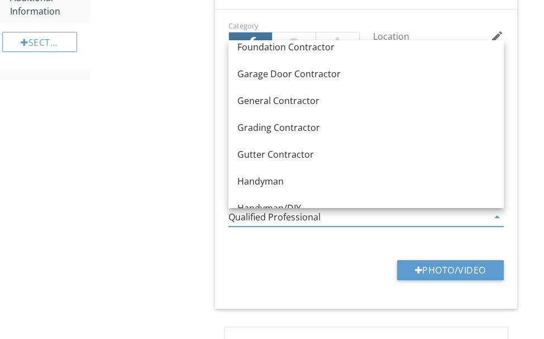
scroll to position [657, 0]
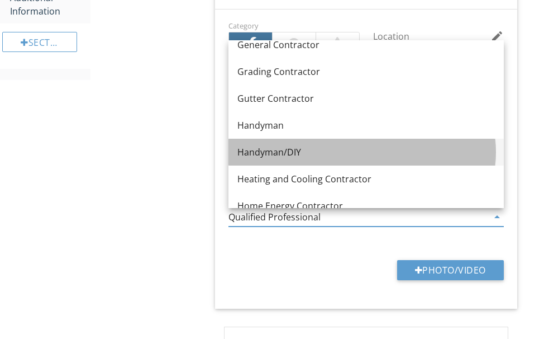
click at [278, 147] on div "Handyman/DIY" at bounding box center [366, 151] width 258 height 13
type input "Handyman/DIY"
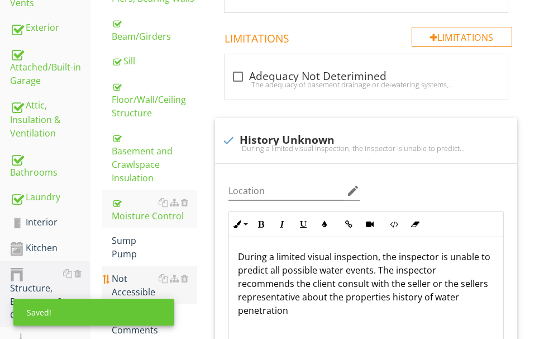
scroll to position [533, 0]
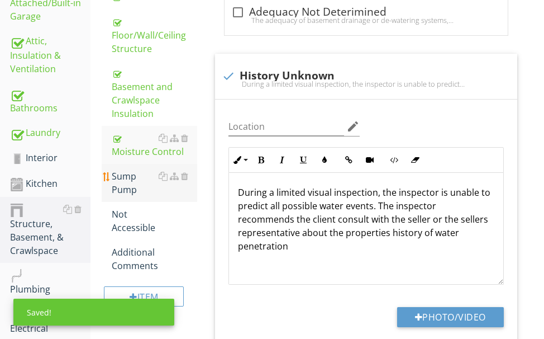
click at [123, 180] on div "Sump Pump" at bounding box center [154, 182] width 85 height 27
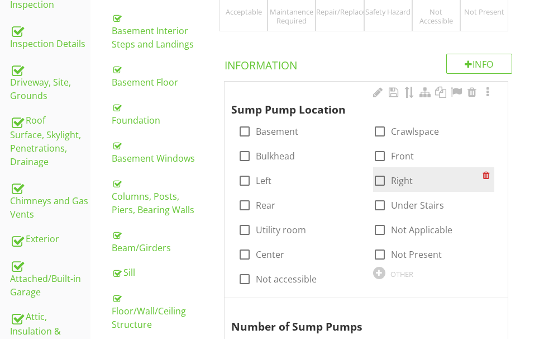
scroll to position [198, 0]
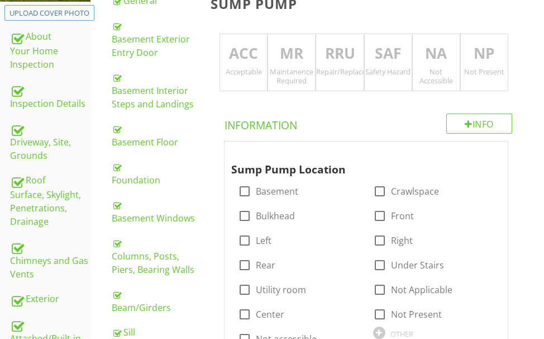
click at [476, 60] on p "NP" at bounding box center [484, 53] width 47 height 22
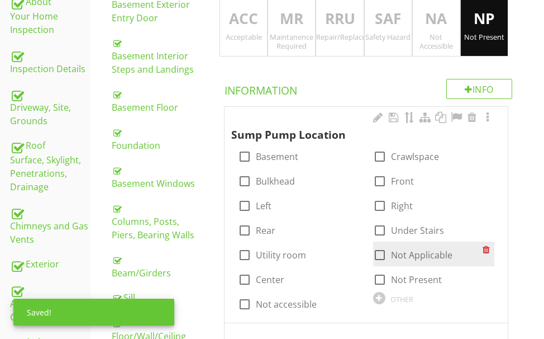
scroll to position [365, 0]
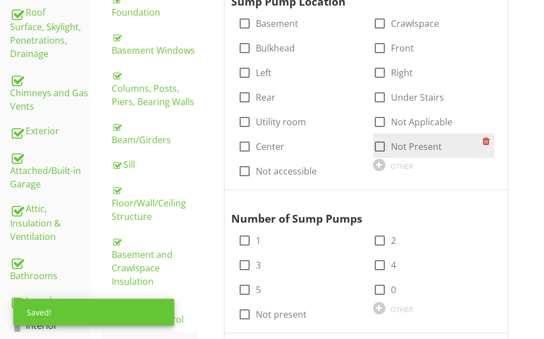
click at [377, 145] on div at bounding box center [379, 146] width 19 height 19
checkbox input "true"
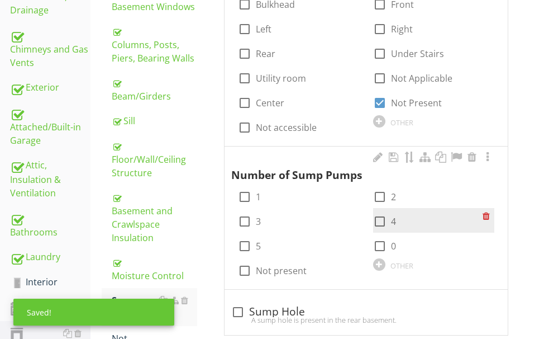
scroll to position [477, 0]
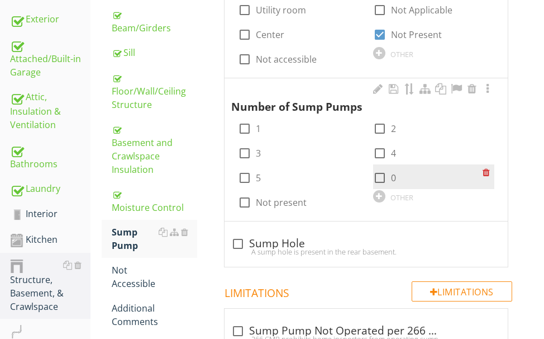
click at [382, 175] on div at bounding box center [379, 177] width 19 height 19
checkbox input "true"
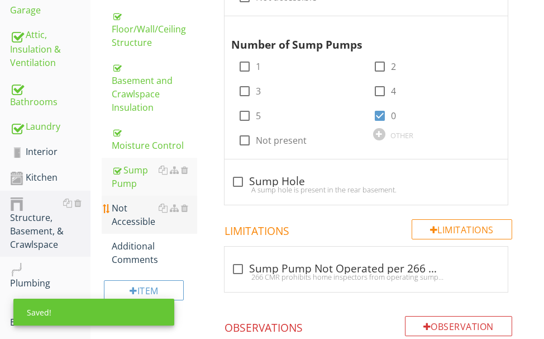
scroll to position [533, 0]
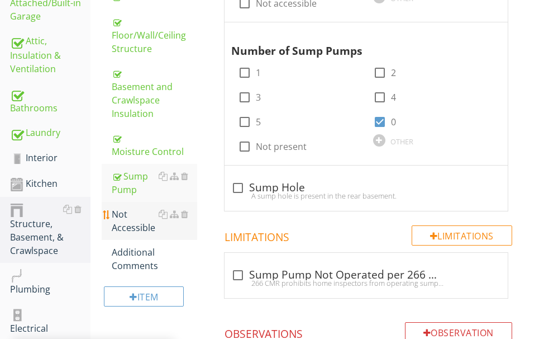
click at [131, 221] on div "Not Accessible" at bounding box center [154, 220] width 85 height 27
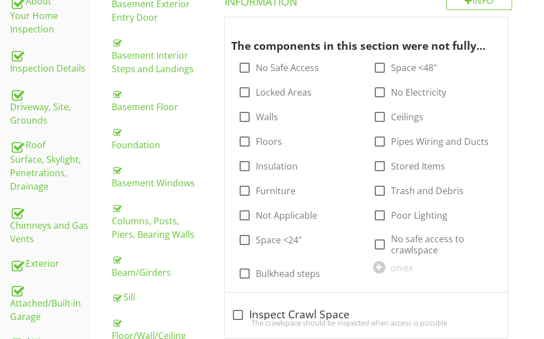
scroll to position [198, 0]
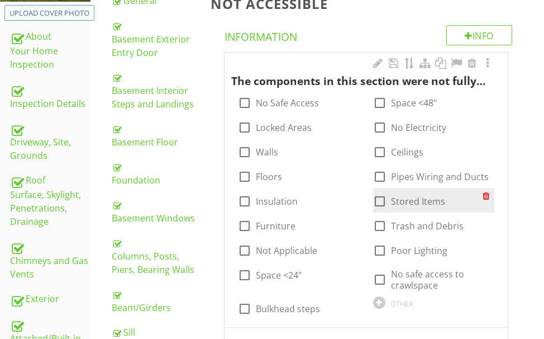
click at [379, 204] on div at bounding box center [379, 201] width 19 height 19
checkbox input "true"
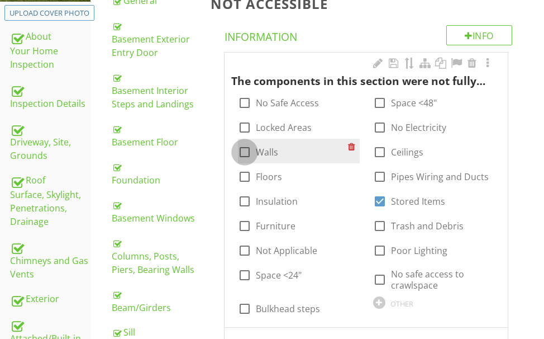
click at [250, 150] on div at bounding box center [244, 151] width 19 height 19
checkbox input "true"
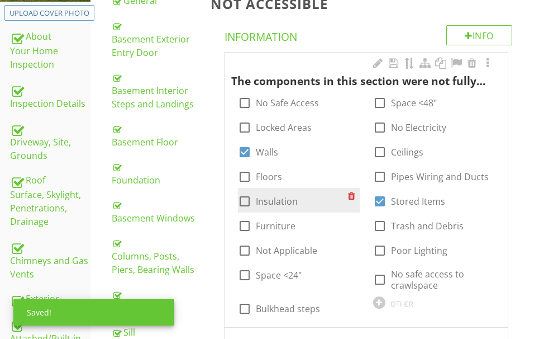
click at [247, 198] on div at bounding box center [244, 201] width 19 height 19
checkbox input "true"
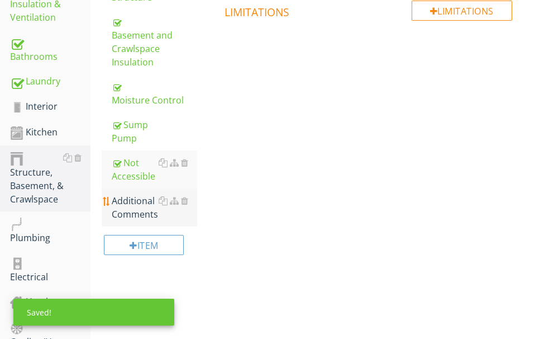
scroll to position [589, 0]
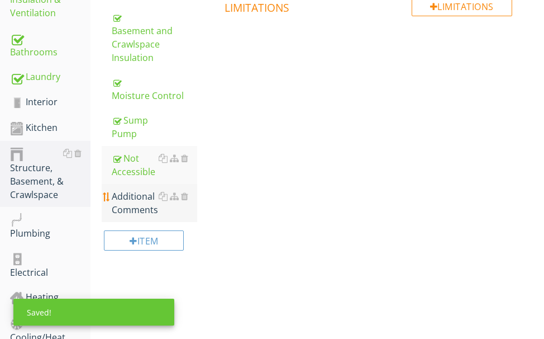
click at [128, 198] on div "Additional Comments" at bounding box center [154, 202] width 85 height 27
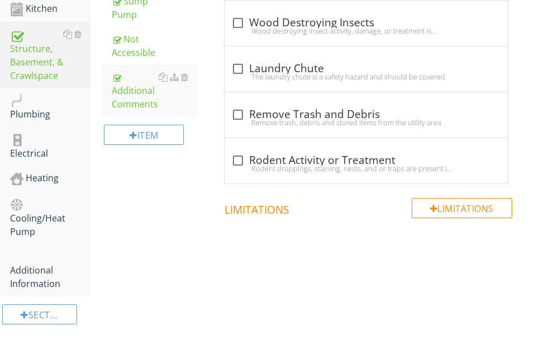
scroll to position [596, 0]
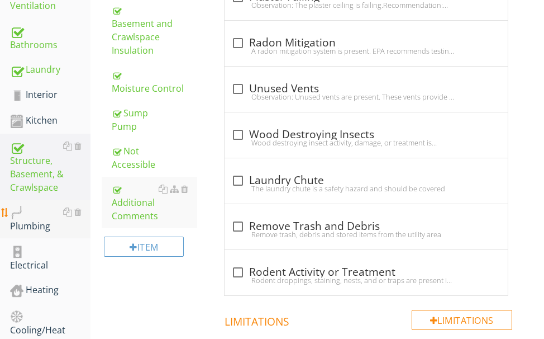
click at [38, 224] on div "Plumbing" at bounding box center [50, 219] width 80 height 28
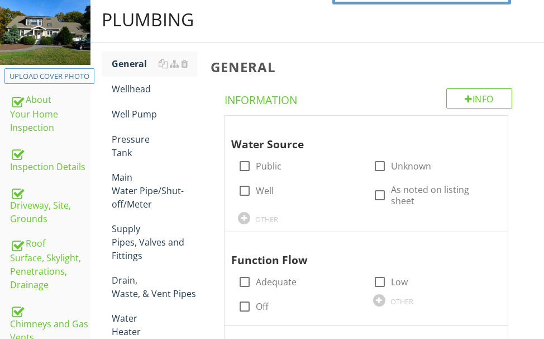
scroll to position [149, 0]
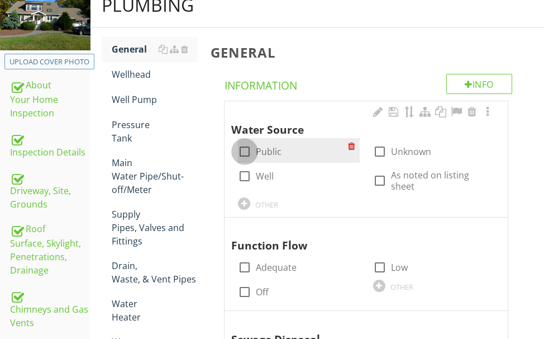
click at [245, 152] on div at bounding box center [244, 151] width 19 height 19
checkbox input "true"
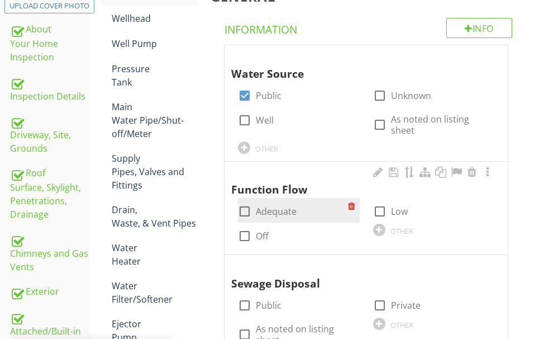
click at [245, 202] on div at bounding box center [244, 211] width 19 height 19
checkbox input "true"
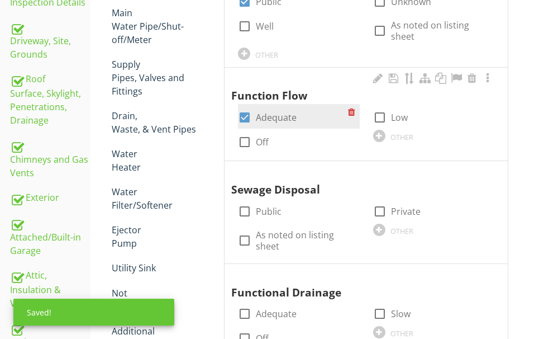
scroll to position [317, 0]
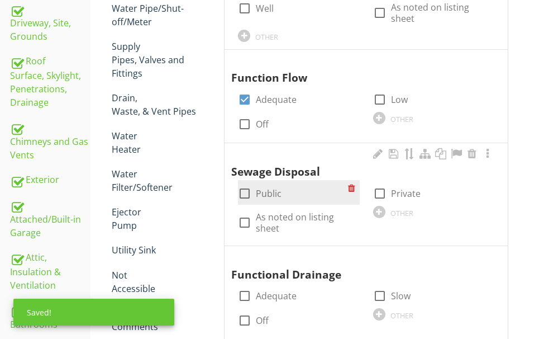
click at [245, 184] on div at bounding box center [244, 193] width 19 height 19
checkbox input "true"
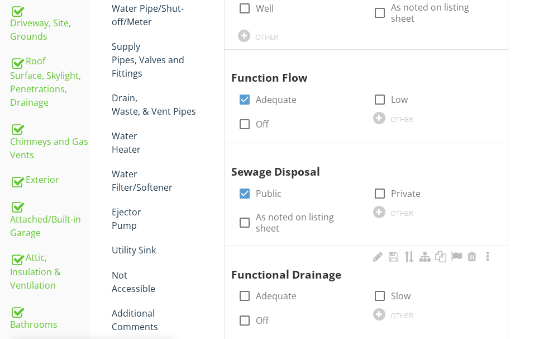
drag, startPoint x: 243, startPoint y: 271, endPoint x: 254, endPoint y: 261, distance: 14.2
click at [246, 282] on div "check_box_outline_blank Adequate" at bounding box center [298, 294] width 121 height 25
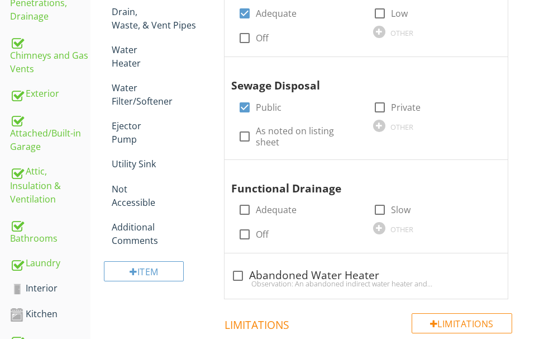
scroll to position [391, 0]
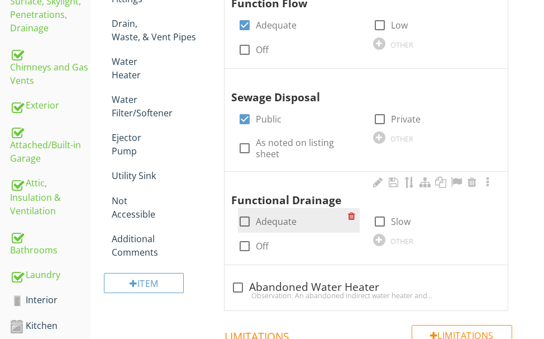
click at [243, 212] on div at bounding box center [244, 221] width 19 height 19
checkbox input "true"
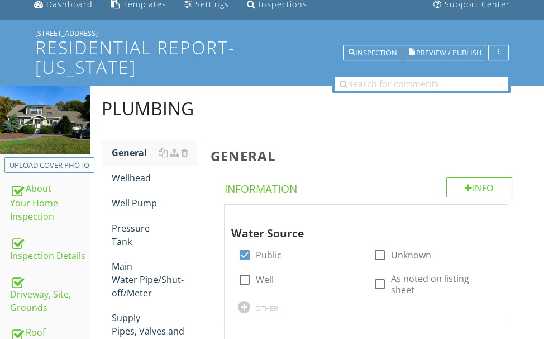
scroll to position [0, 0]
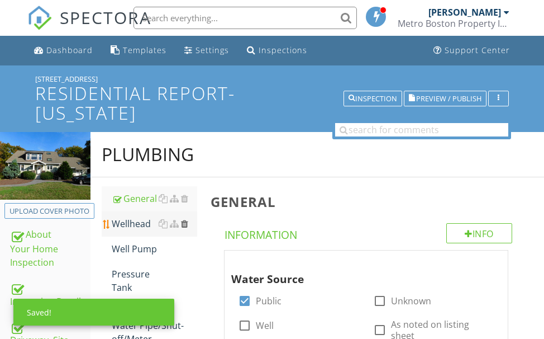
click at [187, 222] on div at bounding box center [184, 223] width 7 height 9
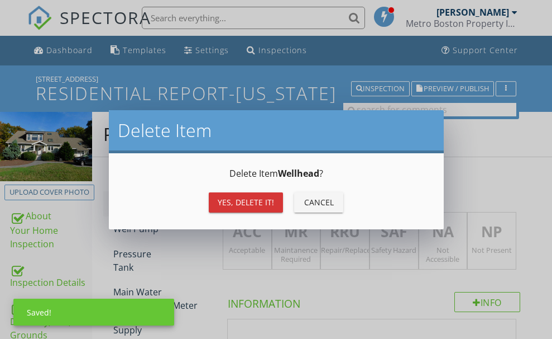
click at [223, 204] on div "Yes, Delete it!" at bounding box center [246, 202] width 56 height 12
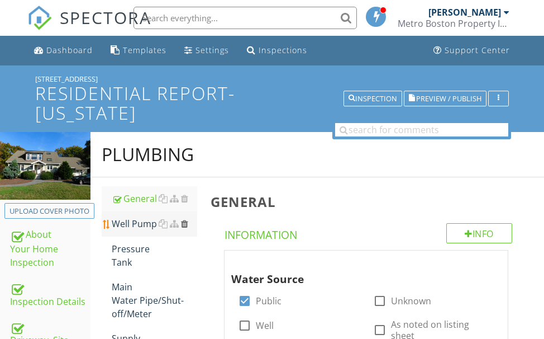
click at [186, 222] on div at bounding box center [184, 223] width 7 height 9
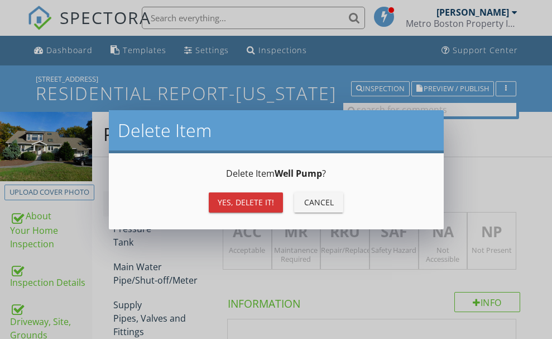
click at [220, 199] on div "Yes, Delete it!" at bounding box center [246, 202] width 56 height 12
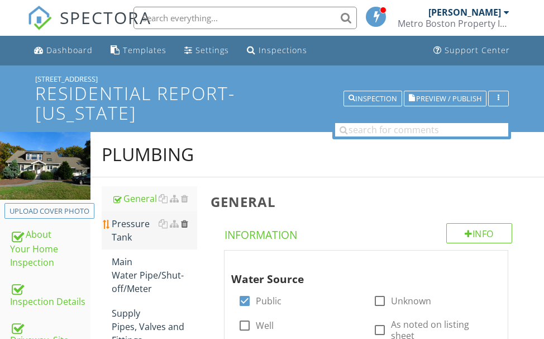
click at [186, 222] on div at bounding box center [184, 223] width 7 height 9
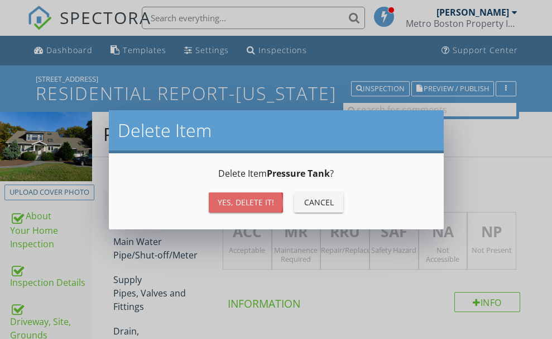
click at [225, 203] on div "Yes, Delete it!" at bounding box center [246, 202] width 56 height 12
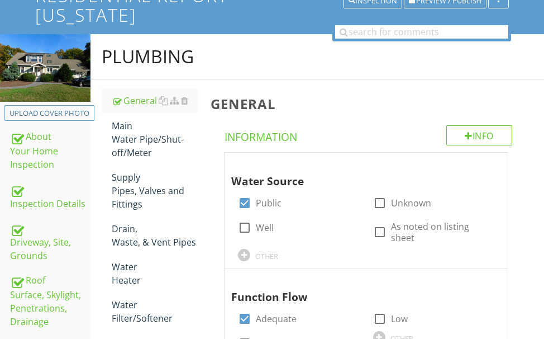
scroll to position [112, 0]
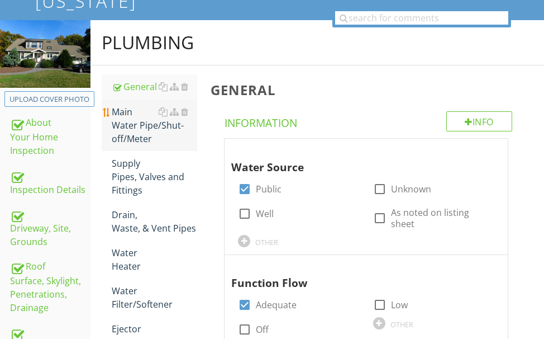
click at [141, 130] on div "Main Water Pipe/Shut-off/Meter" at bounding box center [154, 125] width 85 height 40
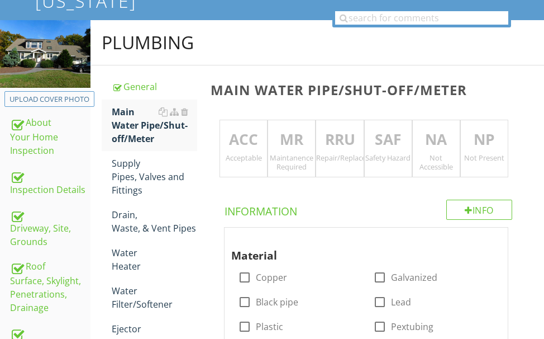
click at [249, 139] on p "ACC" at bounding box center [243, 139] width 47 height 22
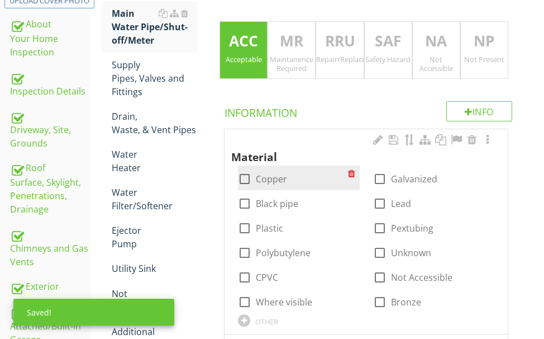
scroll to position [223, 0]
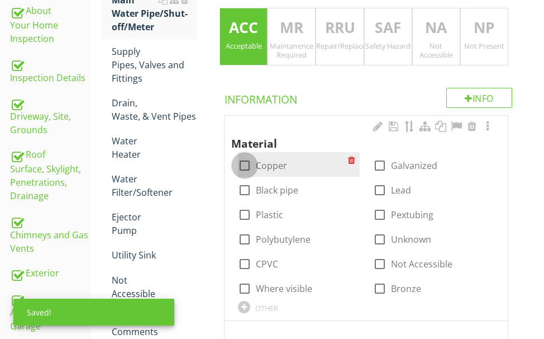
click at [245, 163] on div at bounding box center [244, 165] width 19 height 19
checkbox input "true"
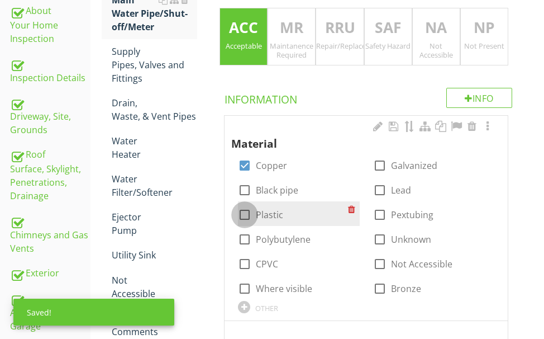
click at [242, 215] on div at bounding box center [244, 214] width 19 height 19
checkbox input "true"
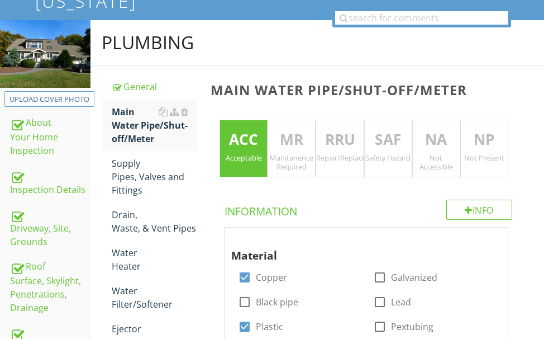
click at [439, 137] on p "NA" at bounding box center [436, 139] width 47 height 22
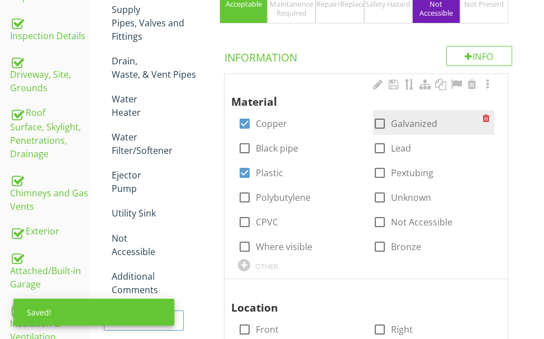
scroll to position [279, 0]
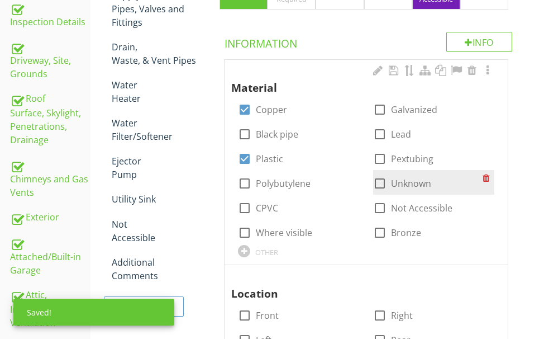
click at [380, 183] on div at bounding box center [379, 183] width 19 height 19
checkbox input "true"
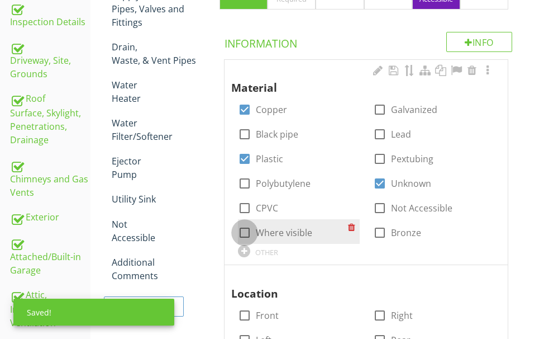
click at [245, 230] on div at bounding box center [244, 232] width 19 height 19
checkbox input "true"
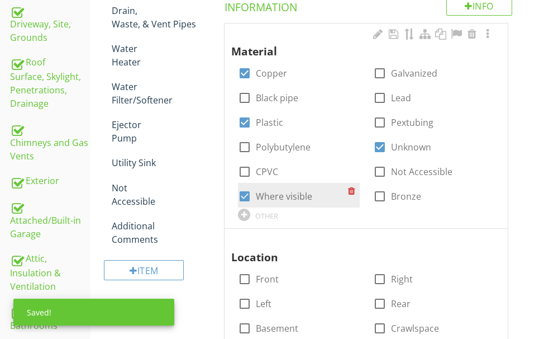
scroll to position [335, 0]
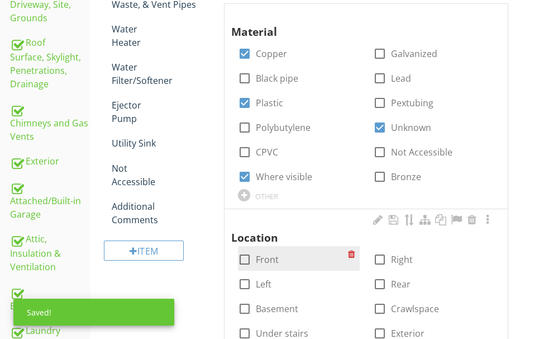
click at [243, 254] on div at bounding box center [244, 259] width 19 height 19
checkbox input "true"
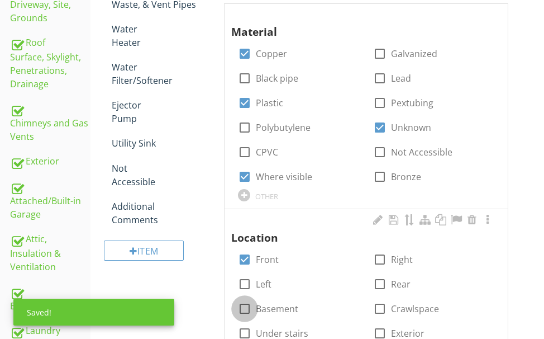
drag, startPoint x: 245, startPoint y: 302, endPoint x: 236, endPoint y: 289, distance: 15.2
click at [244, 301] on div at bounding box center [244, 308] width 19 height 19
checkbox input "true"
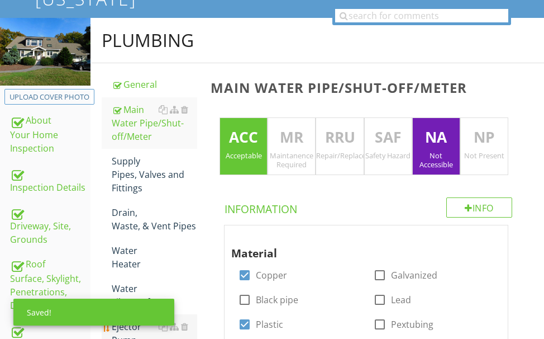
scroll to position [112, 0]
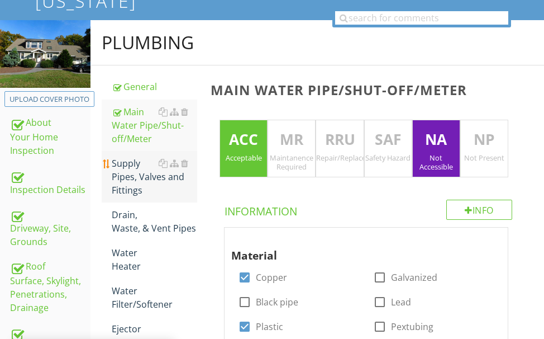
click at [142, 179] on div "Supply Pipes, Valves and Fittings" at bounding box center [154, 176] width 85 height 40
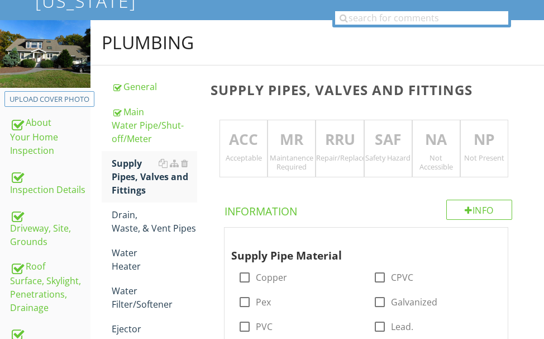
click at [246, 141] on p "ACC" at bounding box center [243, 139] width 47 height 22
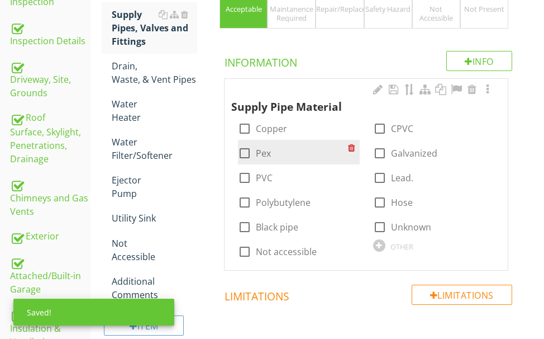
scroll to position [279, 0]
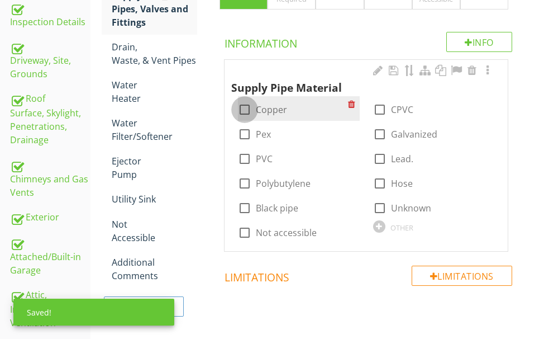
click at [244, 112] on div at bounding box center [244, 109] width 19 height 19
checkbox input "true"
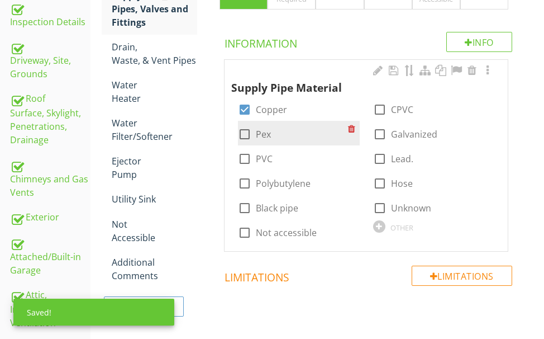
click at [246, 134] on div at bounding box center [244, 134] width 19 height 19
checkbox input "true"
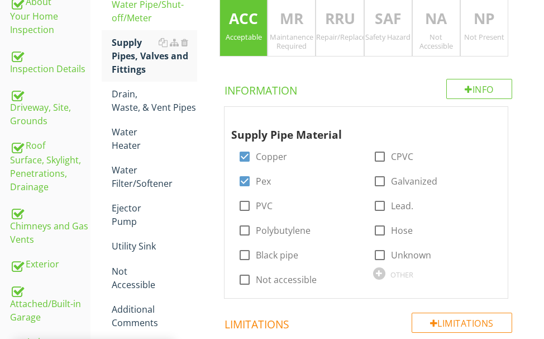
scroll to position [168, 0]
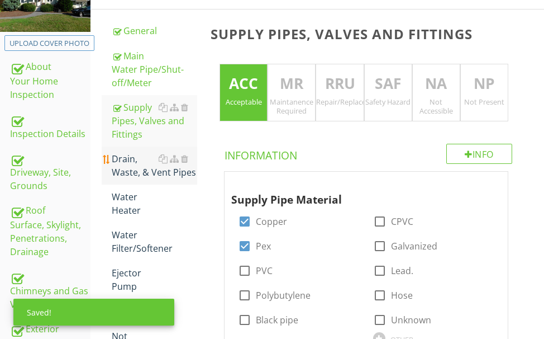
click at [133, 165] on div "Drain, Waste, & Vent Pipes" at bounding box center [154, 165] width 85 height 27
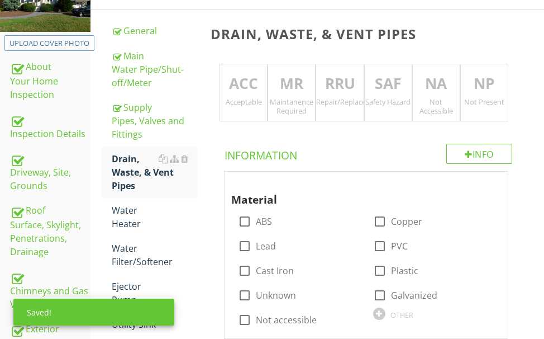
click at [239, 87] on p "ACC" at bounding box center [243, 84] width 47 height 22
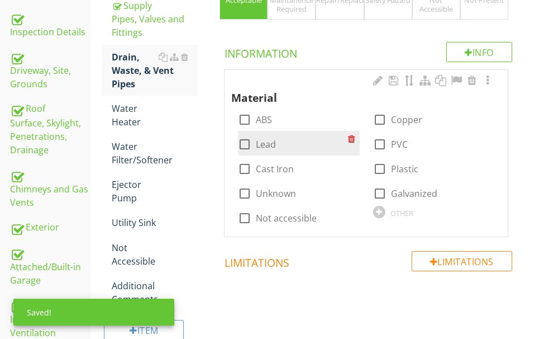
scroll to position [279, 0]
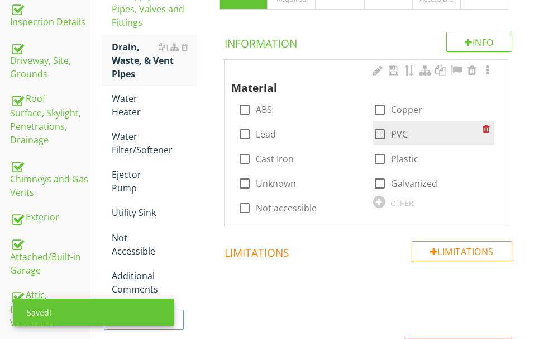
click at [379, 131] on div at bounding box center [379, 134] width 19 height 19
checkbox input "true"
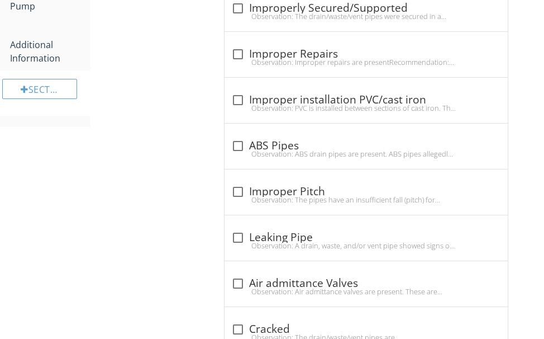
scroll to position [950, 0]
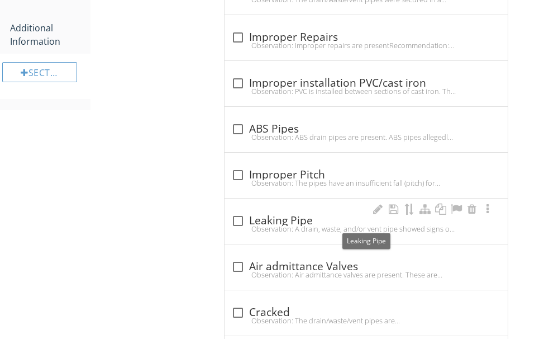
click at [301, 219] on div "check_box_outline_blank Leaking Pipe" at bounding box center [366, 220] width 270 height 13
checkbox input "true"
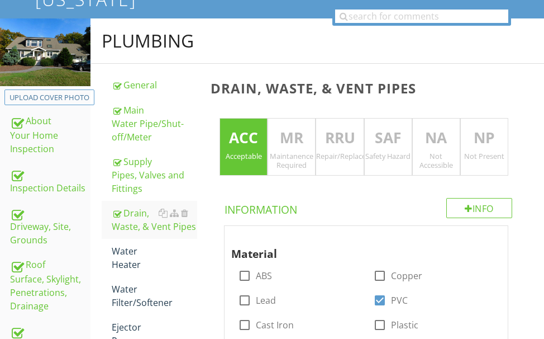
scroll to position [112, 0]
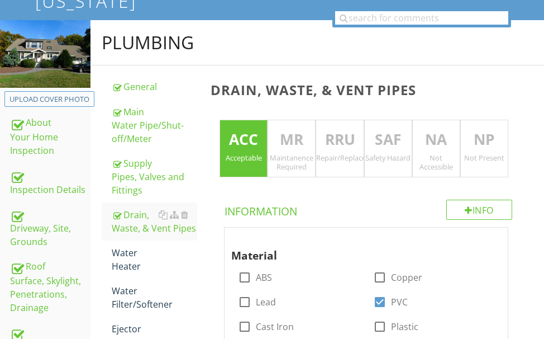
click at [334, 134] on p "RRU" at bounding box center [339, 139] width 47 height 22
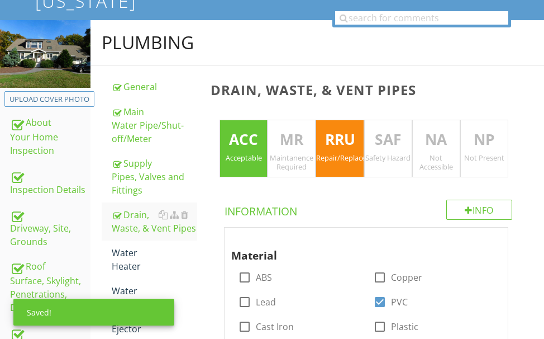
click at [245, 137] on p "ACC" at bounding box center [243, 139] width 47 height 22
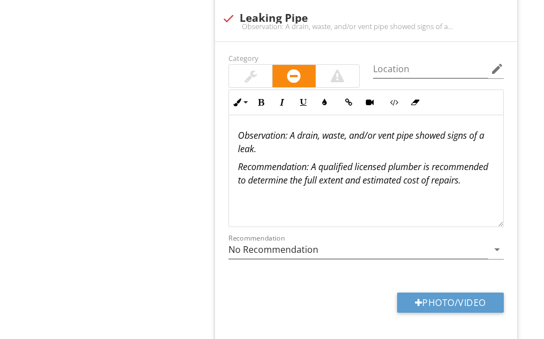
scroll to position [1173, 0]
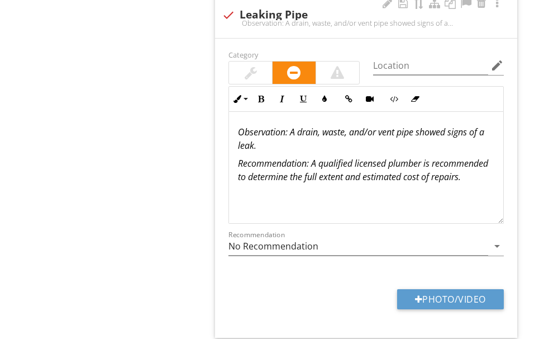
click at [298, 142] on p "Observation : A drain, waste, and/or vent pipe showed signs of a leak." at bounding box center [366, 138] width 256 height 27
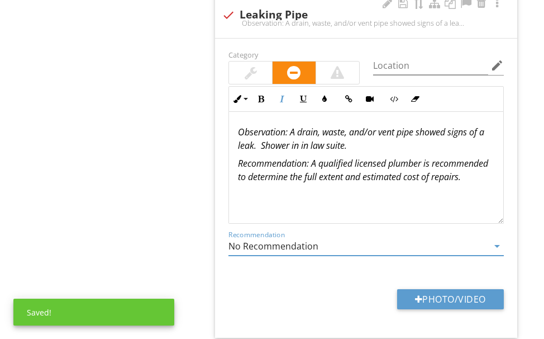
click at [340, 245] on input "No Recommendation" at bounding box center [358, 246] width 260 height 18
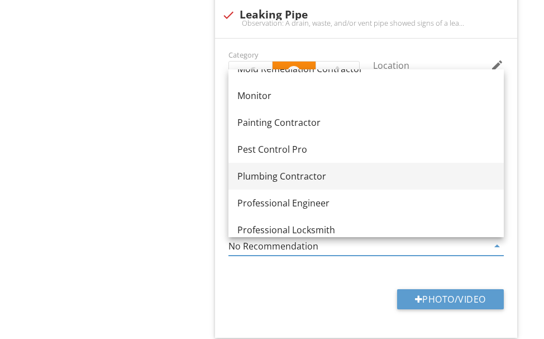
scroll to position [1137, 0]
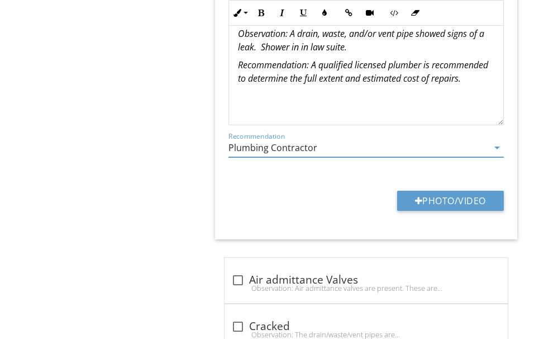
scroll to position [1285, 0]
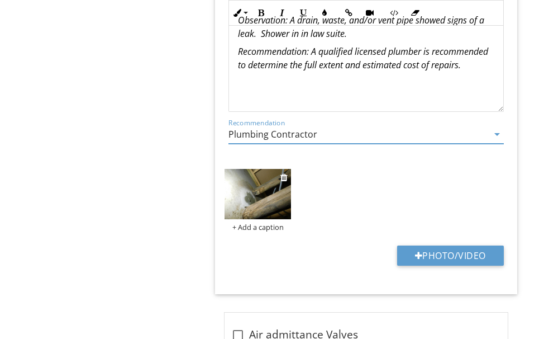
click at [256, 197] on img at bounding box center [258, 194] width 66 height 50
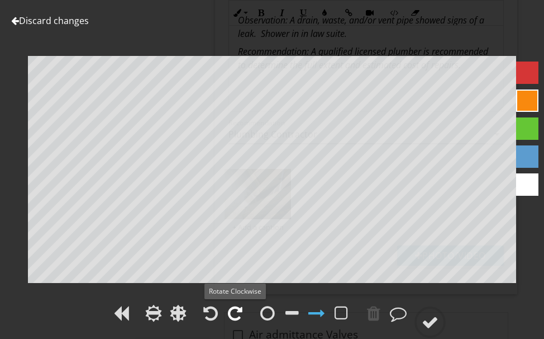
click at [236, 312] on div at bounding box center [235, 312] width 15 height 17
click at [236, 311] on div at bounding box center [235, 312] width 15 height 17
drag, startPoint x: 235, startPoint y: 311, endPoint x: 233, endPoint y: 303, distance: 7.6
click at [235, 310] on div at bounding box center [235, 312] width 15 height 17
drag, startPoint x: 428, startPoint y: 317, endPoint x: 464, endPoint y: 287, distance: 46.8
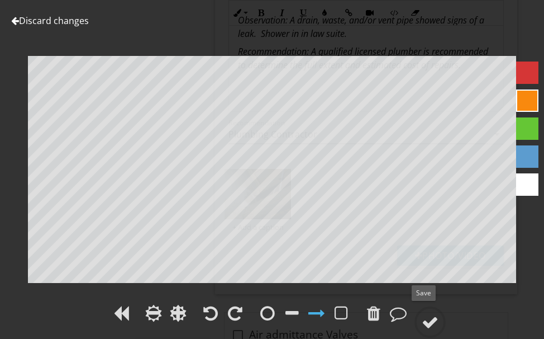
click at [428, 314] on div at bounding box center [430, 321] width 17 height 17
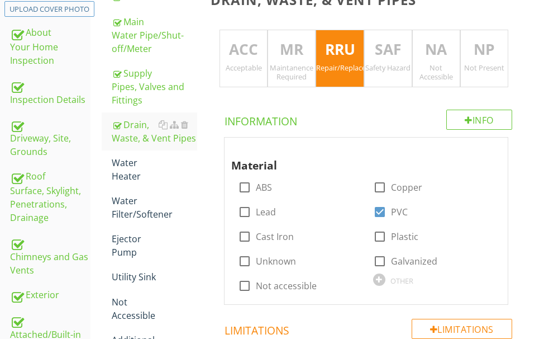
scroll to position [168, 0]
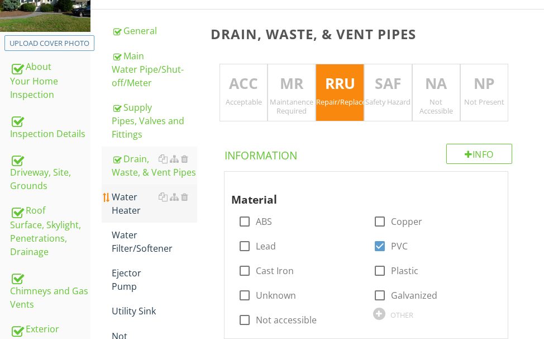
click at [122, 199] on div "Water Heater" at bounding box center [154, 203] width 85 height 27
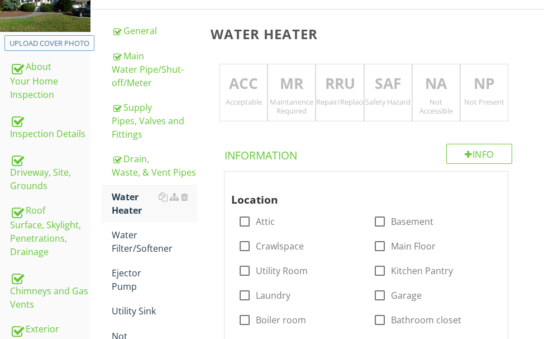
click at [241, 85] on p "ACC" at bounding box center [243, 84] width 47 height 22
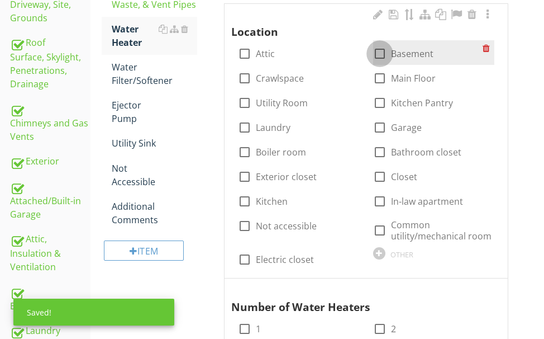
click at [377, 55] on div at bounding box center [379, 53] width 19 height 19
checkbox input "true"
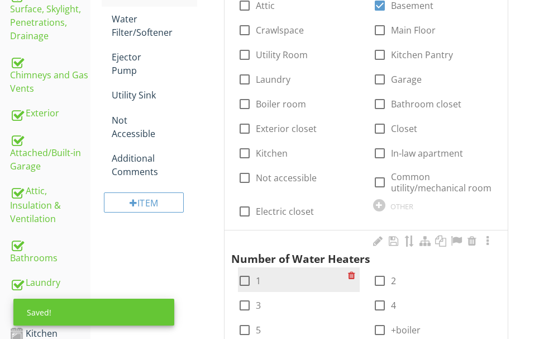
scroll to position [503, 0]
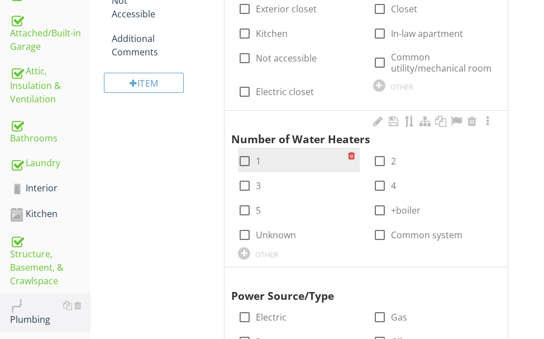
click at [243, 162] on div at bounding box center [244, 160] width 19 height 19
checkbox input "true"
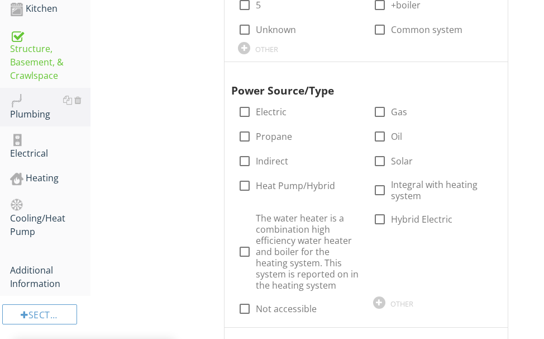
scroll to position [726, 0]
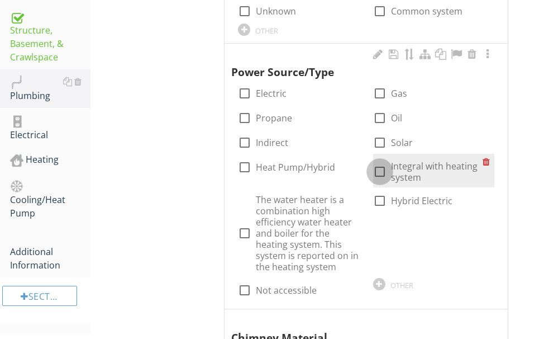
click at [379, 173] on div at bounding box center [379, 171] width 19 height 19
checkbox input "true"
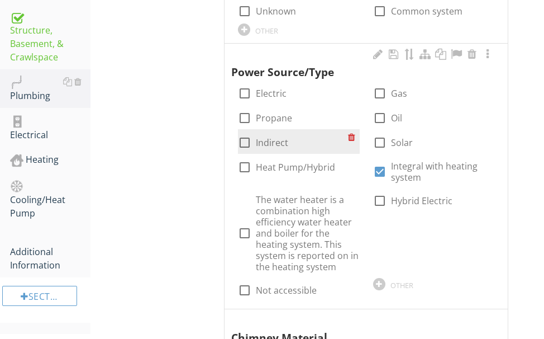
click at [248, 136] on div at bounding box center [244, 142] width 19 height 19
checkbox input "true"
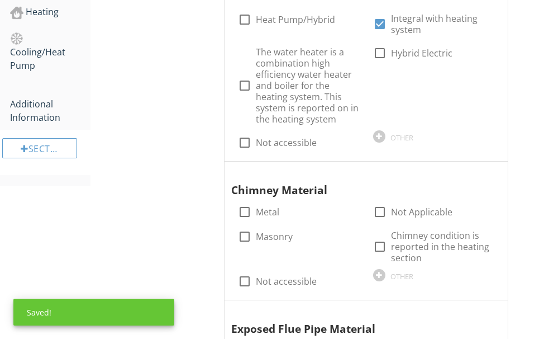
scroll to position [894, 0]
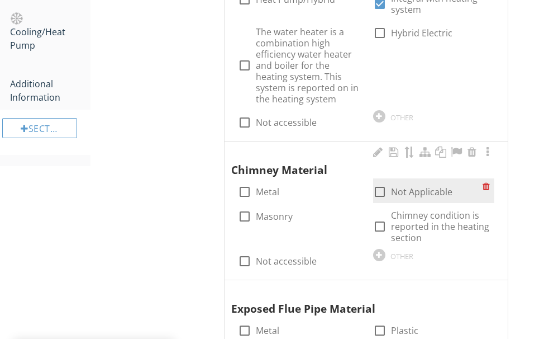
click at [382, 188] on div at bounding box center [379, 191] width 19 height 19
checkbox input "true"
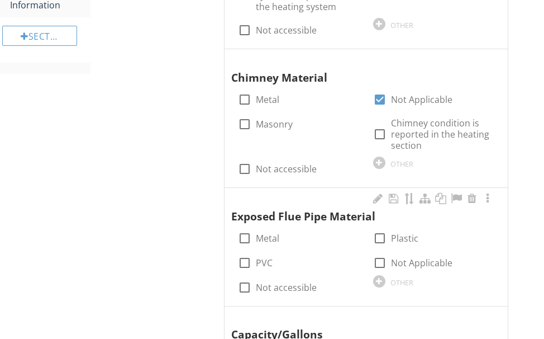
scroll to position [1005, 0]
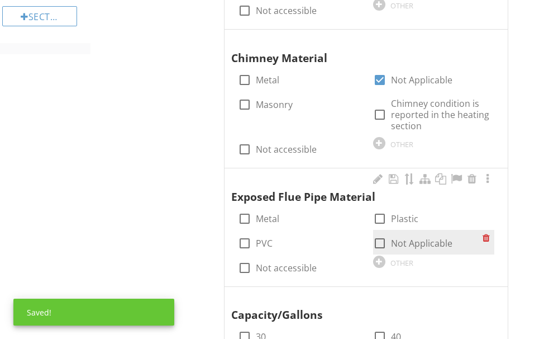
click at [381, 240] on div at bounding box center [379, 242] width 19 height 19
checkbox input "true"
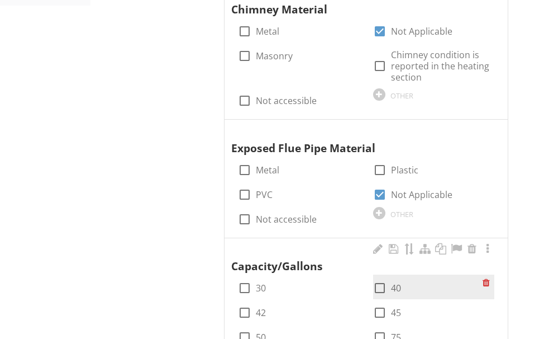
scroll to position [1117, 0]
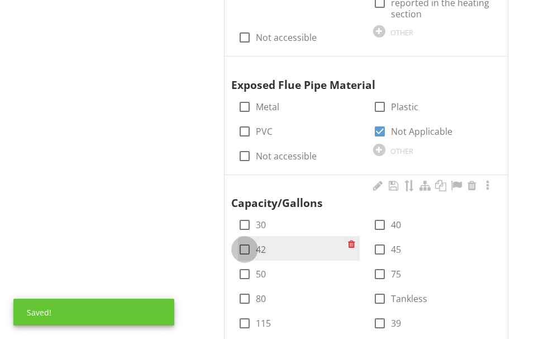
click at [246, 247] on div at bounding box center [244, 249] width 19 height 19
checkbox input "true"
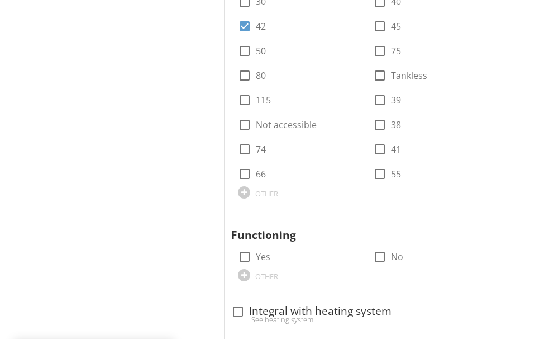
scroll to position [1341, 0]
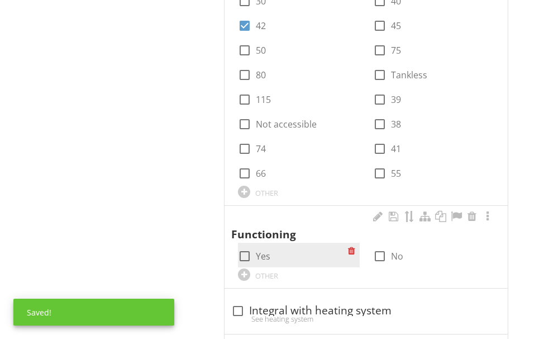
click at [247, 252] on div at bounding box center [244, 255] width 19 height 19
checkbox input "true"
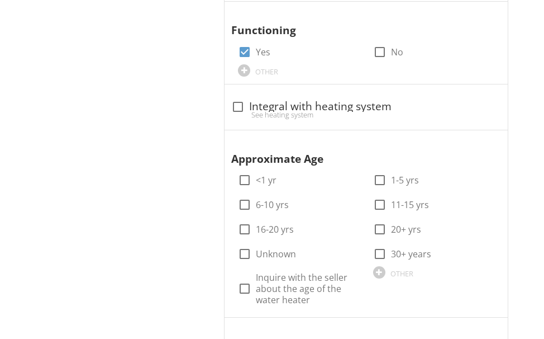
scroll to position [1564, 0]
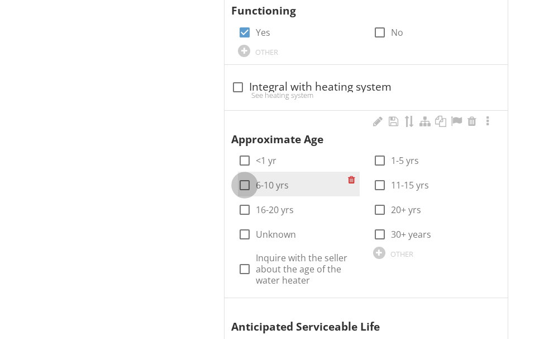
click at [240, 181] on div at bounding box center [244, 184] width 19 height 19
checkbox input "true"
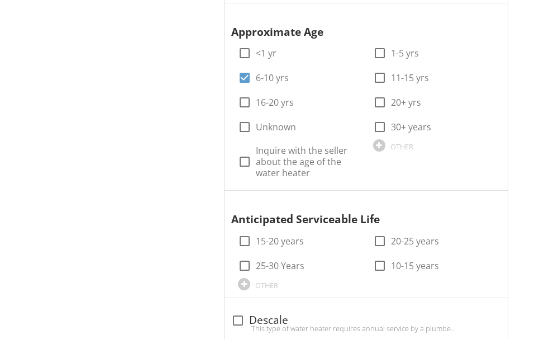
scroll to position [1676, 0]
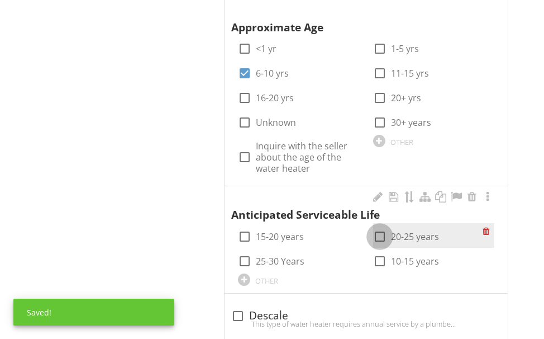
drag, startPoint x: 384, startPoint y: 231, endPoint x: 374, endPoint y: 231, distance: 10.1
click at [384, 231] on div at bounding box center [379, 236] width 19 height 19
checkbox input "true"
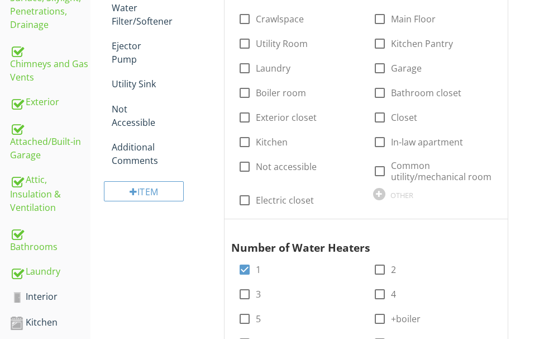
scroll to position [223, 0]
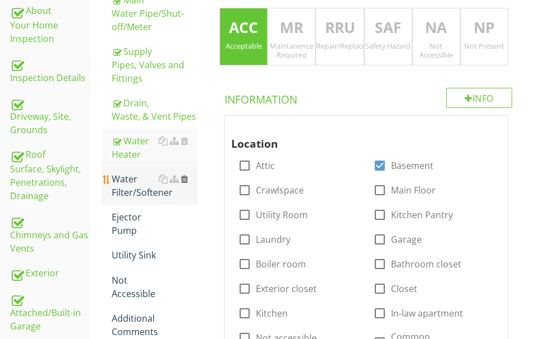
click at [183, 177] on div at bounding box center [184, 178] width 7 height 9
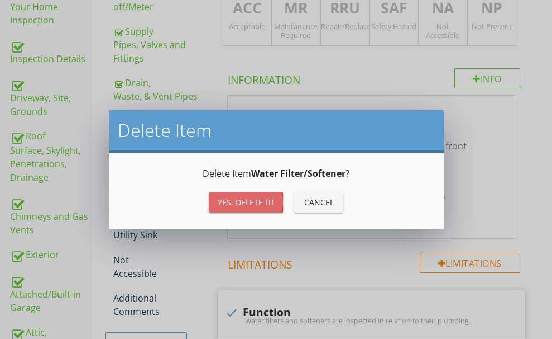
click at [223, 194] on button "Yes, Delete it!" at bounding box center [246, 202] width 74 height 20
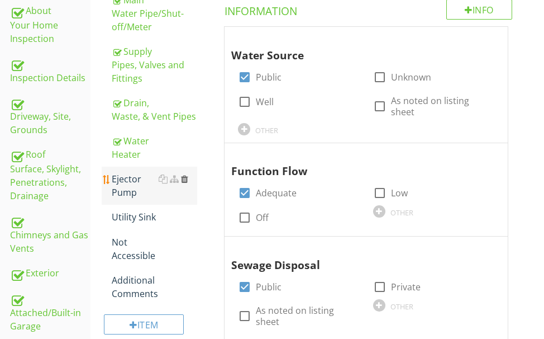
click at [185, 178] on div at bounding box center [184, 178] width 7 height 9
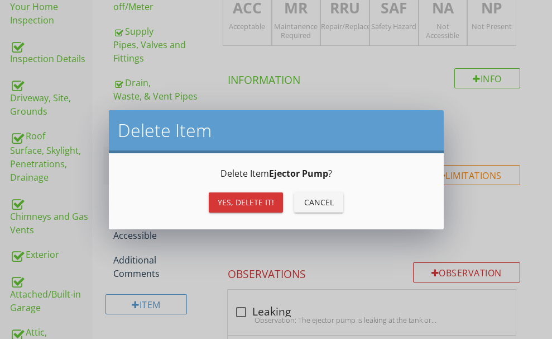
click at [227, 201] on div "Yes, Delete it!" at bounding box center [246, 202] width 56 height 12
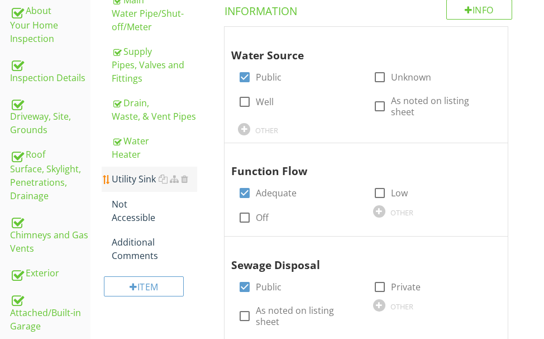
click at [128, 177] on div "Utility Sink" at bounding box center [154, 178] width 85 height 13
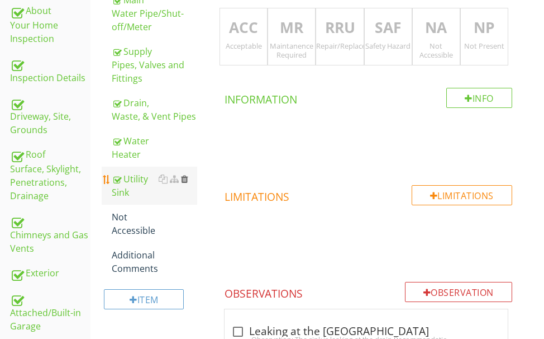
click at [183, 175] on div at bounding box center [184, 178] width 7 height 9
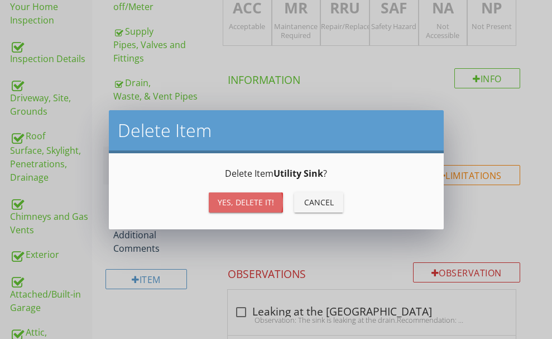
click at [223, 196] on button "Yes, Delete it!" at bounding box center [246, 202] width 74 height 20
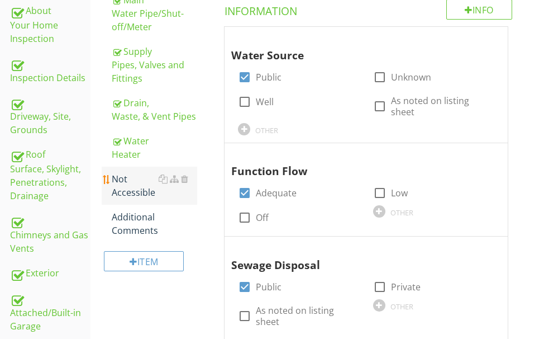
click at [132, 188] on div "Not Accessible" at bounding box center [154, 185] width 85 height 27
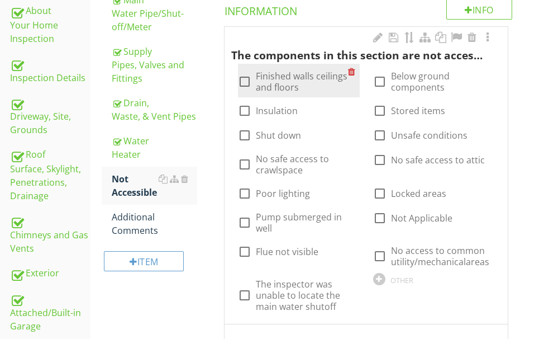
click at [240, 83] on div at bounding box center [244, 81] width 19 height 19
checkbox input "true"
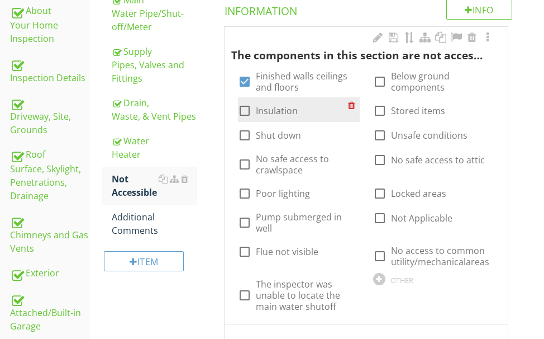
click at [246, 107] on div at bounding box center [244, 110] width 19 height 19
checkbox input "true"
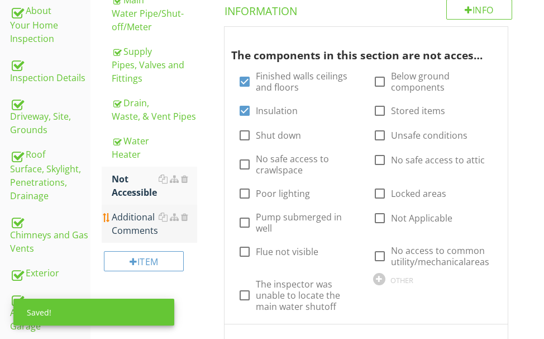
click at [144, 218] on div "Additional Comments" at bounding box center [154, 223] width 85 height 27
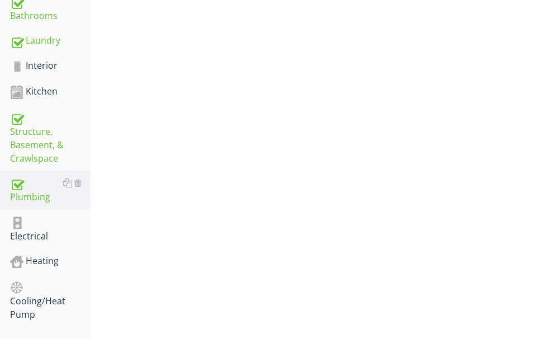
scroll to position [708, 0]
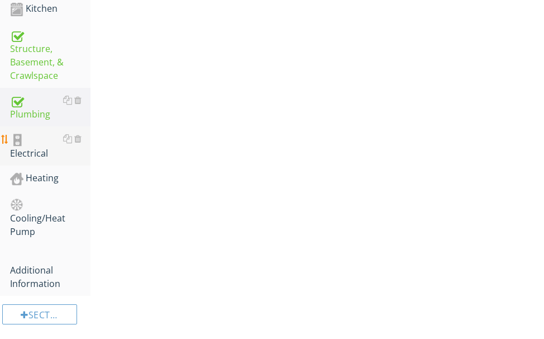
click at [44, 134] on div "Electrical" at bounding box center [50, 146] width 80 height 28
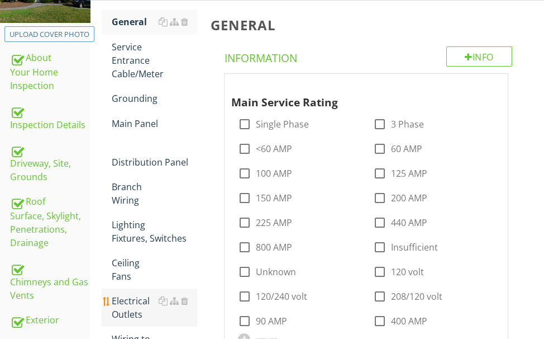
scroll to position [149, 0]
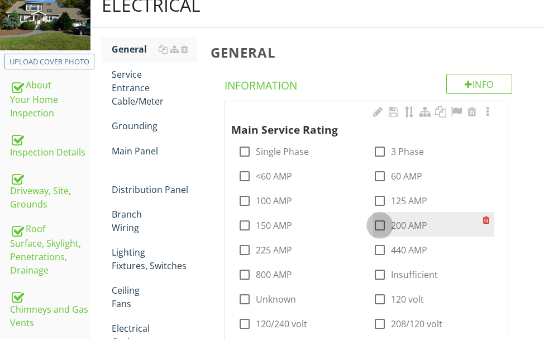
click at [379, 222] on div at bounding box center [379, 225] width 19 height 19
checkbox input "true"
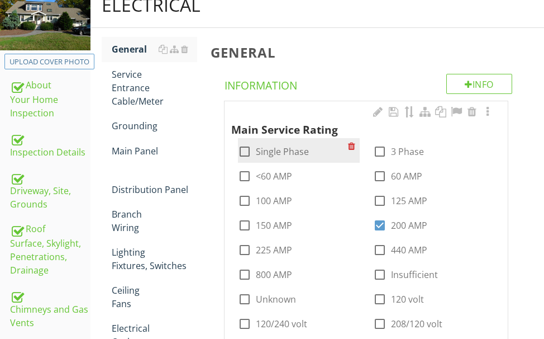
click at [241, 147] on div at bounding box center [244, 151] width 19 height 19
checkbox input "true"
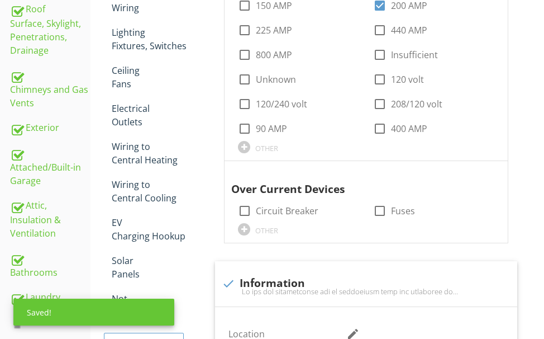
scroll to position [428, 0]
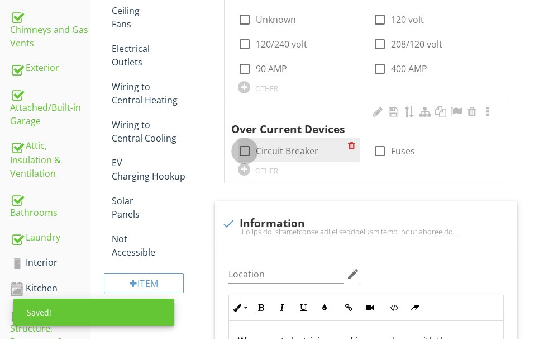
click at [241, 147] on div at bounding box center [244, 150] width 19 height 19
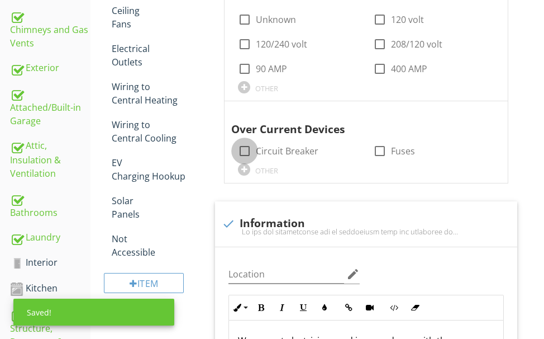
checkbox input "true"
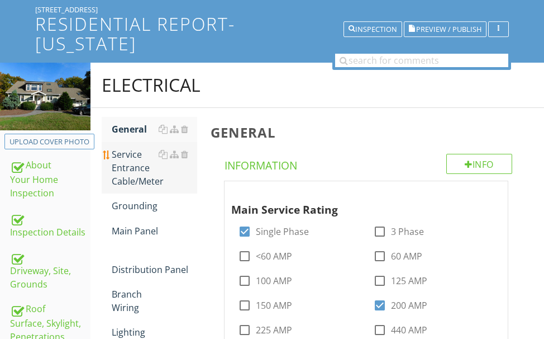
scroll to position [37, 0]
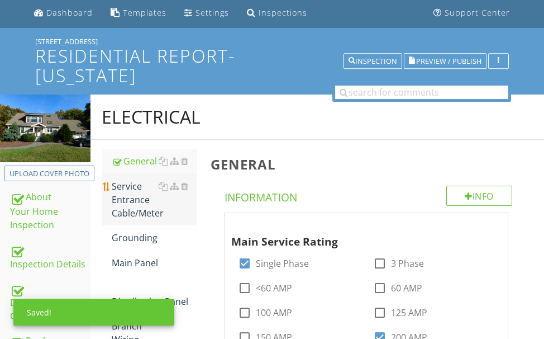
click at [134, 200] on div "Service Entrance Cable/Meter" at bounding box center [154, 199] width 85 height 40
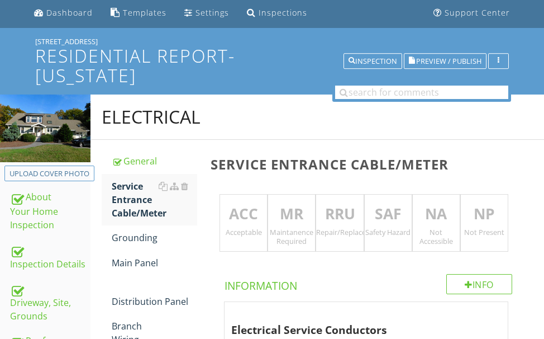
click at [242, 207] on p "ACC" at bounding box center [243, 214] width 47 height 22
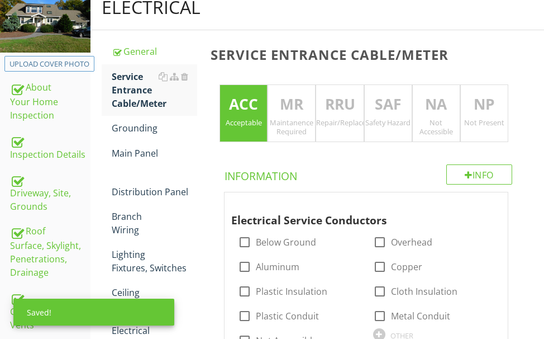
scroll to position [205, 0]
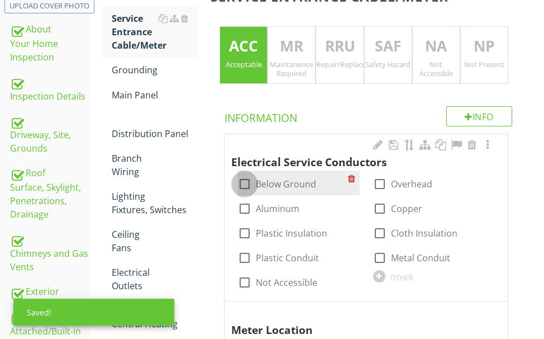
click at [241, 183] on div at bounding box center [244, 183] width 19 height 19
checkbox input "true"
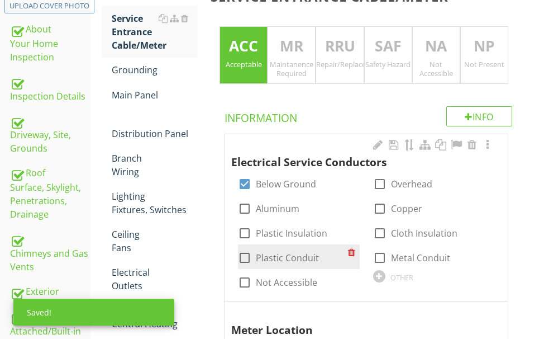
drag, startPoint x: 246, startPoint y: 254, endPoint x: 243, endPoint y: 249, distance: 6.0
click at [245, 251] on div at bounding box center [244, 257] width 19 height 19
checkbox input "true"
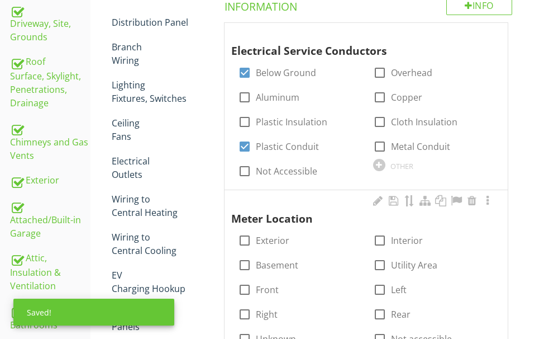
scroll to position [317, 0]
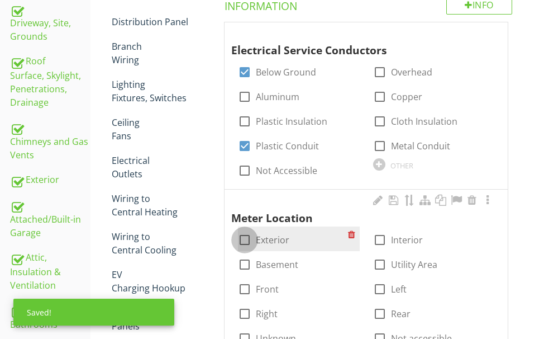
click at [244, 239] on div at bounding box center [244, 239] width 19 height 19
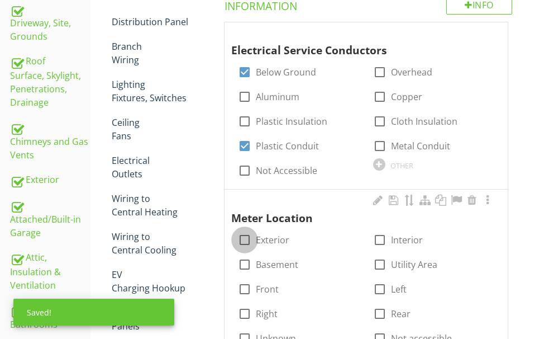
checkbox input "true"
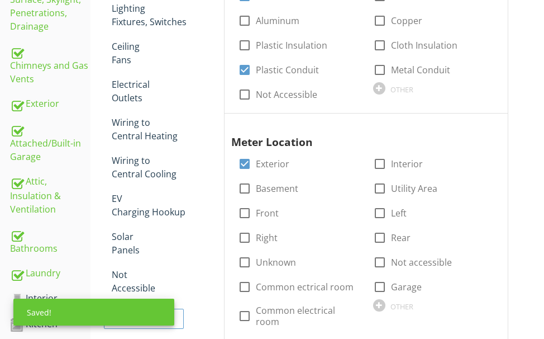
scroll to position [540, 0]
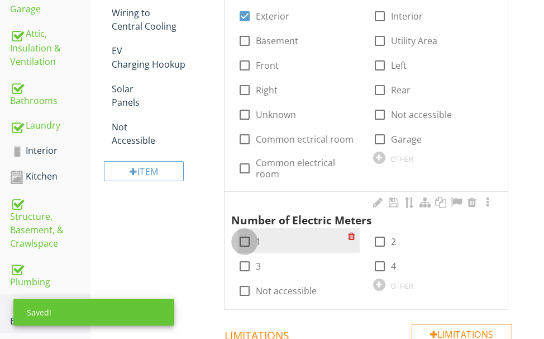
click at [244, 232] on div at bounding box center [244, 241] width 19 height 19
checkbox input "true"
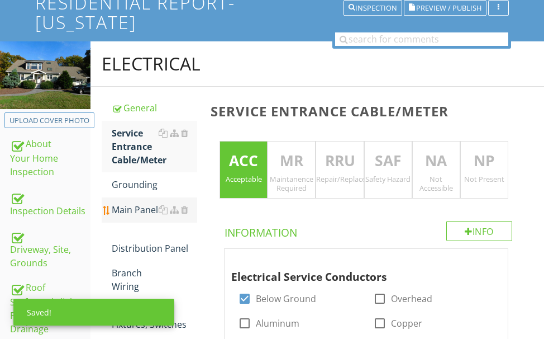
scroll to position [93, 0]
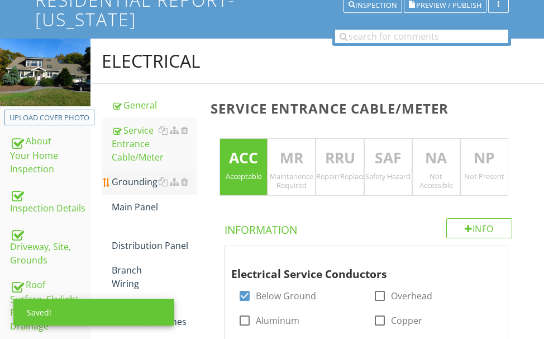
click at [141, 181] on div "Grounding" at bounding box center [154, 181] width 85 height 13
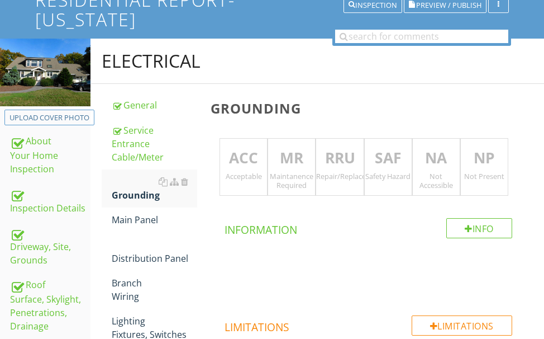
click at [240, 165] on p "ACC" at bounding box center [243, 158] width 47 height 22
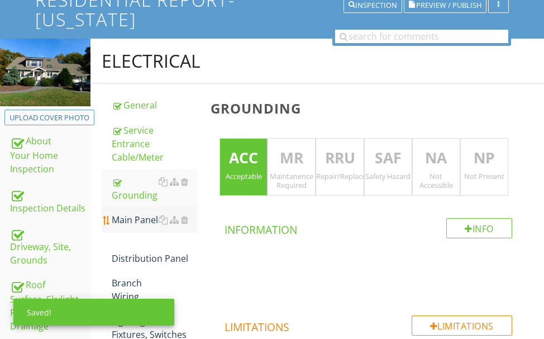
click at [133, 219] on div "Main Panel" at bounding box center [154, 219] width 85 height 13
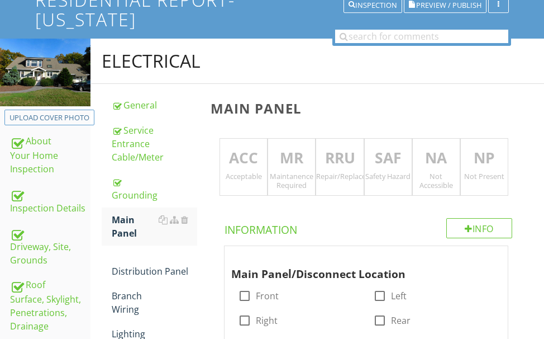
click at [329, 159] on p "RRU" at bounding box center [339, 158] width 47 height 22
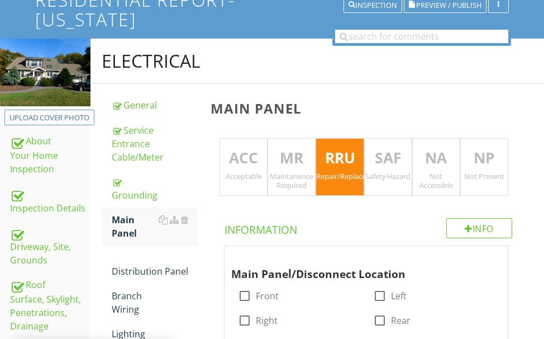
scroll to position [261, 0]
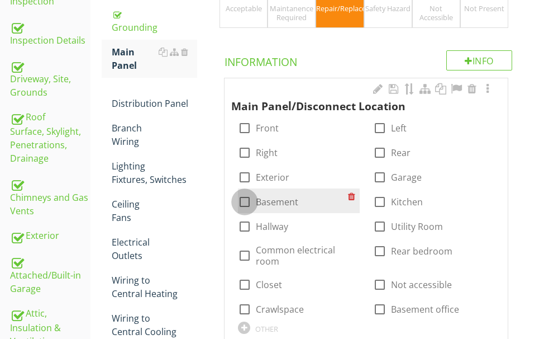
click at [244, 200] on div at bounding box center [244, 201] width 19 height 19
checkbox input "true"
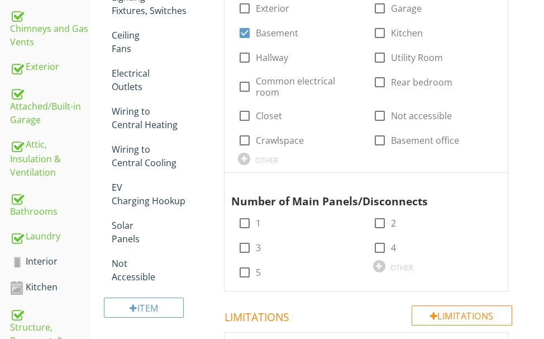
scroll to position [484, 0]
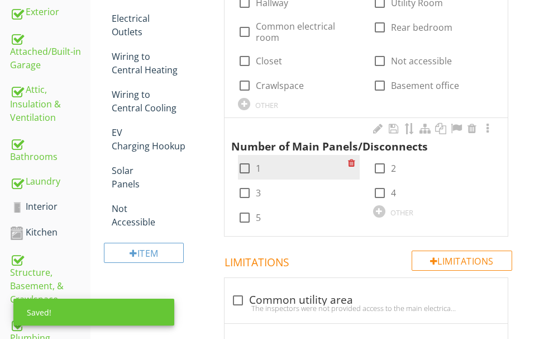
click at [243, 159] on div at bounding box center [244, 168] width 19 height 19
checkbox input "true"
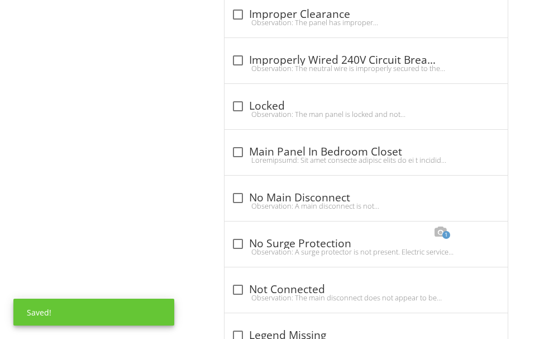
scroll to position [1378, 0]
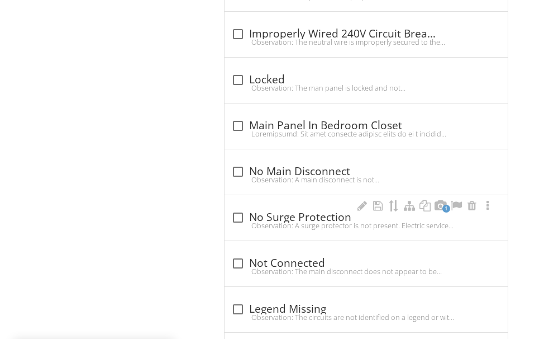
click at [284, 221] on div "Observation: A surge protector is not present. Electric service panels need sur…" at bounding box center [366, 225] width 270 height 9
checkbox input "true"
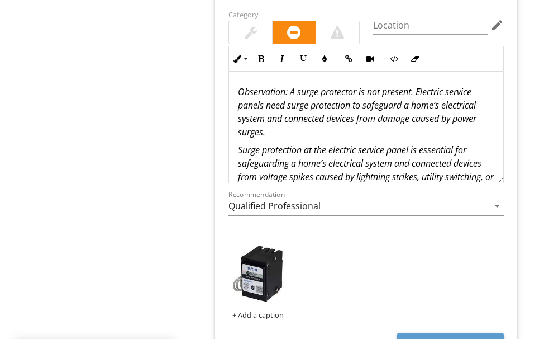
scroll to position [1657, 0]
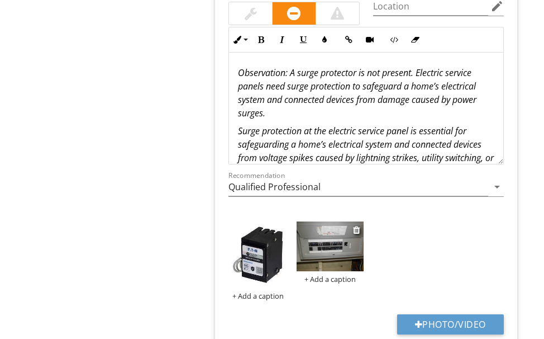
click at [316, 221] on img at bounding box center [330, 246] width 66 height 50
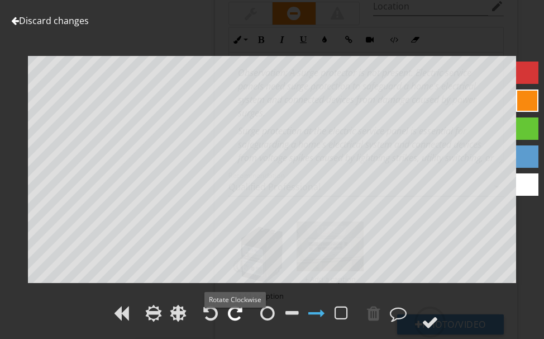
click at [235, 307] on div at bounding box center [235, 312] width 15 height 17
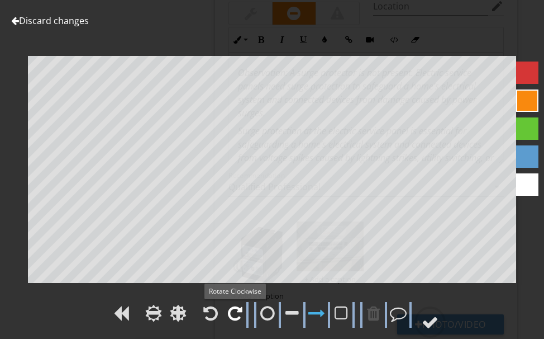
click at [235, 306] on div at bounding box center [235, 312] width 15 height 17
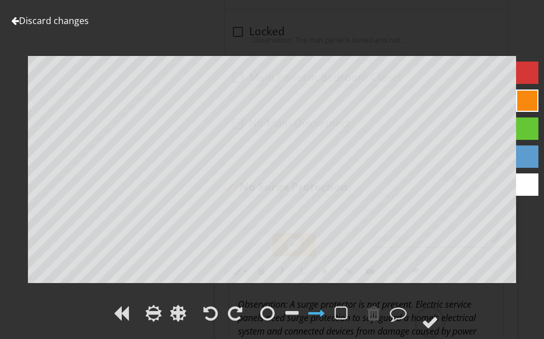
scroll to position [1490, 0]
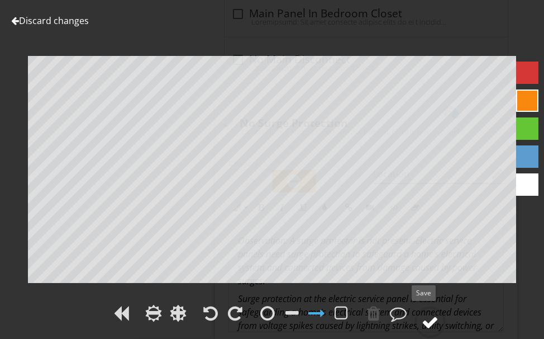
click at [436, 317] on div at bounding box center [430, 321] width 17 height 17
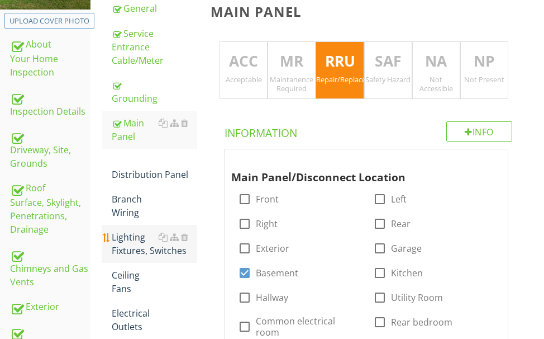
scroll to position [205, 0]
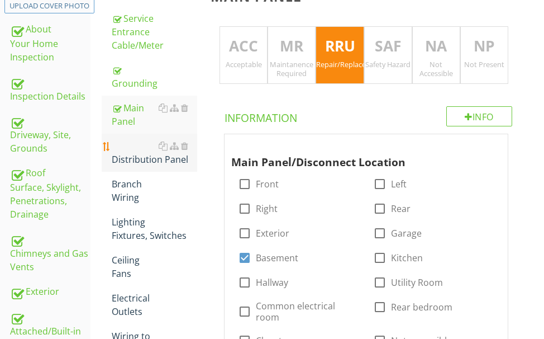
click at [145, 155] on div "Distribution Panel" at bounding box center [154, 152] width 85 height 27
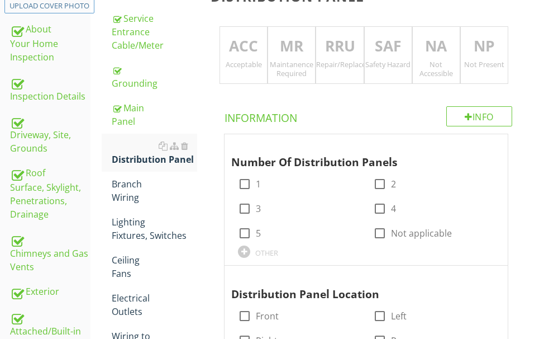
click at [236, 44] on p "ACC" at bounding box center [243, 46] width 47 height 22
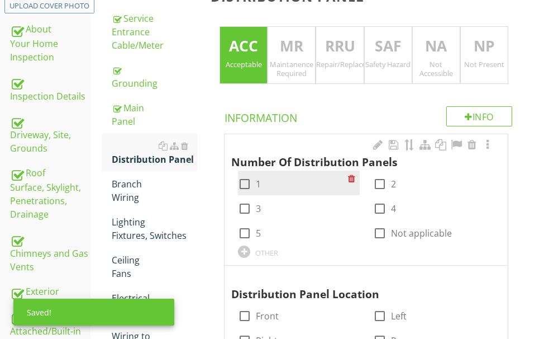
click at [241, 179] on div at bounding box center [244, 183] width 19 height 19
checkbox input "true"
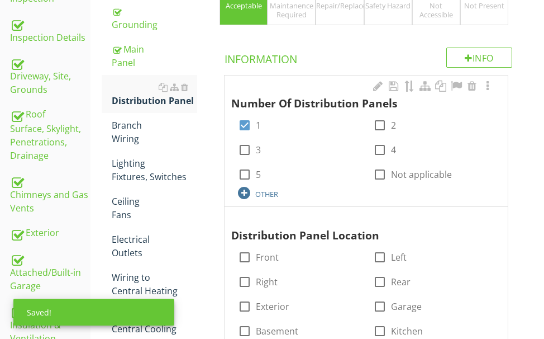
scroll to position [317, 0]
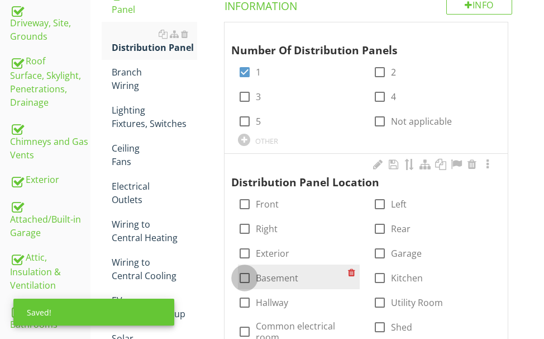
click at [247, 276] on div at bounding box center [244, 277] width 19 height 19
checkbox input "true"
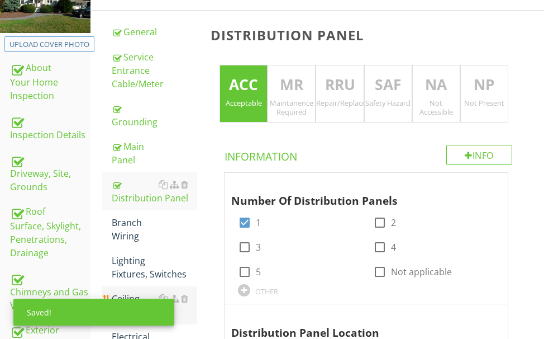
scroll to position [149, 0]
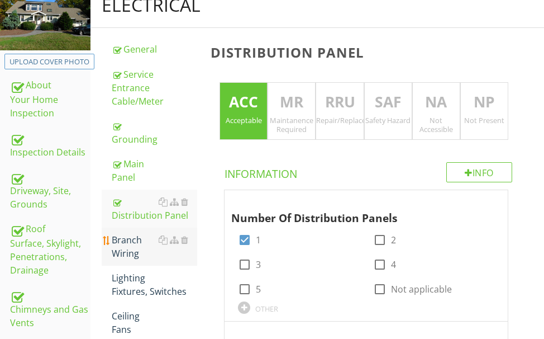
click at [124, 242] on div "Branch Wiring" at bounding box center [154, 246] width 85 height 27
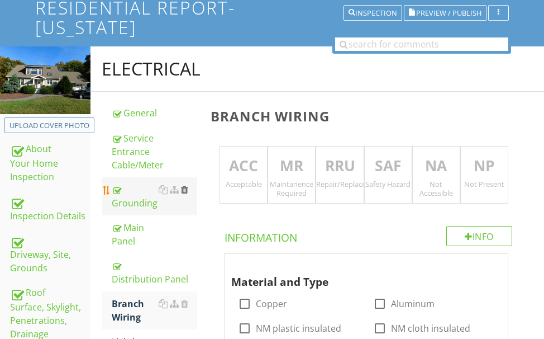
scroll to position [37, 0]
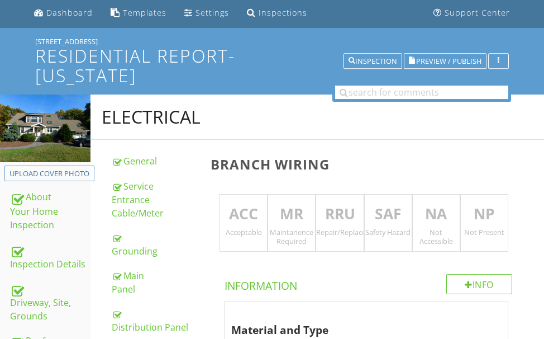
click at [247, 217] on p "ACC" at bounding box center [243, 214] width 47 height 22
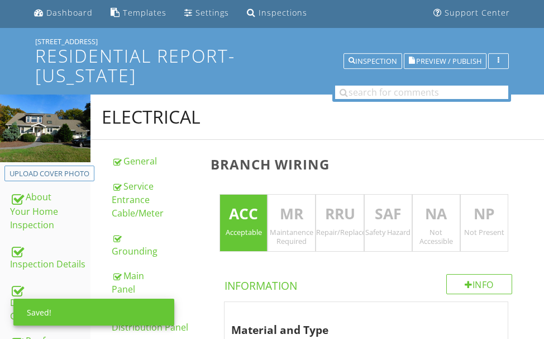
click at [436, 207] on p "NA" at bounding box center [436, 214] width 47 height 22
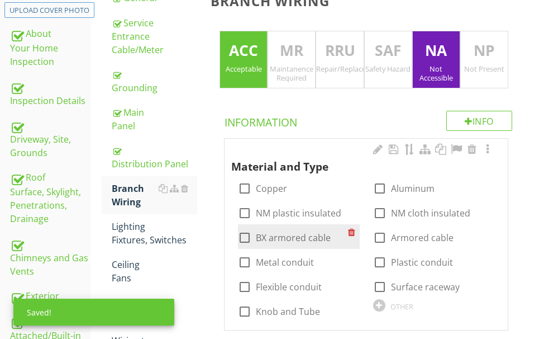
scroll to position [205, 0]
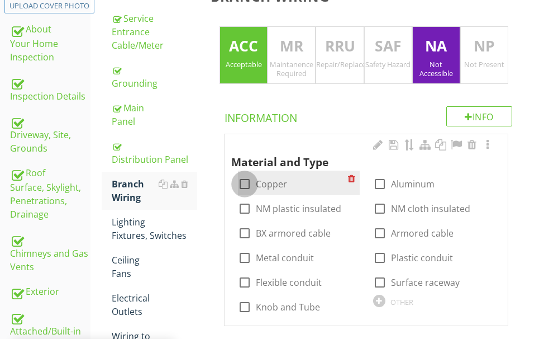
click at [247, 182] on div at bounding box center [244, 183] width 19 height 19
checkbox input "true"
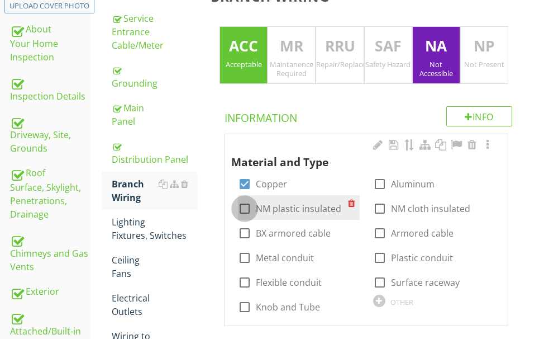
click at [248, 206] on div at bounding box center [244, 208] width 19 height 19
checkbox input "true"
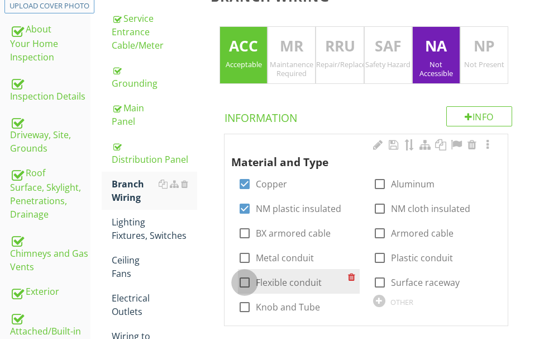
click at [241, 279] on div at bounding box center [244, 282] width 19 height 19
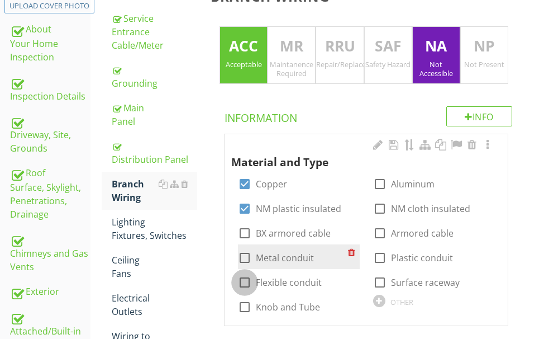
checkbox input "true"
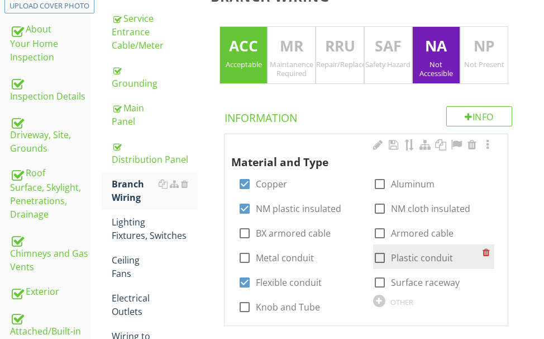
click at [380, 251] on div at bounding box center [379, 257] width 19 height 19
checkbox input "true"
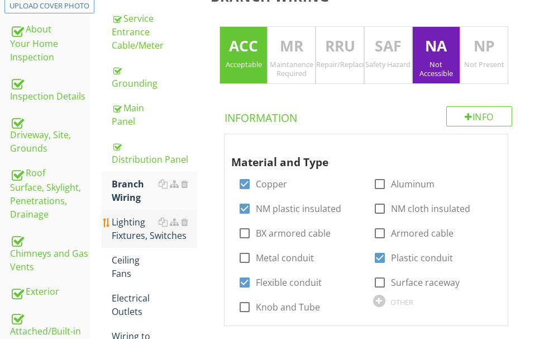
click at [144, 228] on div "Lighting Fixtures, Switches" at bounding box center [154, 228] width 85 height 27
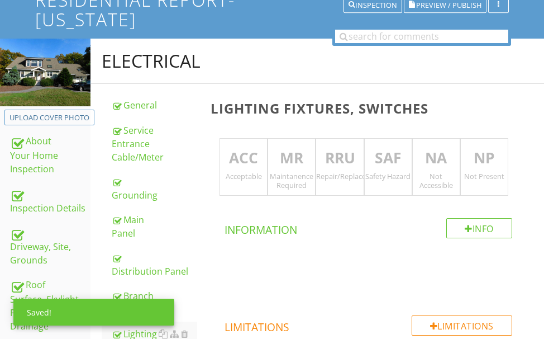
click at [250, 179] on div "Acceptable" at bounding box center [243, 175] width 47 height 9
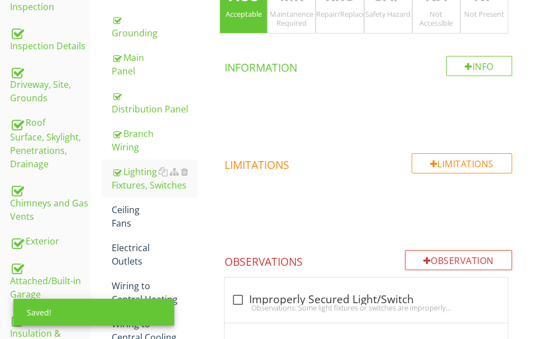
scroll to position [261, 0]
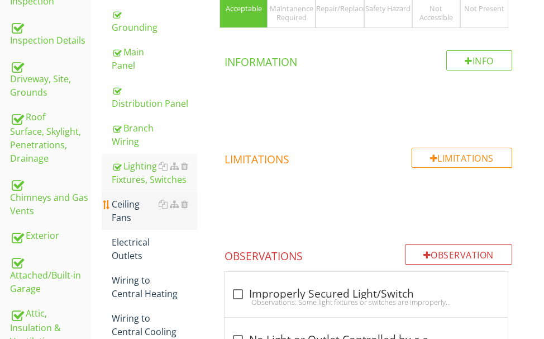
click at [134, 206] on div "Ceiling Fans" at bounding box center [154, 210] width 85 height 27
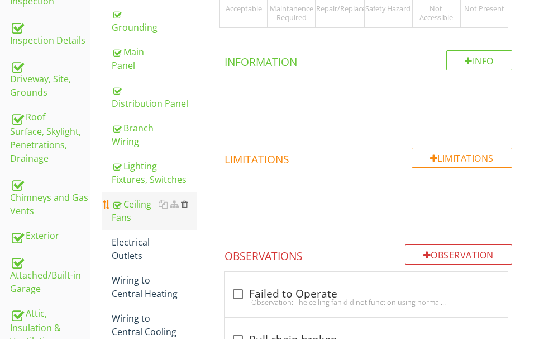
click at [187, 203] on div at bounding box center [184, 203] width 7 height 9
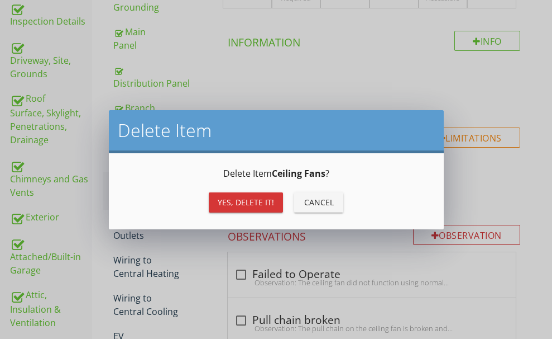
click at [227, 193] on button "Yes, Delete it!" at bounding box center [246, 202] width 74 height 20
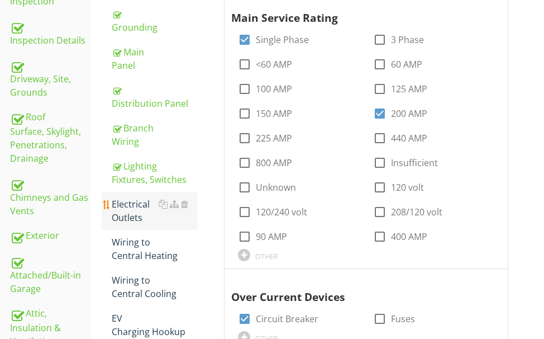
click at [126, 206] on div "Electrical Outlets" at bounding box center [154, 210] width 85 height 27
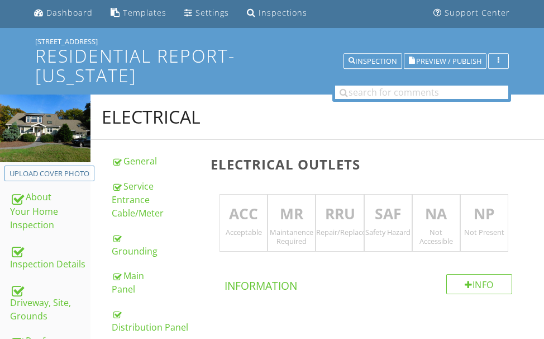
click at [239, 209] on p "ACC" at bounding box center [243, 214] width 47 height 22
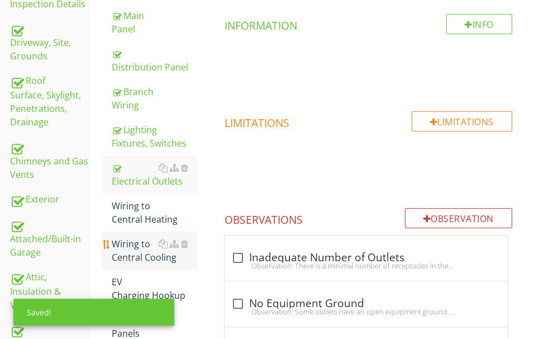
scroll to position [317, 0]
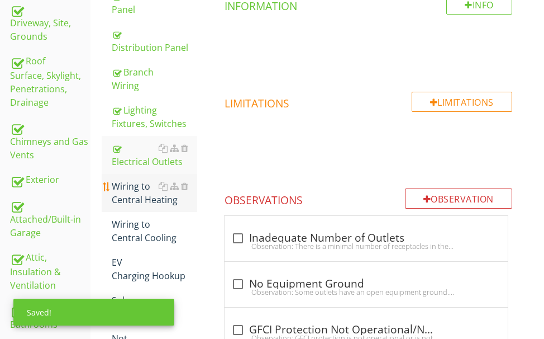
click at [133, 195] on div "Wiring to Central Heating" at bounding box center [154, 192] width 85 height 27
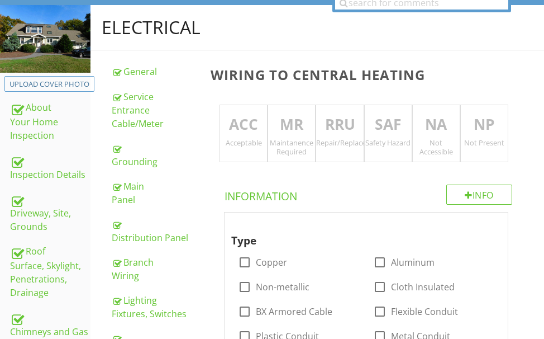
scroll to position [93, 0]
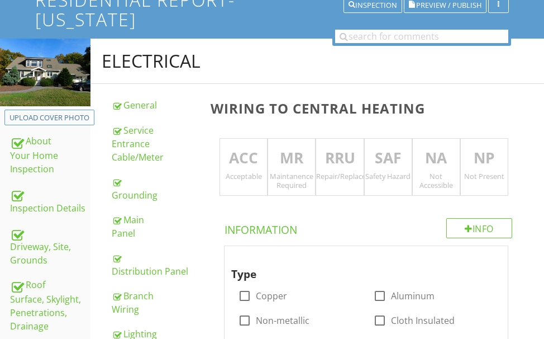
click at [244, 176] on div "Acceptable" at bounding box center [243, 175] width 47 height 9
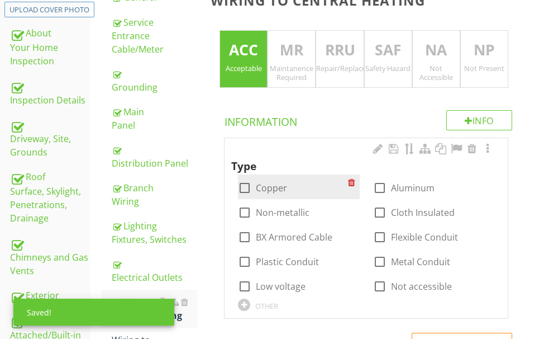
scroll to position [205, 0]
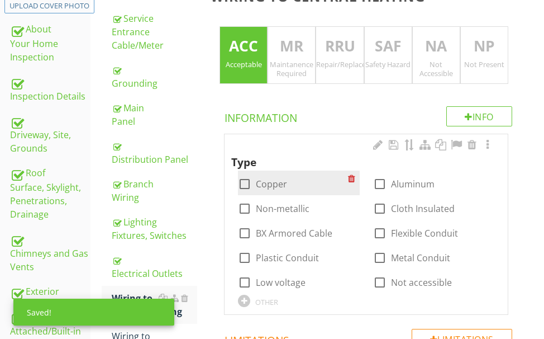
click at [244, 186] on div at bounding box center [244, 183] width 19 height 19
checkbox input "true"
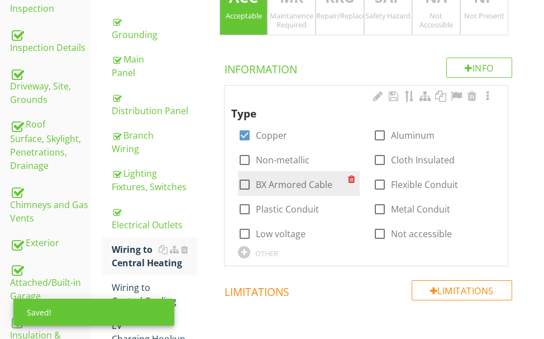
scroll to position [261, 0]
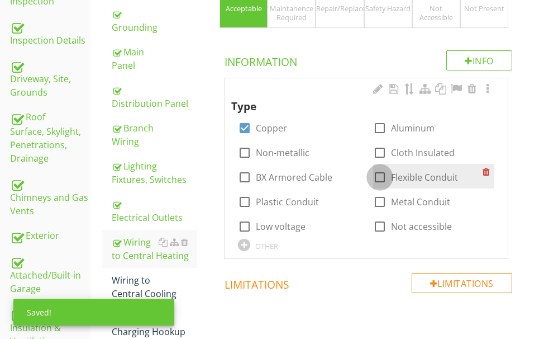
click at [377, 175] on div at bounding box center [379, 177] width 19 height 19
checkbox input "true"
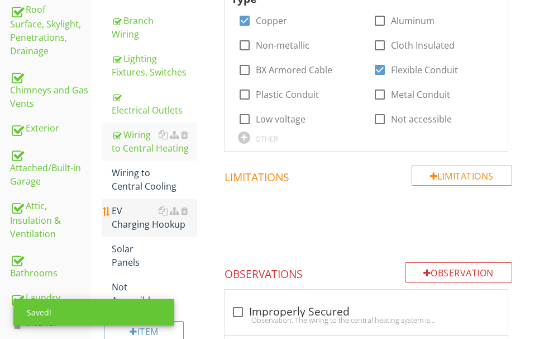
scroll to position [373, 0]
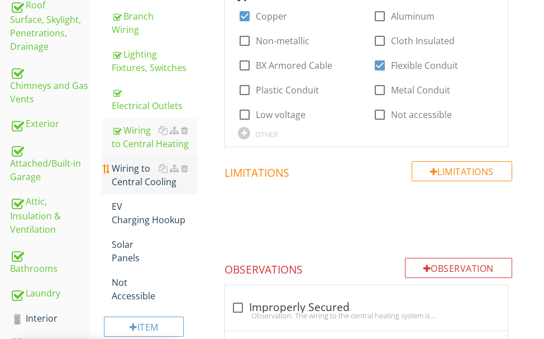
click at [139, 179] on div "Wiring to Central Cooling" at bounding box center [154, 174] width 85 height 27
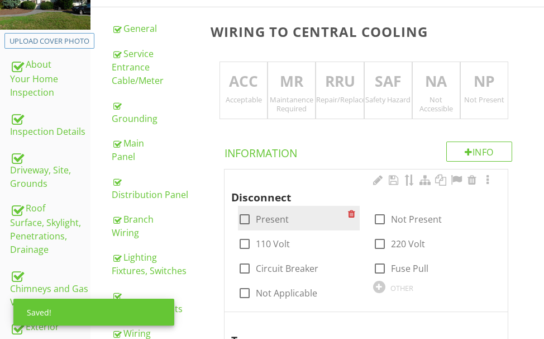
scroll to position [149, 0]
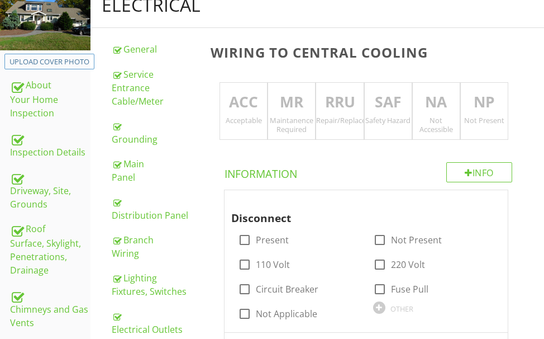
click at [341, 108] on p "RRU" at bounding box center [339, 102] width 47 height 22
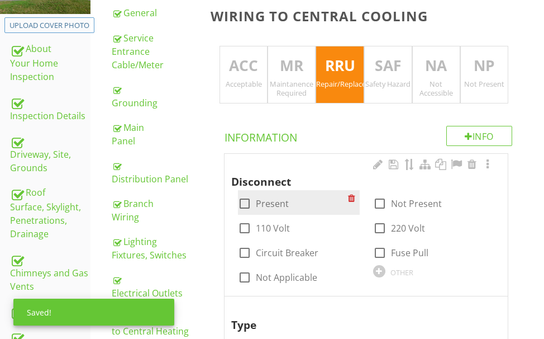
scroll to position [205, 0]
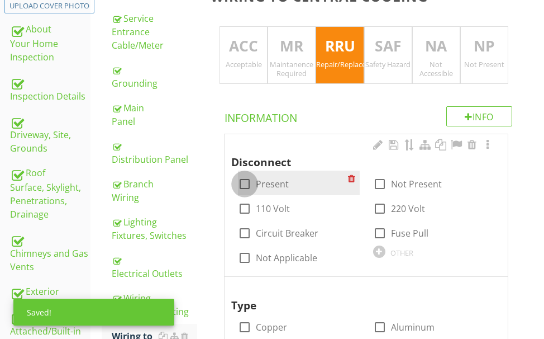
click at [248, 187] on div at bounding box center [244, 183] width 19 height 19
checkbox input "true"
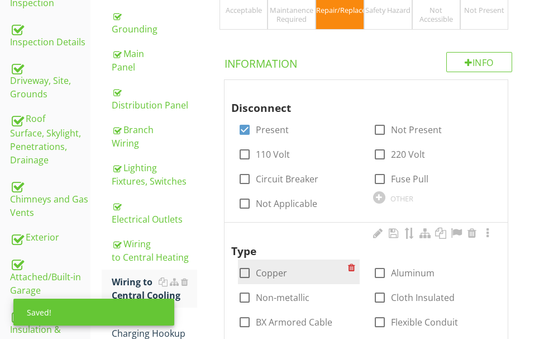
scroll to position [317, 0]
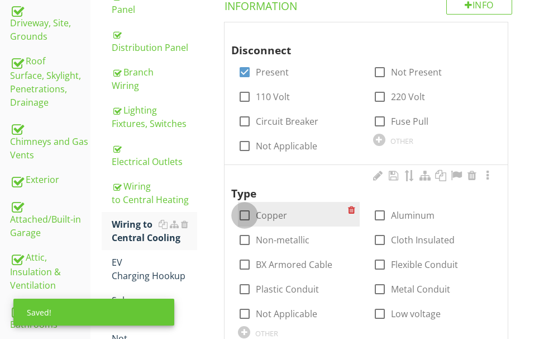
click at [243, 216] on div at bounding box center [244, 215] width 19 height 19
checkbox input "true"
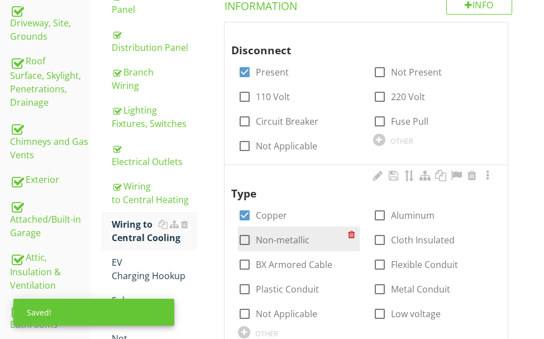
click at [247, 241] on div at bounding box center [244, 239] width 19 height 19
checkbox input "true"
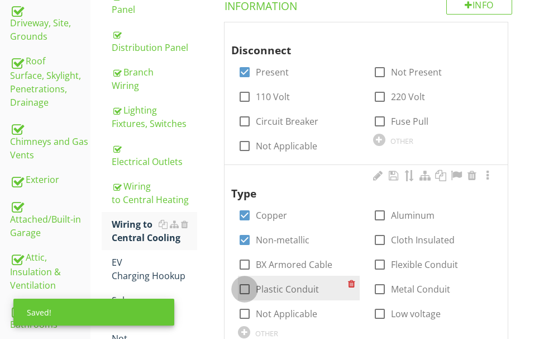
click at [251, 288] on div at bounding box center [244, 288] width 19 height 19
checkbox input "true"
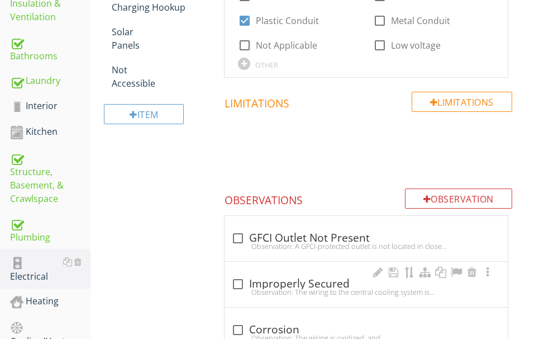
scroll to position [596, 0]
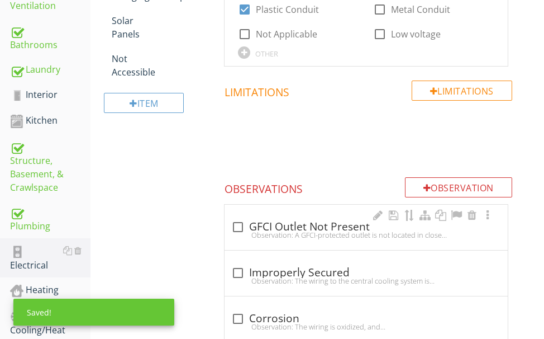
click at [300, 231] on div "Observation: A GFCI-protected outlet is not located in close proximity to the c…" at bounding box center [366, 234] width 270 height 9
checkbox input "true"
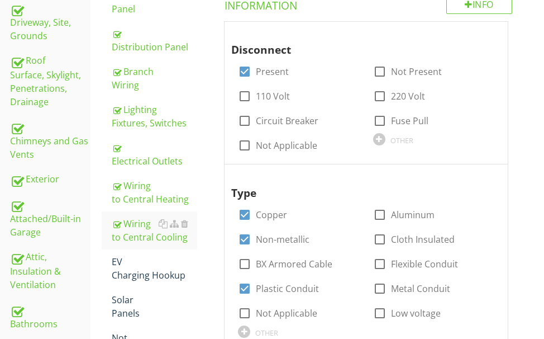
scroll to position [317, 0]
click at [132, 268] on div "EV Charging Hookup" at bounding box center [154, 268] width 85 height 27
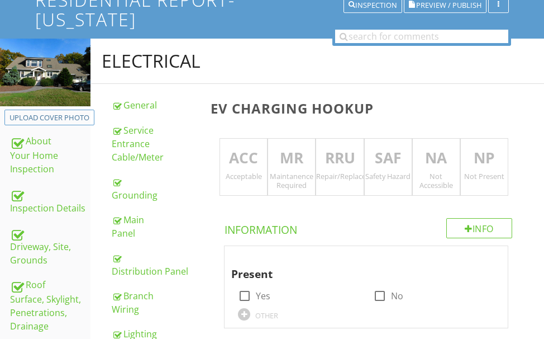
click at [482, 159] on p "NP" at bounding box center [484, 158] width 47 height 22
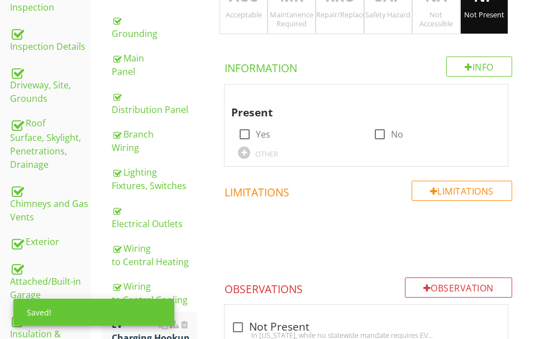
scroll to position [261, 0]
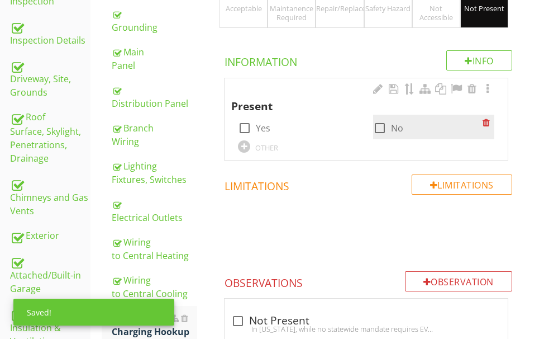
click at [383, 128] on div at bounding box center [379, 127] width 19 height 19
checkbox input "true"
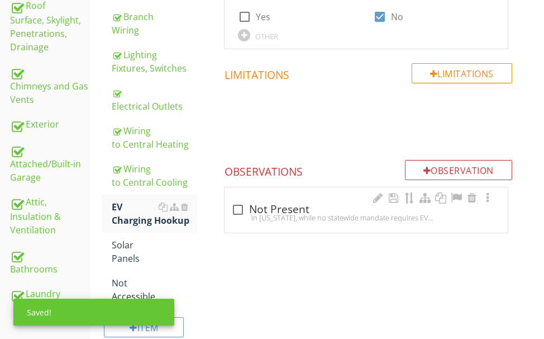
scroll to position [373, 0]
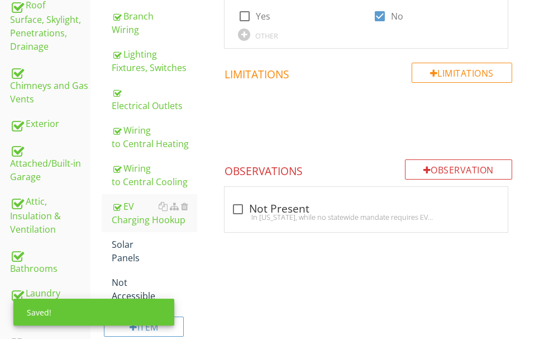
click at [237, 204] on div at bounding box center [237, 208] width 19 height 19
checkbox input "true"
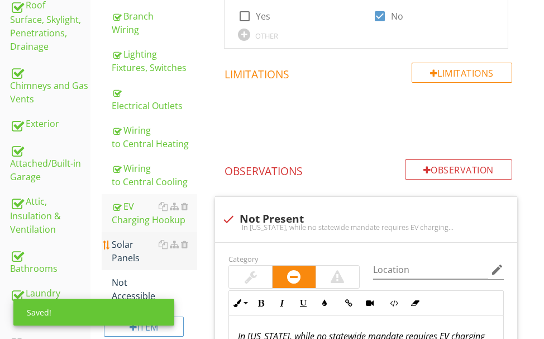
click at [118, 249] on div "Solar Panels" at bounding box center [154, 250] width 85 height 27
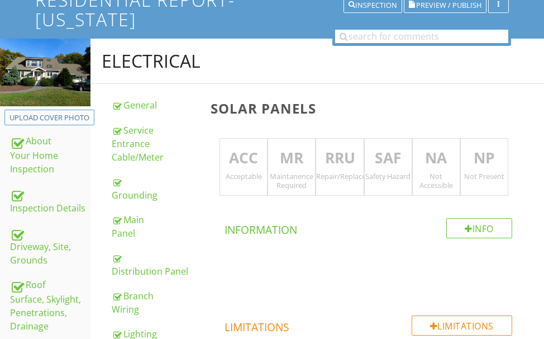
click at [471, 153] on p "NP" at bounding box center [484, 158] width 47 height 22
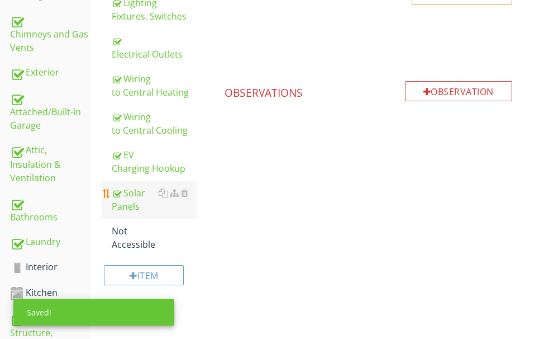
scroll to position [428, 0]
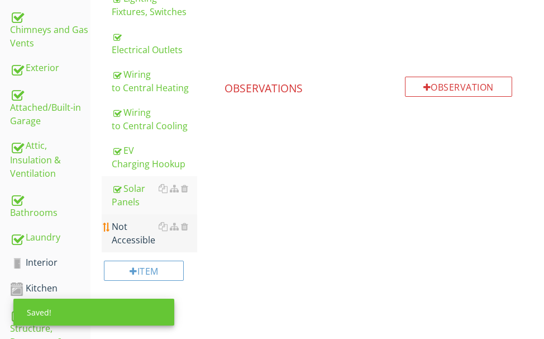
click at [123, 229] on div "Not Accessible" at bounding box center [154, 233] width 85 height 27
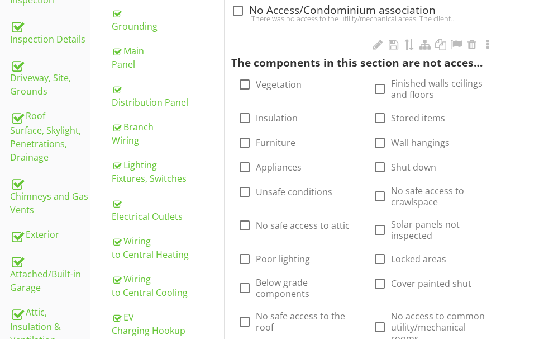
scroll to position [261, 0]
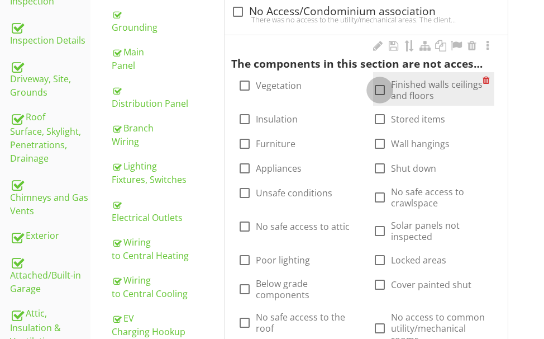
click at [380, 93] on div at bounding box center [379, 89] width 19 height 19
checkbox input "true"
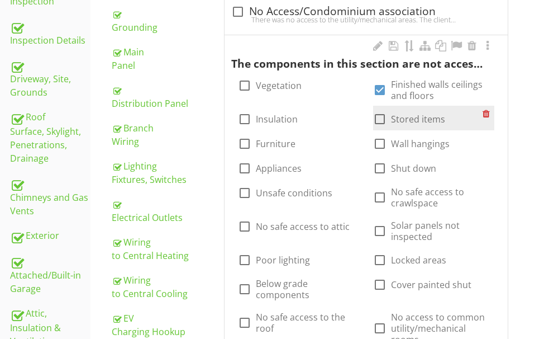
click at [379, 115] on div at bounding box center [379, 118] width 19 height 19
checkbox input "true"
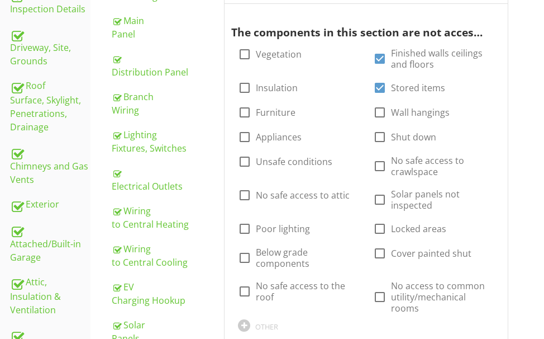
scroll to position [317, 0]
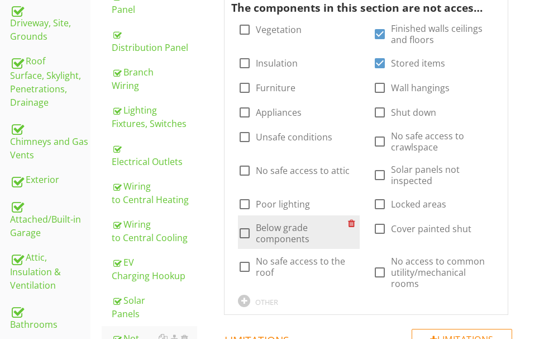
click at [244, 232] on div at bounding box center [244, 232] width 19 height 19
checkbox input "true"
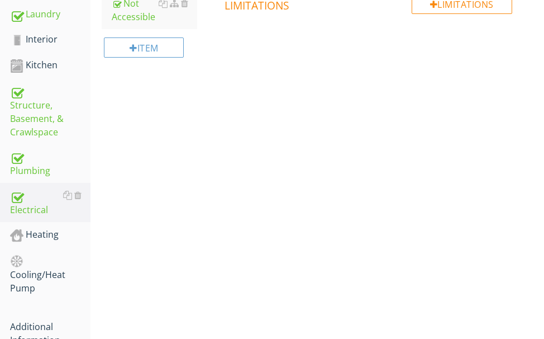
scroll to position [652, 0]
drag, startPoint x: 33, startPoint y: 216, endPoint x: 326, endPoint y: 2, distance: 363.0
click at [34, 227] on div "Heating" at bounding box center [50, 234] width 80 height 15
